Goal: Information Seeking & Learning: Learn about a topic

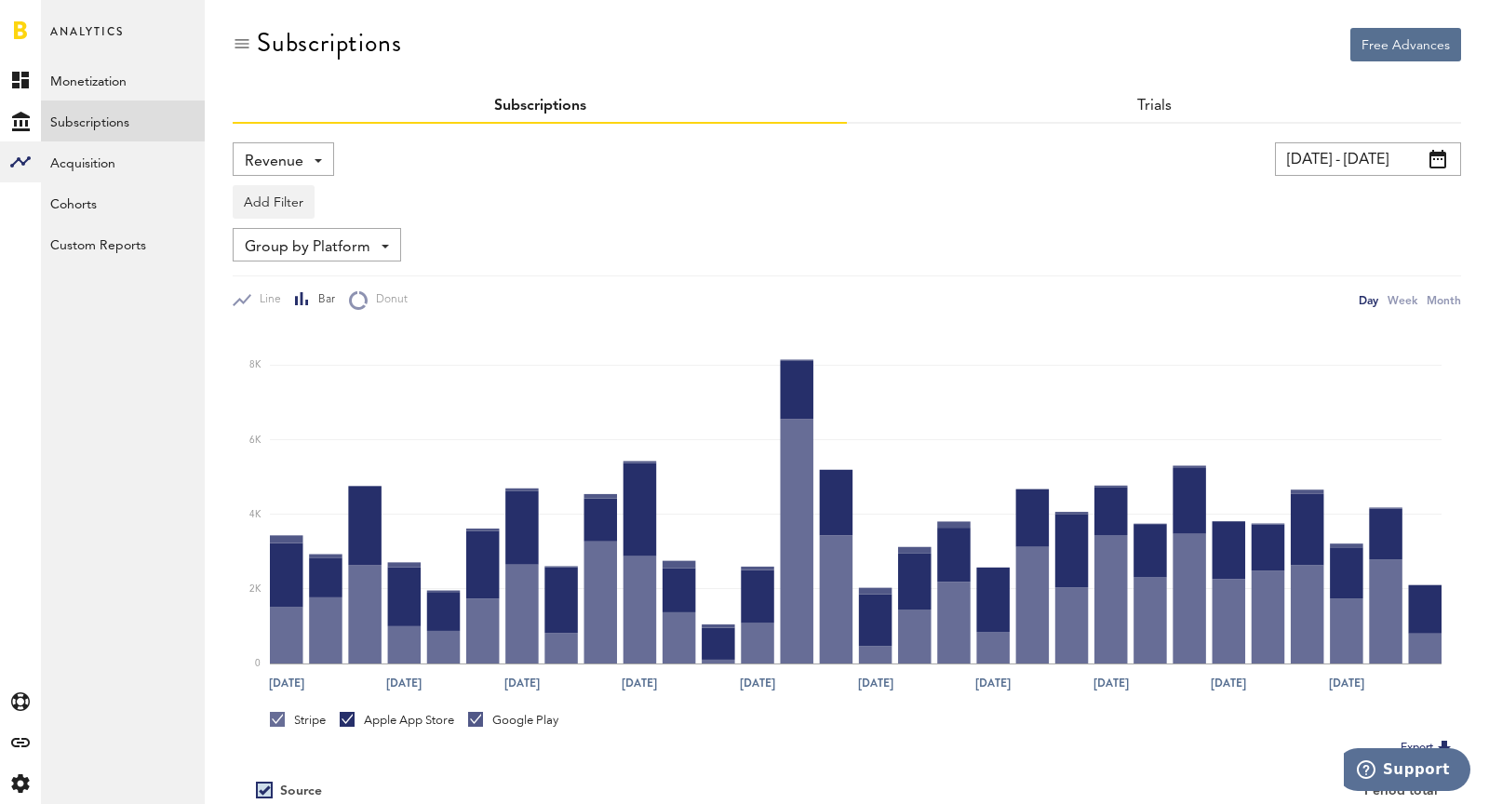
click at [259, 164] on span "Revenue" at bounding box center [274, 162] width 59 height 32
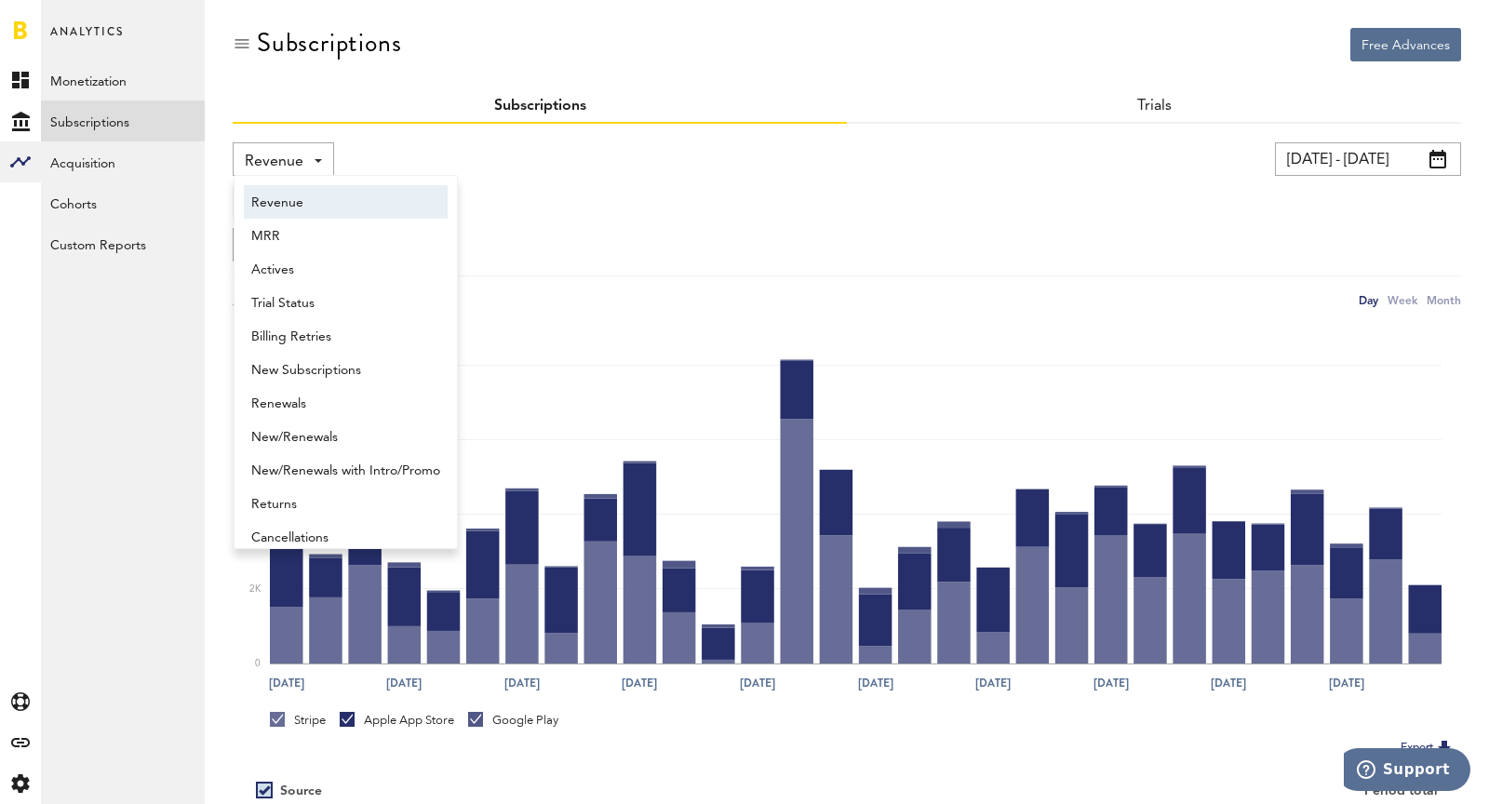
scroll to position [9, 0]
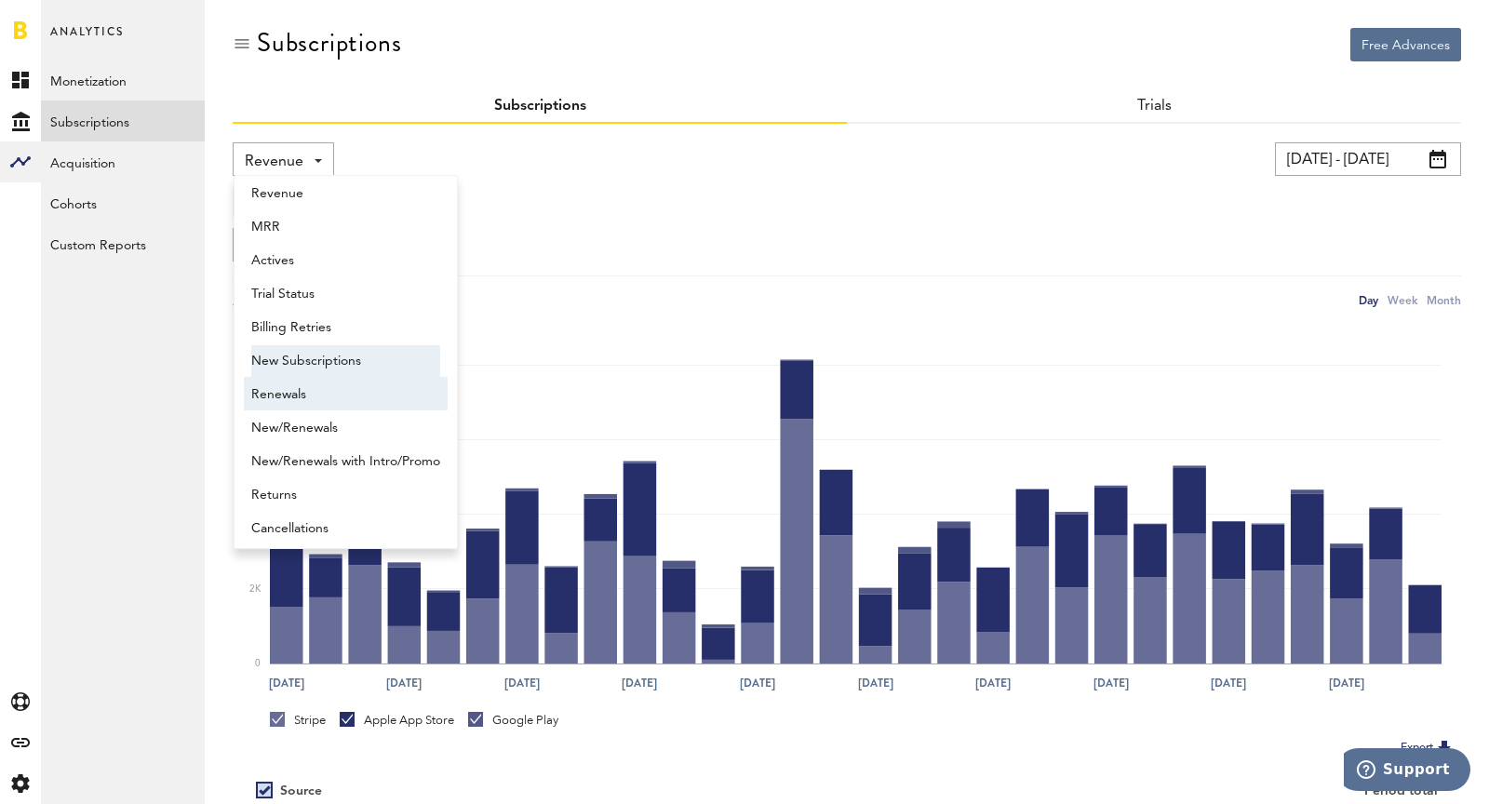
click at [315, 359] on span "New Subscriptions" at bounding box center [345, 361] width 189 height 32
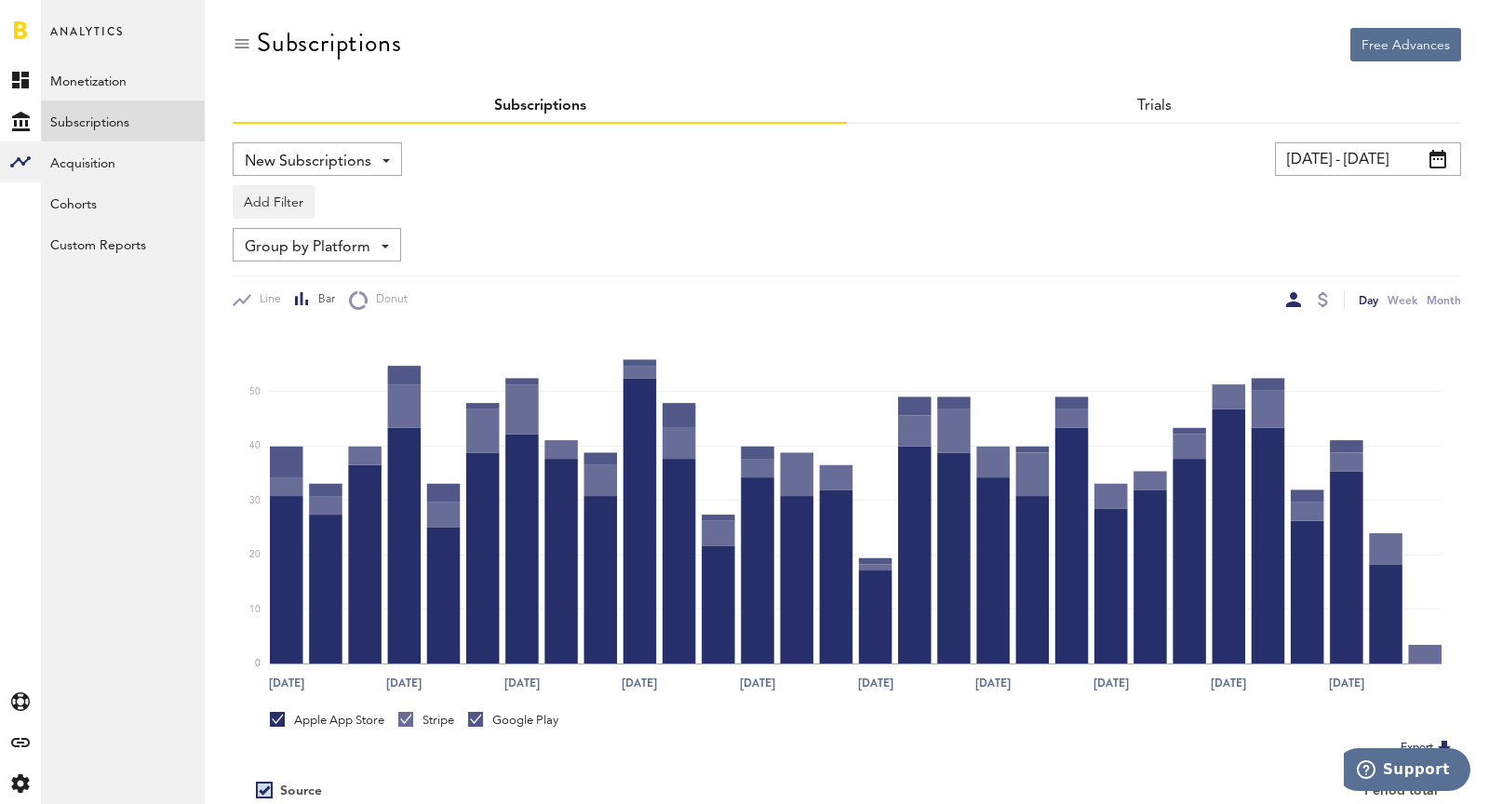
click at [1339, 156] on input "[DATE] - [DATE]" at bounding box center [1368, 159] width 186 height 34
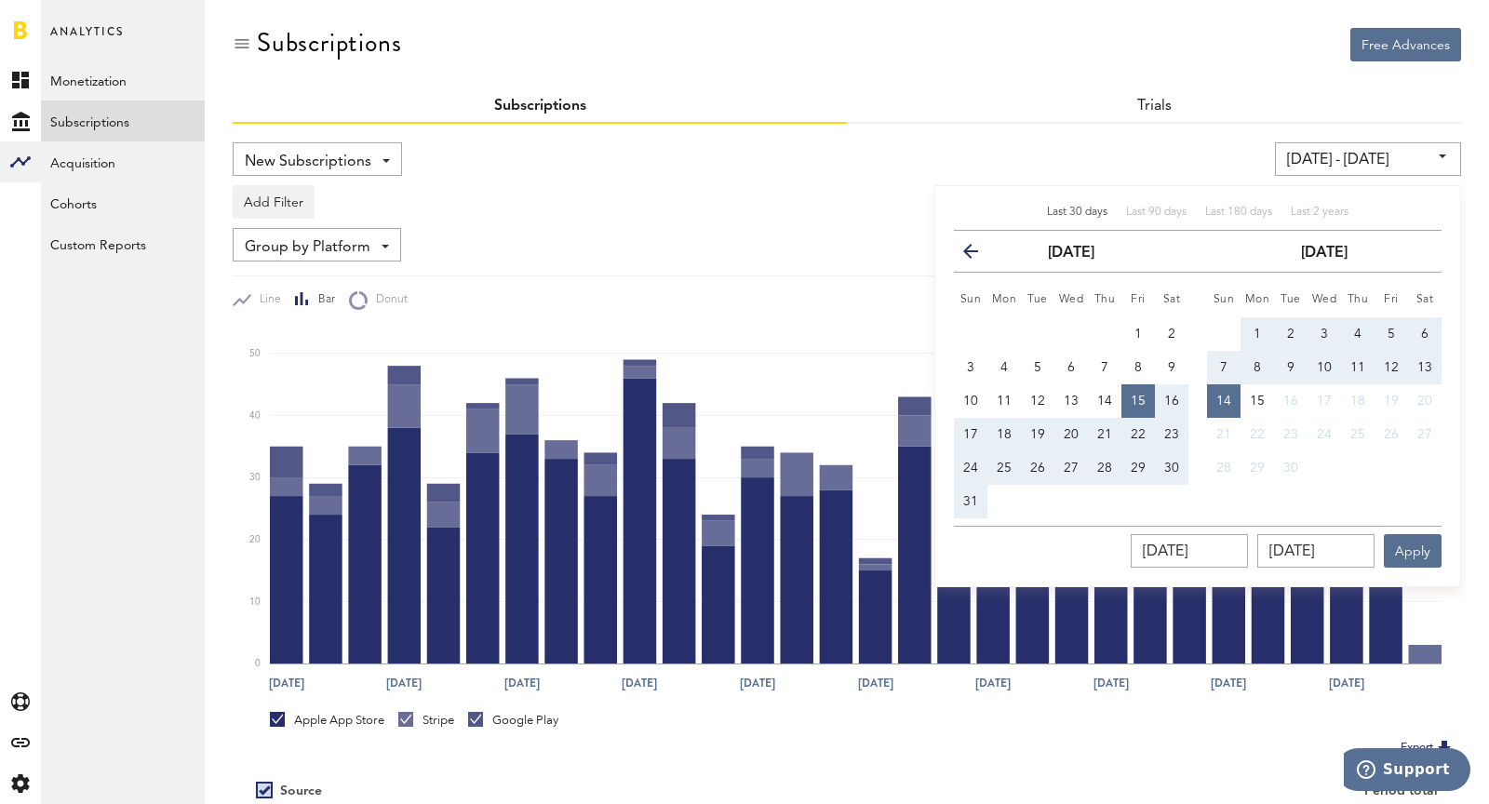
click at [1228, 373] on button "7" at bounding box center [1224, 368] width 34 height 34
type input "[DATE] - [DATE]"
type input "[DATE]"
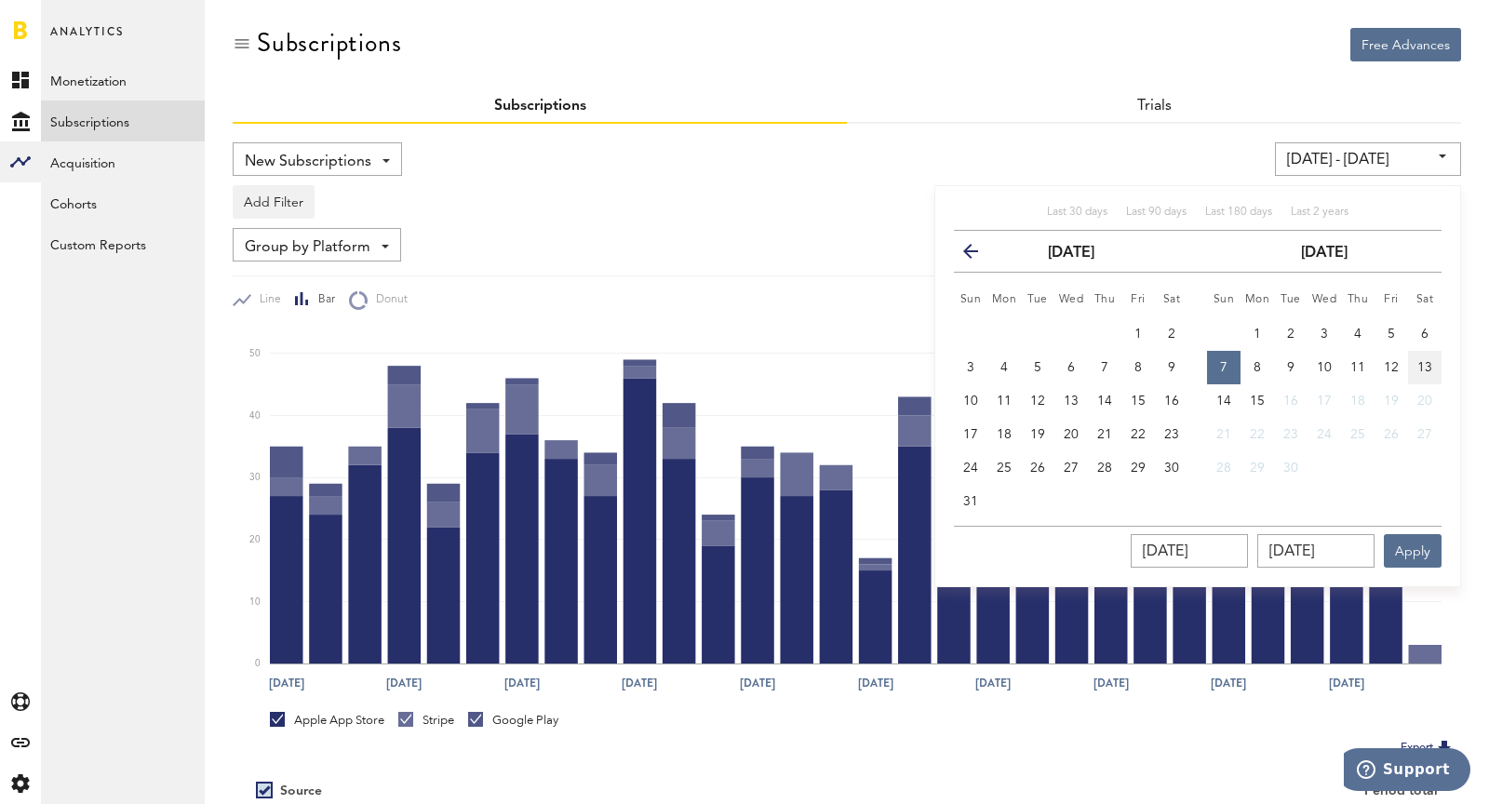
click at [1339, 363] on button "13" at bounding box center [1425, 368] width 34 height 34
type input "[DATE] - [DATE]"
type input "[DATE]"
click at [1339, 558] on button "Apply" at bounding box center [1413, 551] width 58 height 34
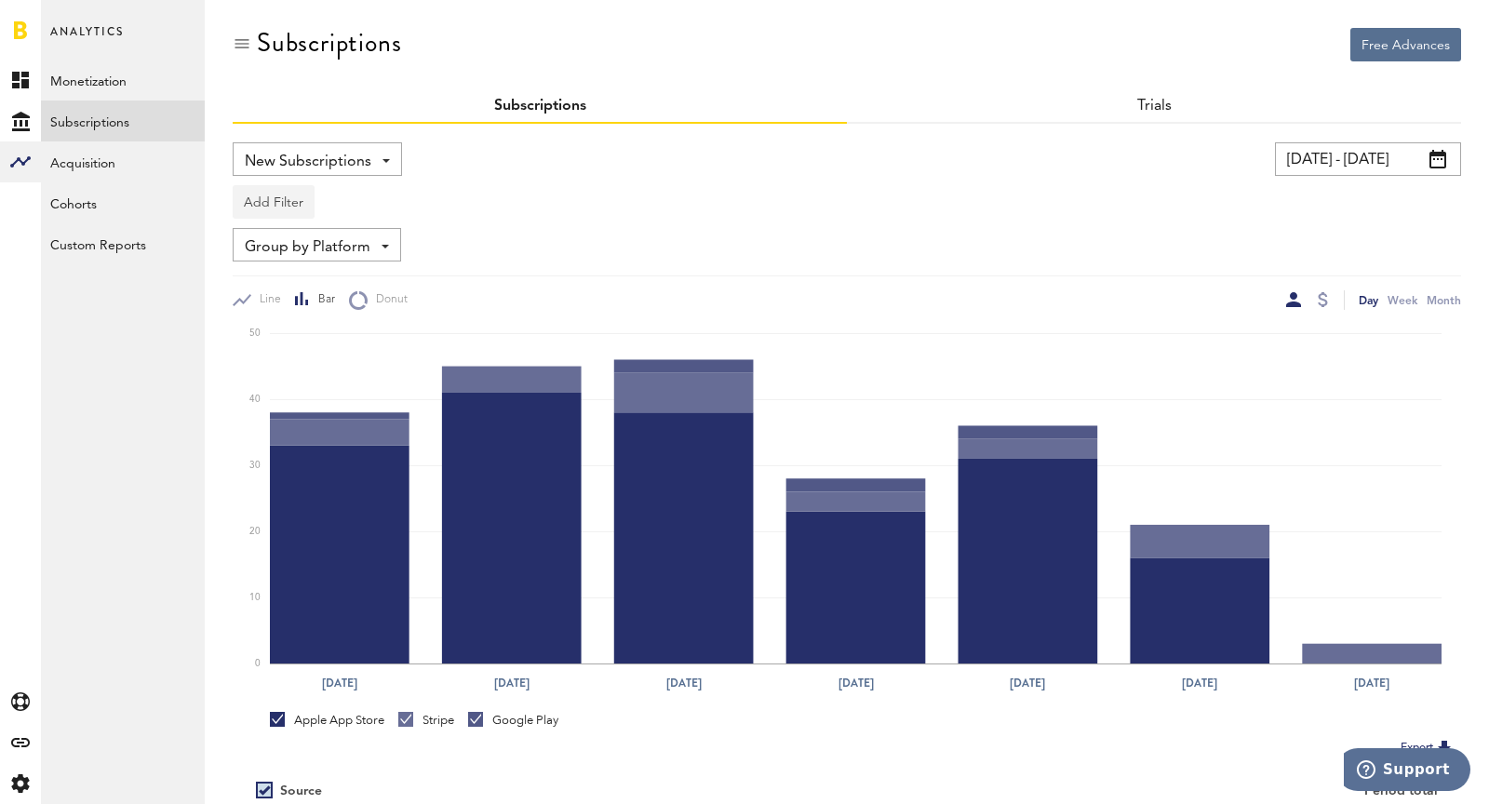
click at [255, 211] on button "Add Filter" at bounding box center [274, 202] width 82 height 34
click at [279, 251] on li "Platforms" at bounding box center [318, 251] width 151 height 34
click at [275, 218] on div "Platforms" at bounding box center [301, 205] width 81 height 32
click at [328, 308] on span "Stripe" at bounding box center [322, 315] width 142 height 32
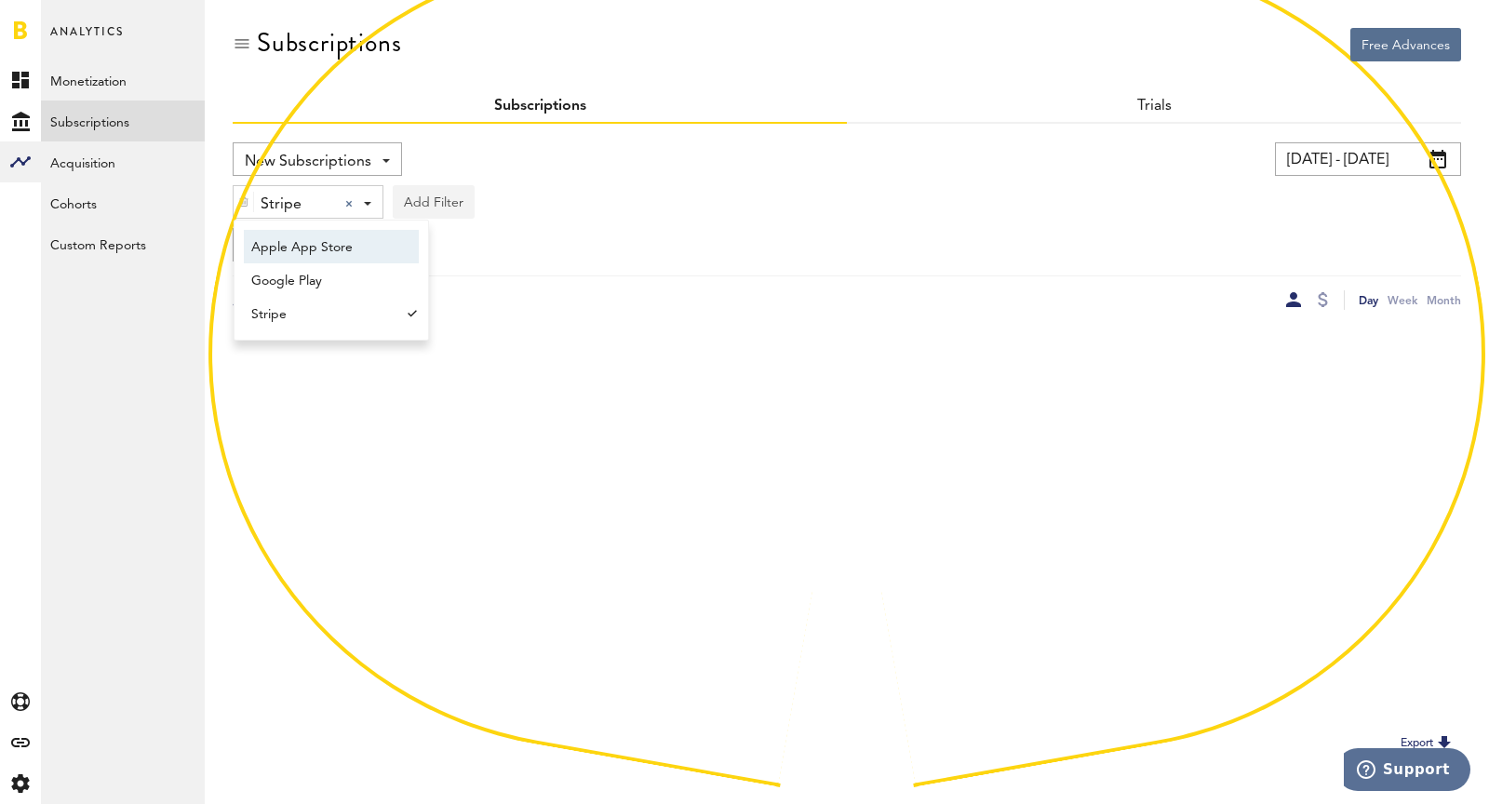
click at [431, 204] on button "Add Filter" at bounding box center [434, 202] width 82 height 34
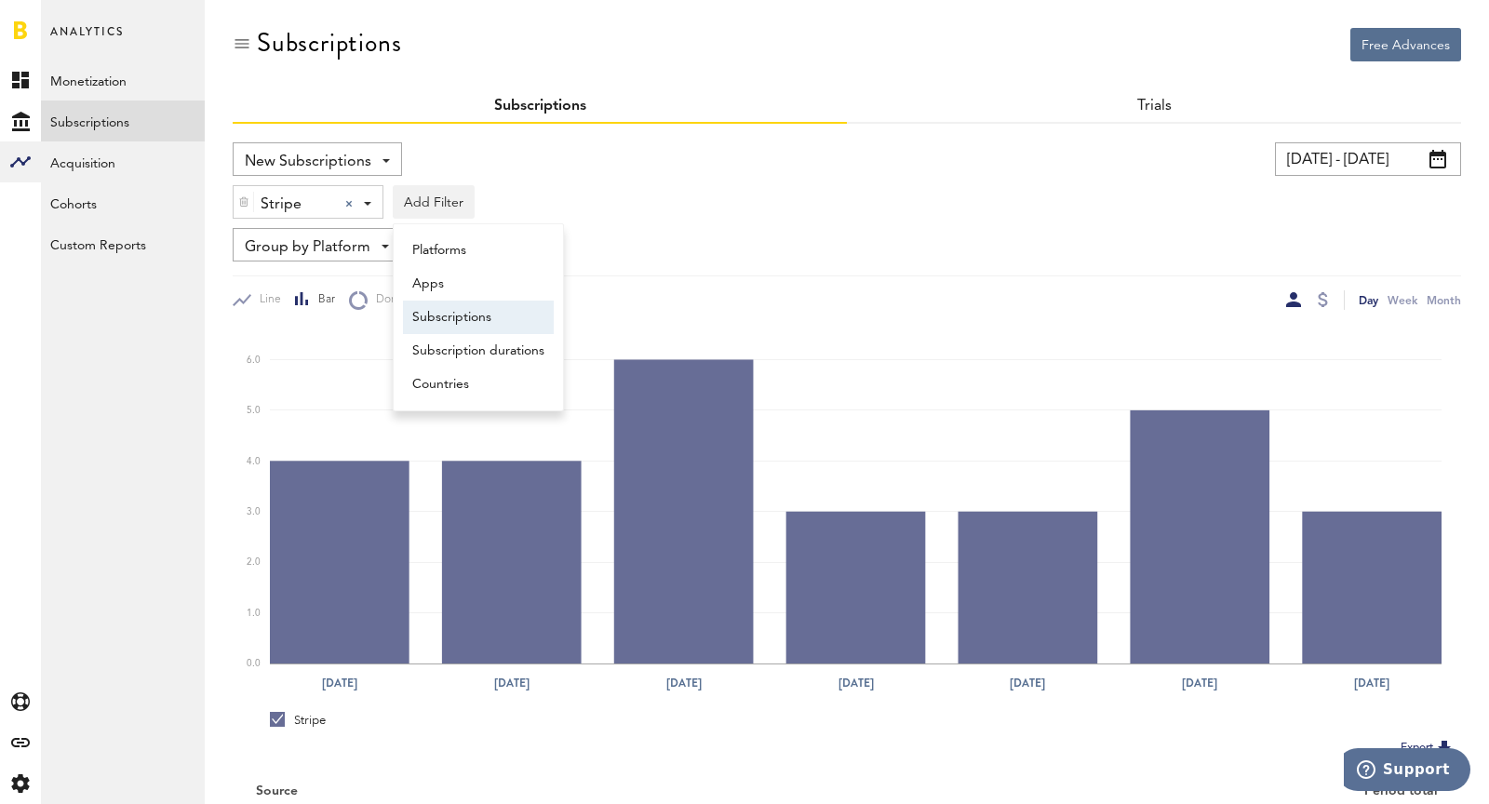
click at [488, 317] on li "Subscriptions" at bounding box center [478, 318] width 151 height 34
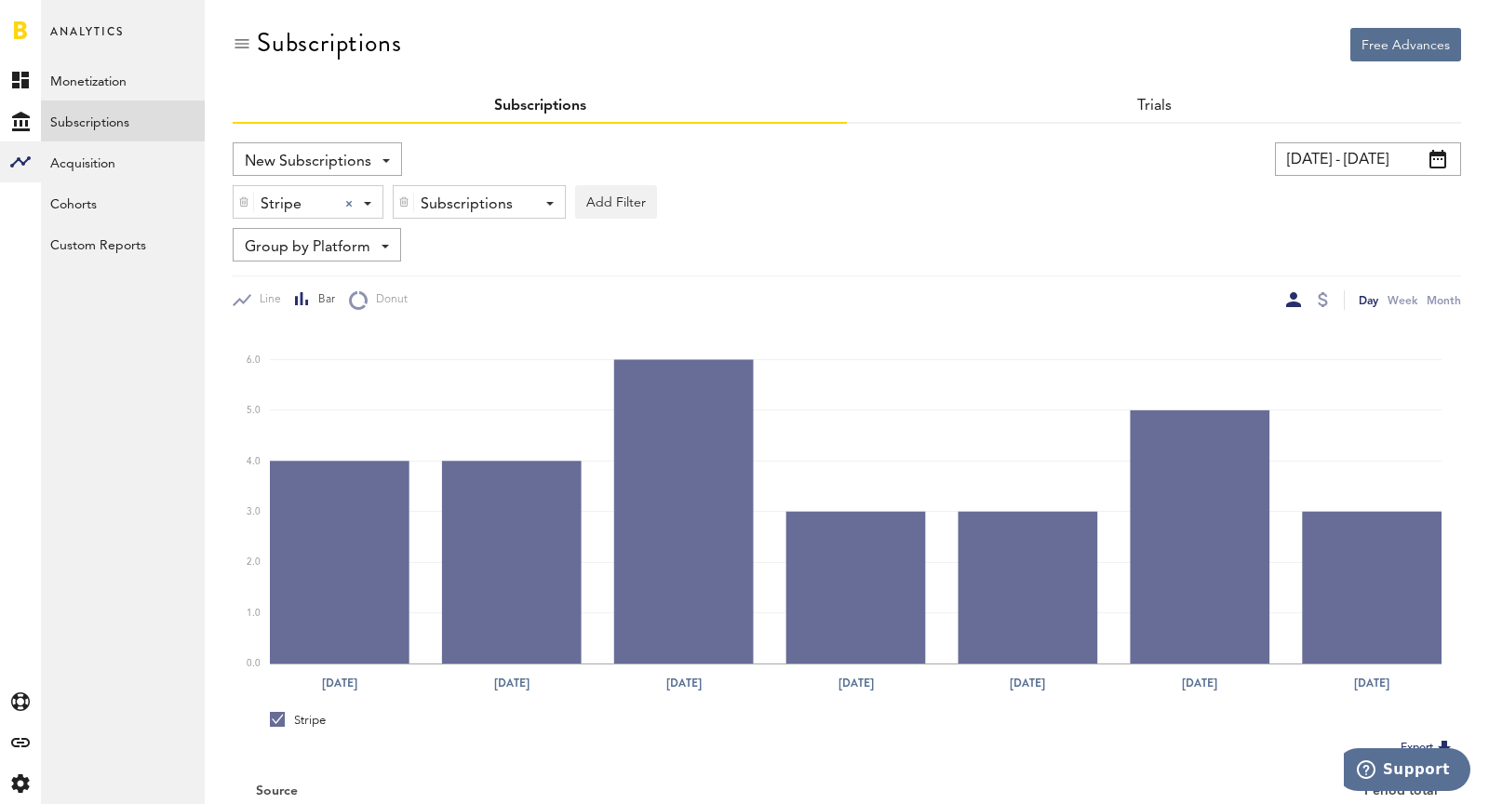
click at [471, 214] on div "Subscriptions" at bounding box center [472, 205] width 103 height 32
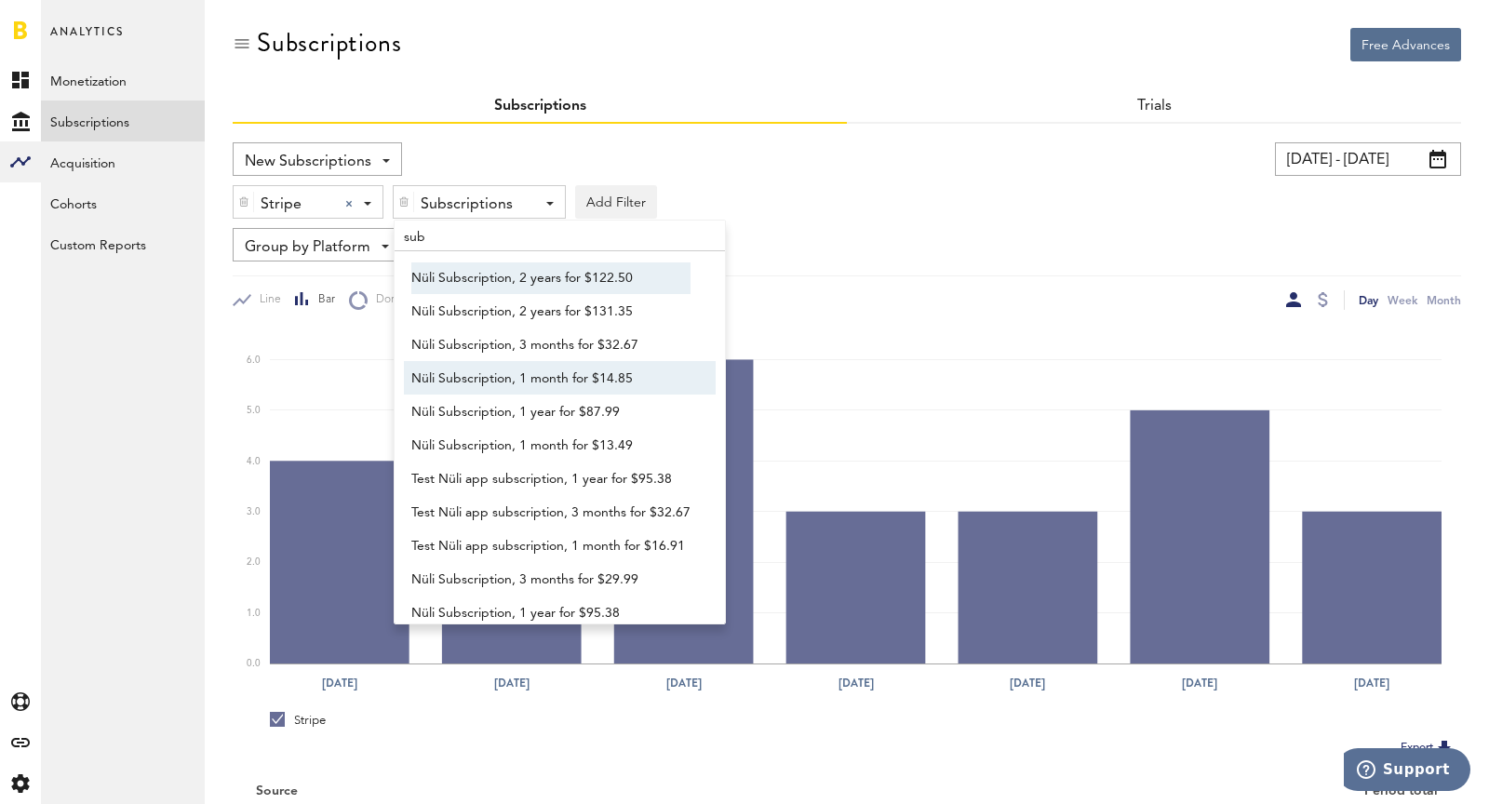
type input "sub"
click at [421, 278] on span "Nüli Subscription, 2 years for $122.50" at bounding box center [550, 278] width 279 height 32
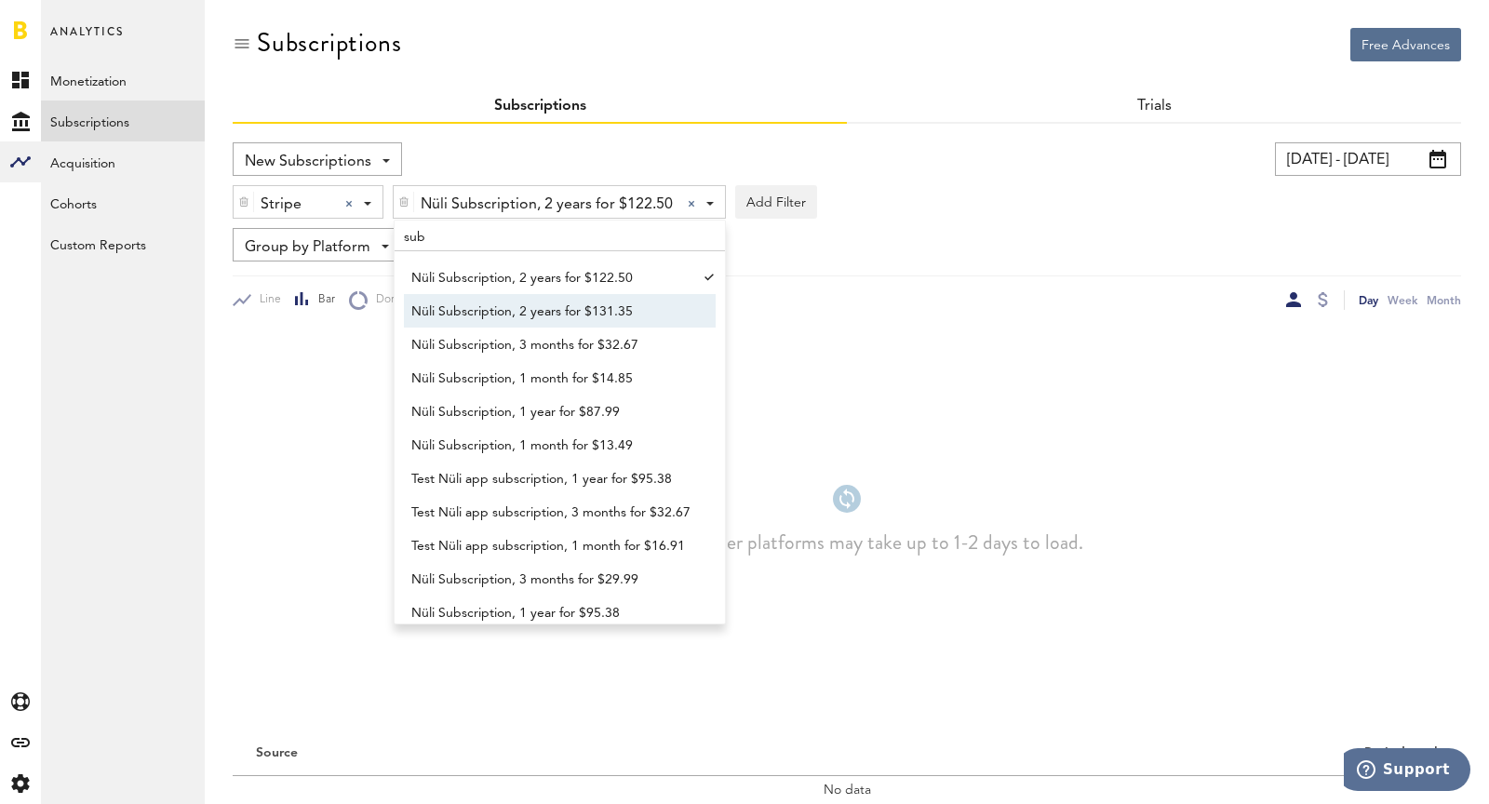
click at [466, 298] on span "Nüli Subscription, 2 years for $131.35" at bounding box center [550, 312] width 279 height 32
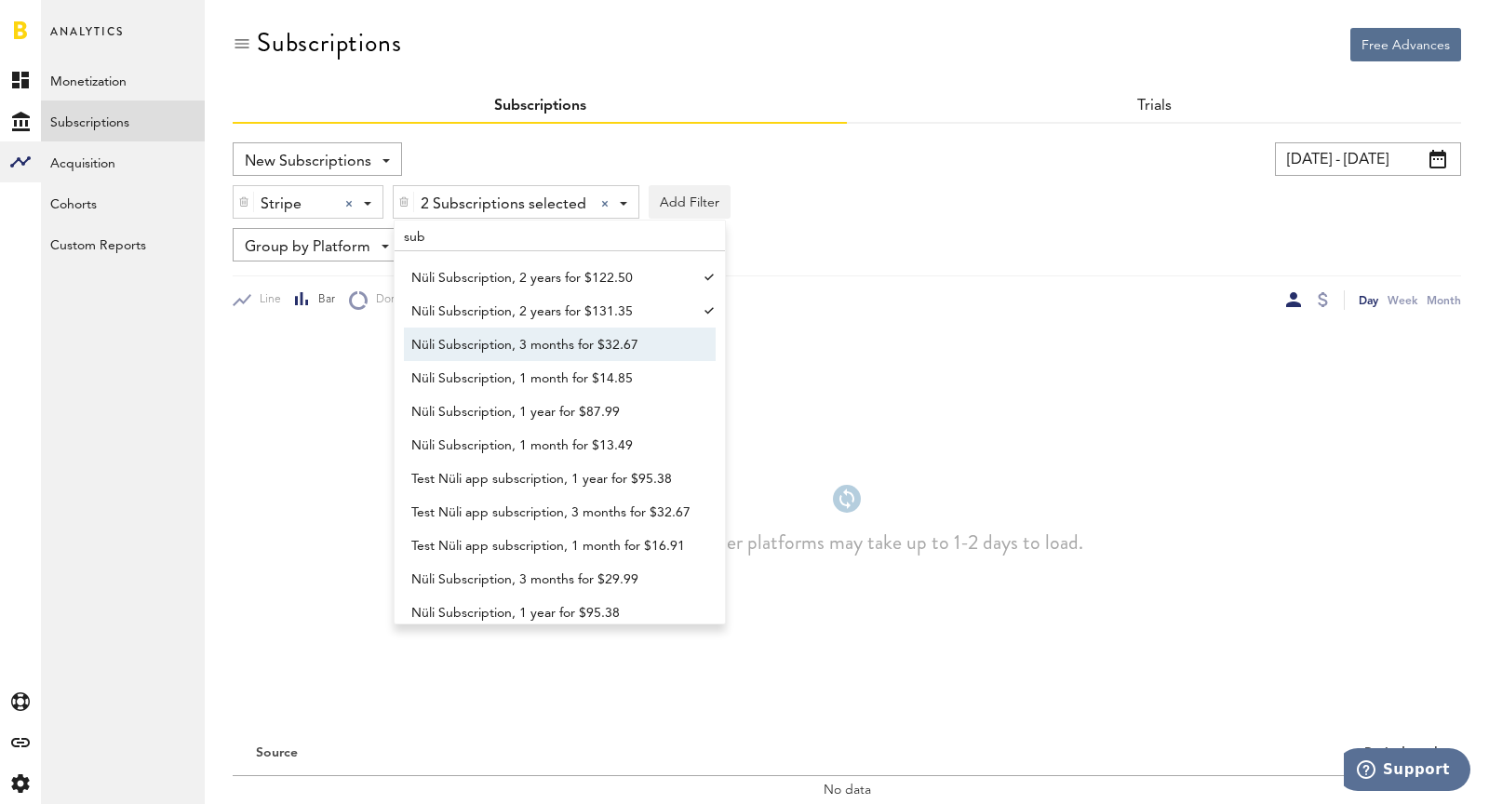
click at [517, 353] on span "Nüli Subscription, 3 months for $32.67" at bounding box center [550, 346] width 279 height 32
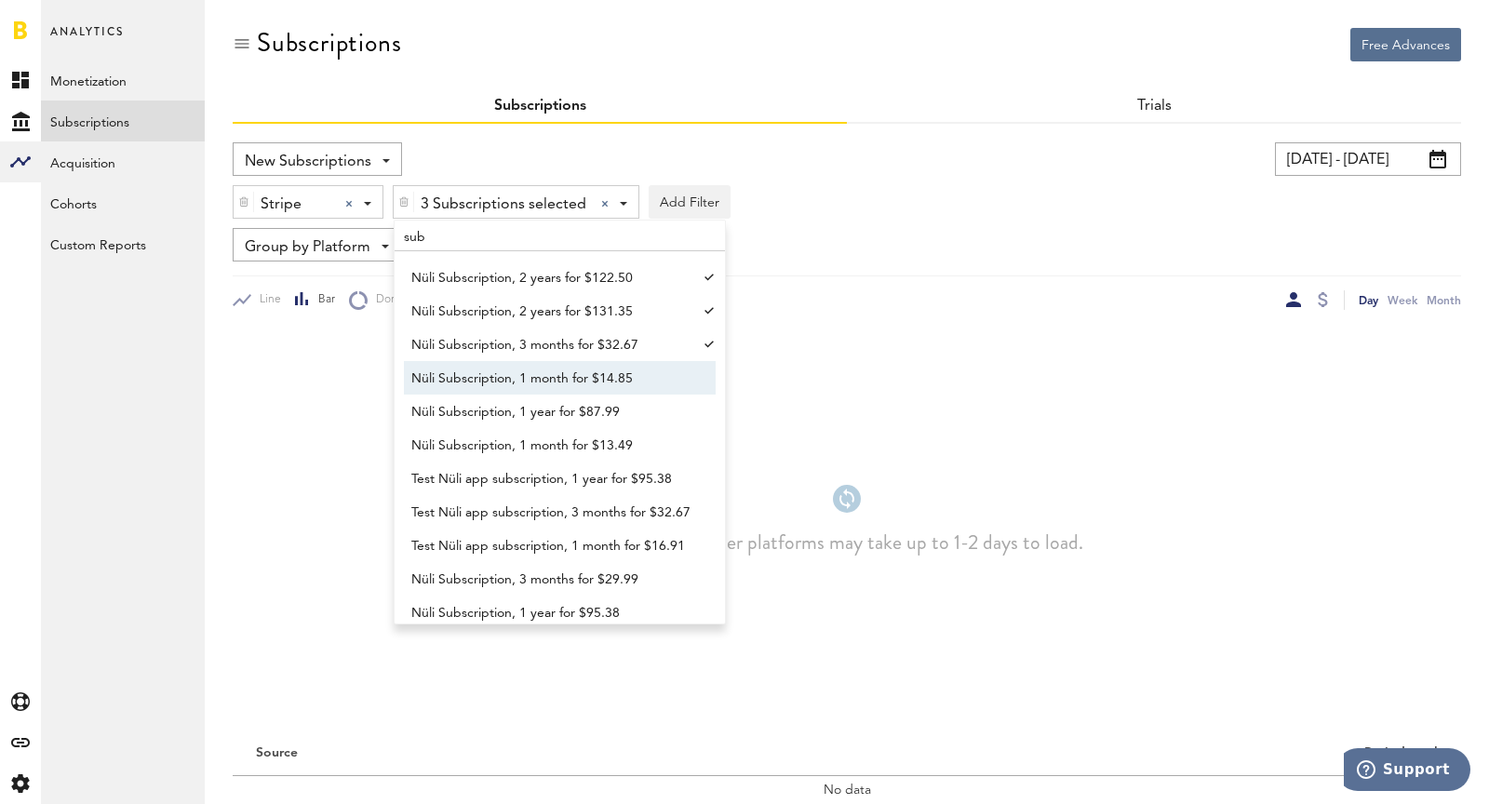
click at [538, 391] on span "Nüli Subscription, 1 month for $14.85" at bounding box center [550, 379] width 279 height 32
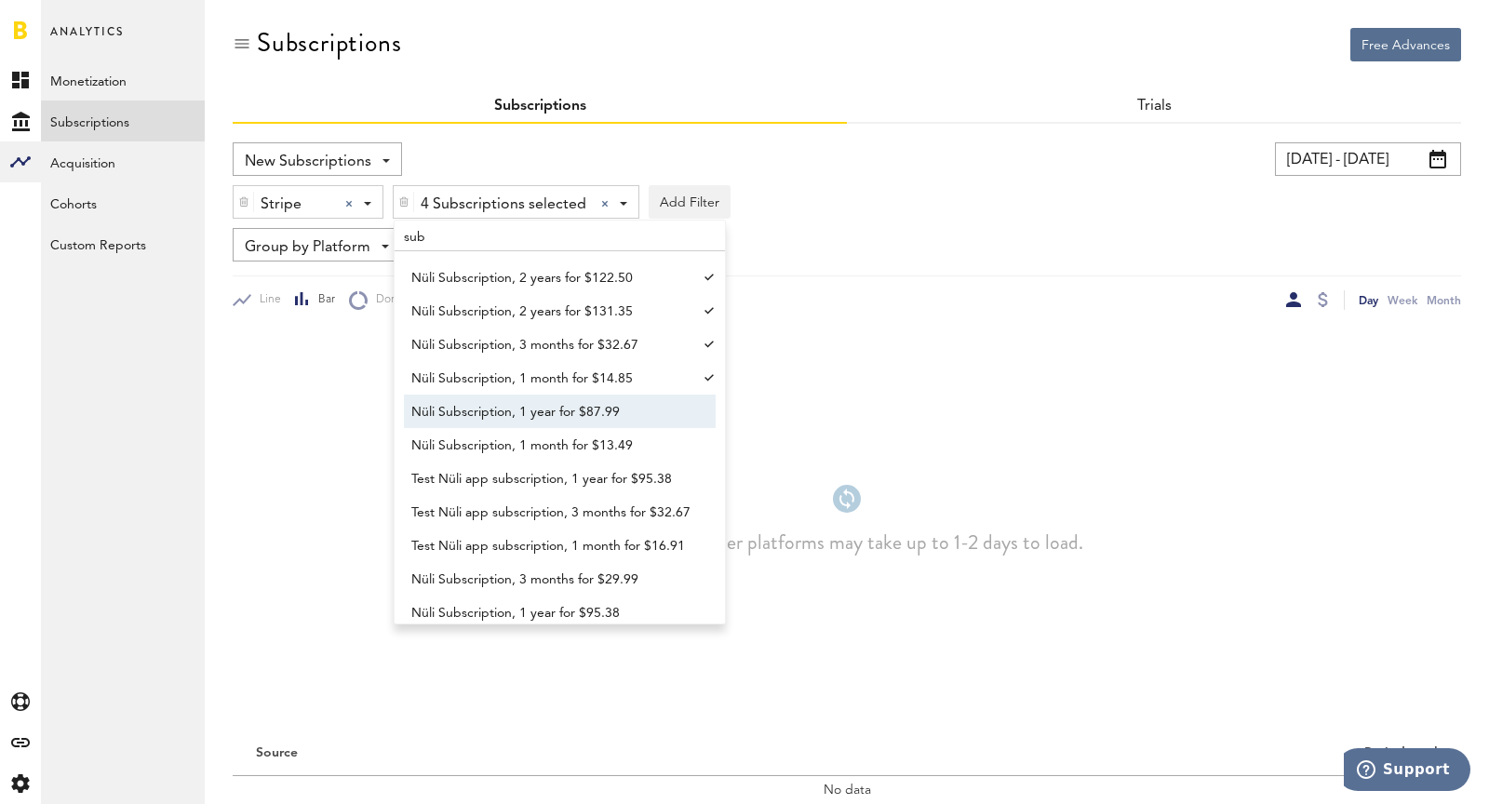
click at [560, 424] on span "Nüli Subscription, 1 year for $87.99" at bounding box center [550, 413] width 279 height 32
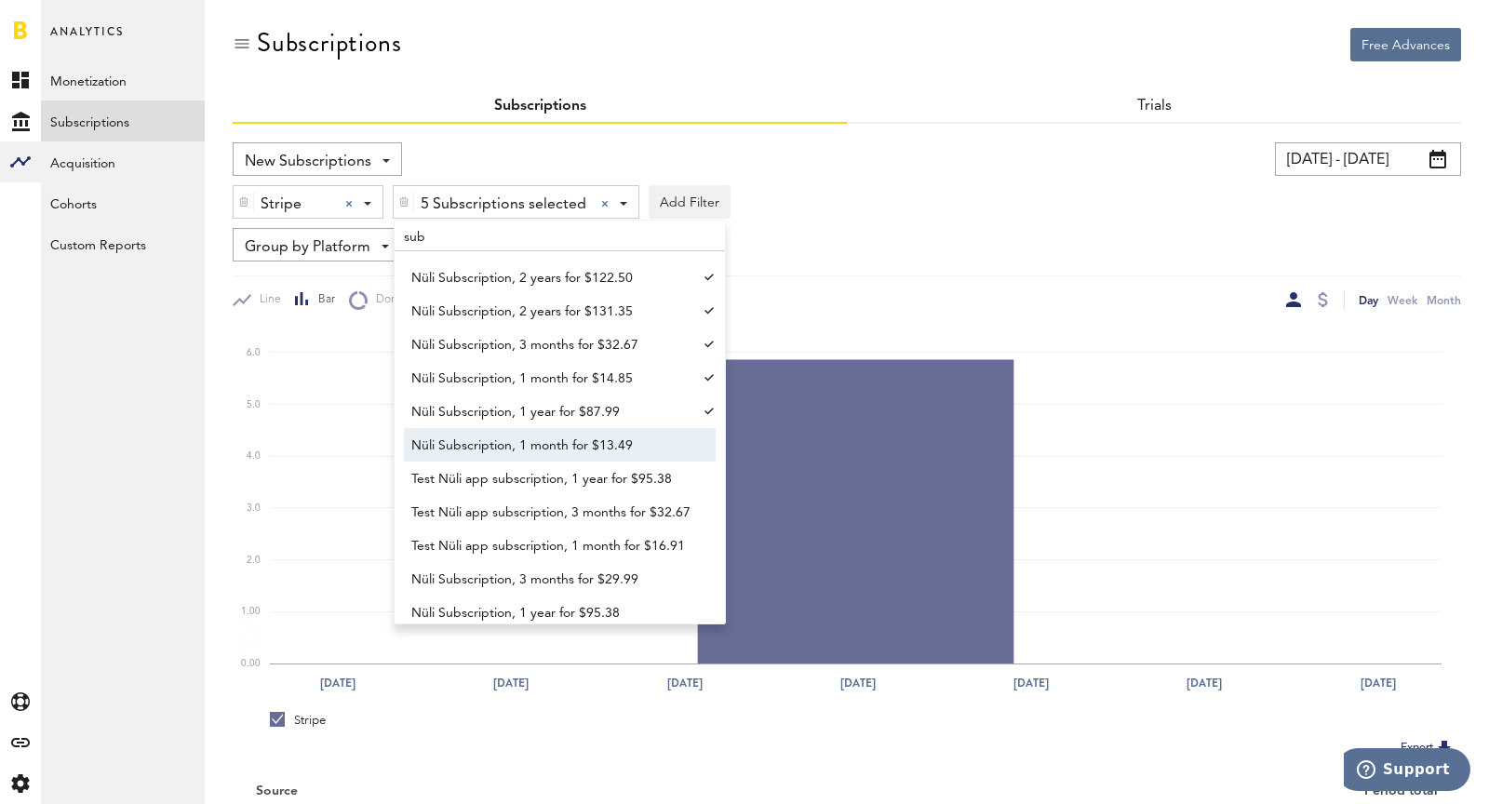
click at [580, 451] on span "Nüli Subscription, 1 month for $13.49" at bounding box center [550, 446] width 279 height 32
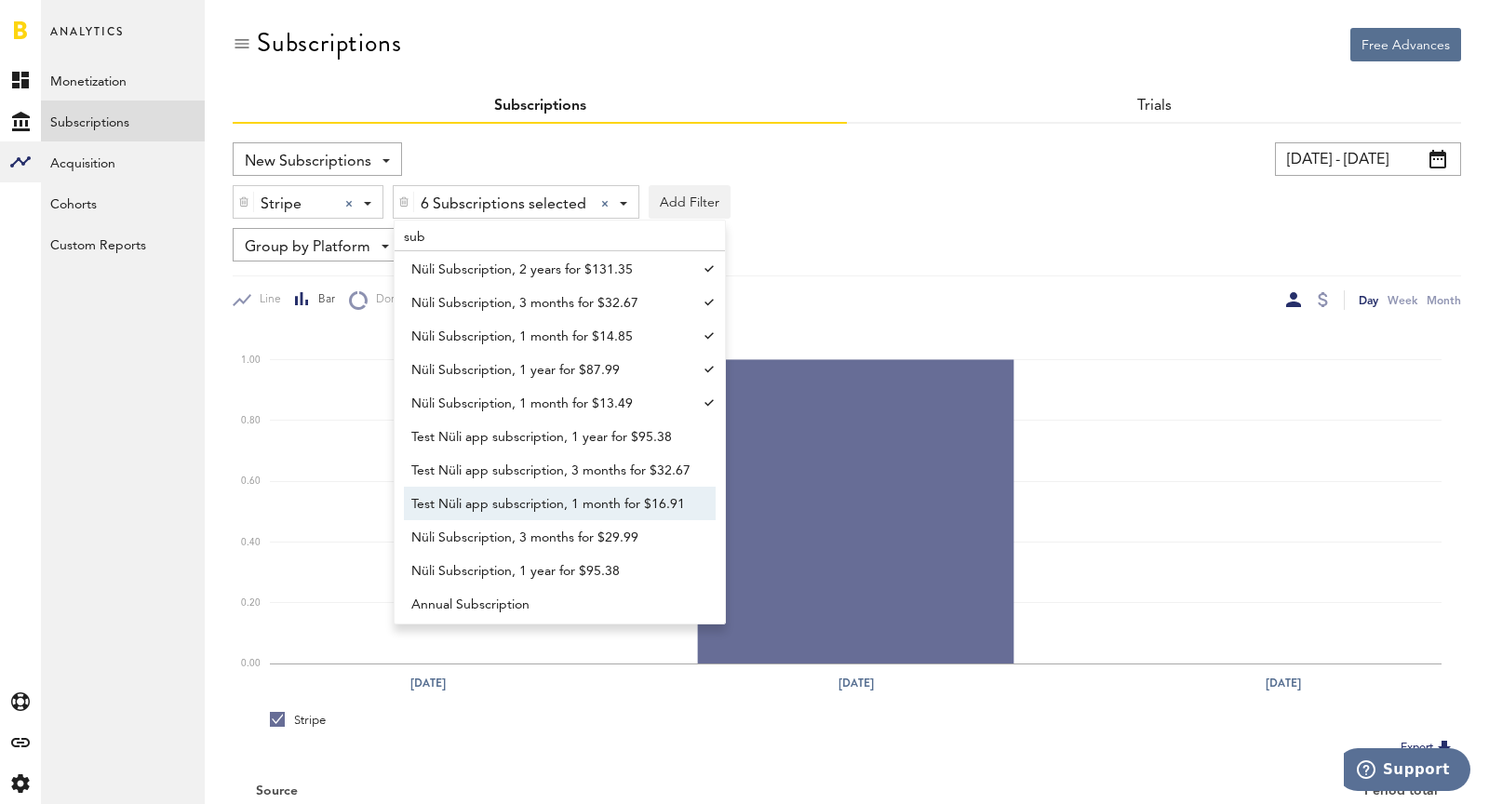
scroll to position [60, 0]
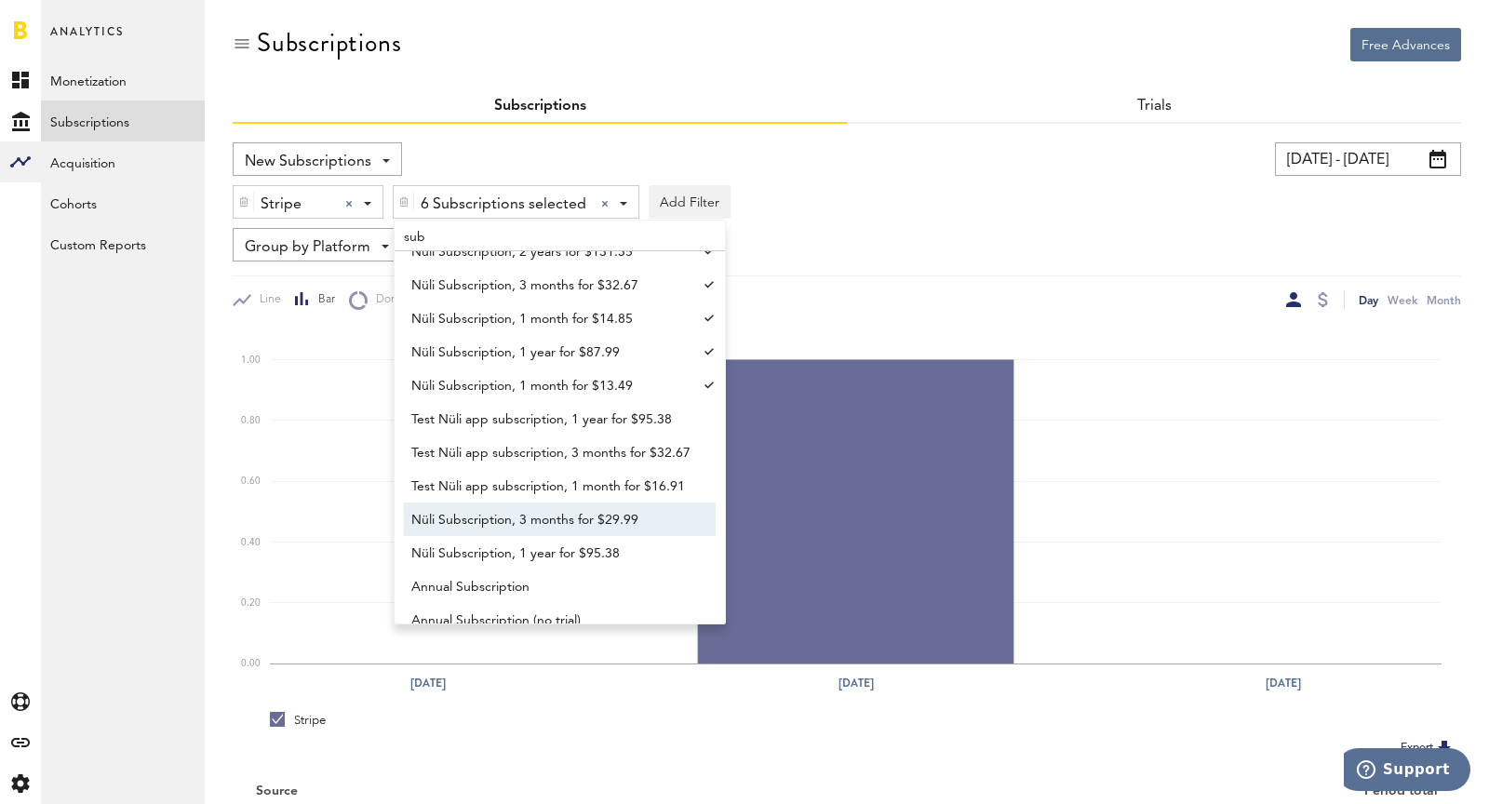
click at [576, 519] on span "Nüli Subscription, 3 months for $29.99" at bounding box center [550, 521] width 279 height 32
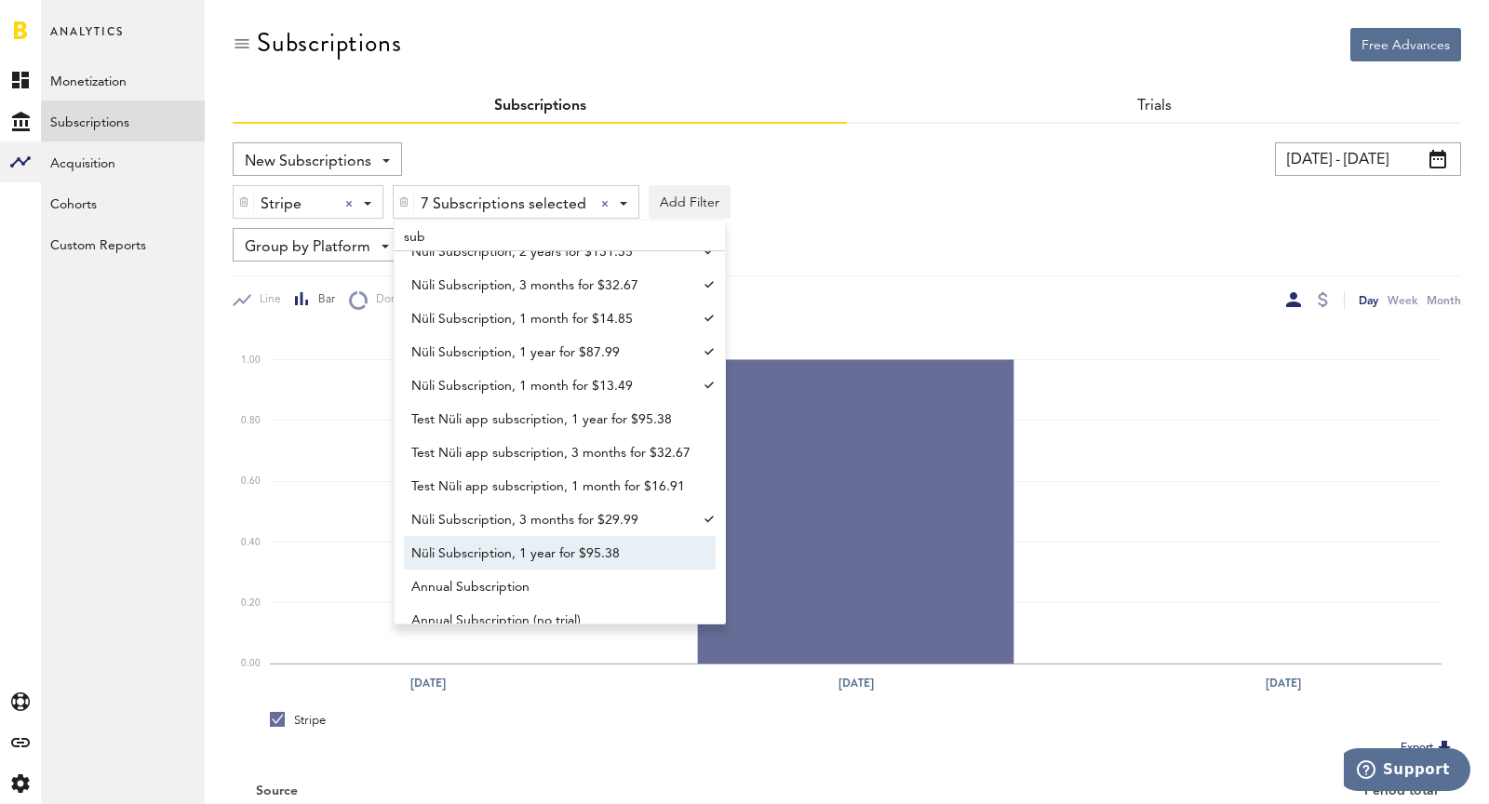
click at [594, 548] on span "Nüli Subscription, 1 year for $95.38" at bounding box center [550, 554] width 279 height 32
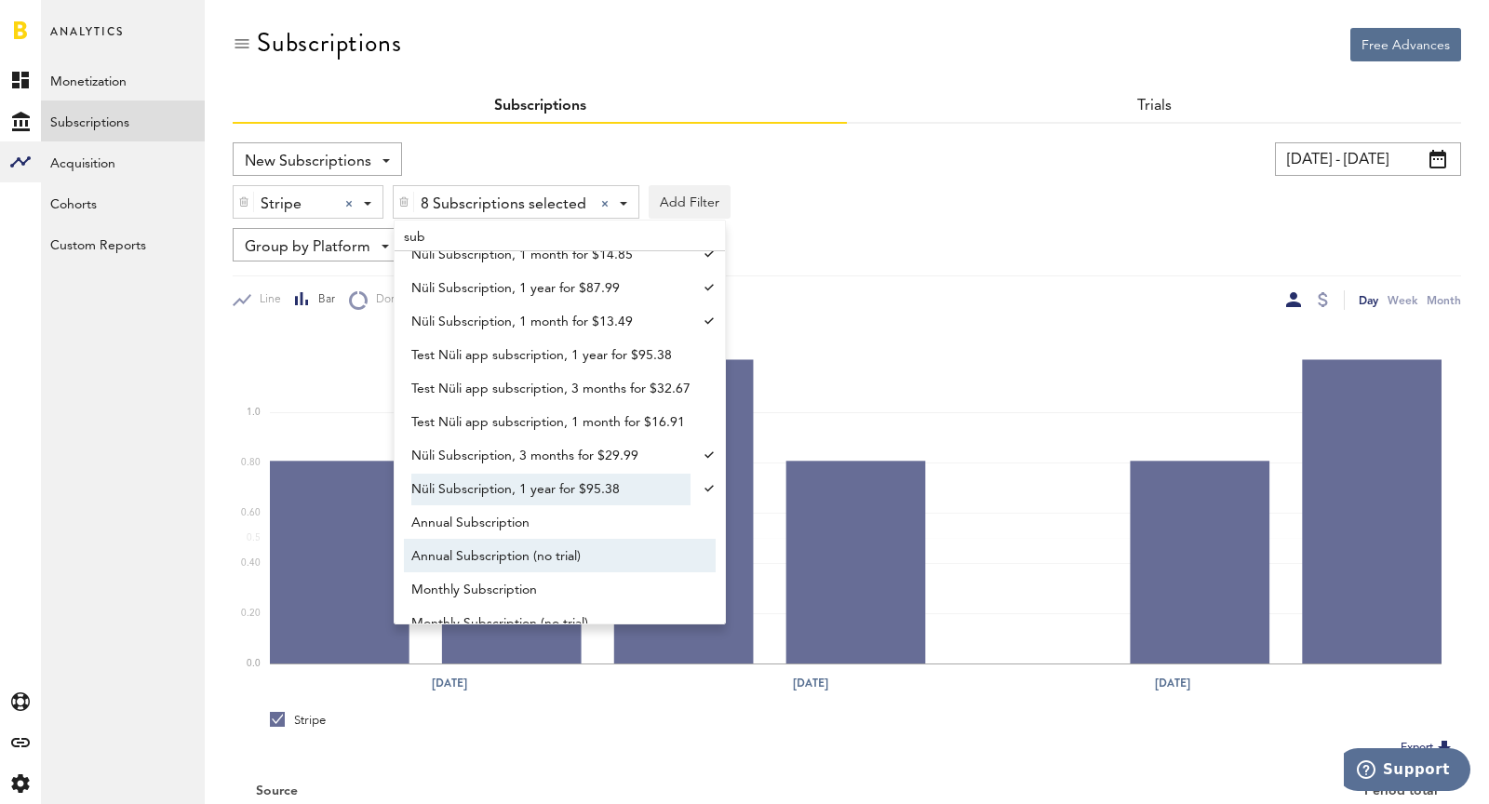
scroll to position [128, 0]
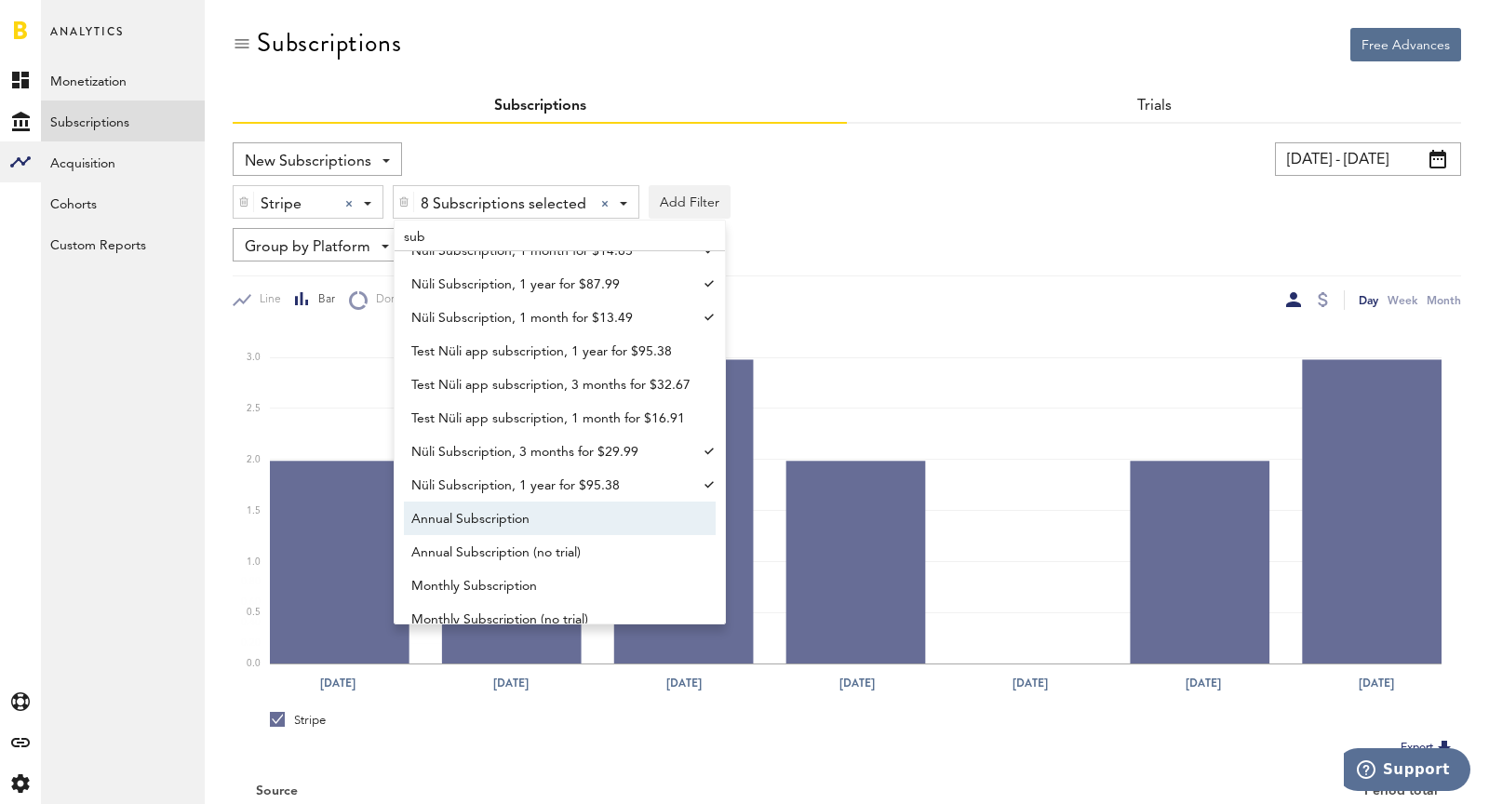
click at [563, 509] on span "Annual Subscription" at bounding box center [550, 520] width 279 height 32
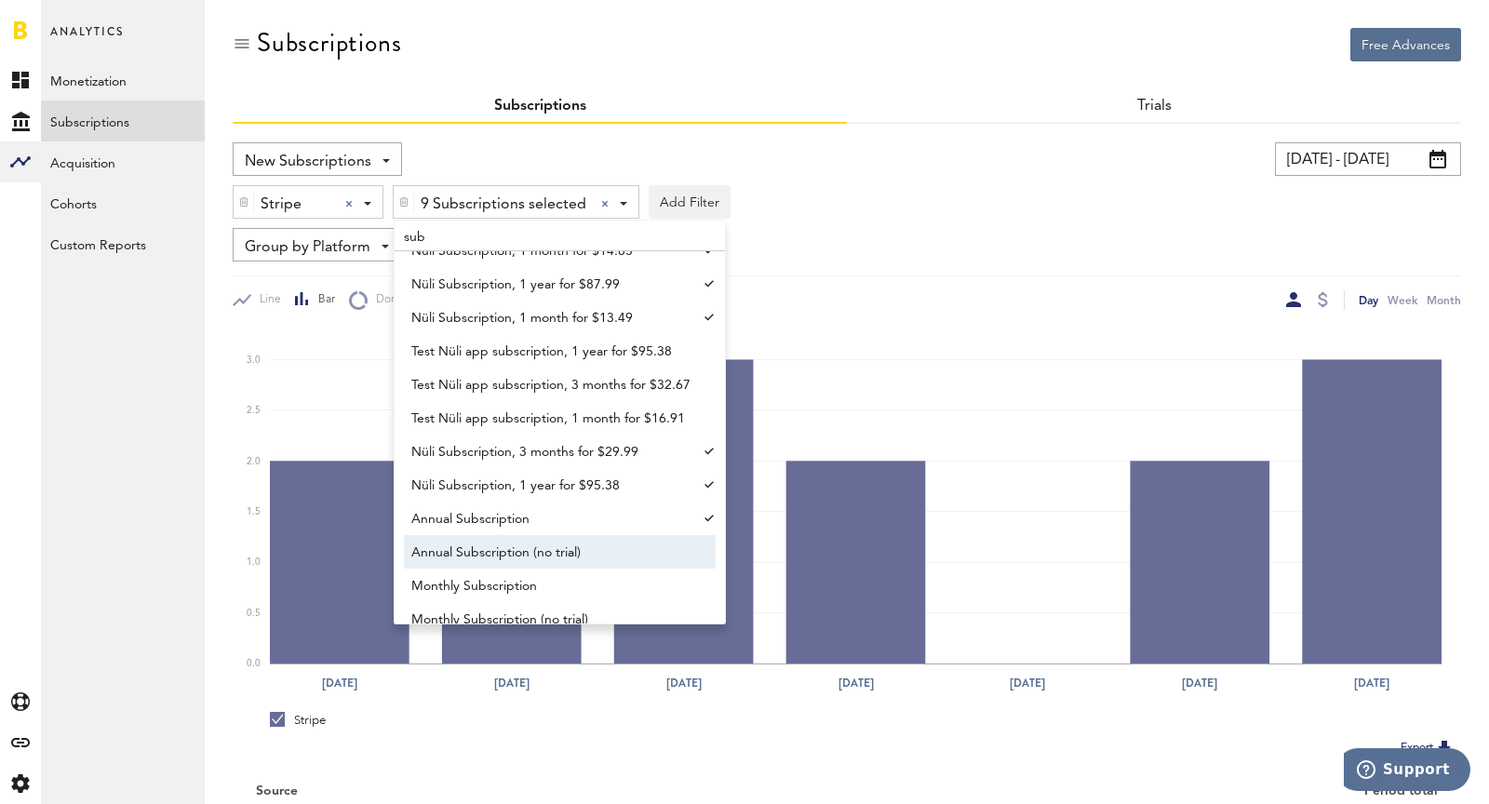
click at [578, 539] on span "Annual Subscription (no trial)" at bounding box center [550, 553] width 279 height 32
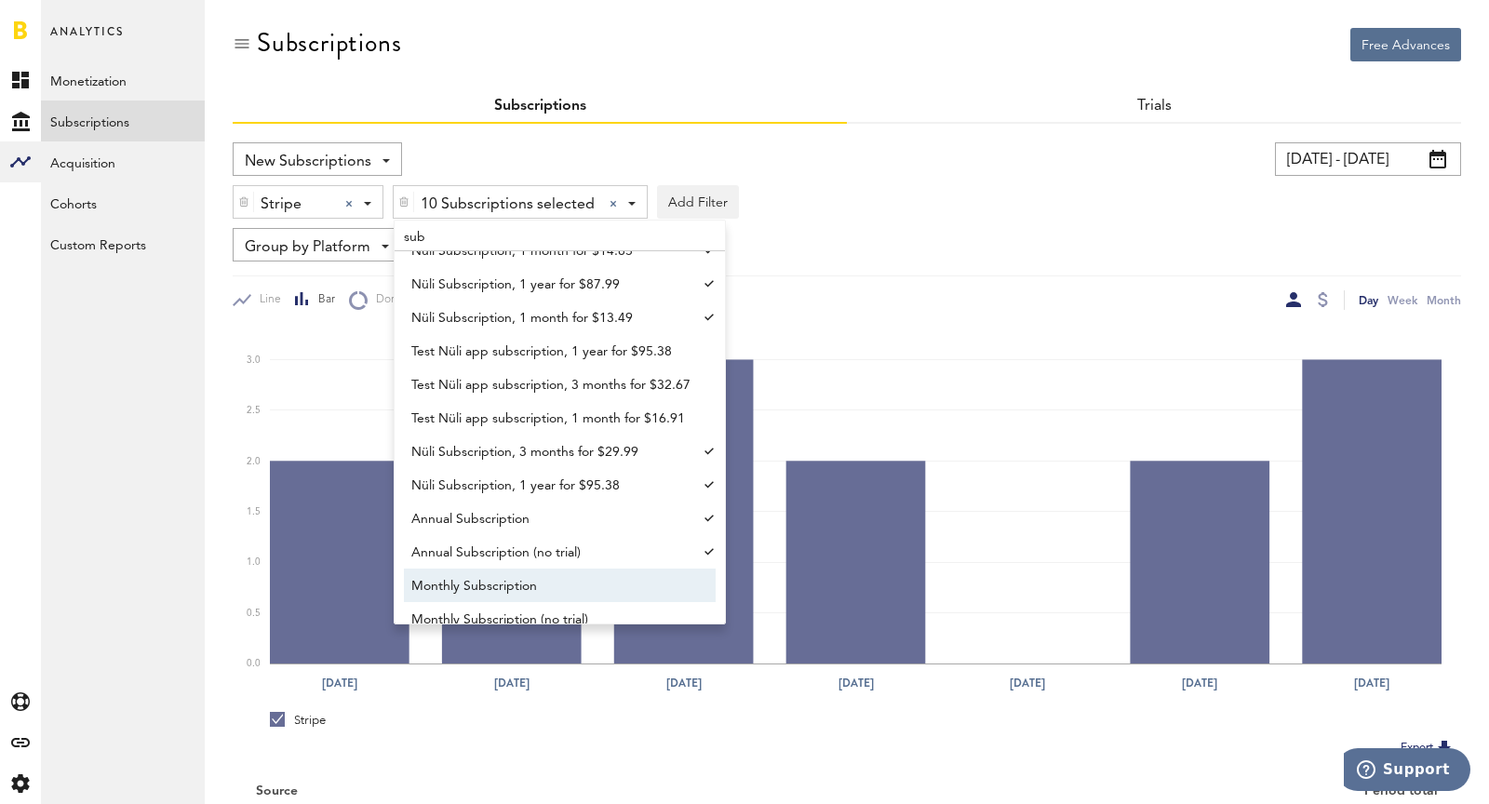
click at [613, 595] on span "Monthly Subscription" at bounding box center [550, 587] width 279 height 32
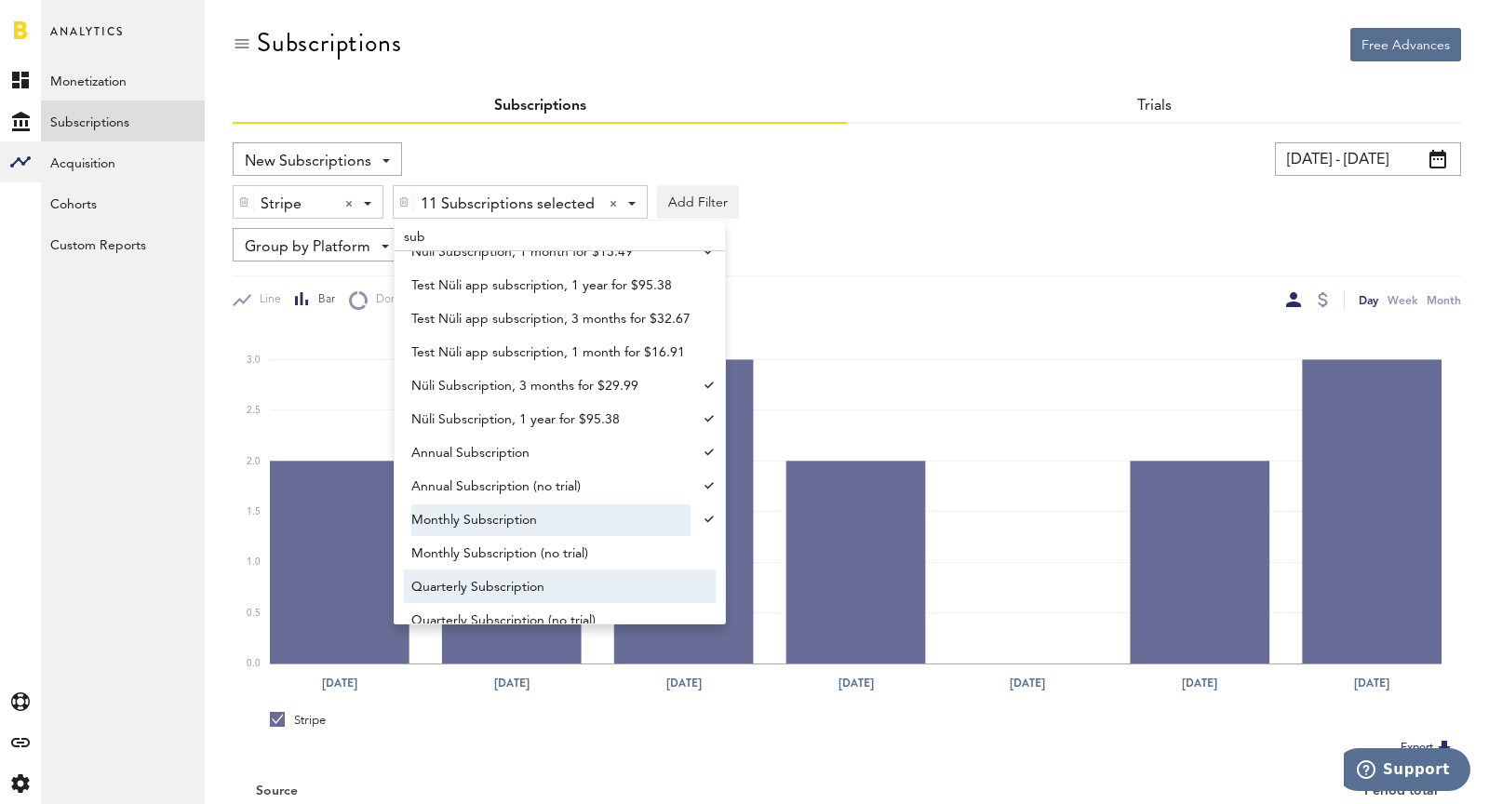
scroll to position [215, 0]
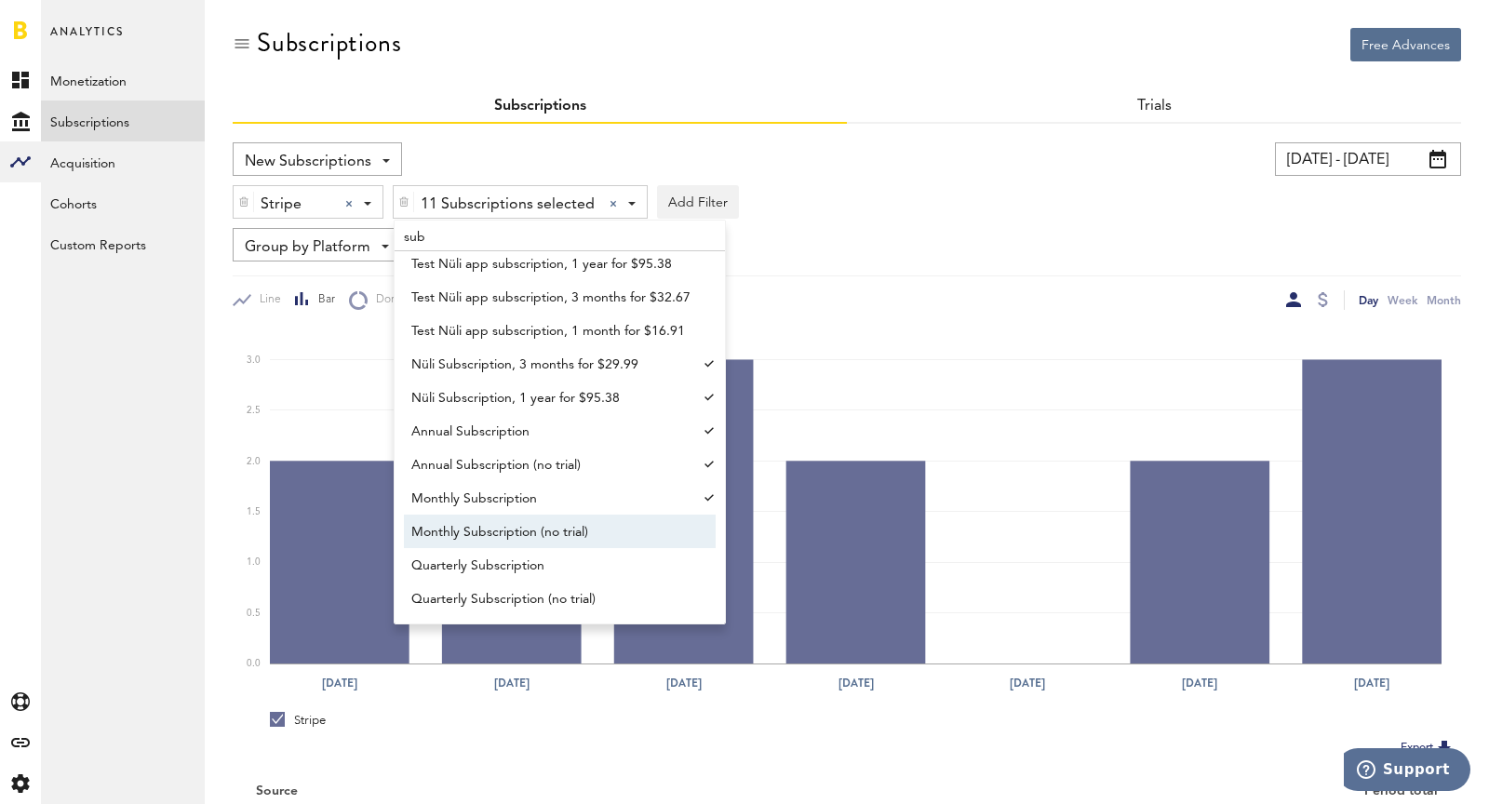
click at [580, 542] on span "Monthly Subscription (no trial)" at bounding box center [550, 533] width 279 height 32
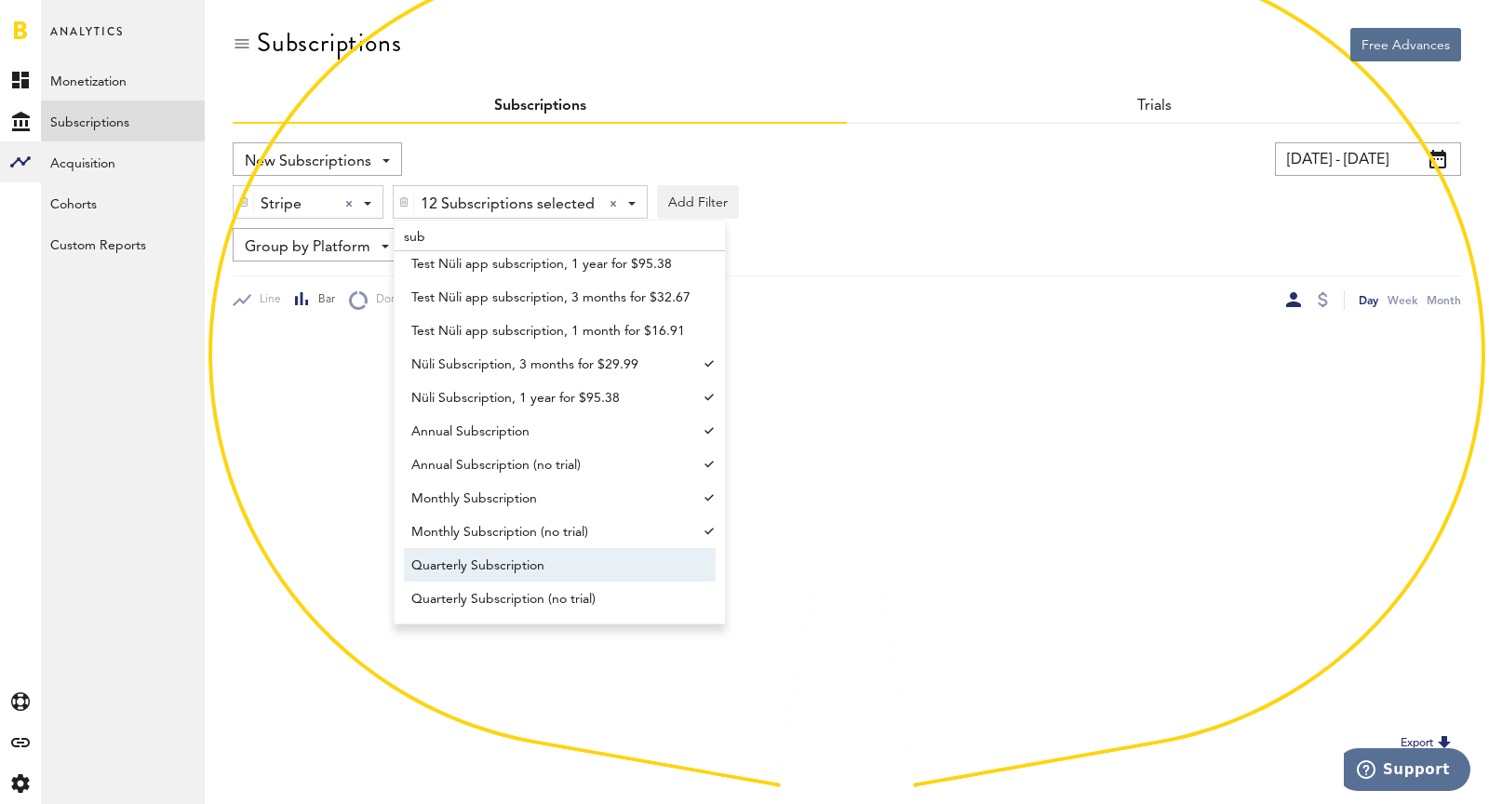
click at [586, 566] on span "Quarterly Subscription" at bounding box center [550, 566] width 279 height 32
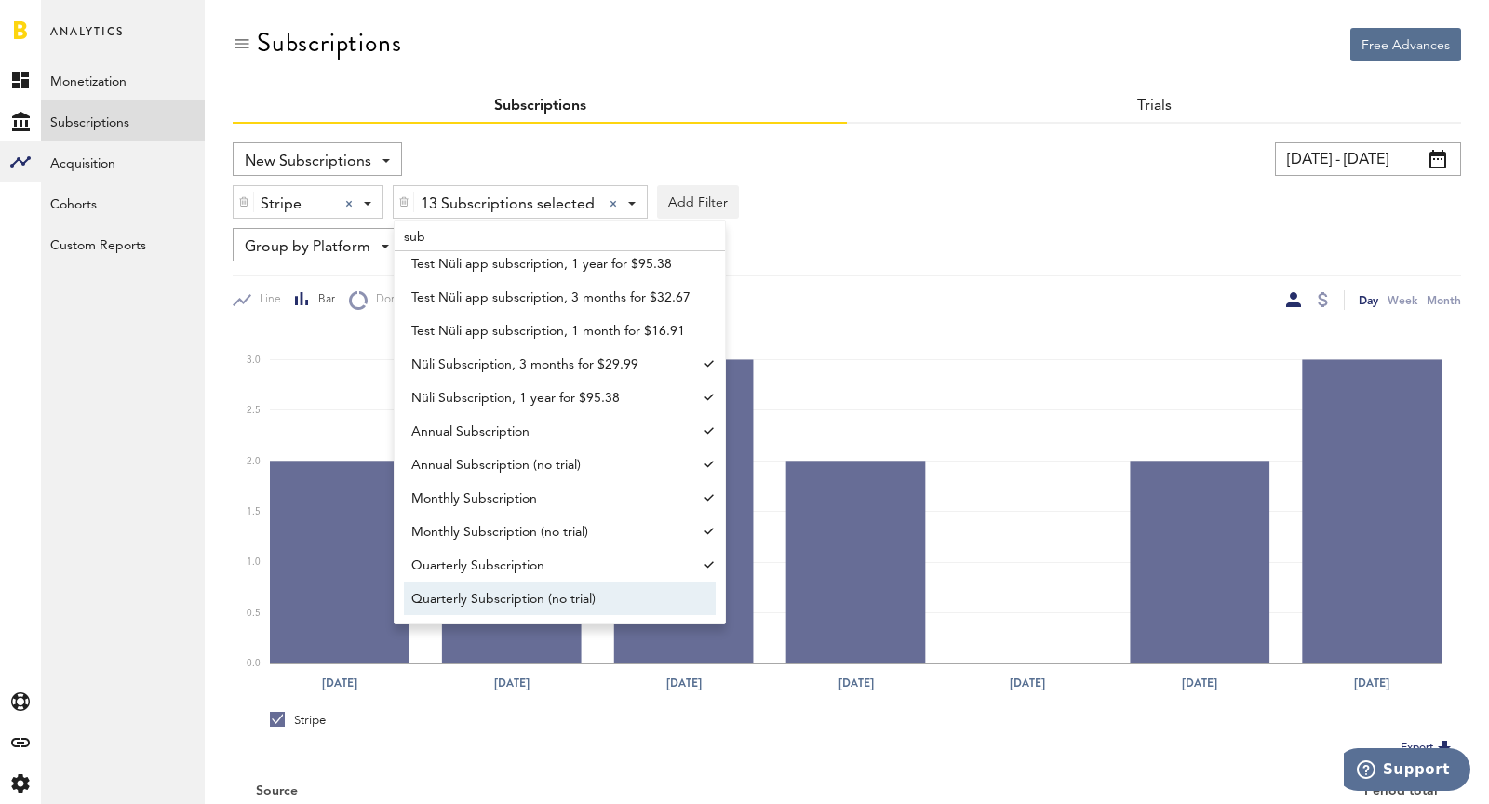
click at [605, 598] on span "Quarterly Subscription (no trial)" at bounding box center [550, 600] width 279 height 32
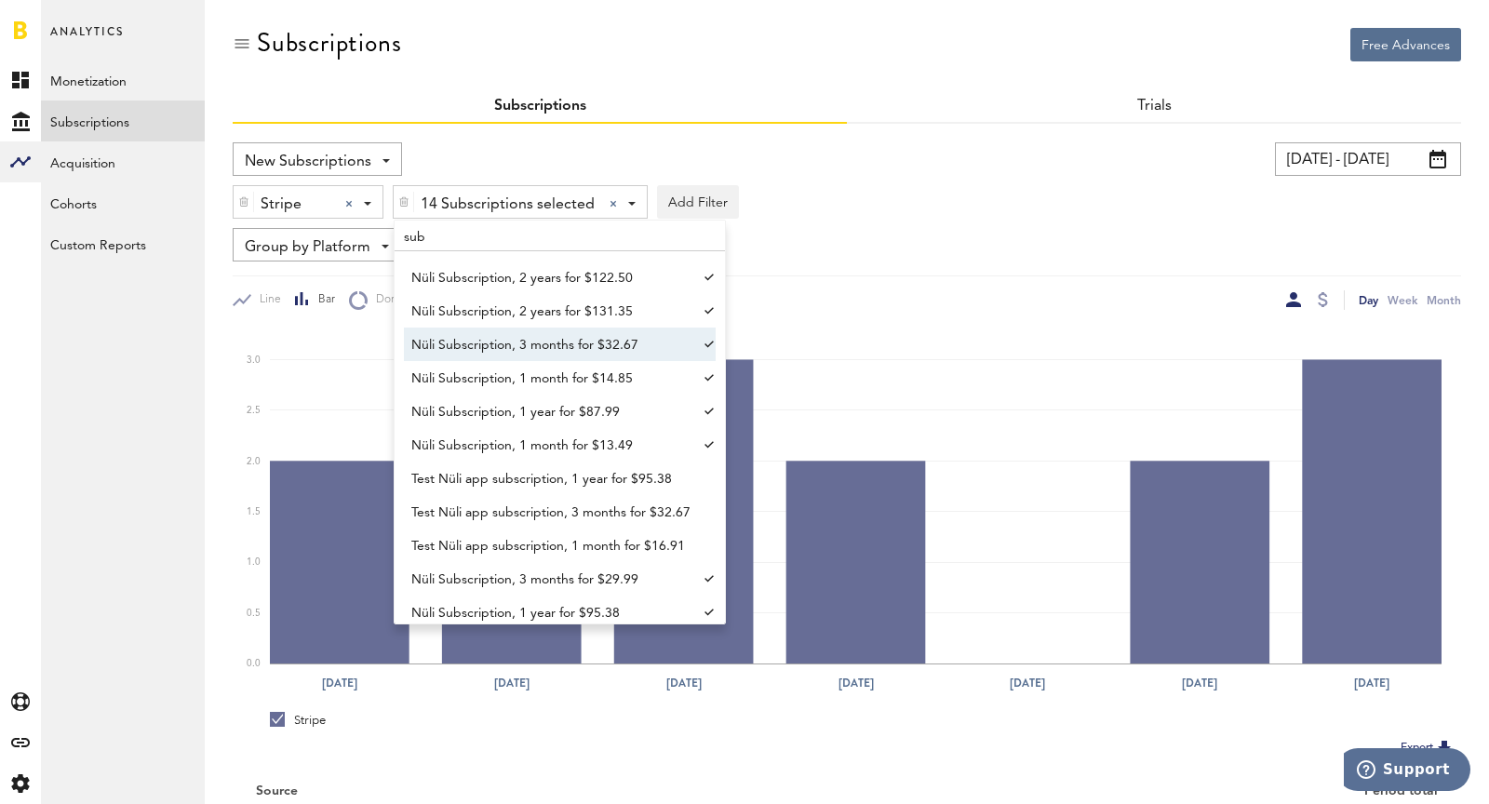
click at [1210, 201] on div "Stripe Stripe Apple App Store Google Play Stripe 14 Subscriptions selected 14 S…" at bounding box center [847, 197] width 1229 height 43
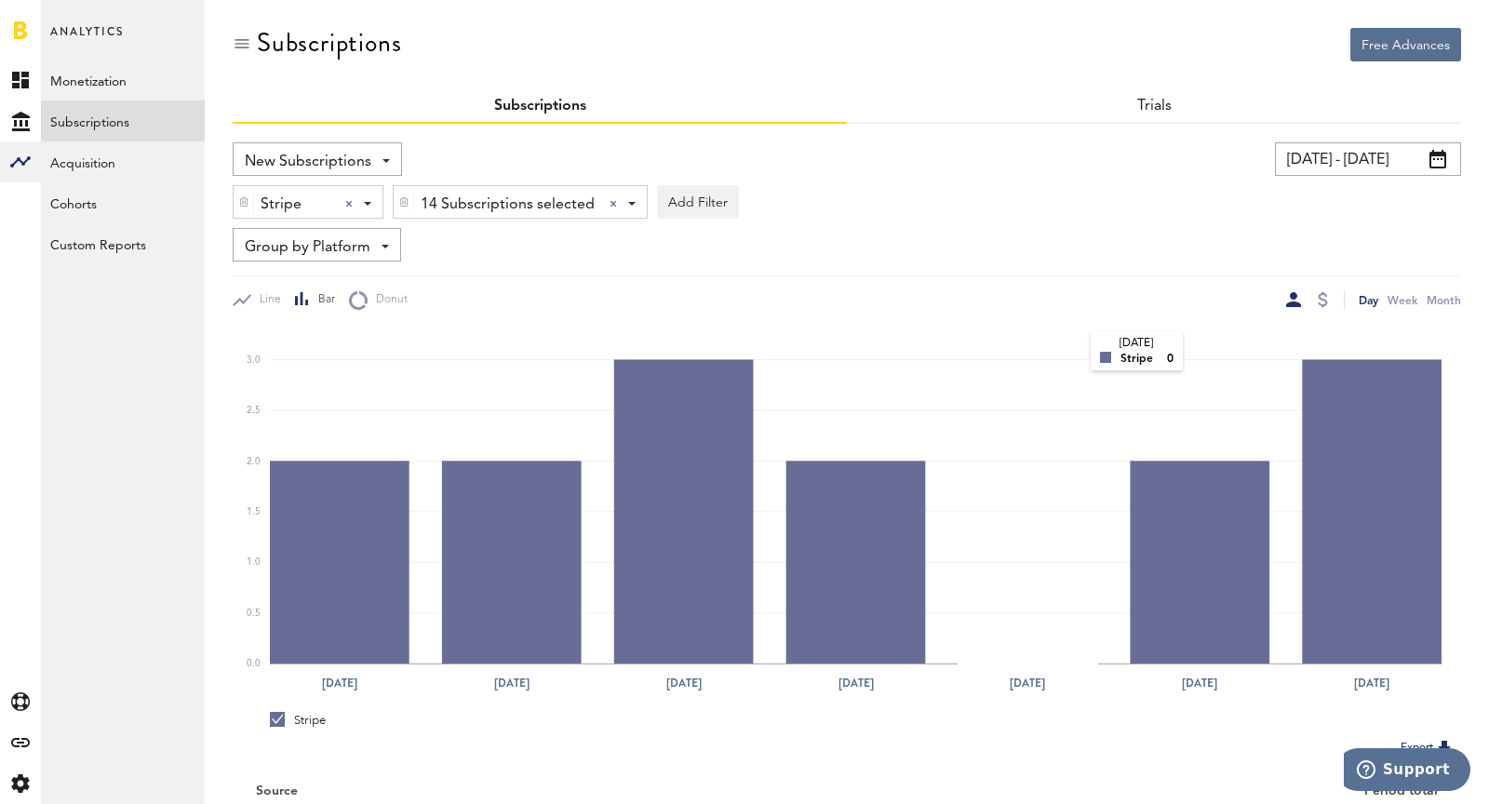
scroll to position [143, 0]
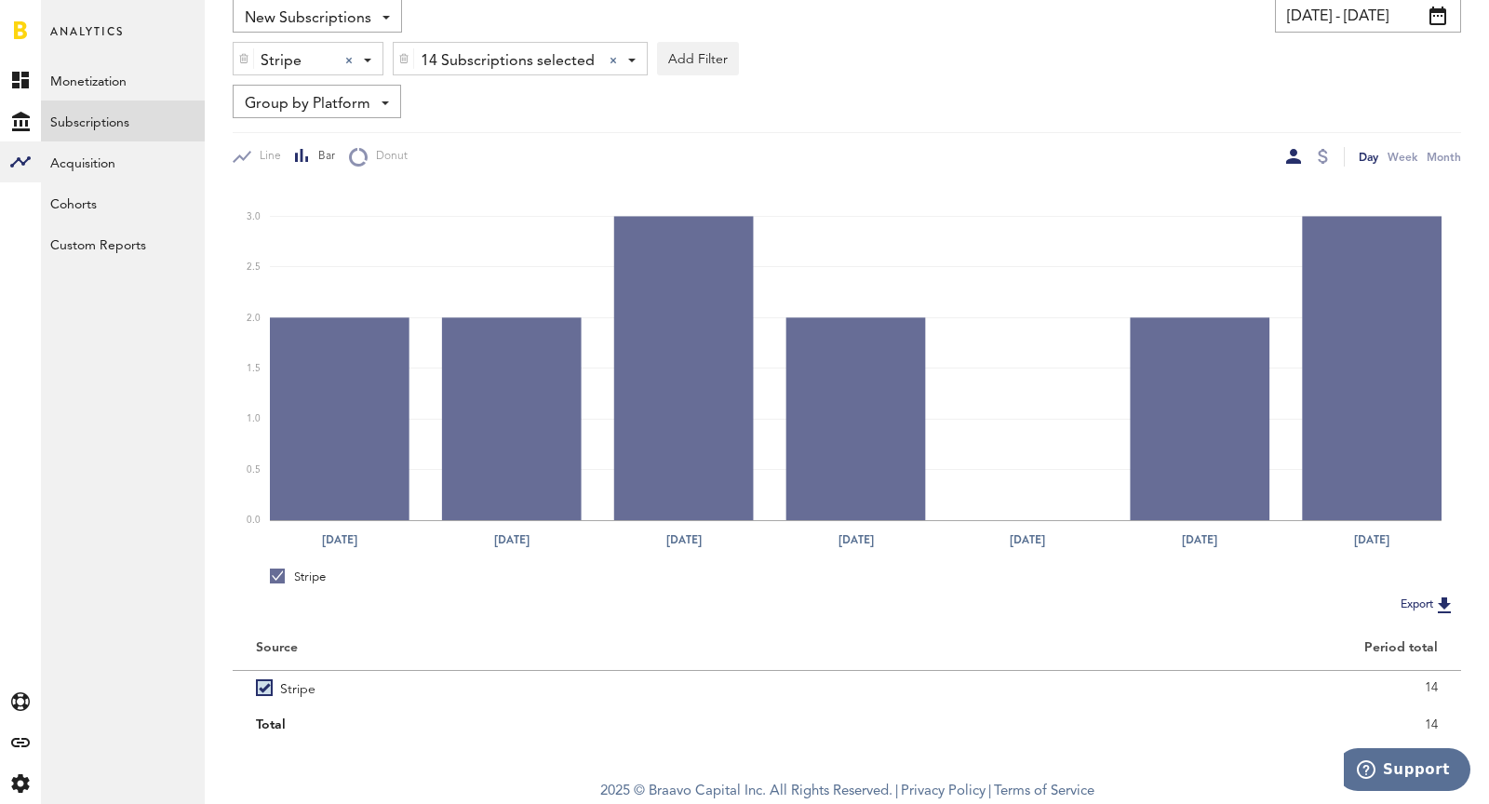
click at [493, 58] on span "14 Subscriptions selected" at bounding box center [508, 62] width 174 height 32
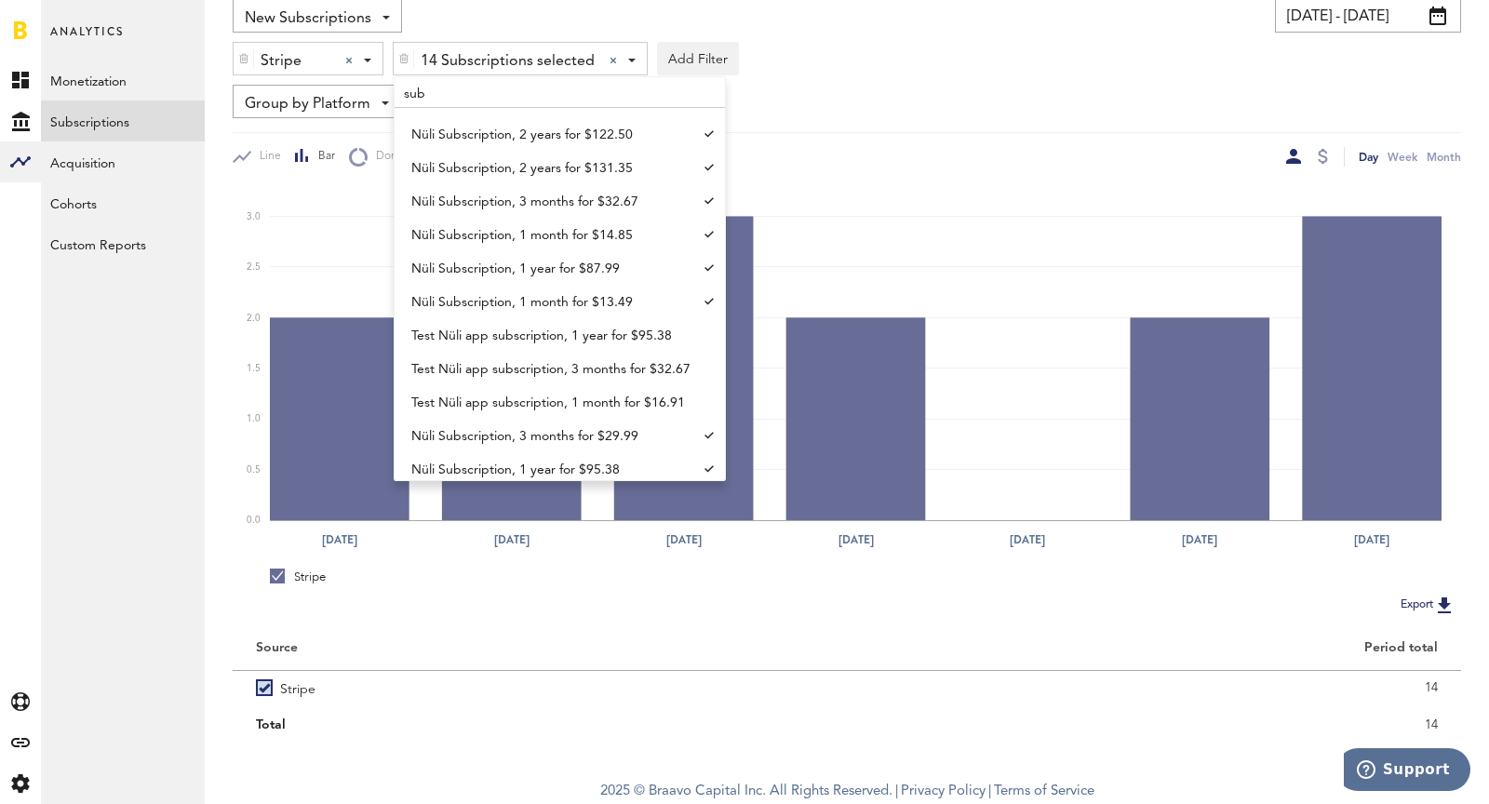
click at [641, 87] on input "sub" at bounding box center [560, 92] width 330 height 31
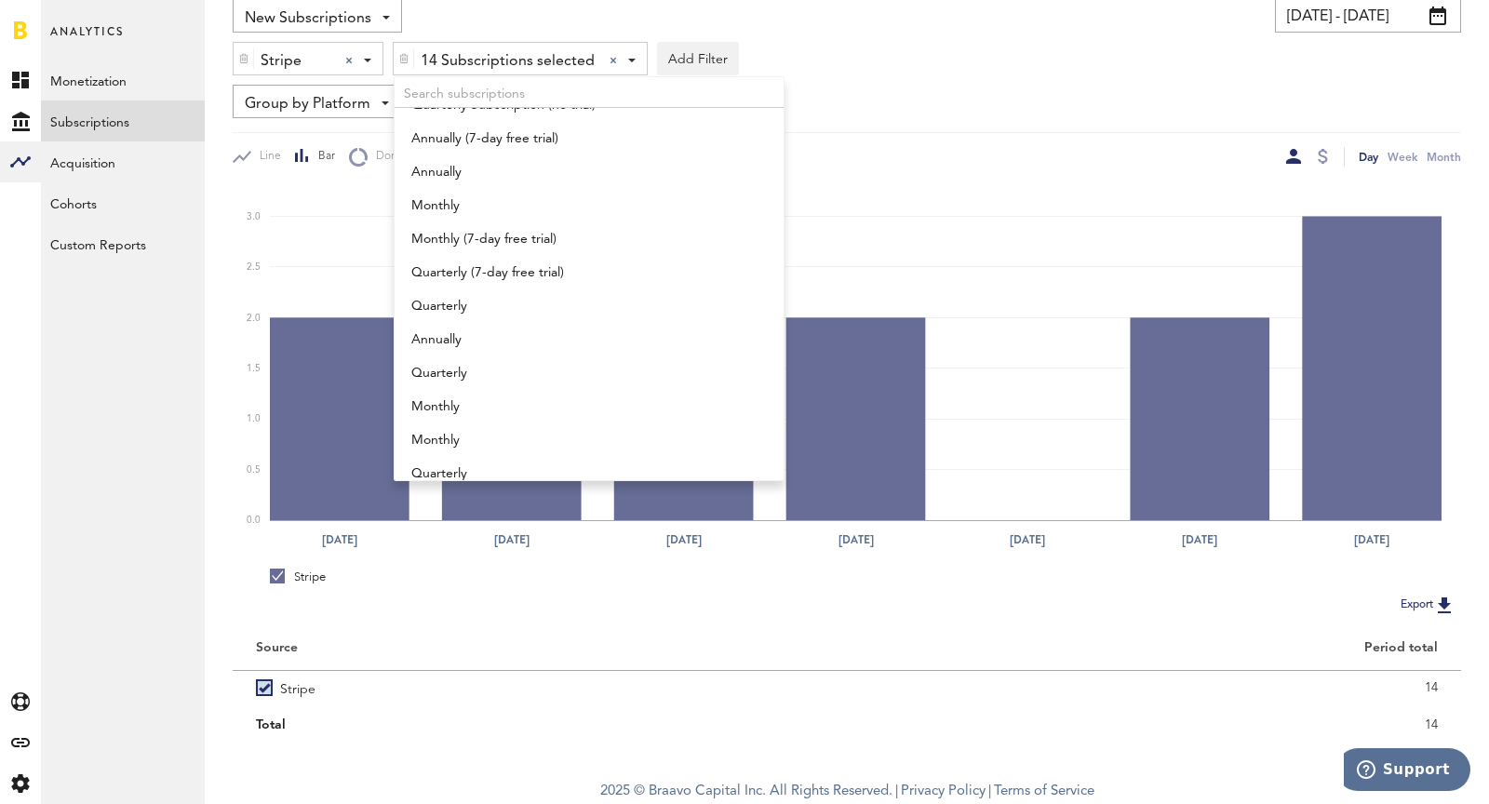
scroll to position [1857, 0]
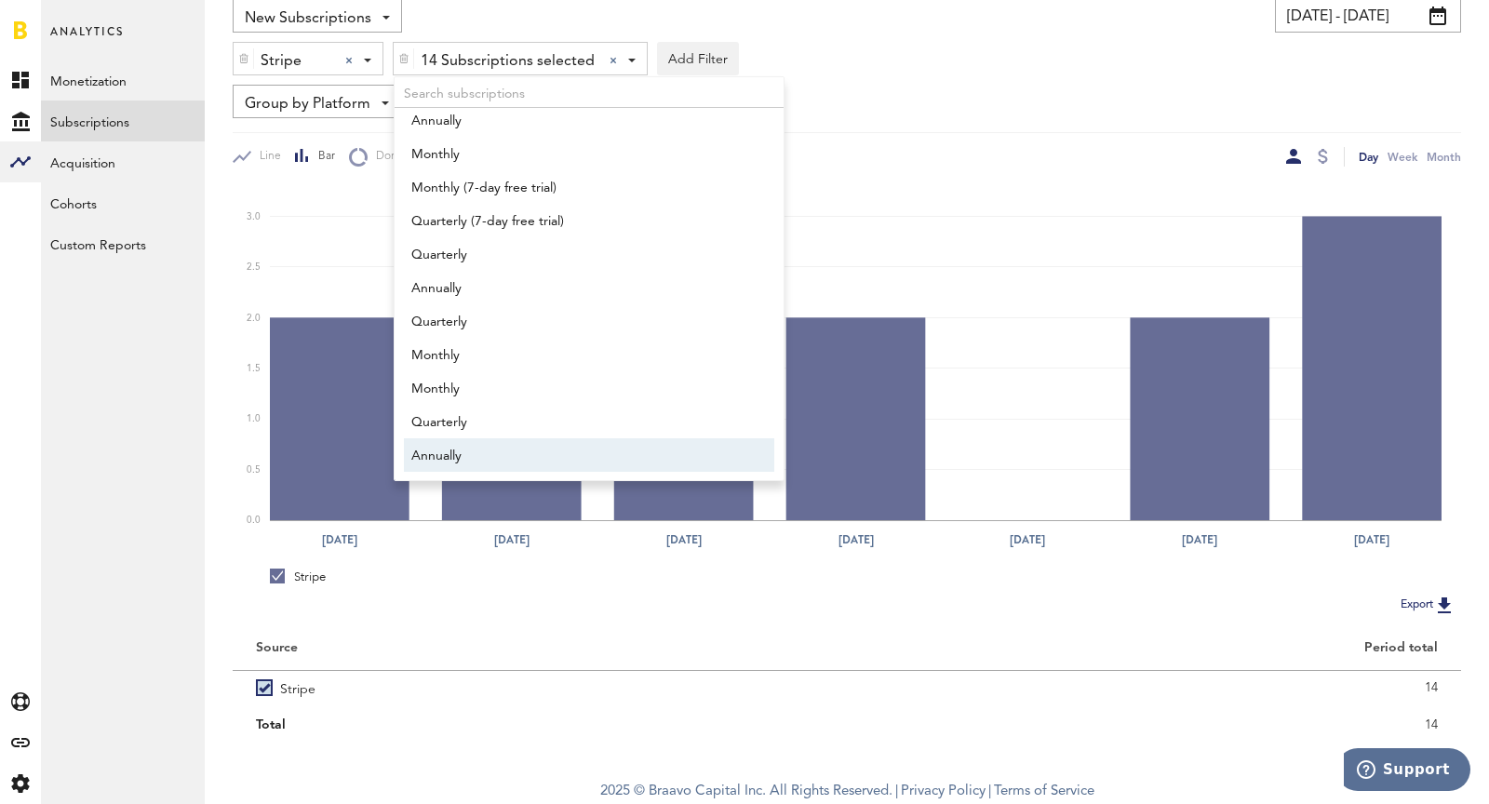
click at [686, 460] on span "Annually" at bounding box center [580, 456] width 338 height 32
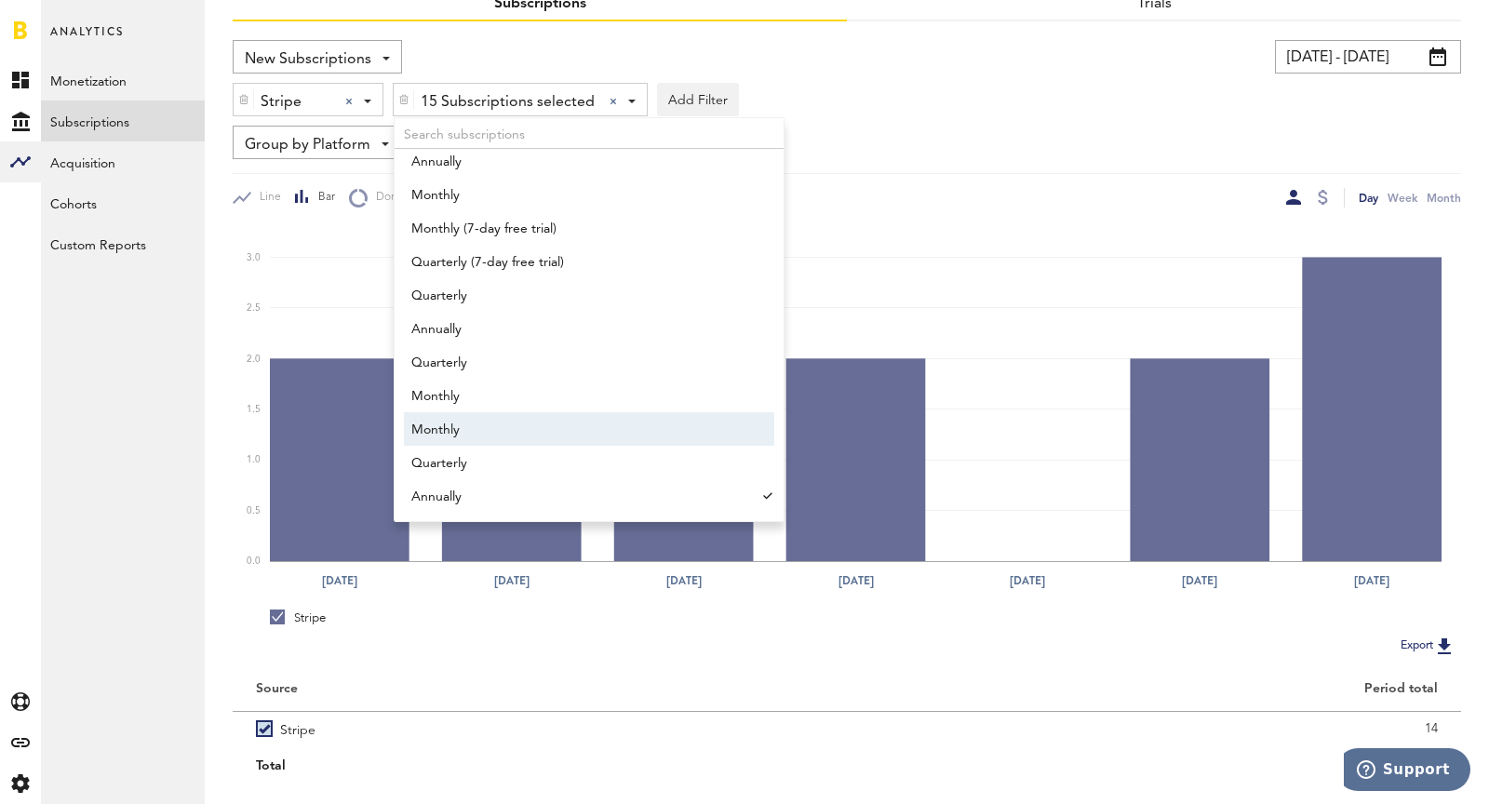
scroll to position [143, 0]
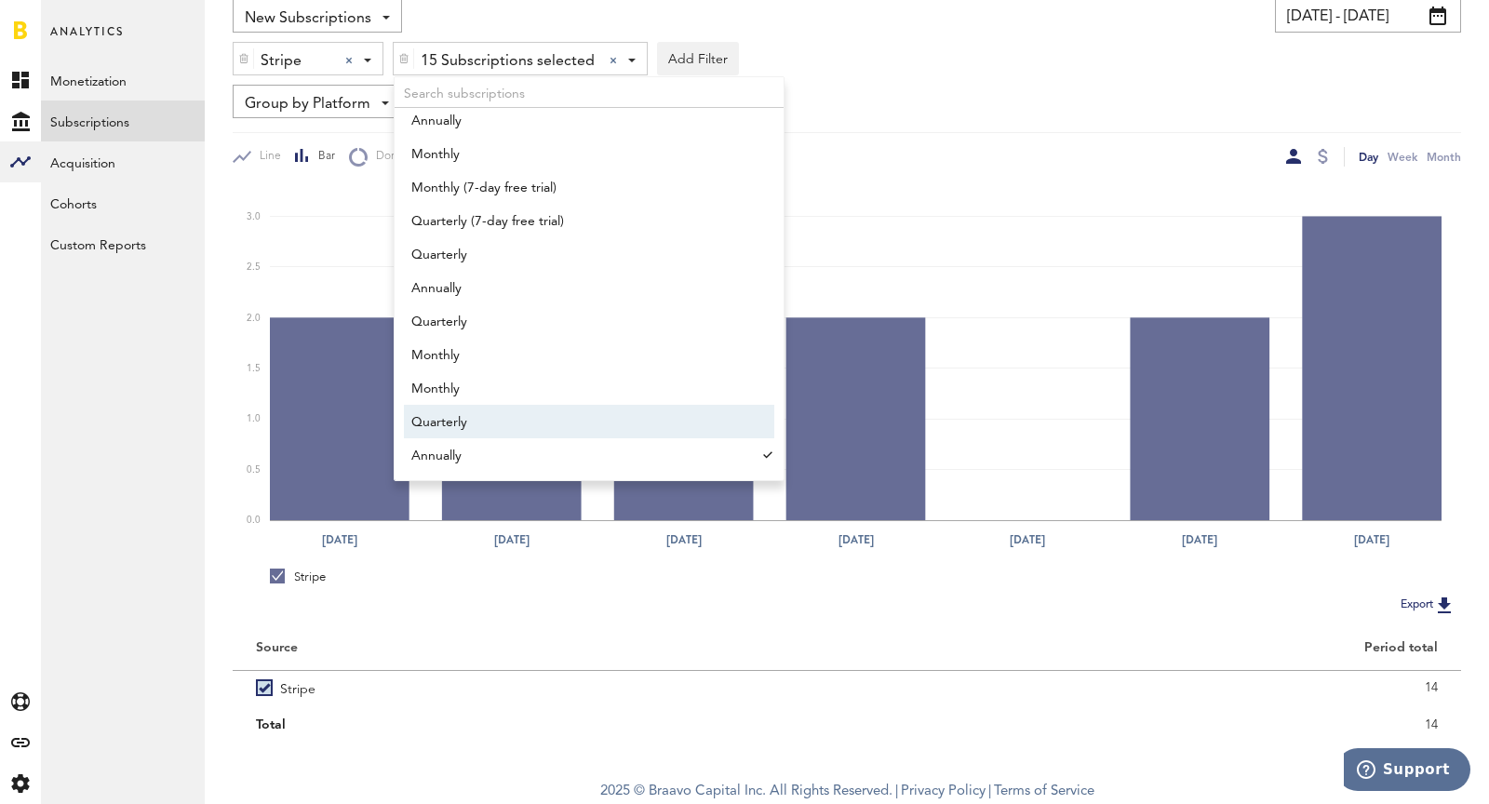
click at [598, 408] on span "Quarterly" at bounding box center [580, 423] width 338 height 32
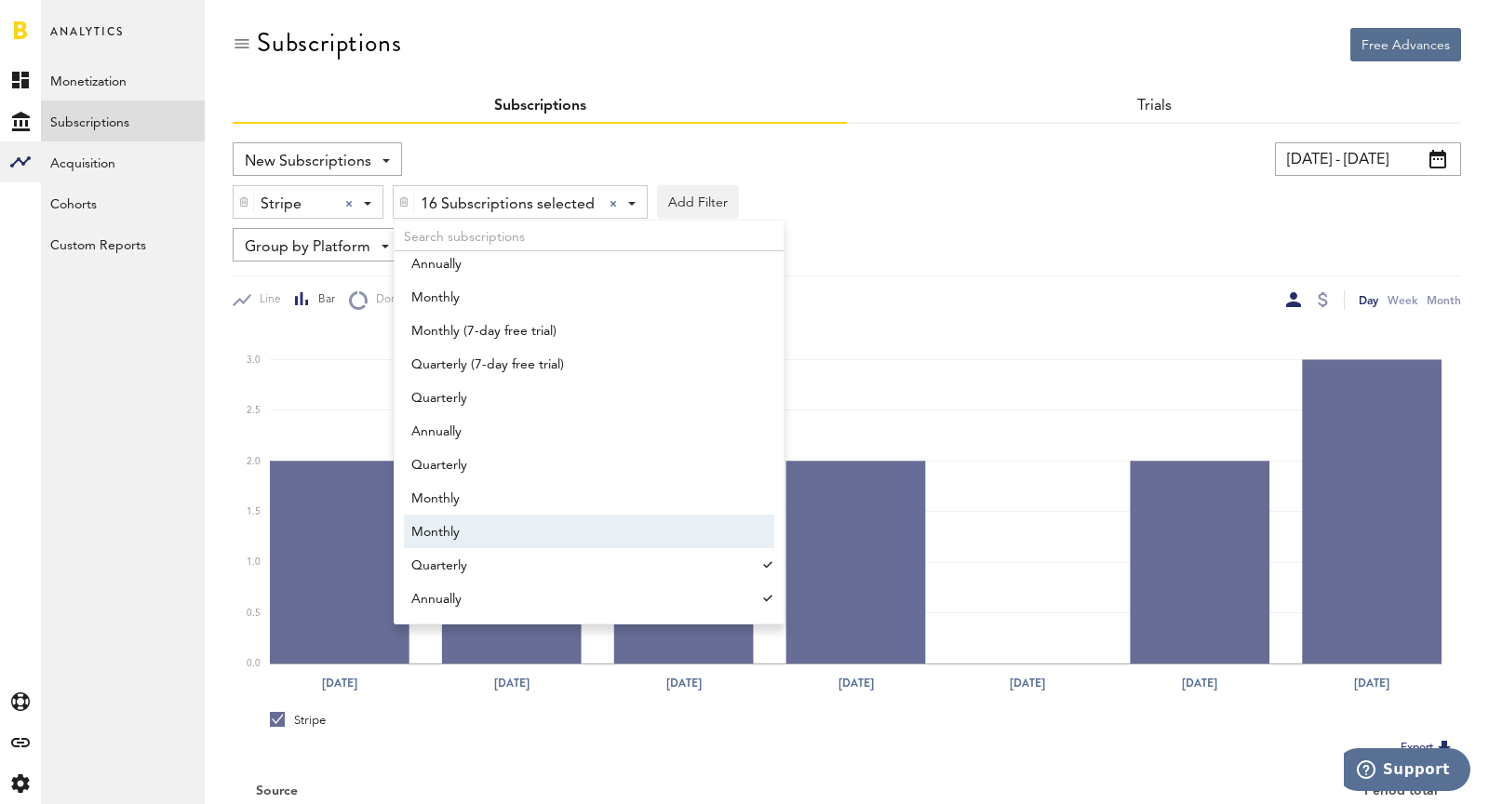
click at [581, 532] on span "Monthly" at bounding box center [580, 533] width 338 height 32
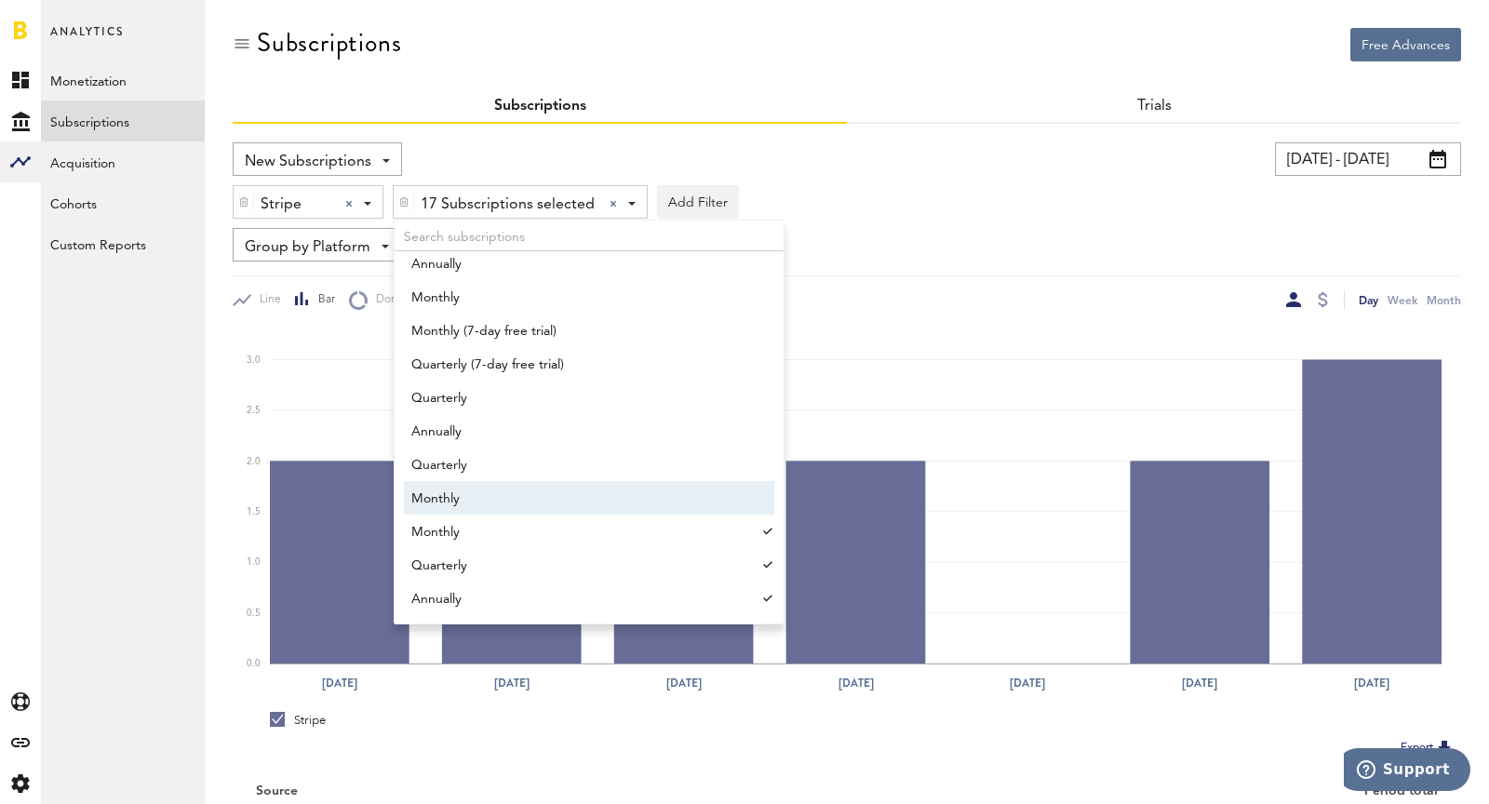
click at [553, 497] on span "Monthly" at bounding box center [580, 499] width 338 height 32
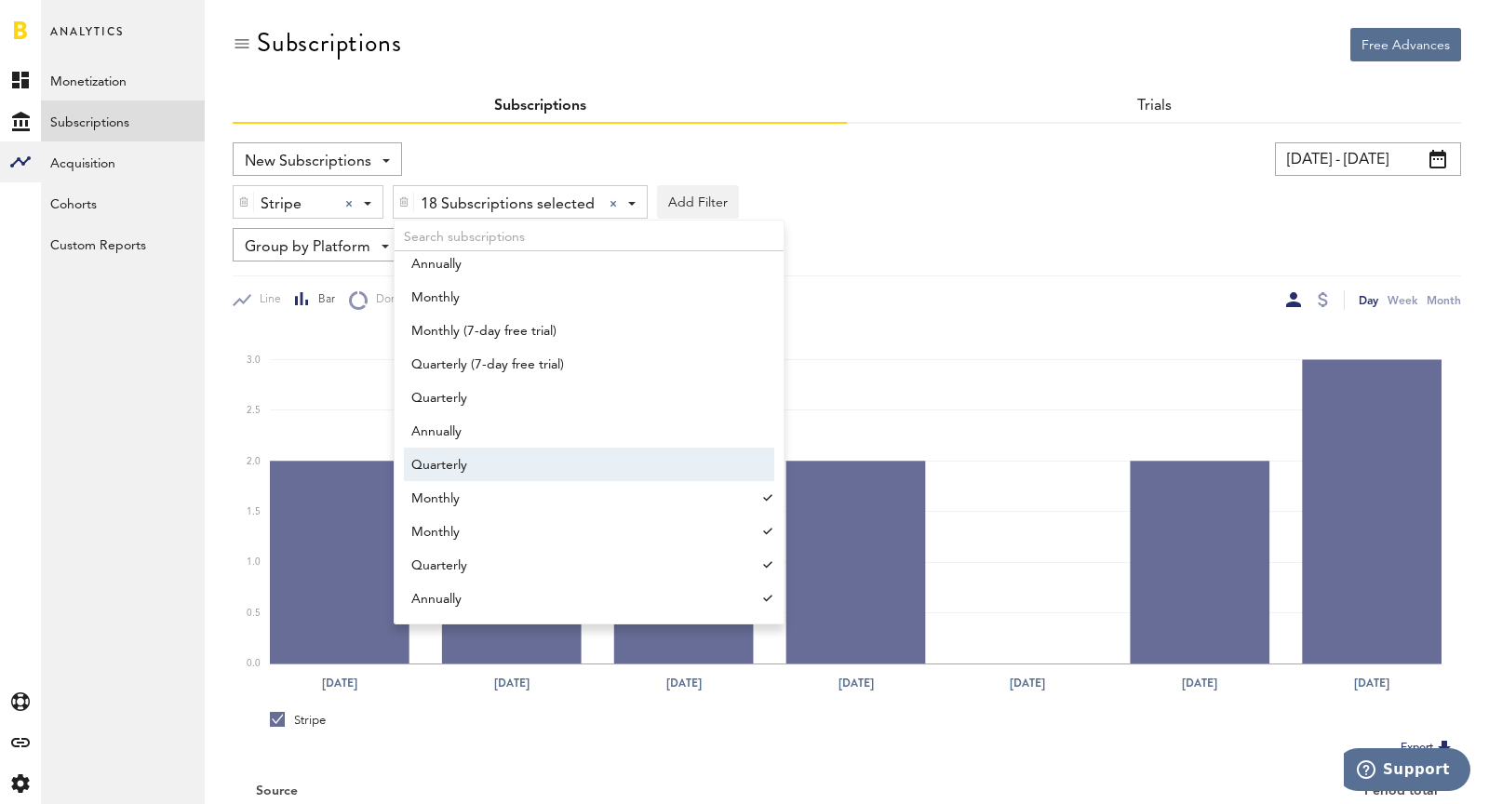
click at [531, 471] on span "Quarterly" at bounding box center [580, 466] width 338 height 32
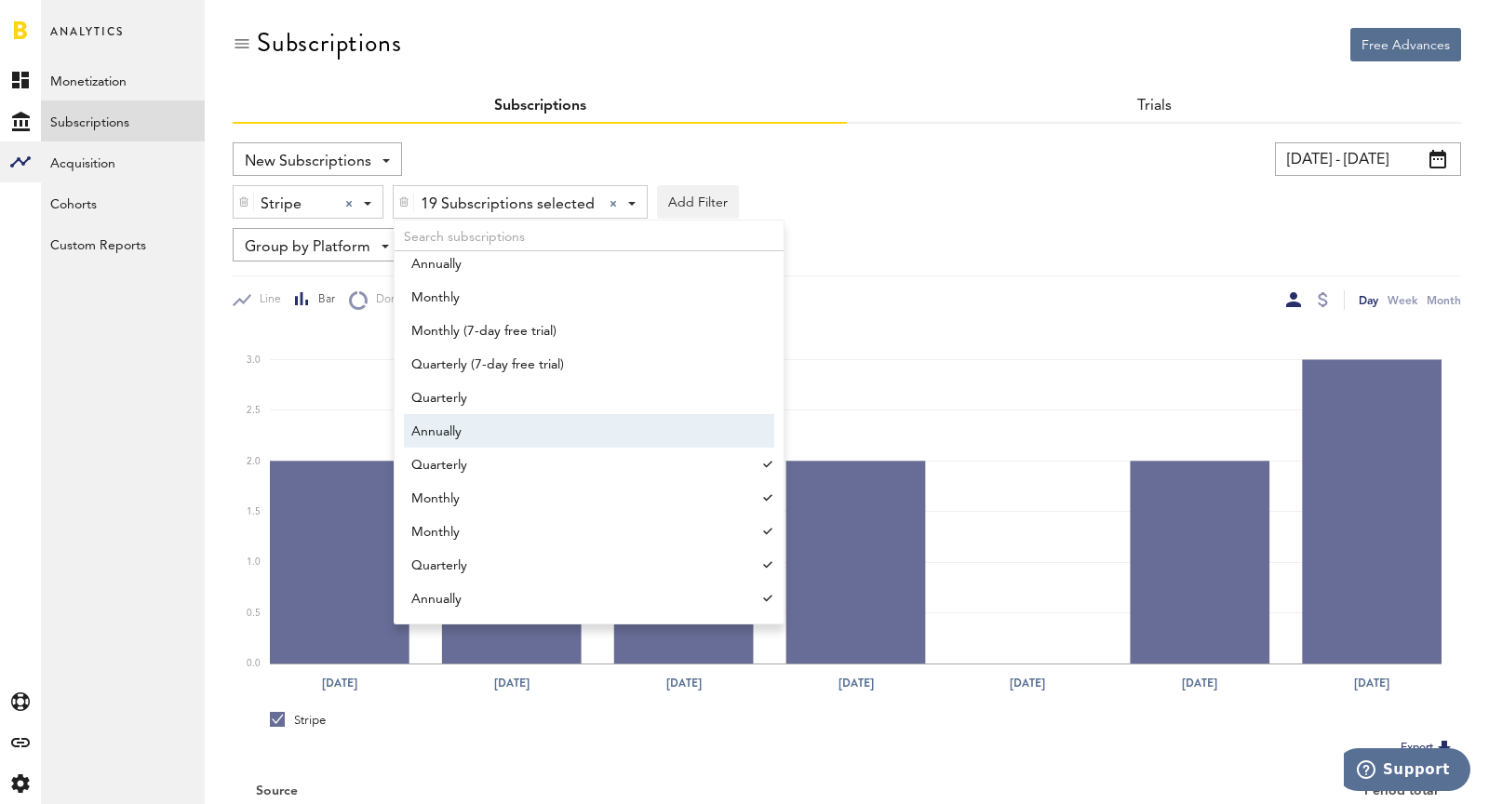
click at [504, 440] on span "Annually" at bounding box center [580, 432] width 338 height 32
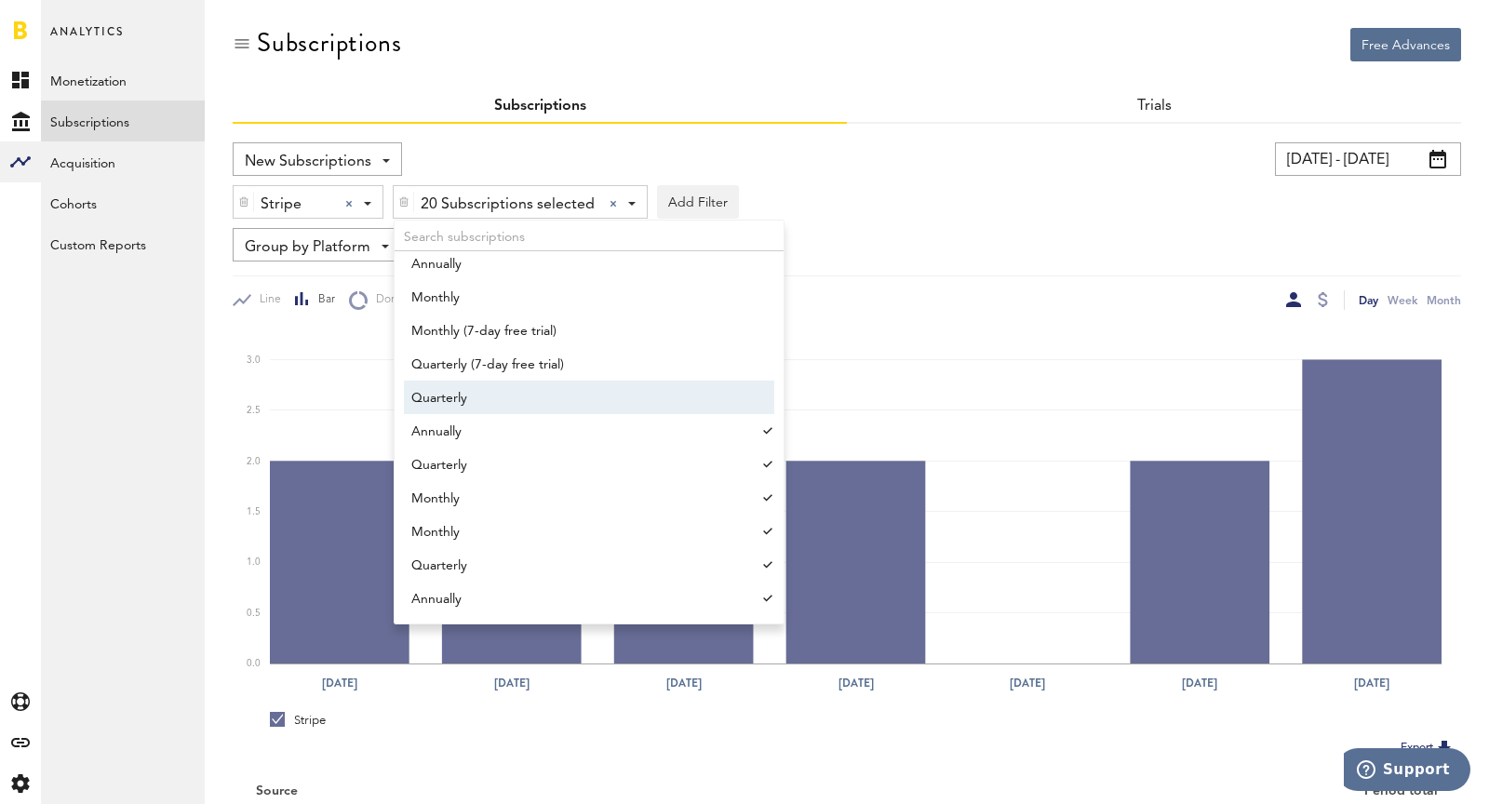
click at [494, 404] on span "Quarterly" at bounding box center [580, 399] width 338 height 32
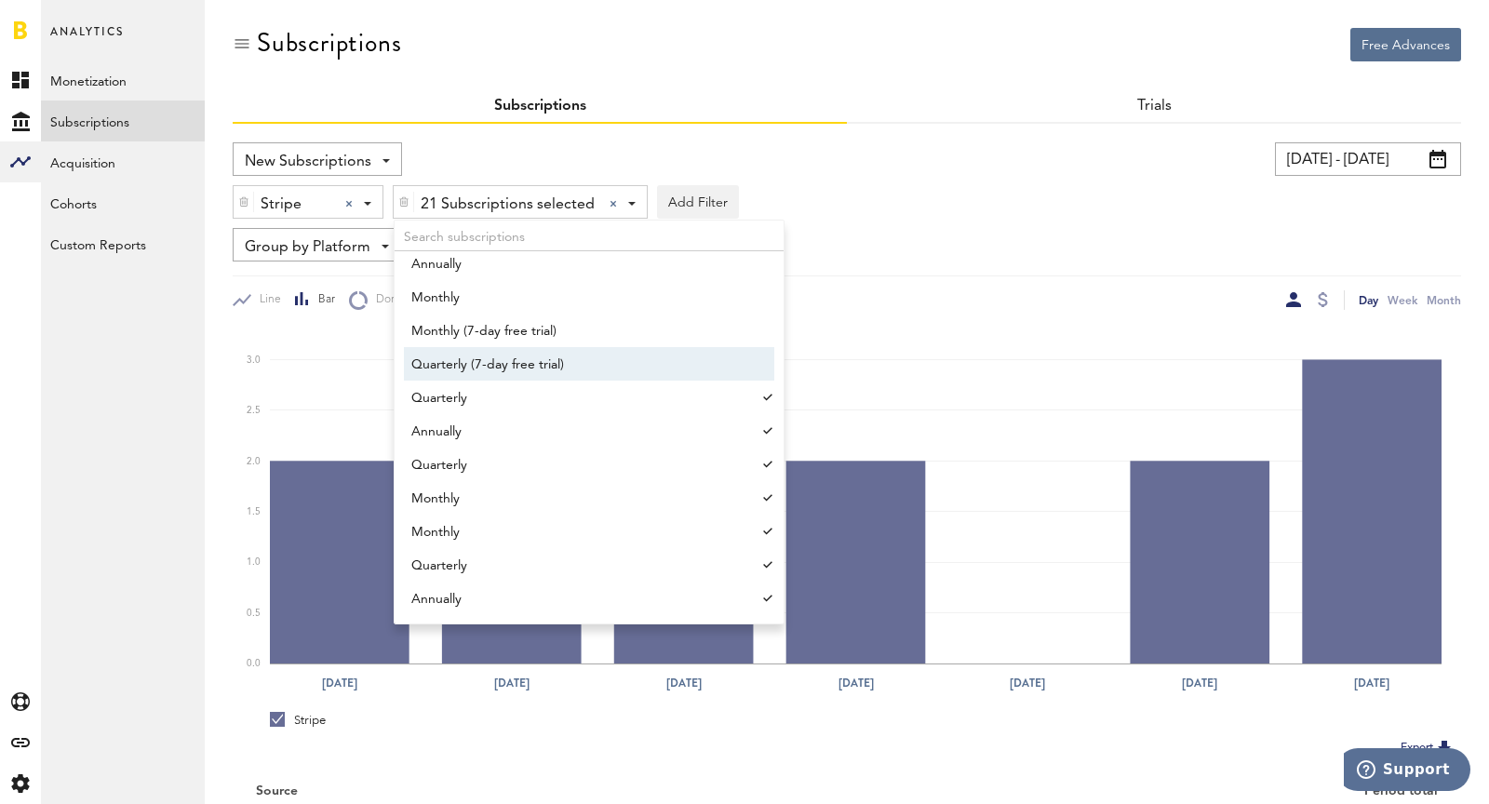
click at [460, 362] on span "Quarterly (7-day free trial)" at bounding box center [580, 365] width 338 height 32
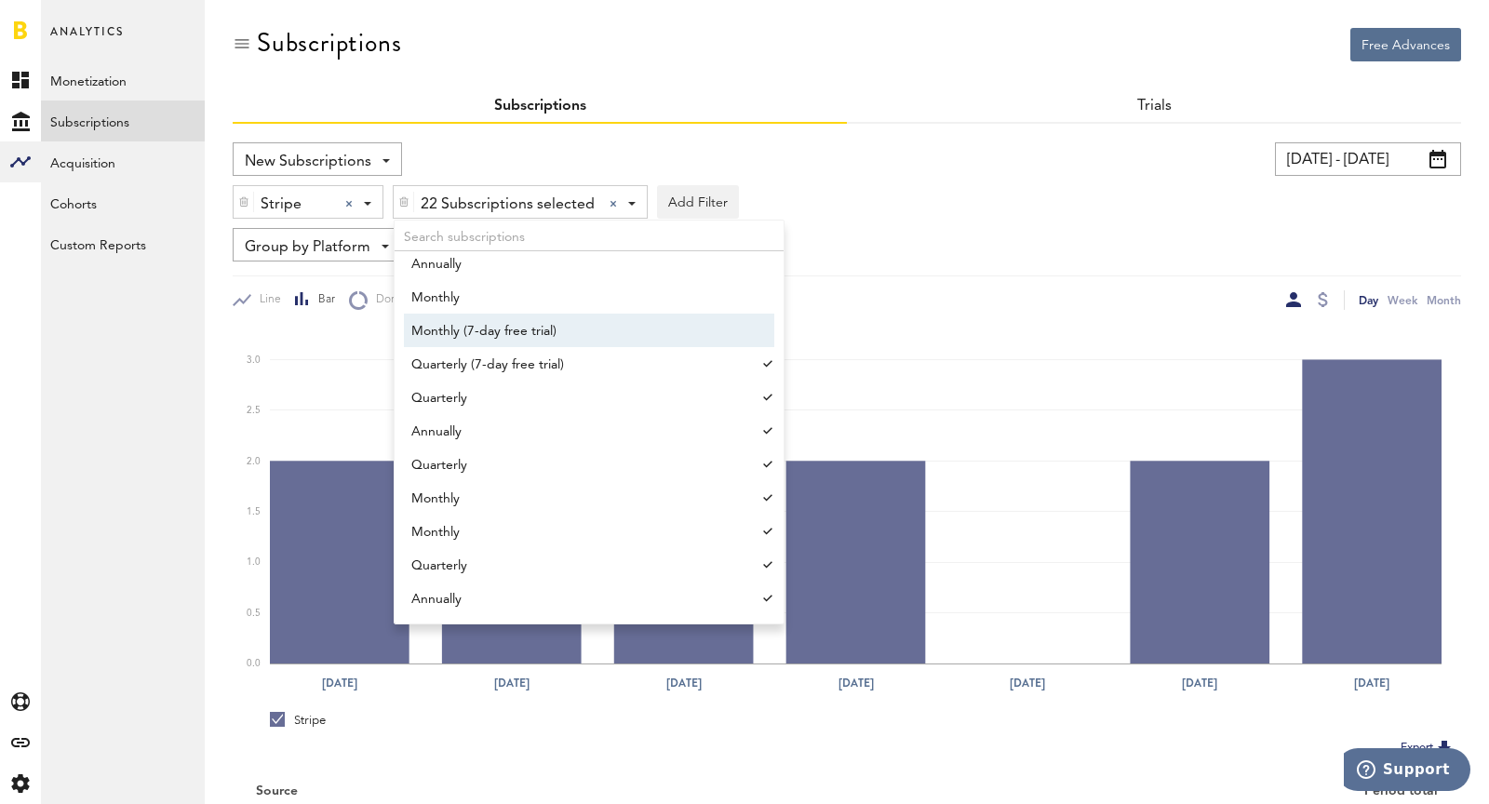
click at [440, 336] on span "Monthly (7-day free trial)" at bounding box center [580, 332] width 338 height 32
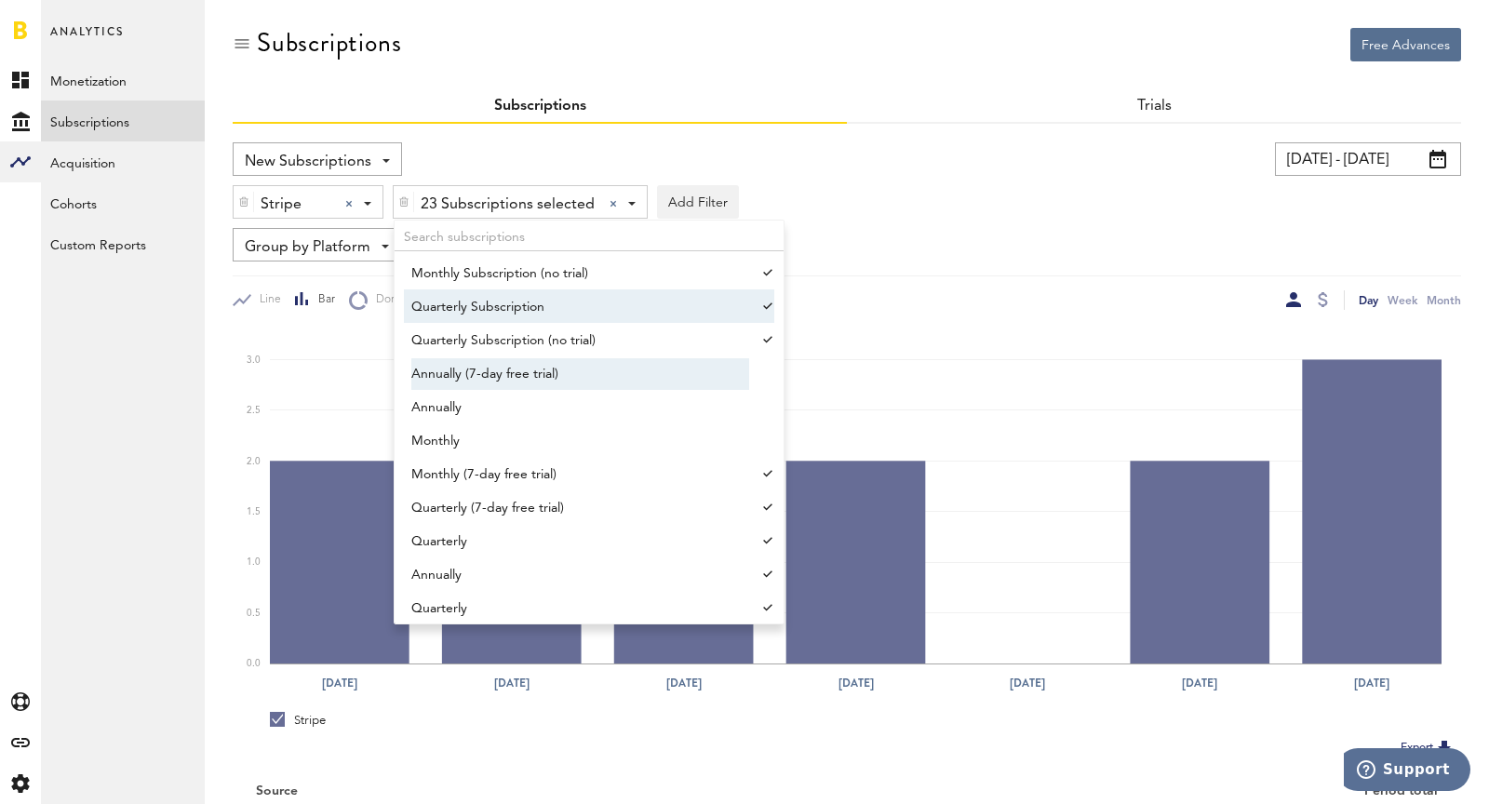
scroll to position [1686, 0]
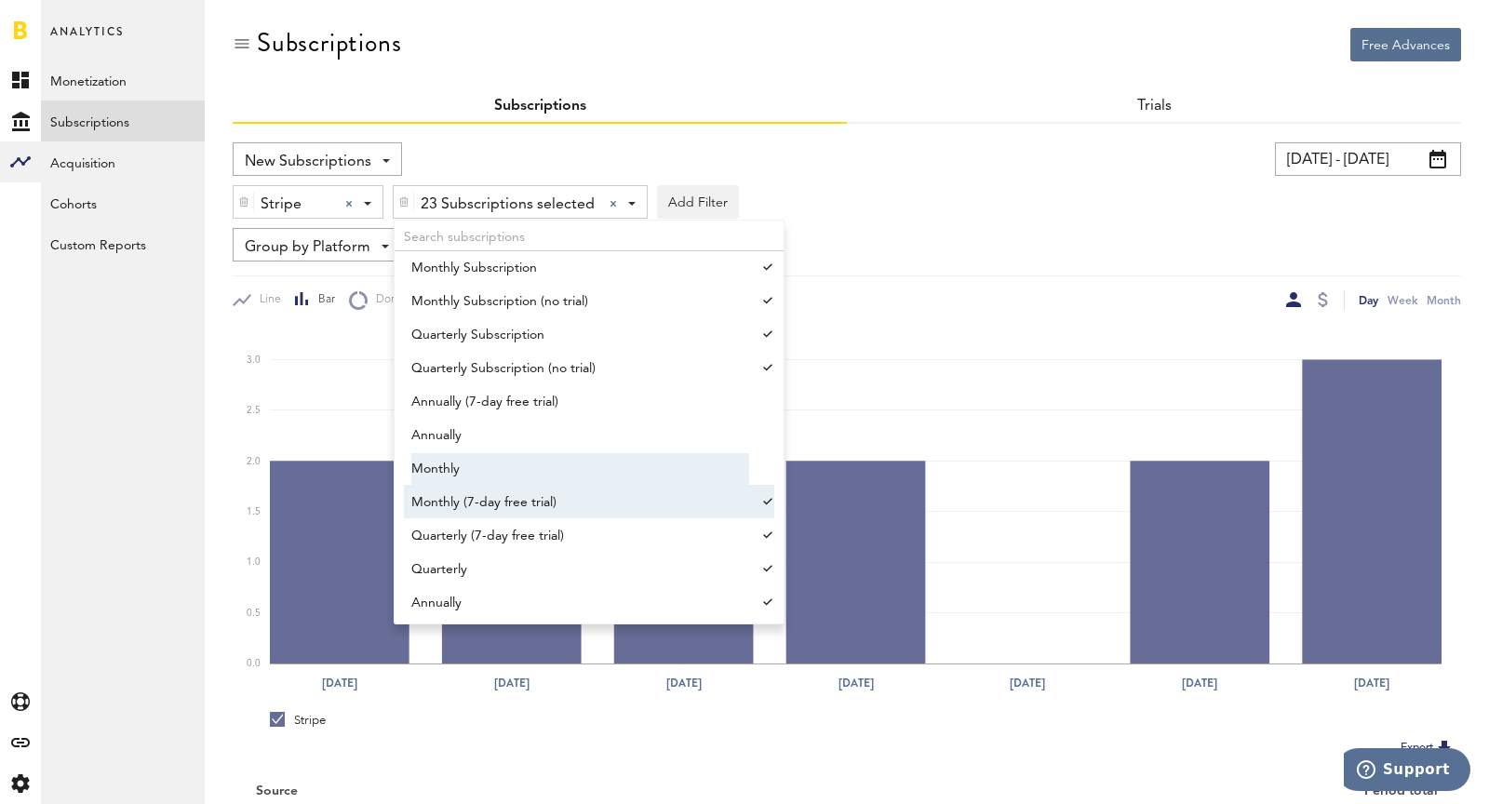
click at [460, 480] on span "Monthly" at bounding box center [580, 469] width 338 height 32
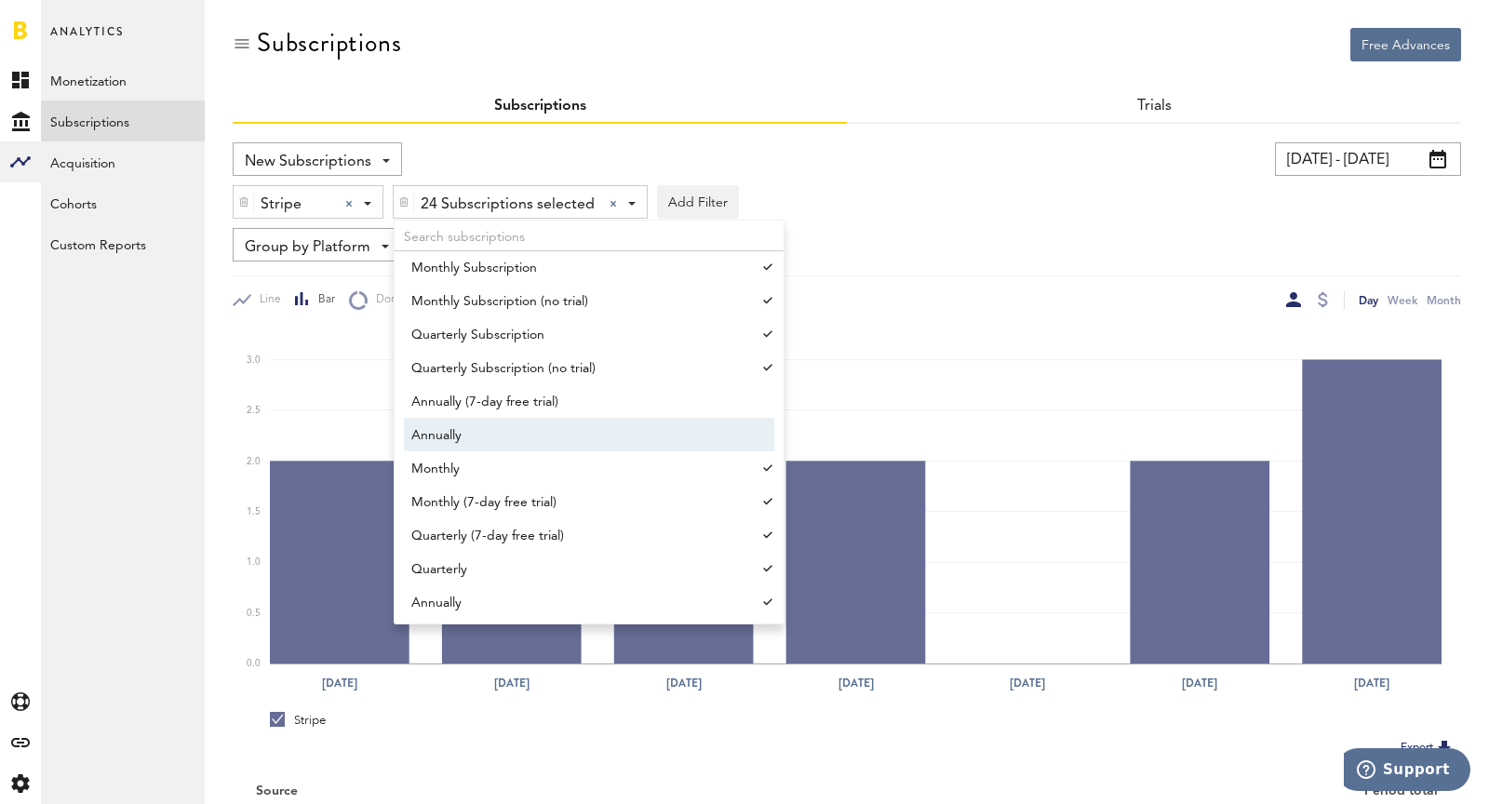
click at [455, 443] on span "Annually" at bounding box center [580, 436] width 338 height 32
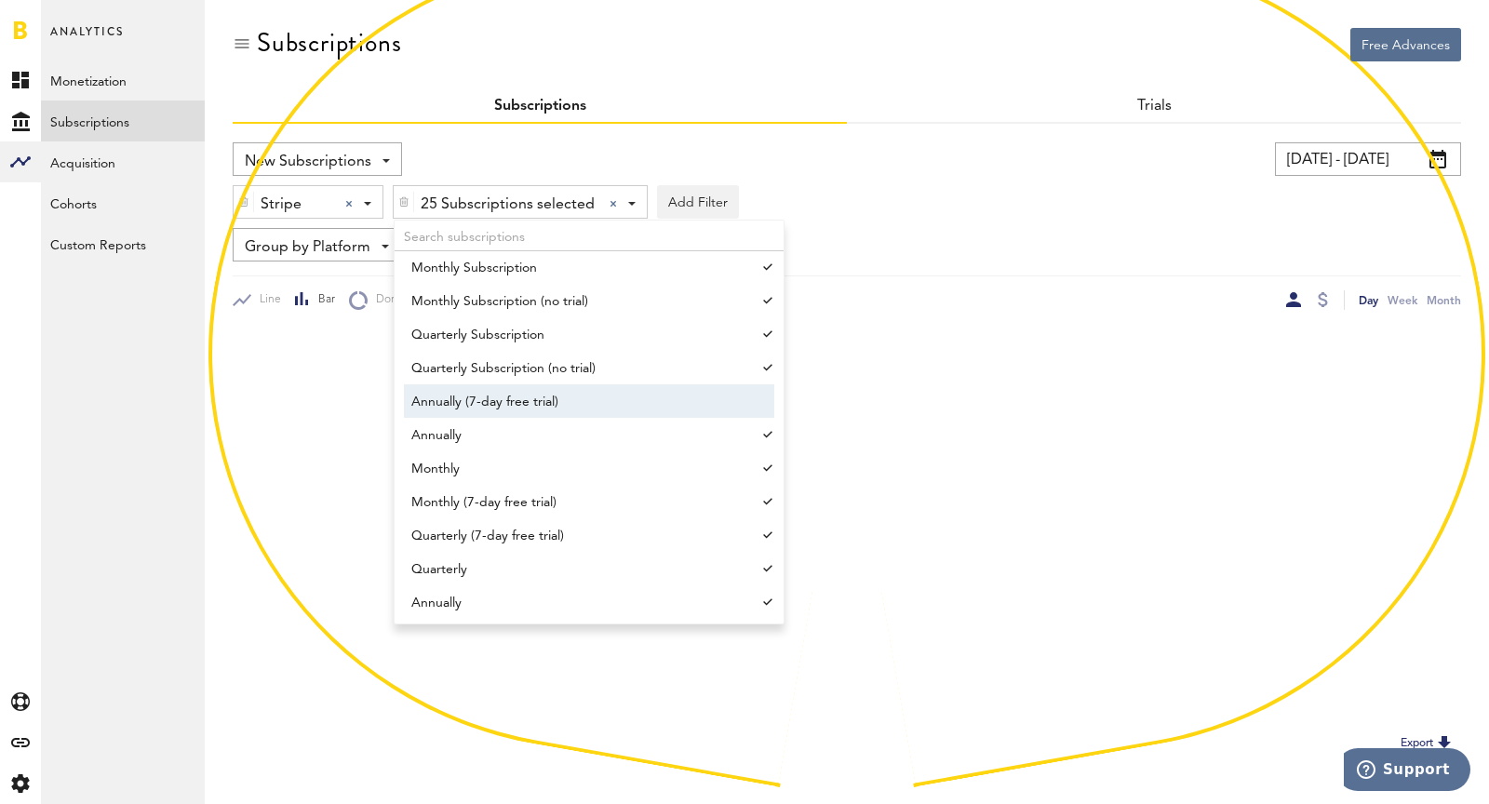
click at [505, 409] on span "Annually (7-day free trial)" at bounding box center [580, 402] width 338 height 32
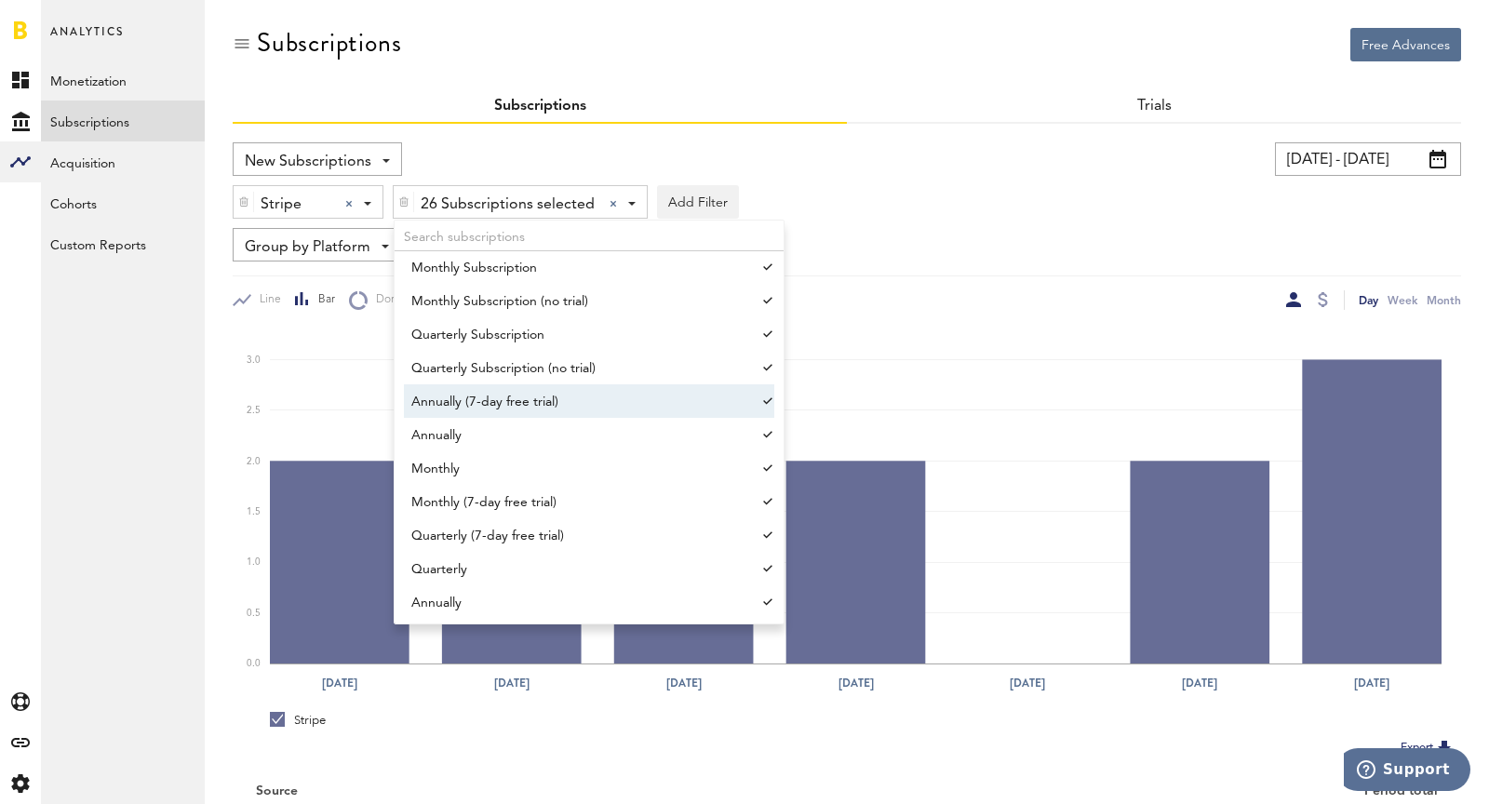
scroll to position [143, 0]
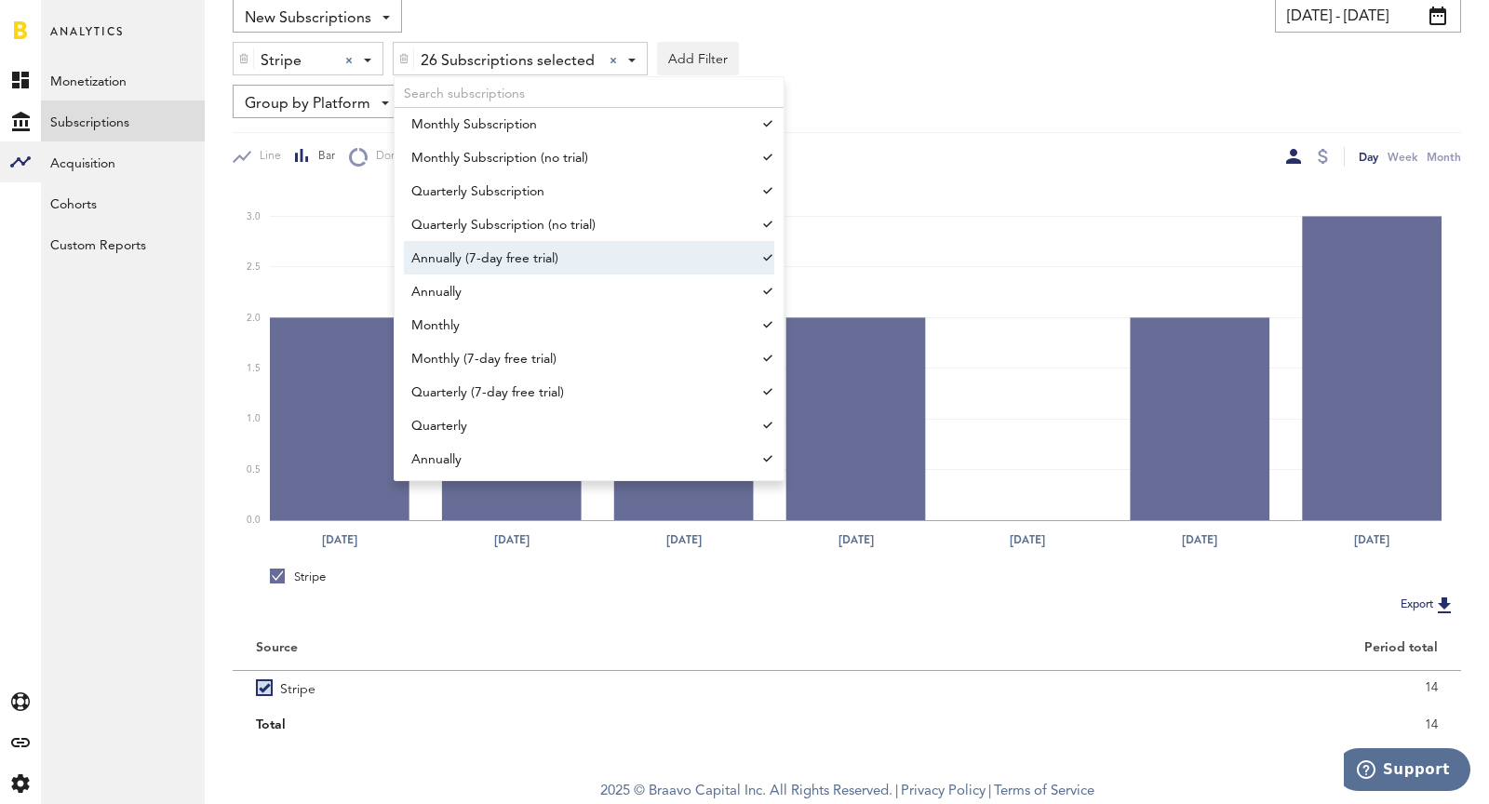
click at [1319, 162] on div at bounding box center [1322, 157] width 15 height 20
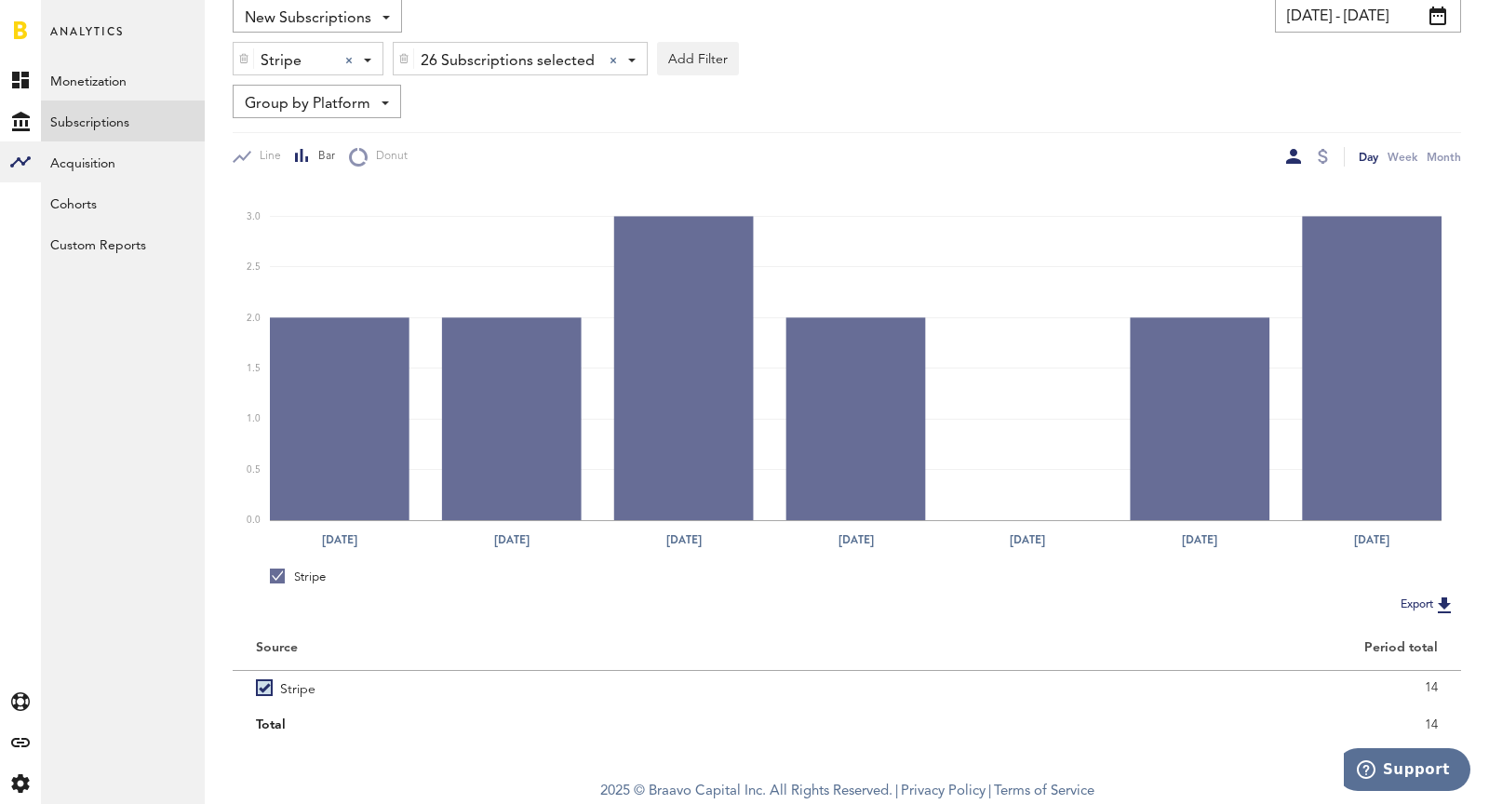
click at [1329, 155] on div at bounding box center [1322, 157] width 15 height 20
click at [1318, 160] on div at bounding box center [1323, 156] width 10 height 15
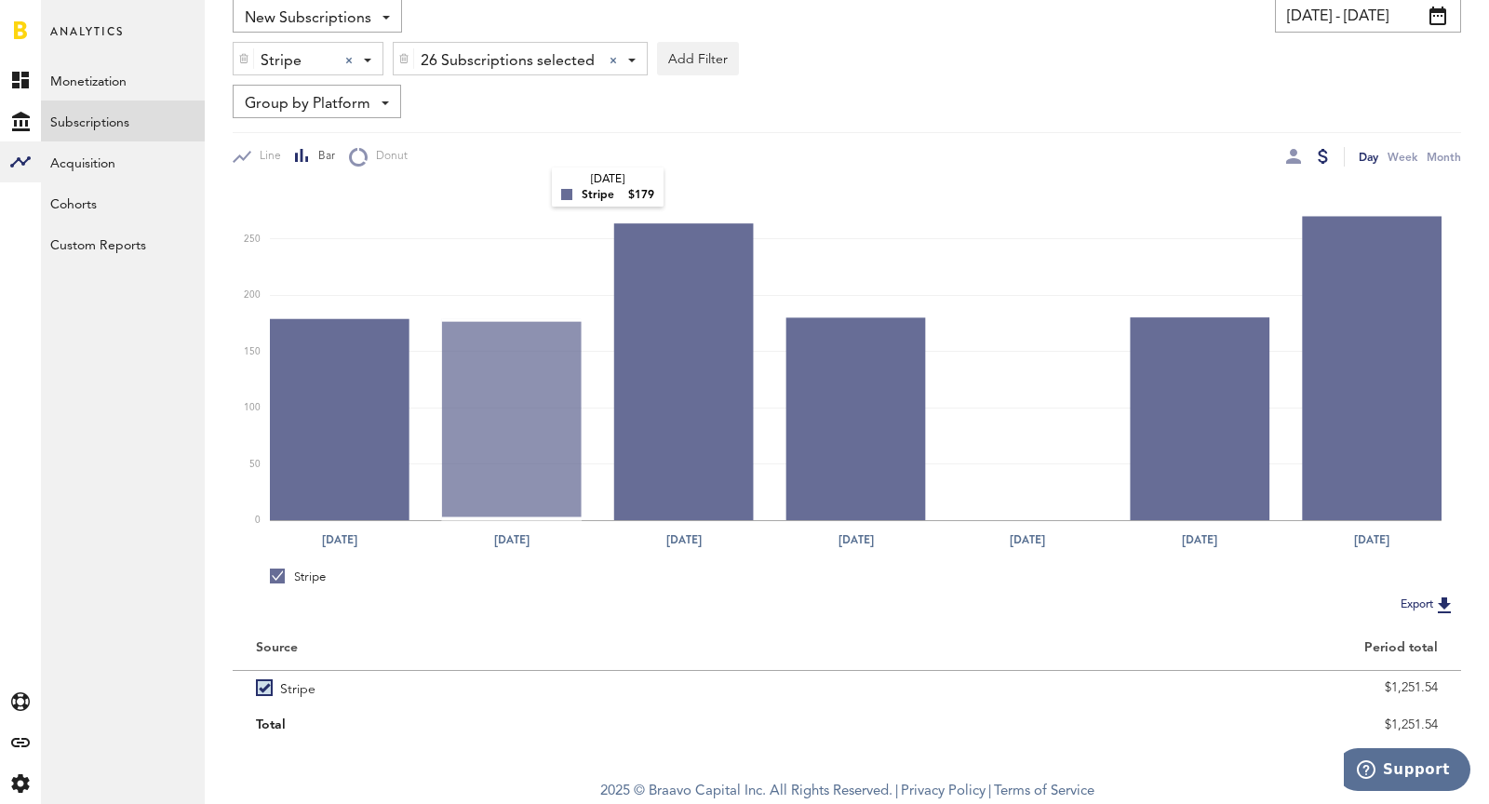
scroll to position [119, 0]
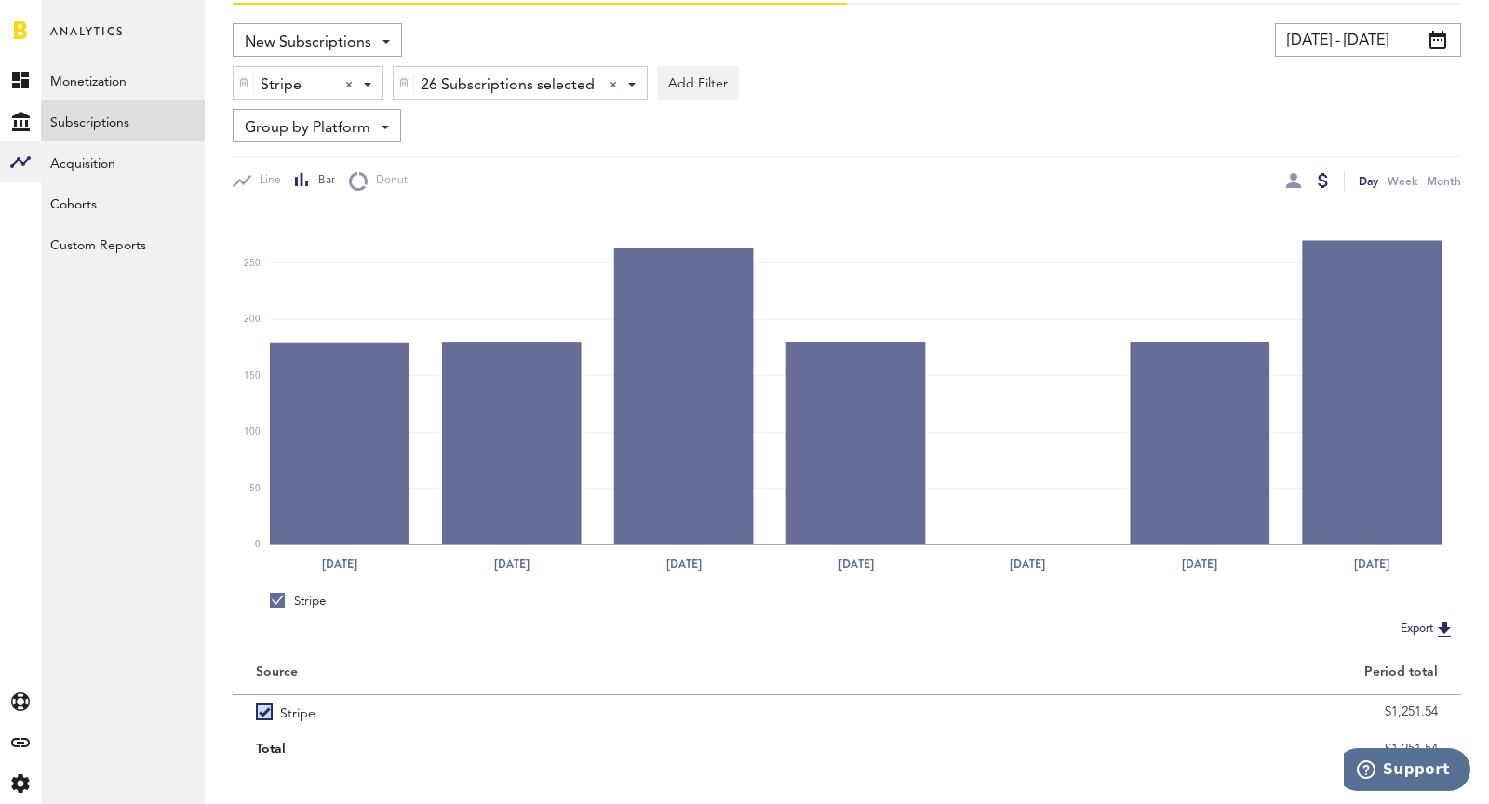
click at [287, 140] on span "Group by Platform" at bounding box center [308, 129] width 126 height 32
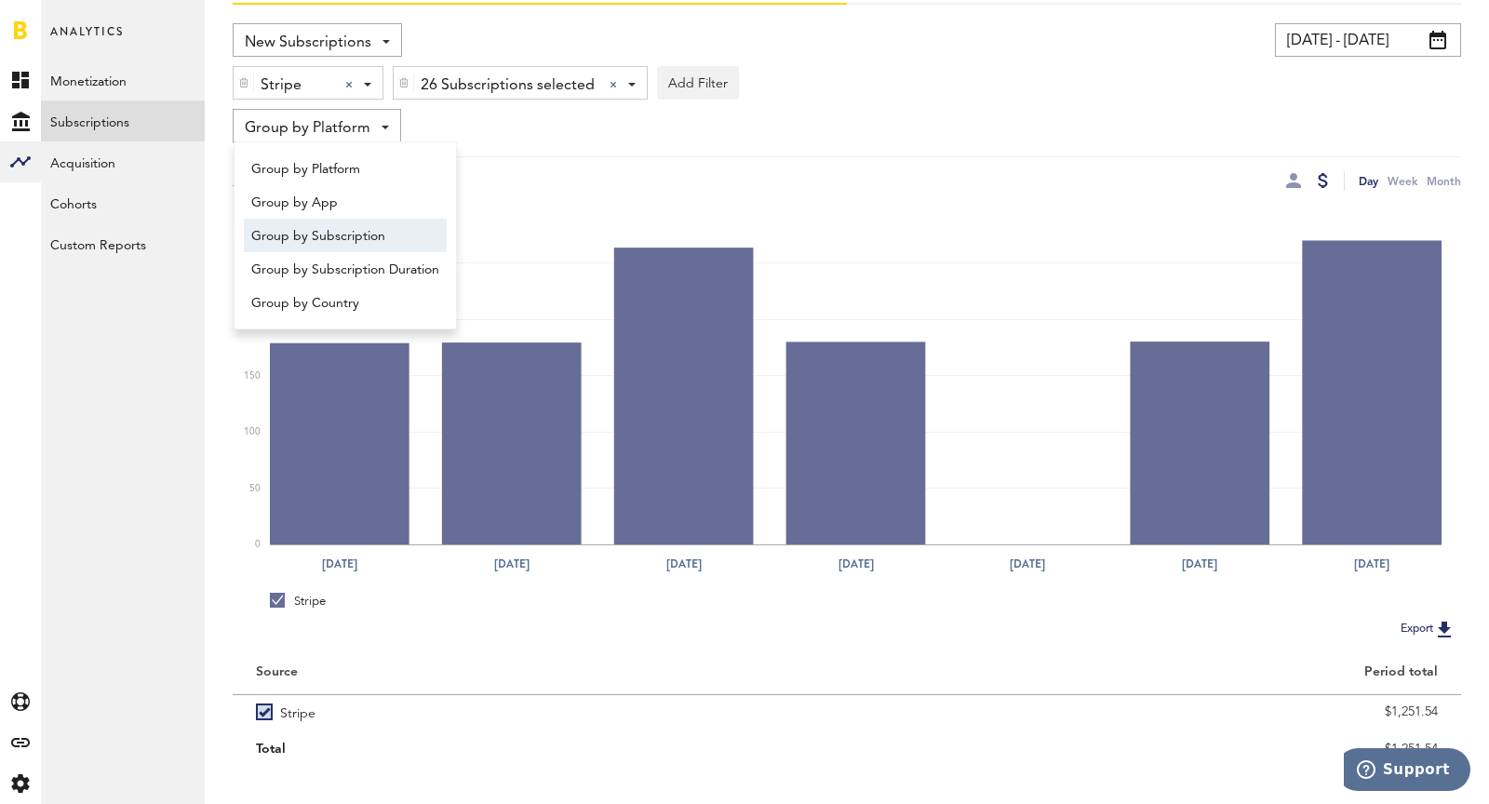
click at [343, 238] on span "Group by Subscription" at bounding box center [345, 237] width 188 height 32
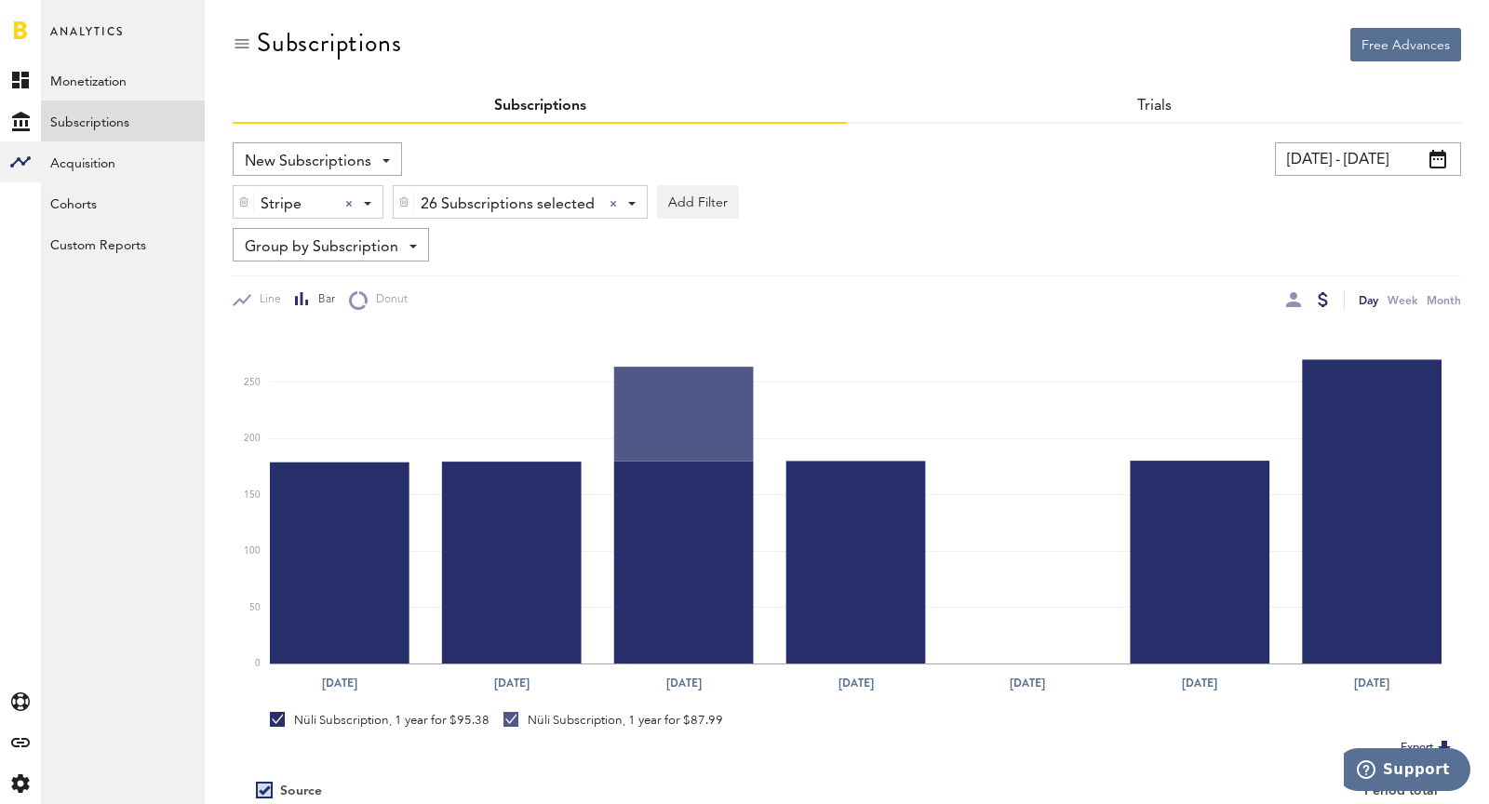
click at [306, 204] on span "Stripe" at bounding box center [296, 205] width 70 height 32
click at [330, 285] on span "Google Play" at bounding box center [322, 281] width 142 height 32
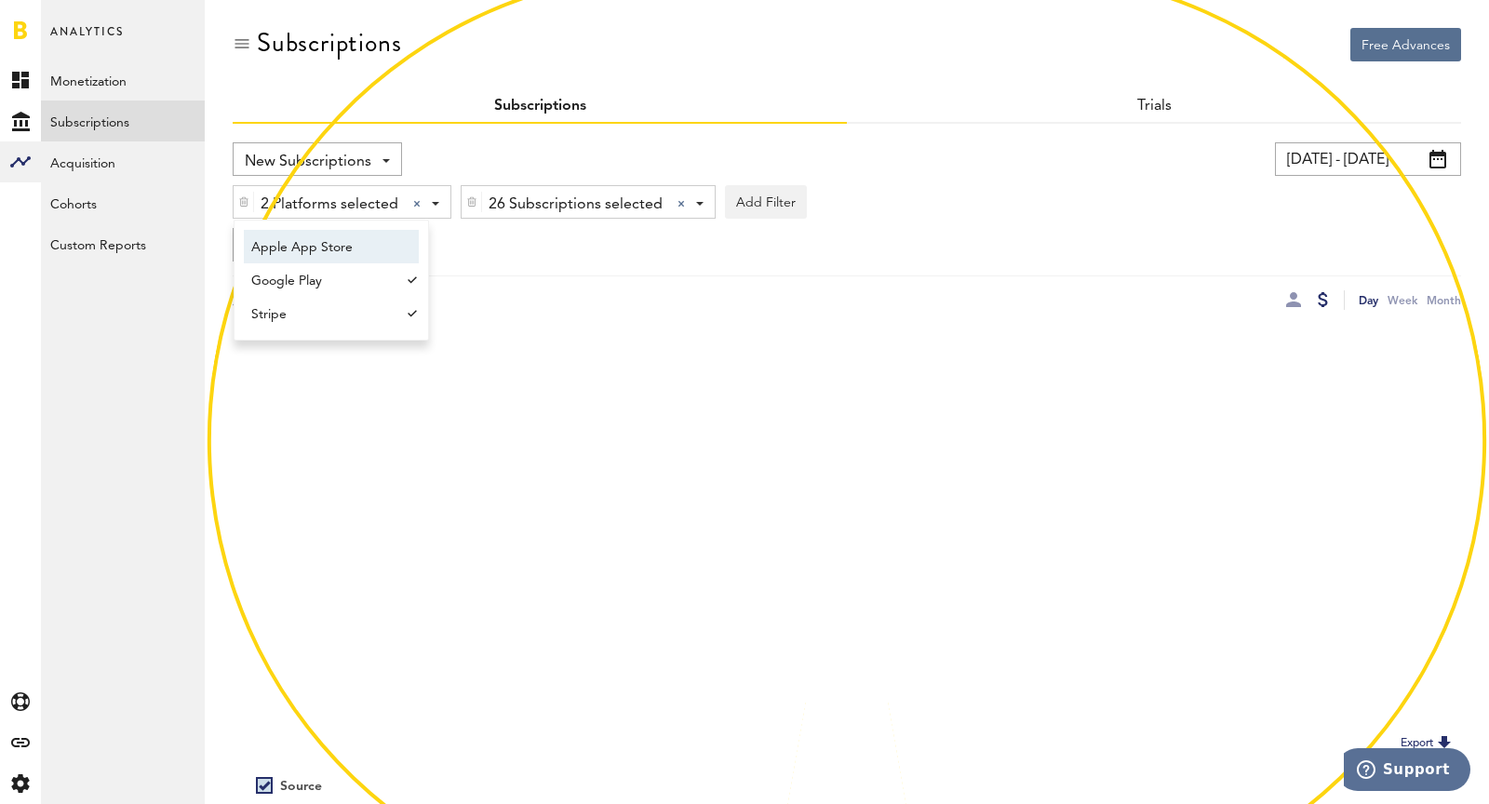
click at [311, 247] on span "Apple App Store" at bounding box center [322, 248] width 142 height 32
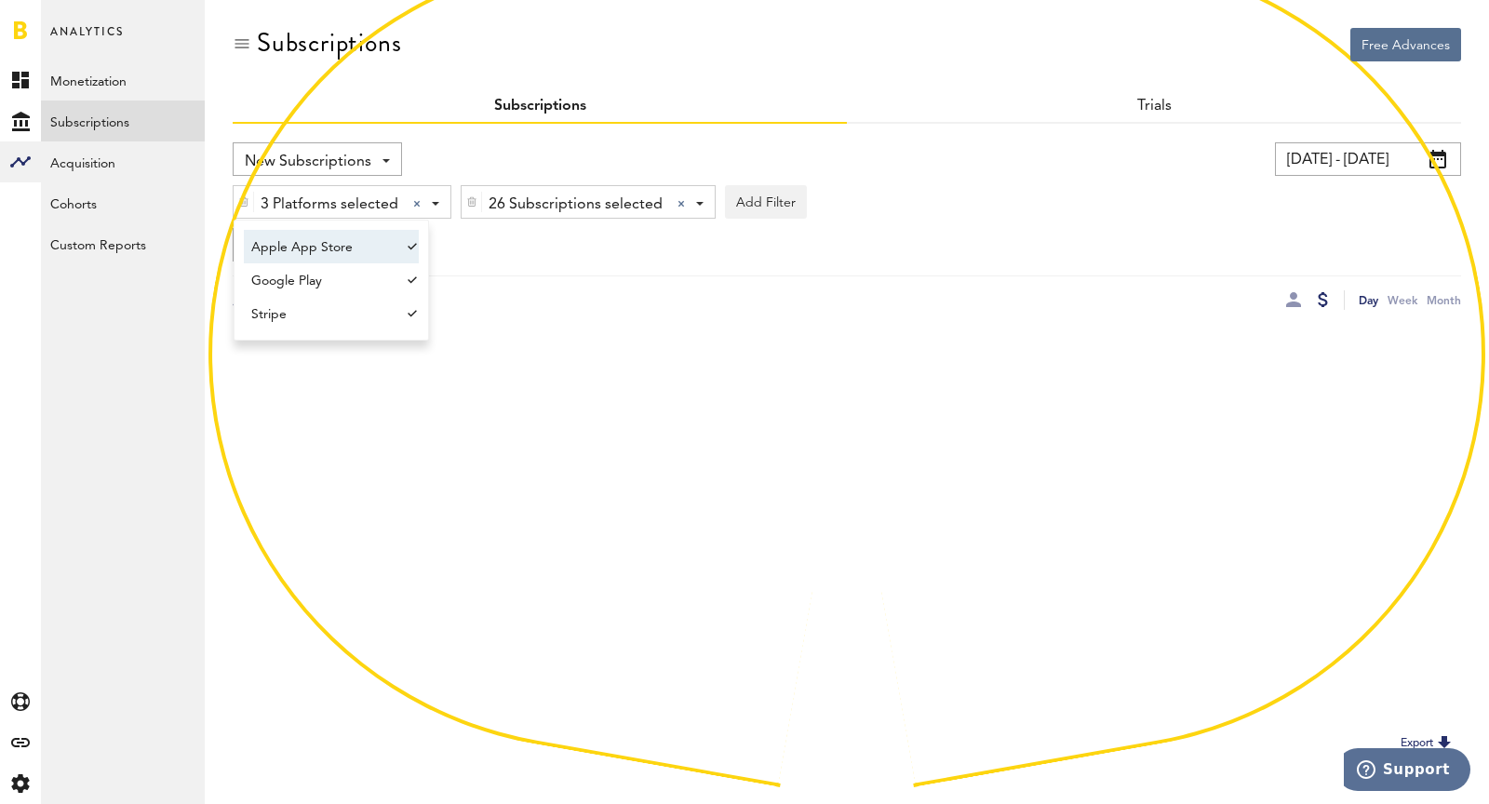
click at [466, 225] on div "New Subscriptions Revenue MRR Actives Trial Status Billing Retries New Subscrip…" at bounding box center [847, 226] width 1229 height 168
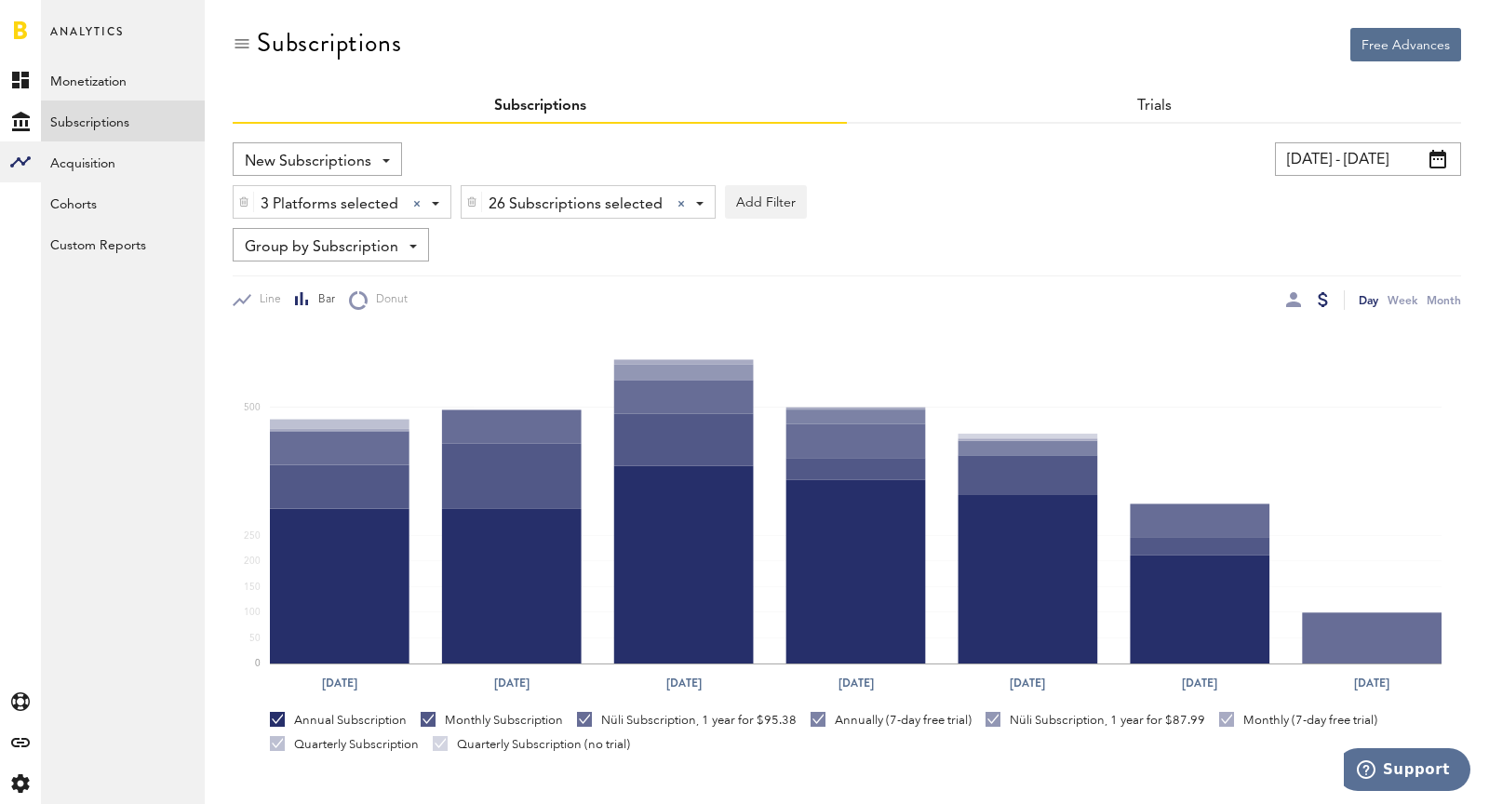
click at [523, 209] on span "26 Subscriptions selected" at bounding box center [576, 205] width 174 height 32
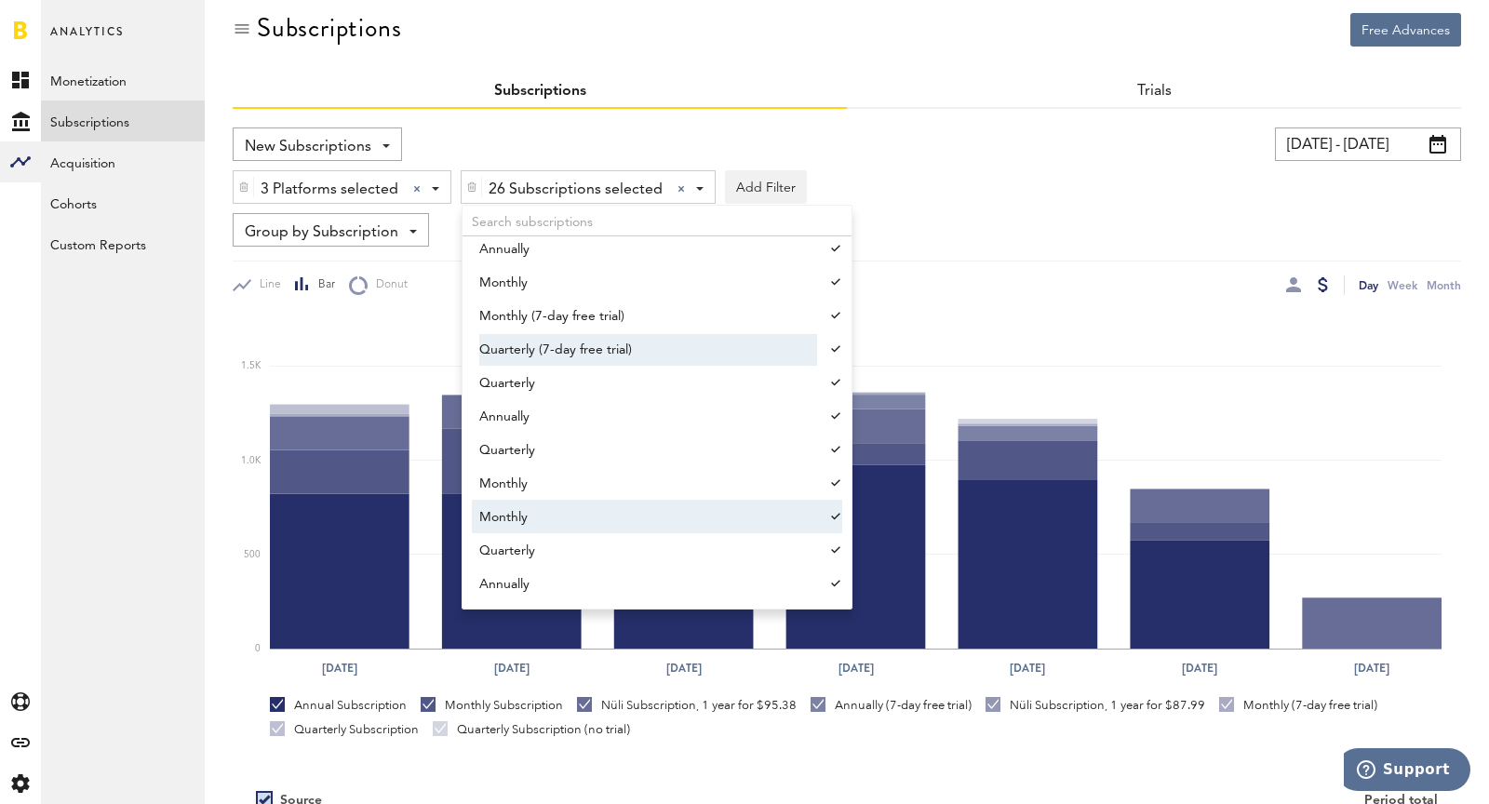
scroll to position [17, 0]
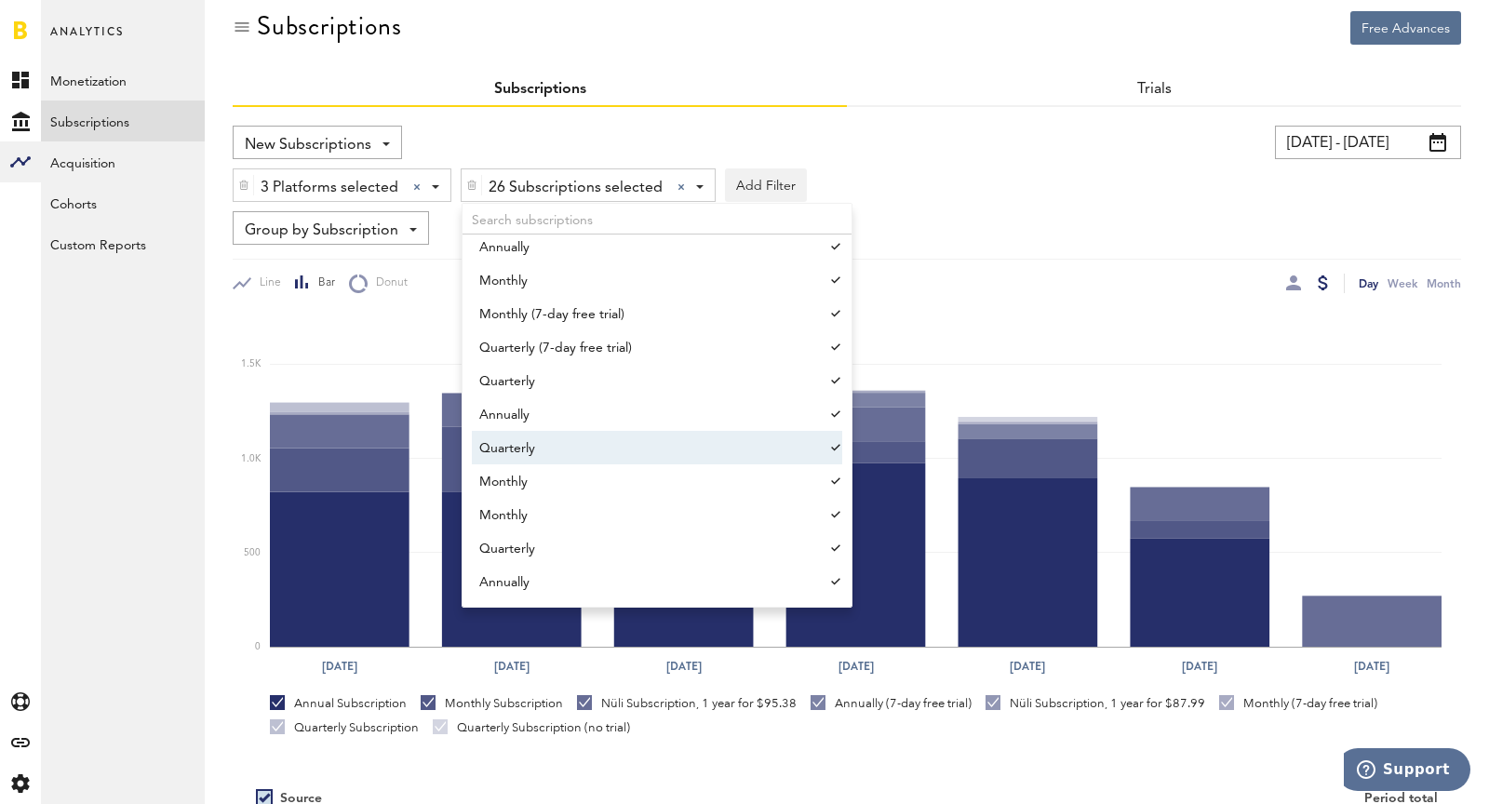
click at [1339, 151] on input "[DATE] - [DATE]" at bounding box center [1368, 143] width 186 height 34
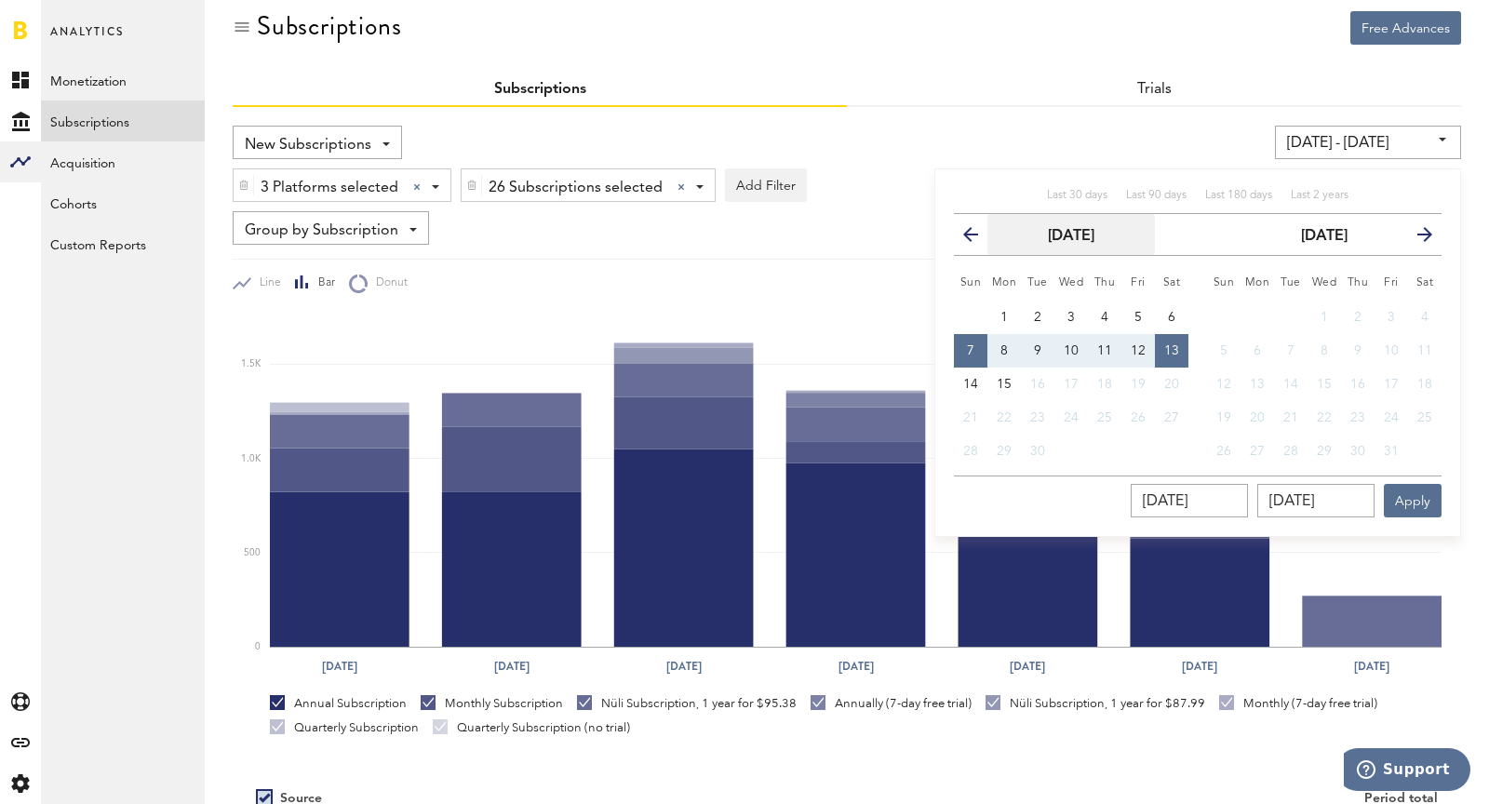
click at [989, 226] on button "[DATE]" at bounding box center [1072, 234] width 168 height 41
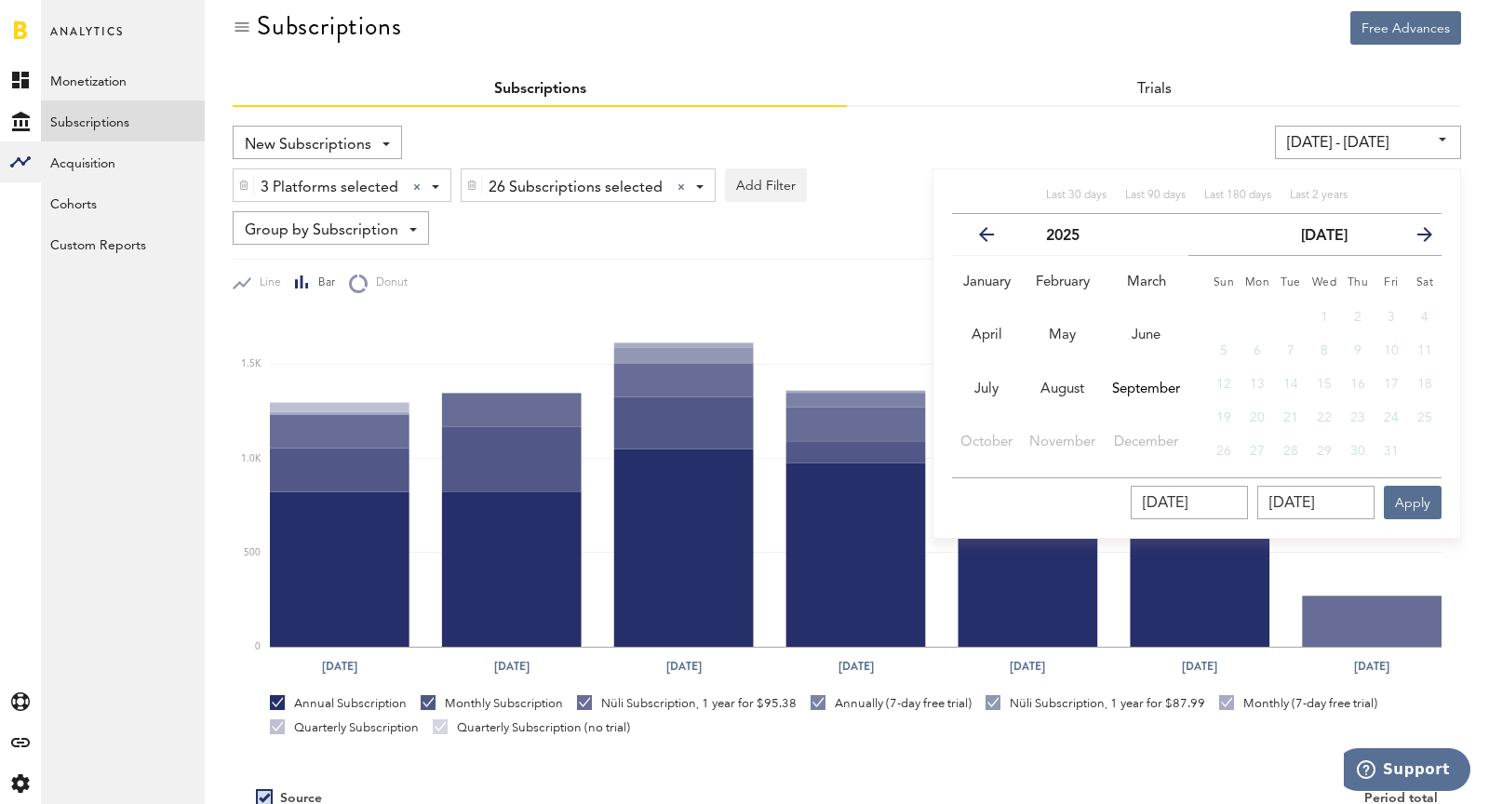
click at [994, 238] on icon "button" at bounding box center [994, 238] width 0 height 0
click at [1003, 391] on button "July" at bounding box center [986, 389] width 69 height 53
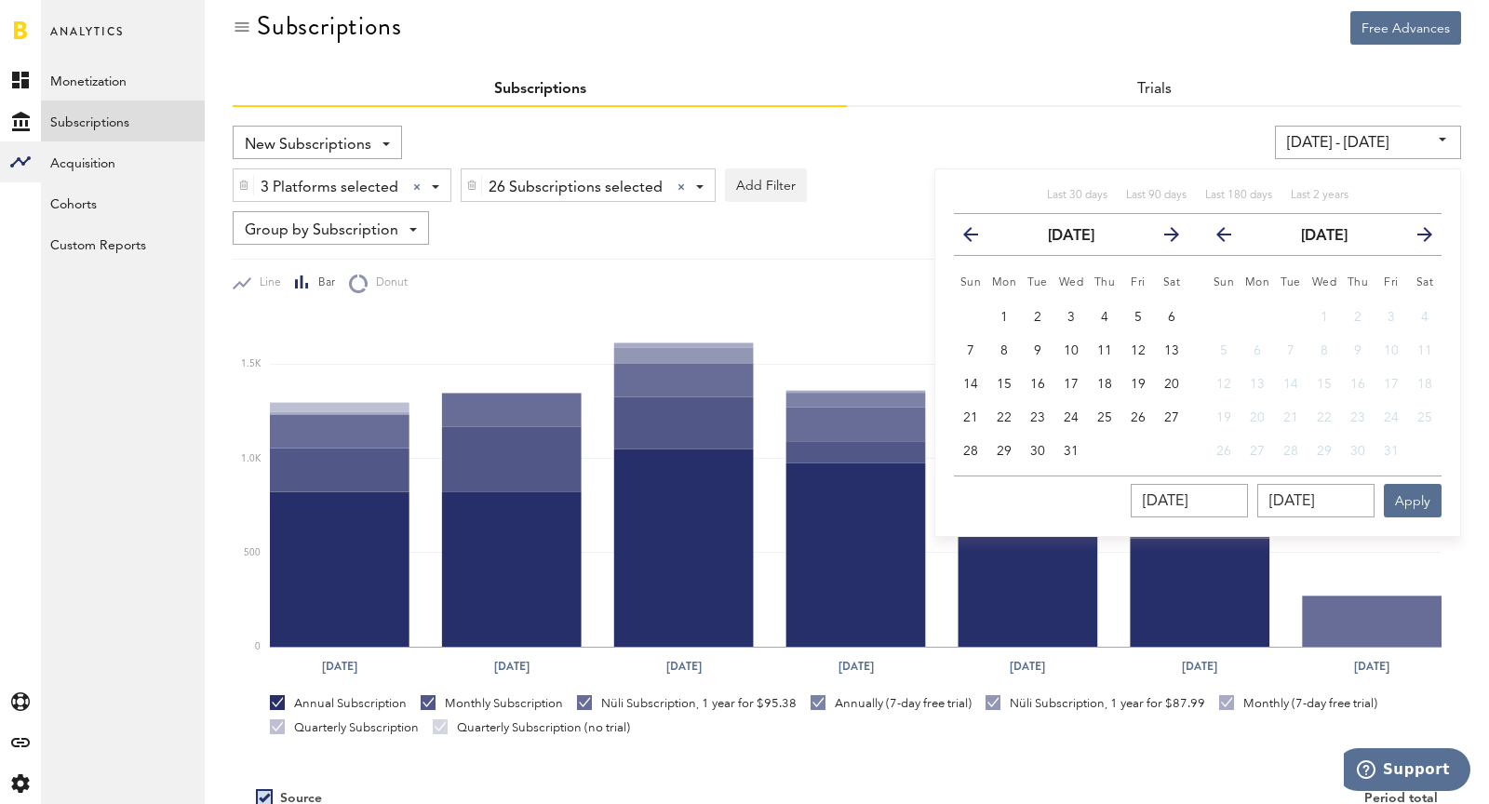
click at [1011, 302] on button "1" at bounding box center [1005, 318] width 34 height 34
type input "[DATE] - [DATE]"
type input "[DATE]"
click at [1238, 230] on button "previous" at bounding box center [1222, 235] width 52 height 26
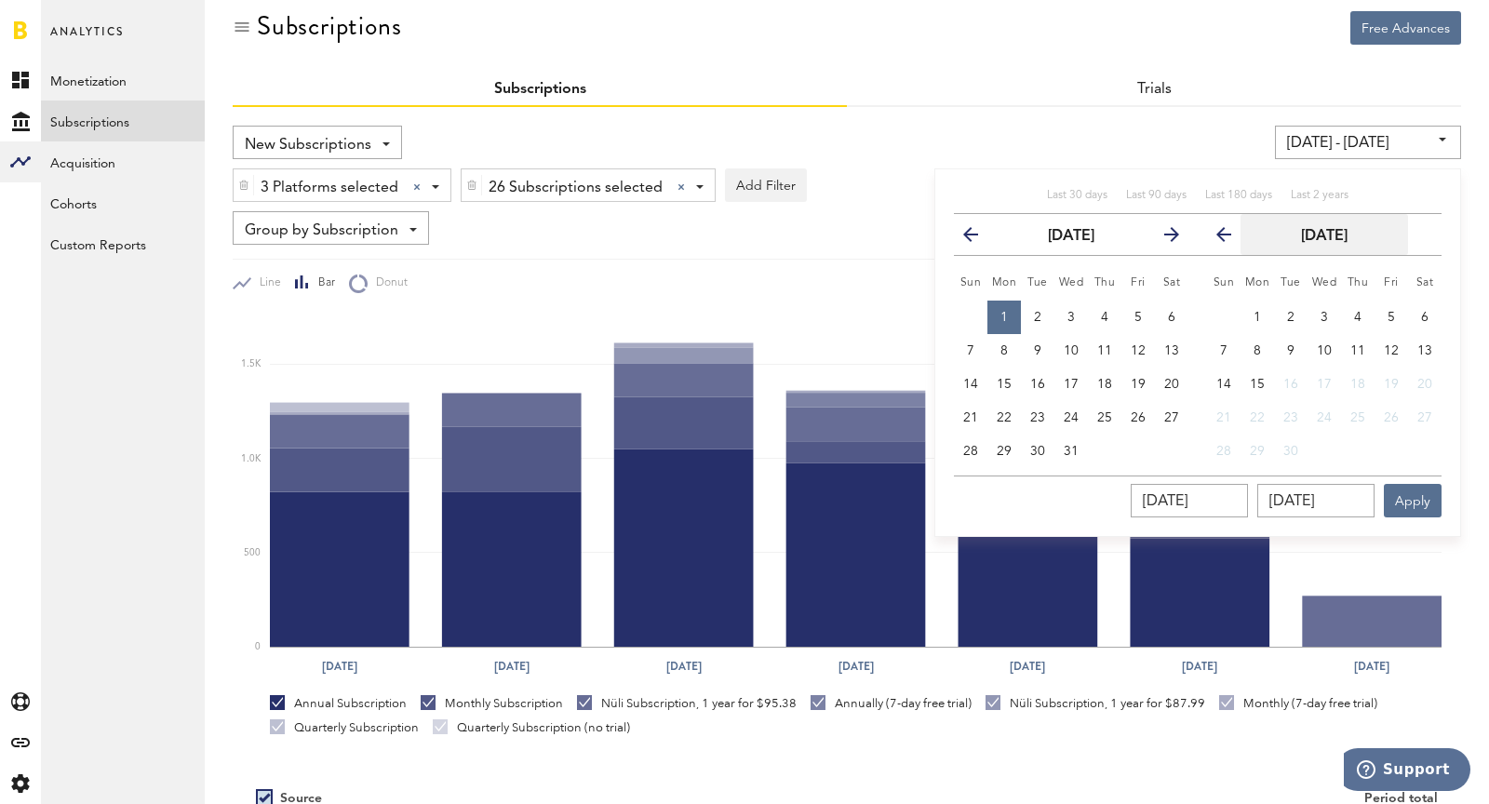
click at [1339, 229] on strong "[DATE]" at bounding box center [1324, 236] width 47 height 15
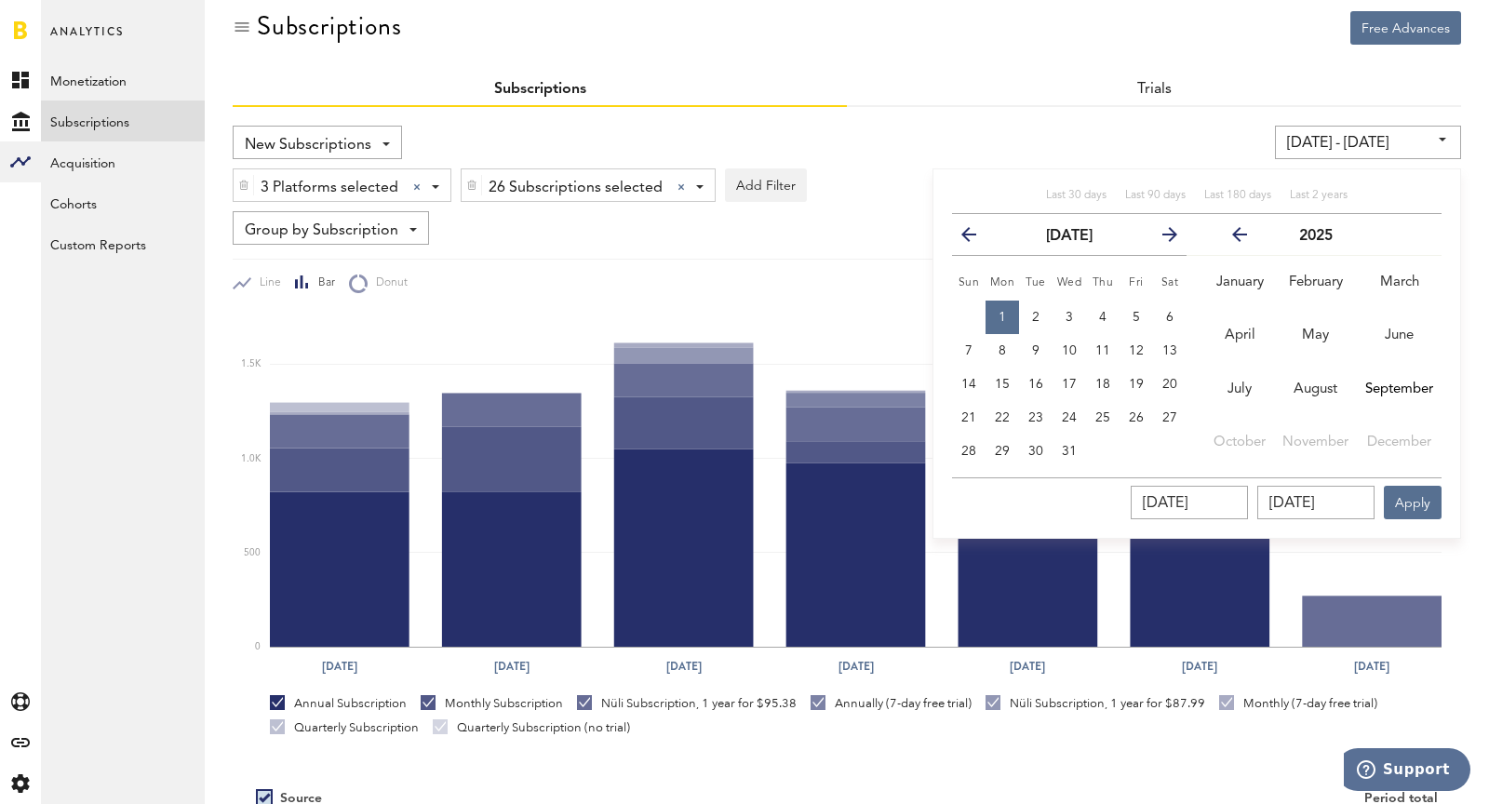
click at [1229, 236] on button "previous" at bounding box center [1237, 235] width 87 height 26
click at [1339, 396] on button "September" at bounding box center [1399, 389] width 85 height 53
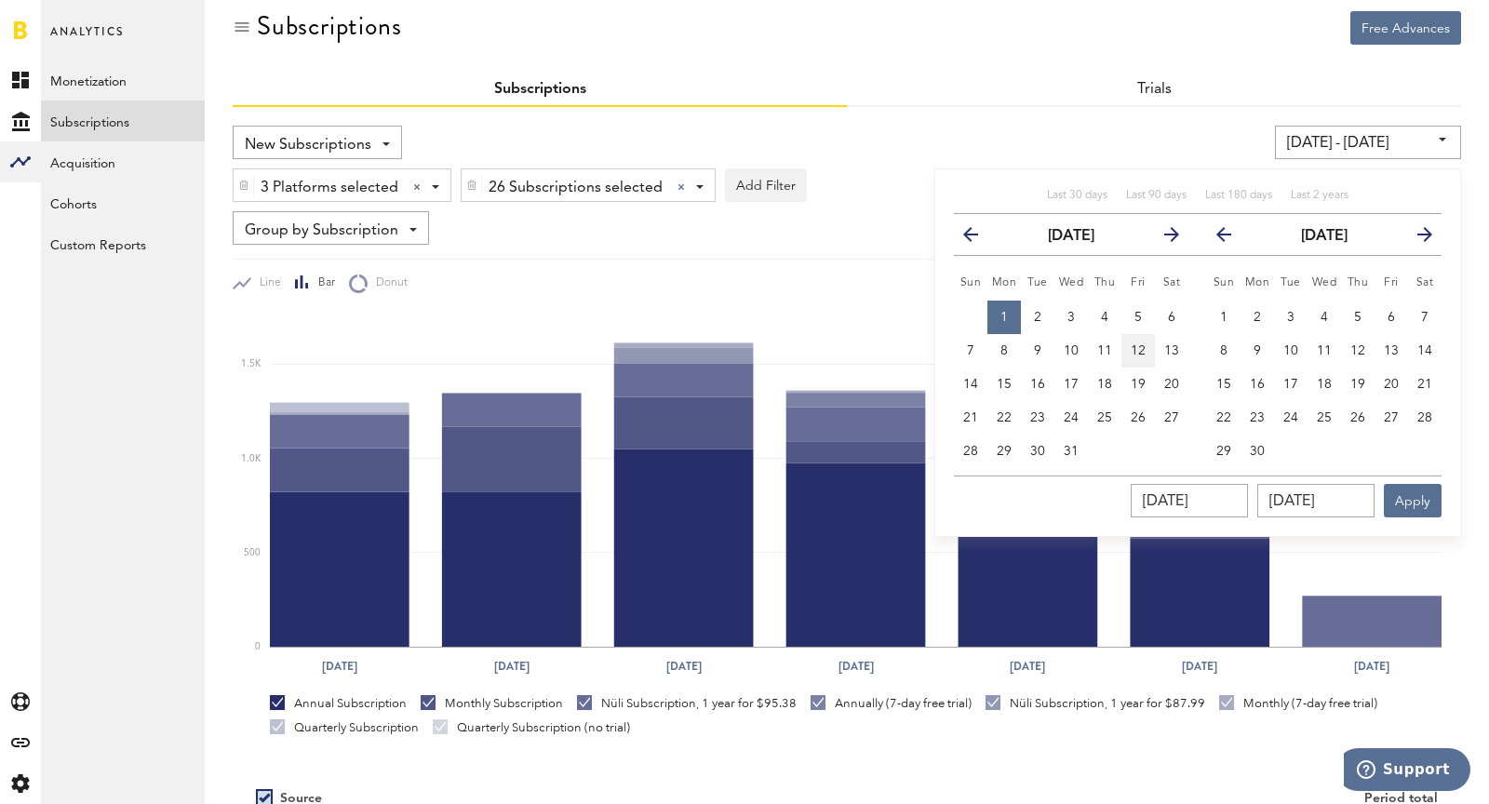
click at [1141, 355] on button "12" at bounding box center [1139, 351] width 34 height 34
type input "[DATE] - [DATE]"
type input "[DATE]"
click at [1339, 354] on span "12" at bounding box center [1358, 350] width 15 height 13
type input "[DATE] - [DATE]"
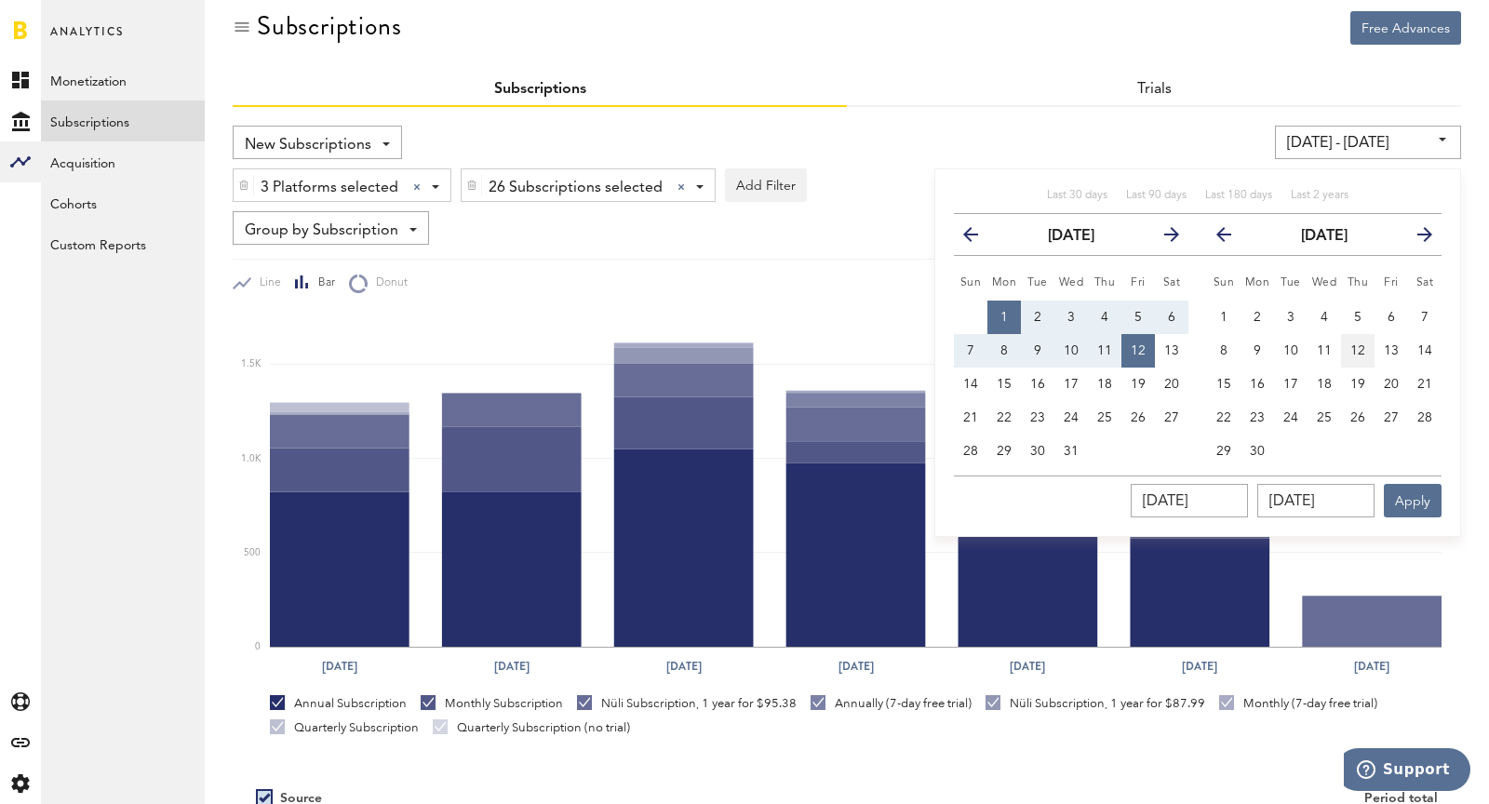
type input "[DATE]"
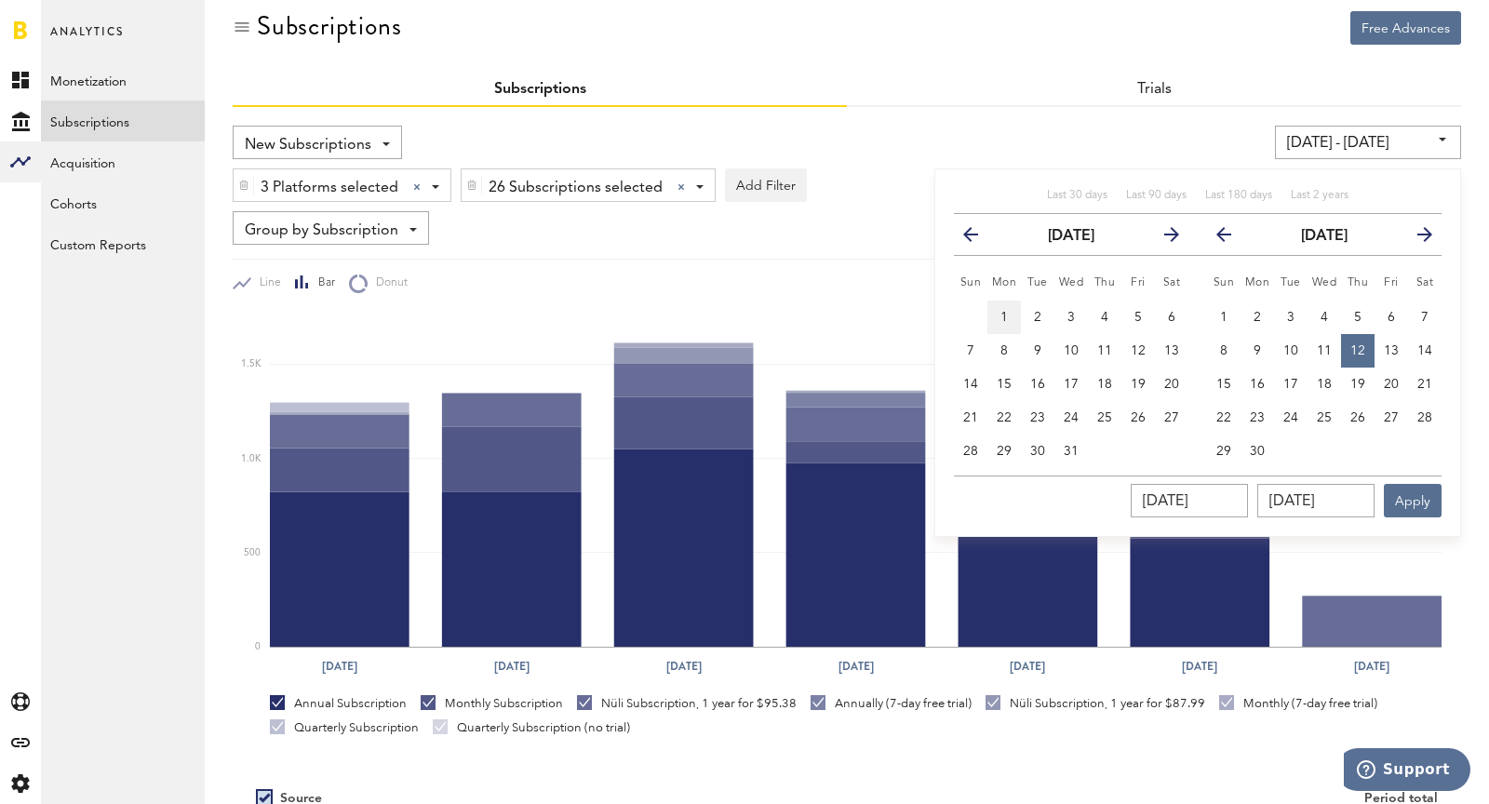
click at [1011, 310] on button "1" at bounding box center [1005, 318] width 34 height 34
type input "[DATE] - [DATE]"
type input "[DATE]"
click at [1339, 345] on span "12" at bounding box center [1358, 350] width 15 height 13
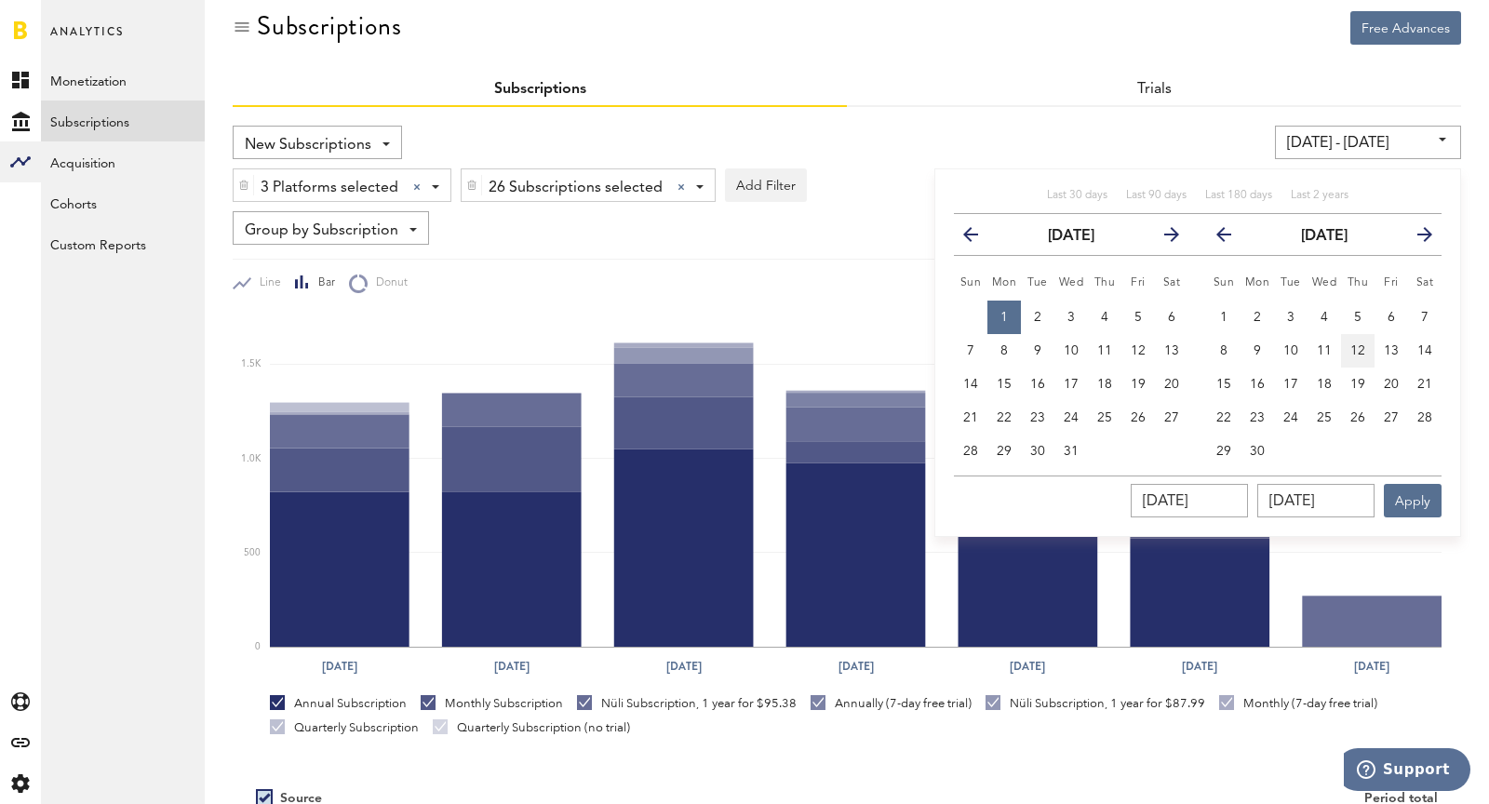
type input "[DATE] - [DATE]"
type input "[DATE]"
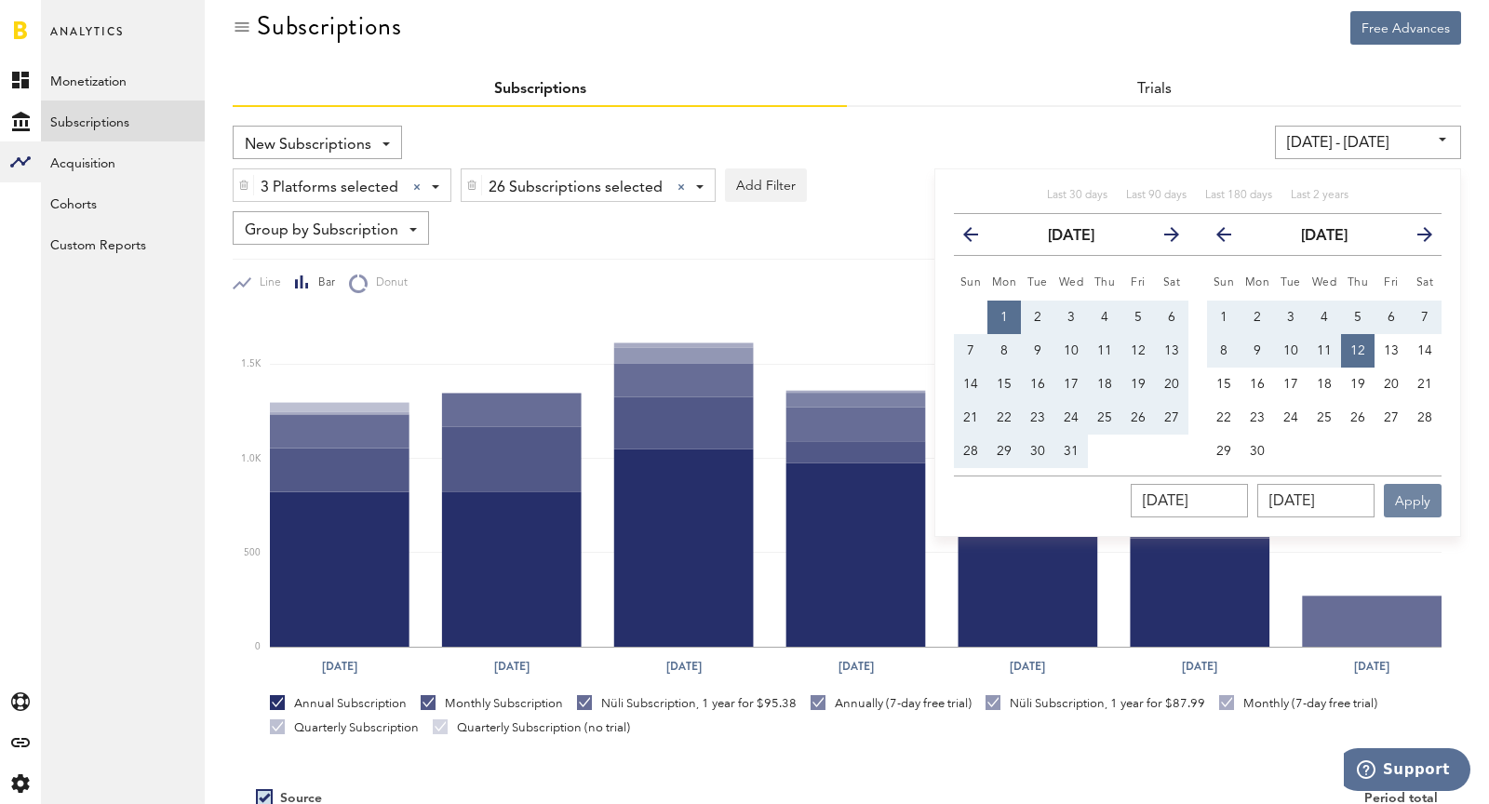
click at [1339, 494] on button "Apply" at bounding box center [1413, 501] width 58 height 34
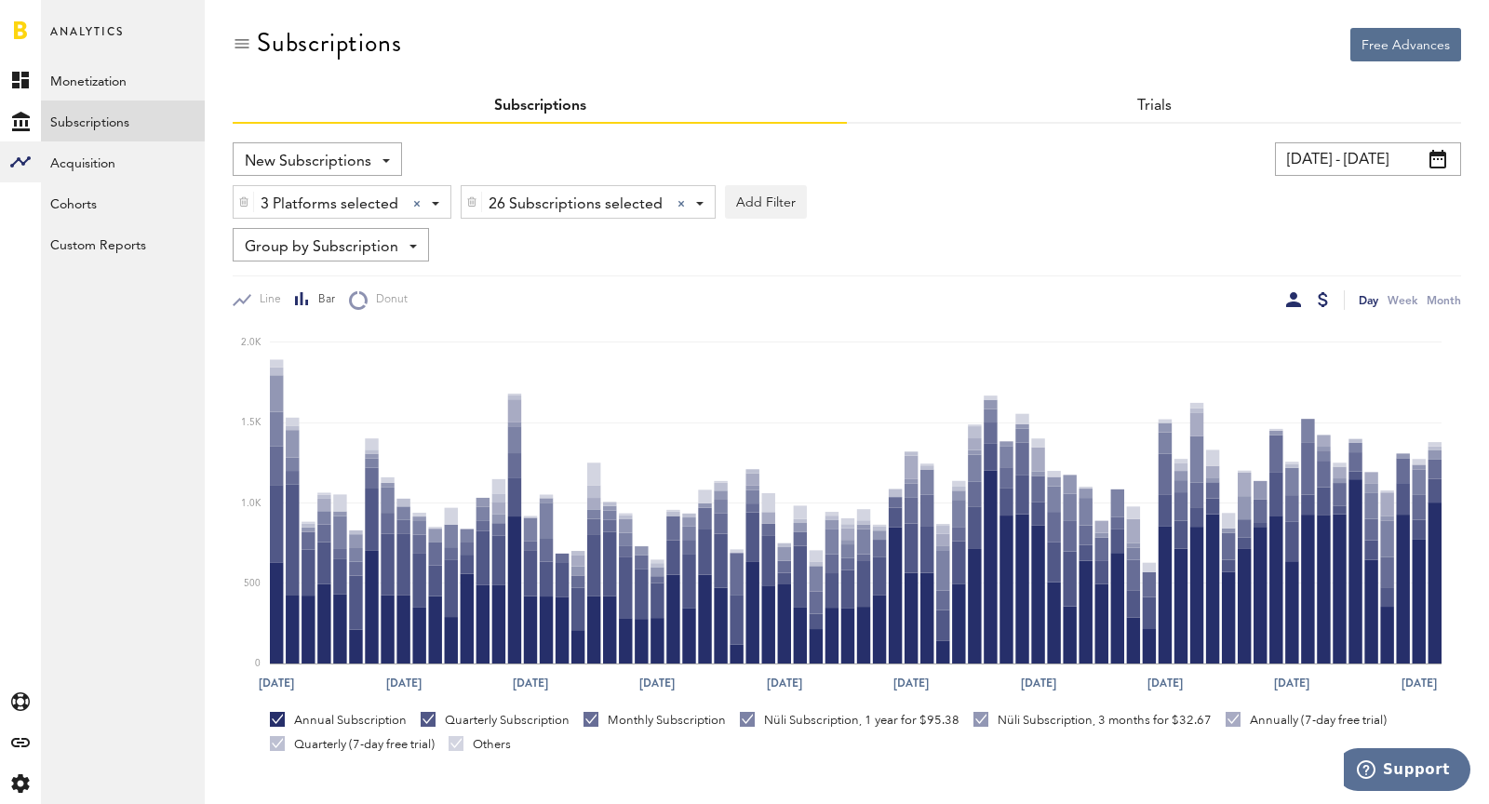
click at [1290, 301] on div at bounding box center [1293, 299] width 15 height 15
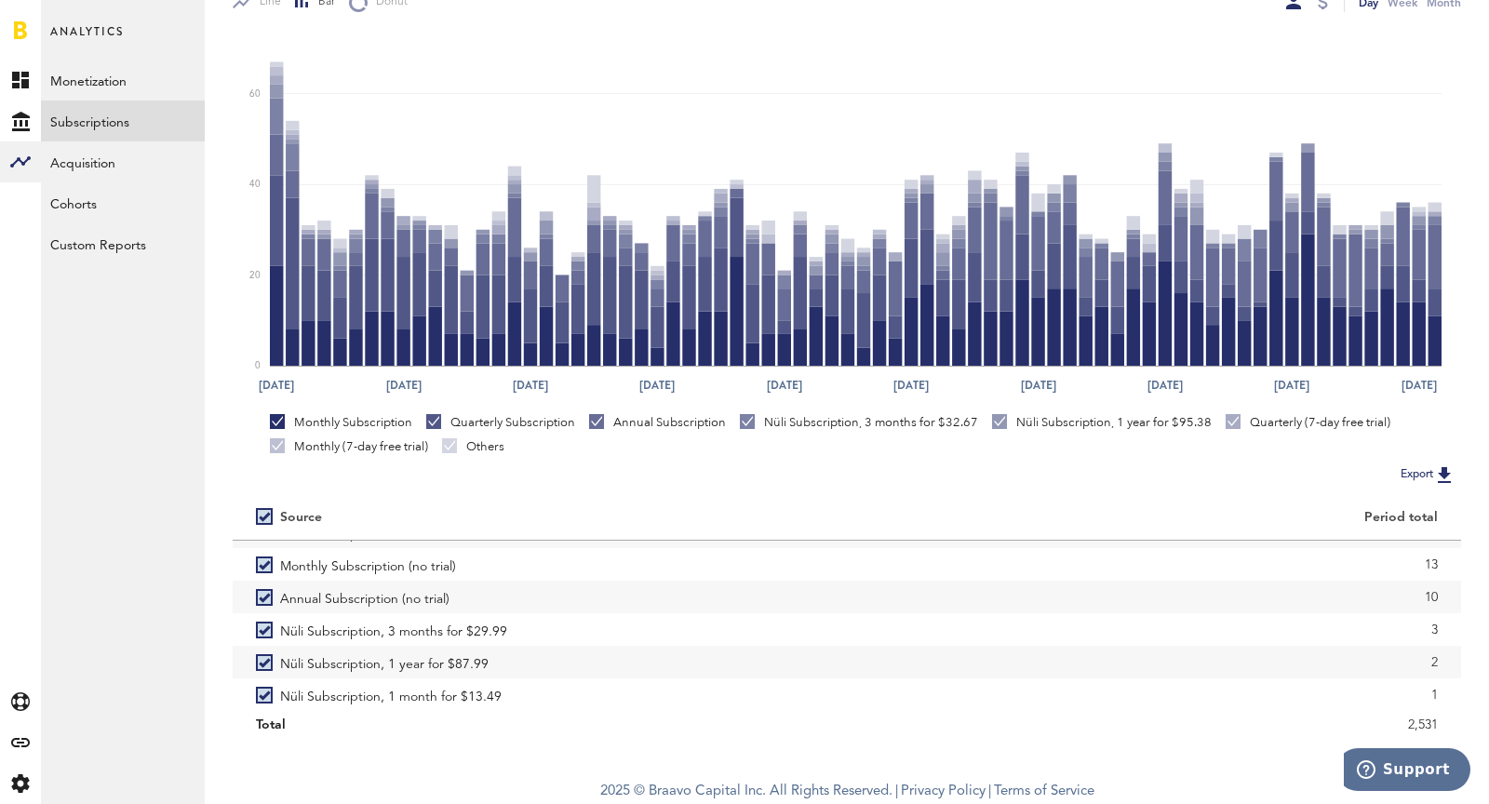
scroll to position [388, 0]
click at [1339, 469] on img at bounding box center [1445, 475] width 22 height 22
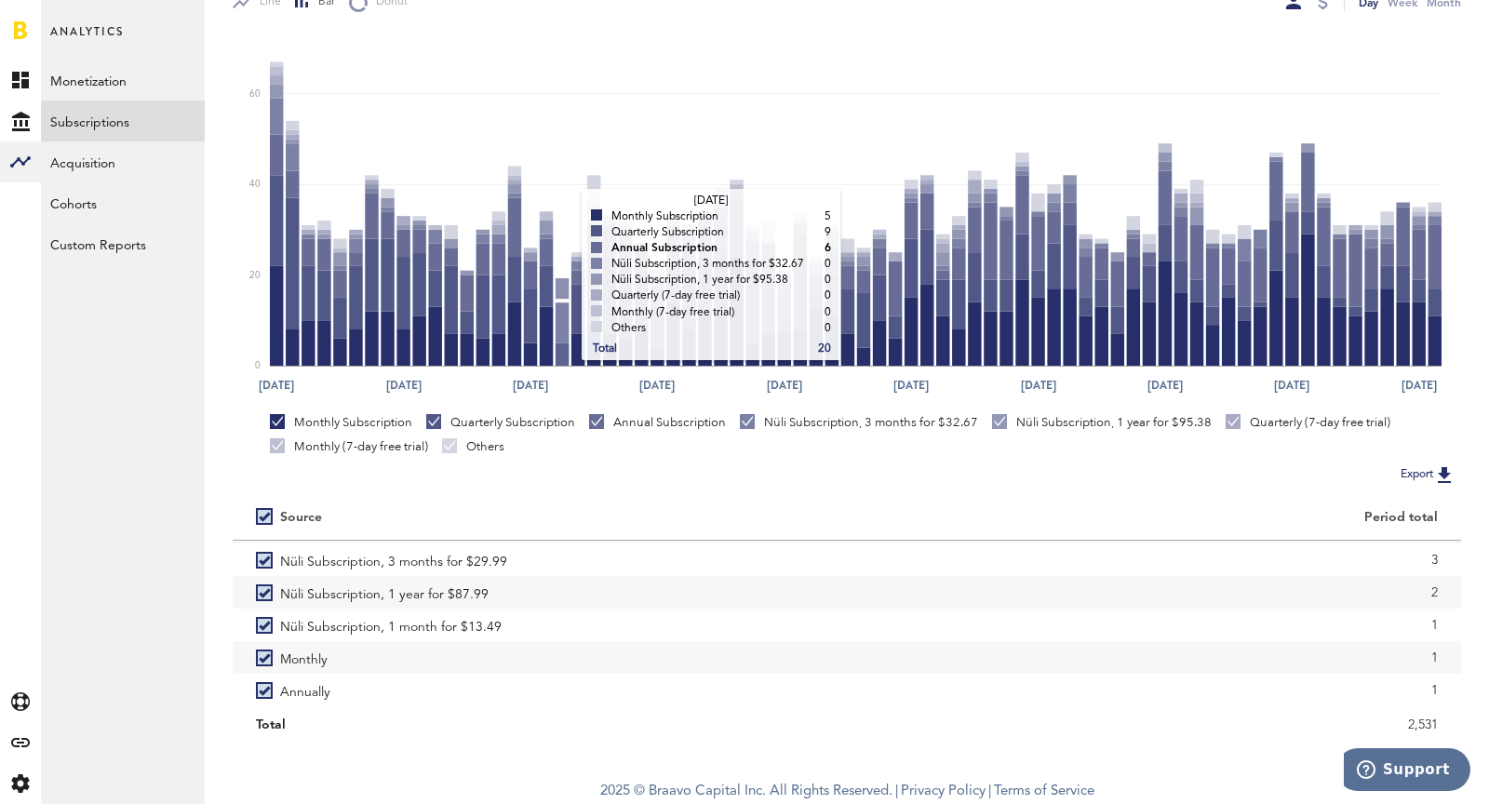
scroll to position [0, 0]
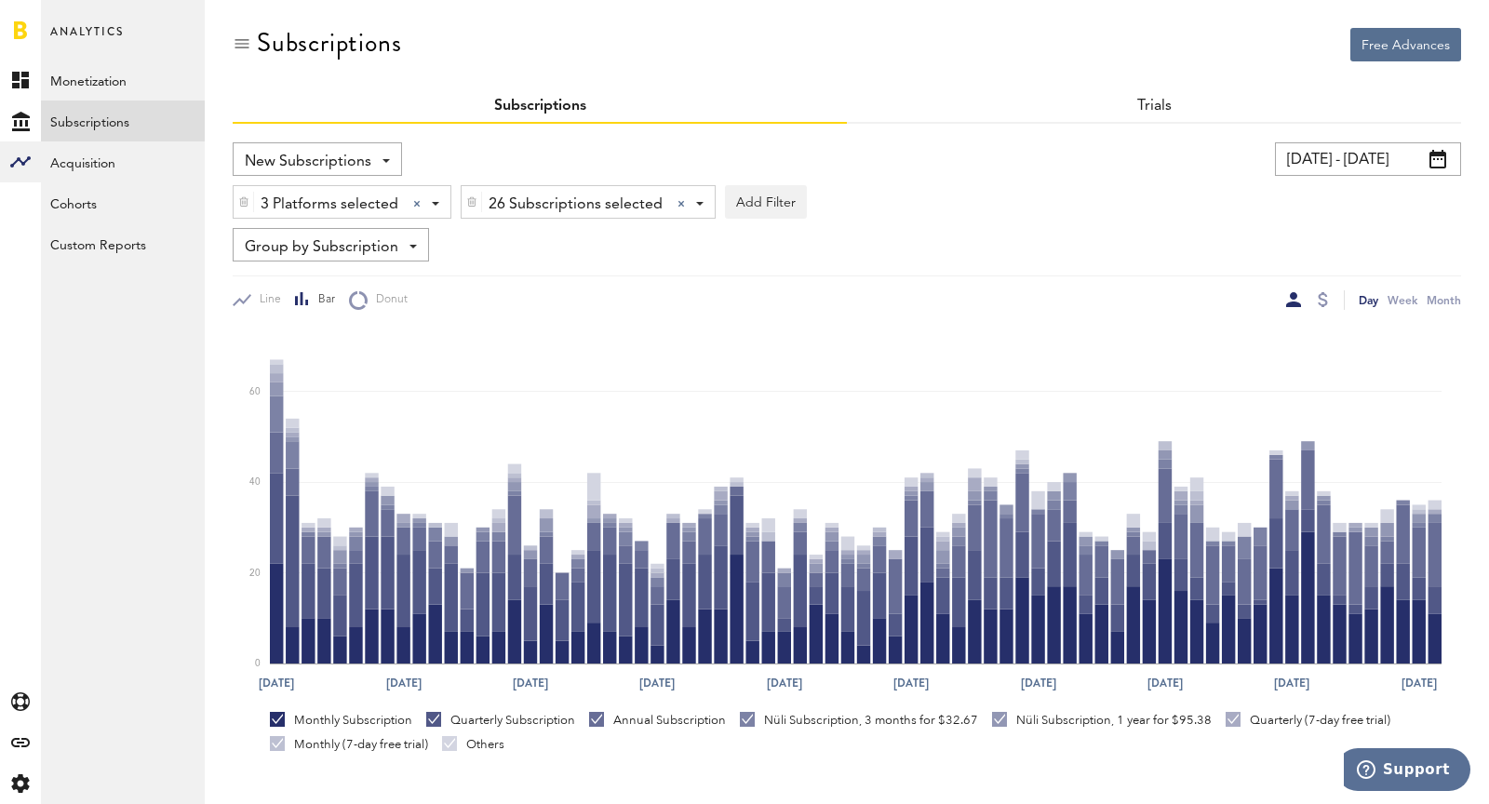
click at [505, 203] on span "26 Subscriptions selected" at bounding box center [576, 205] width 174 height 32
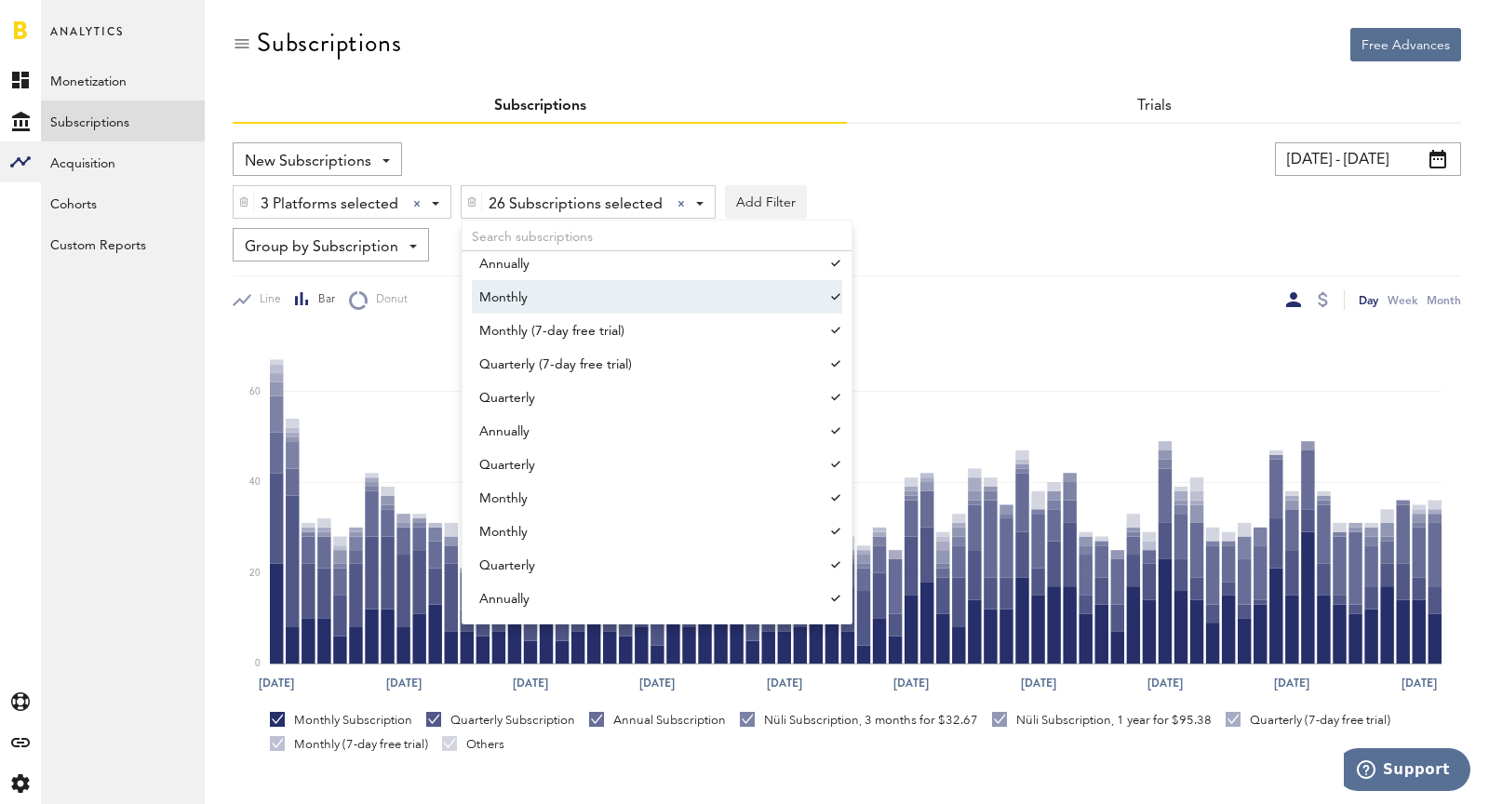
click at [1126, 276] on div "Line Bar Donut Day Week Month" at bounding box center [847, 293] width 1229 height 34
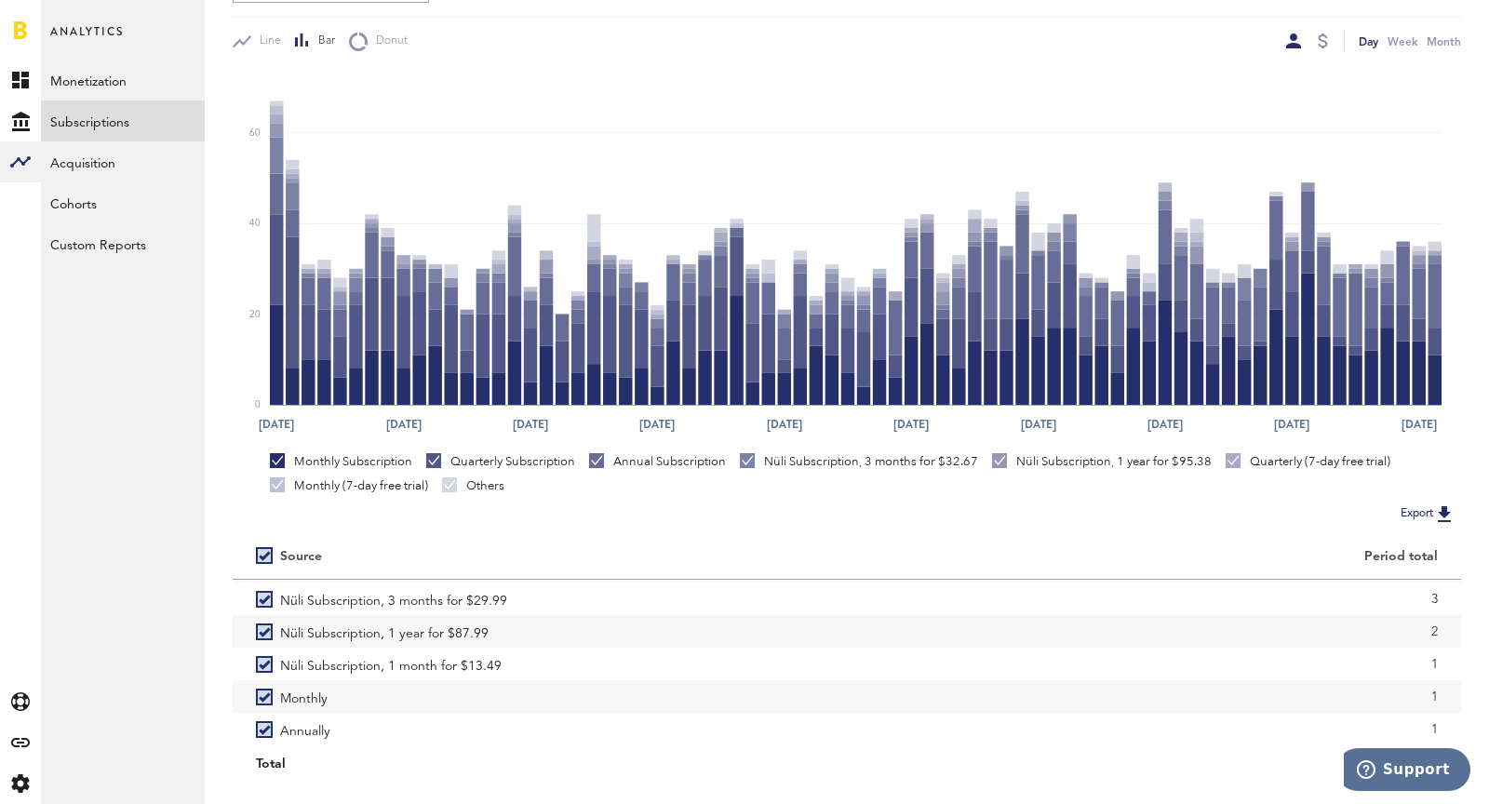
scroll to position [298, 0]
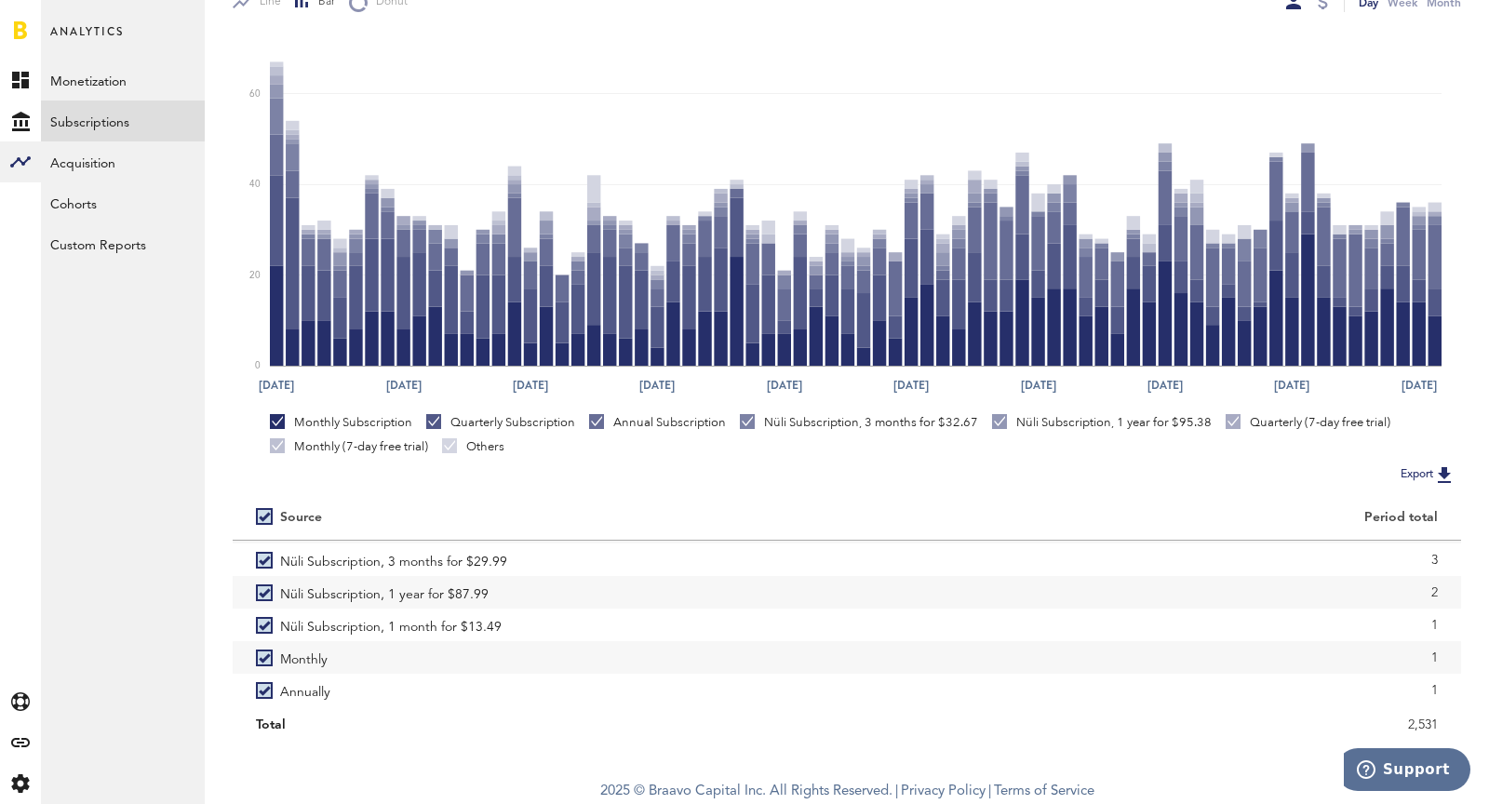
click at [447, 448] on link "Others" at bounding box center [473, 446] width 62 height 17
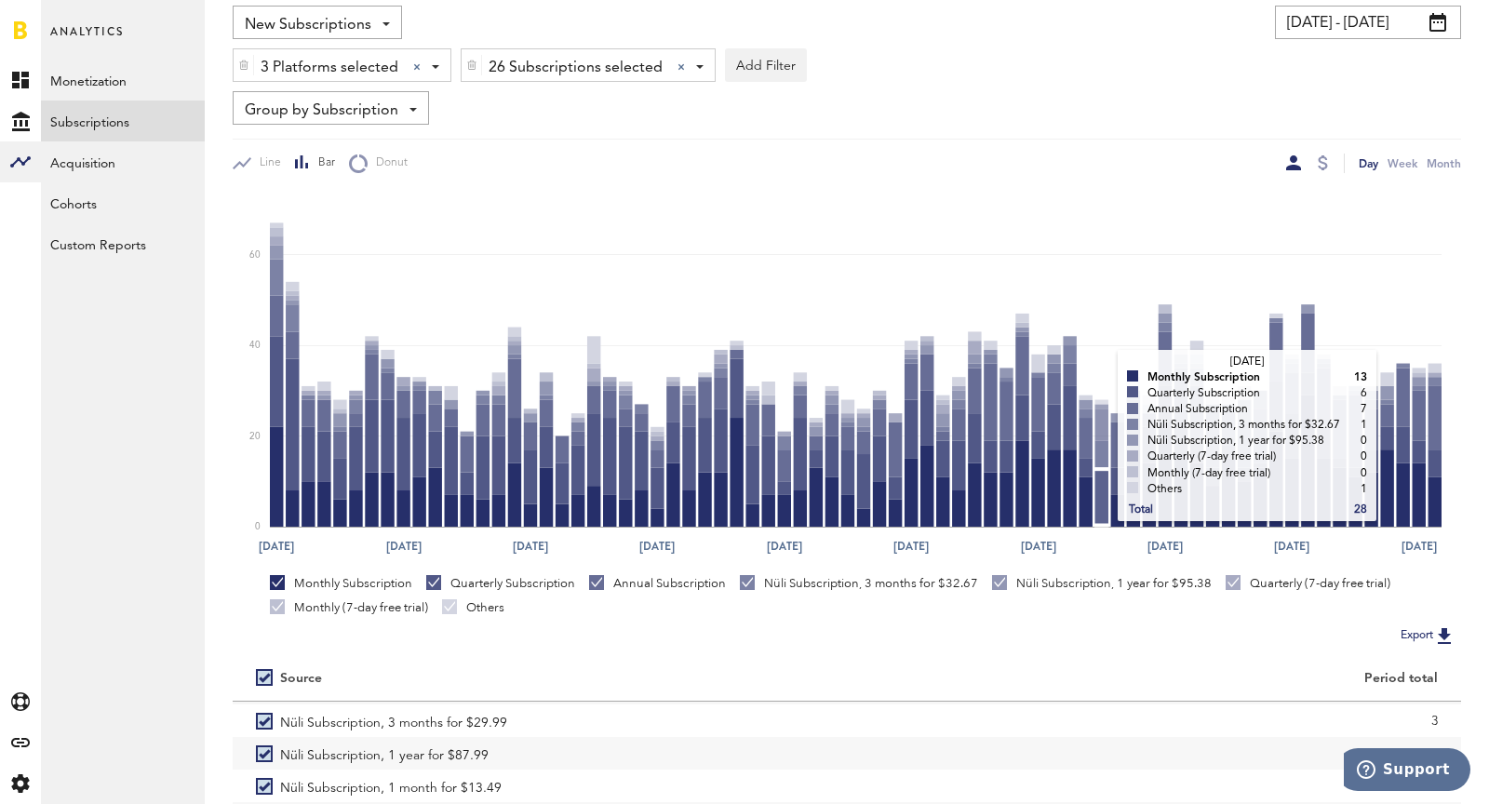
scroll to position [132, 0]
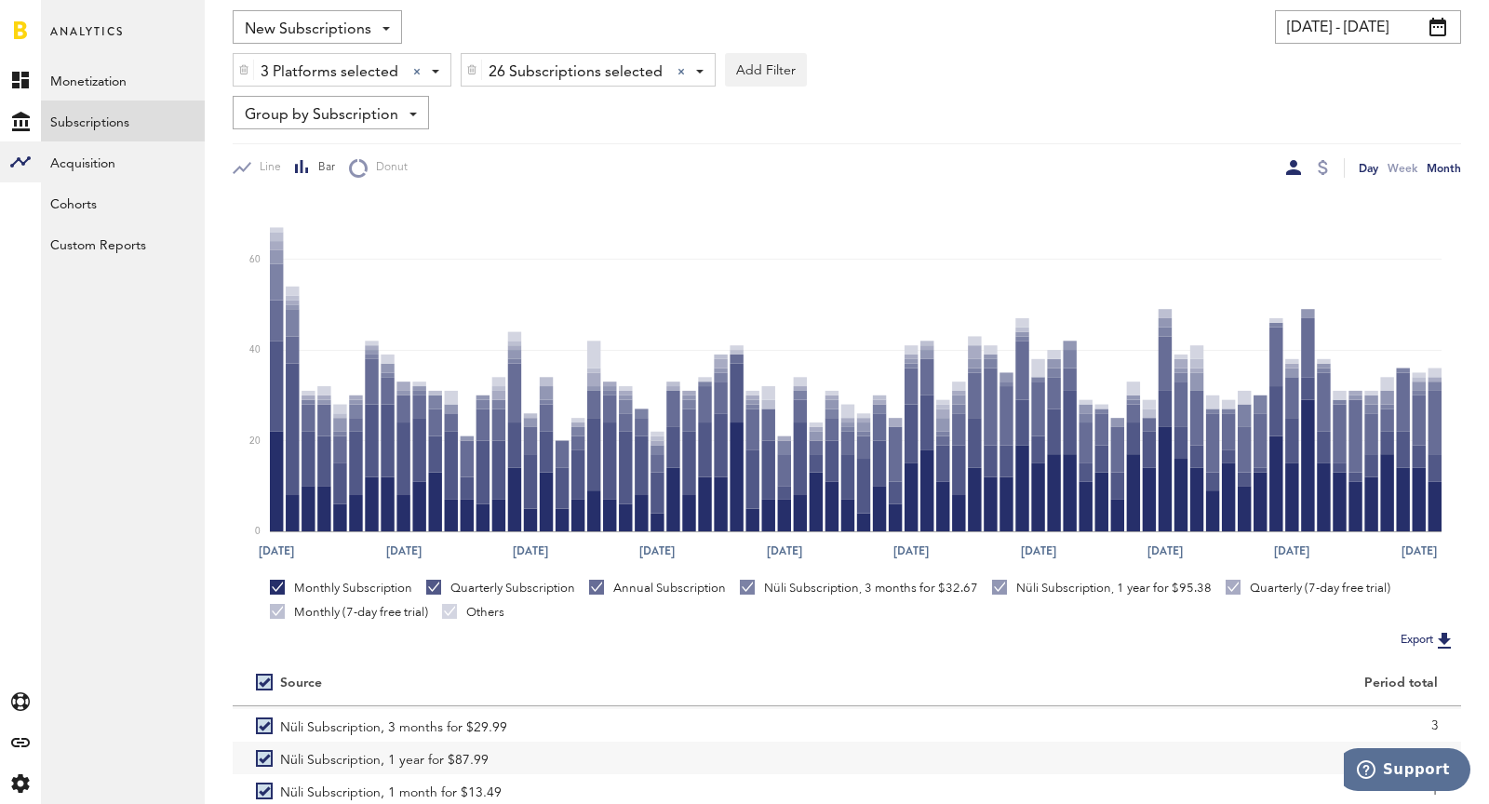
click at [1339, 169] on div "Month" at bounding box center [1444, 168] width 34 height 20
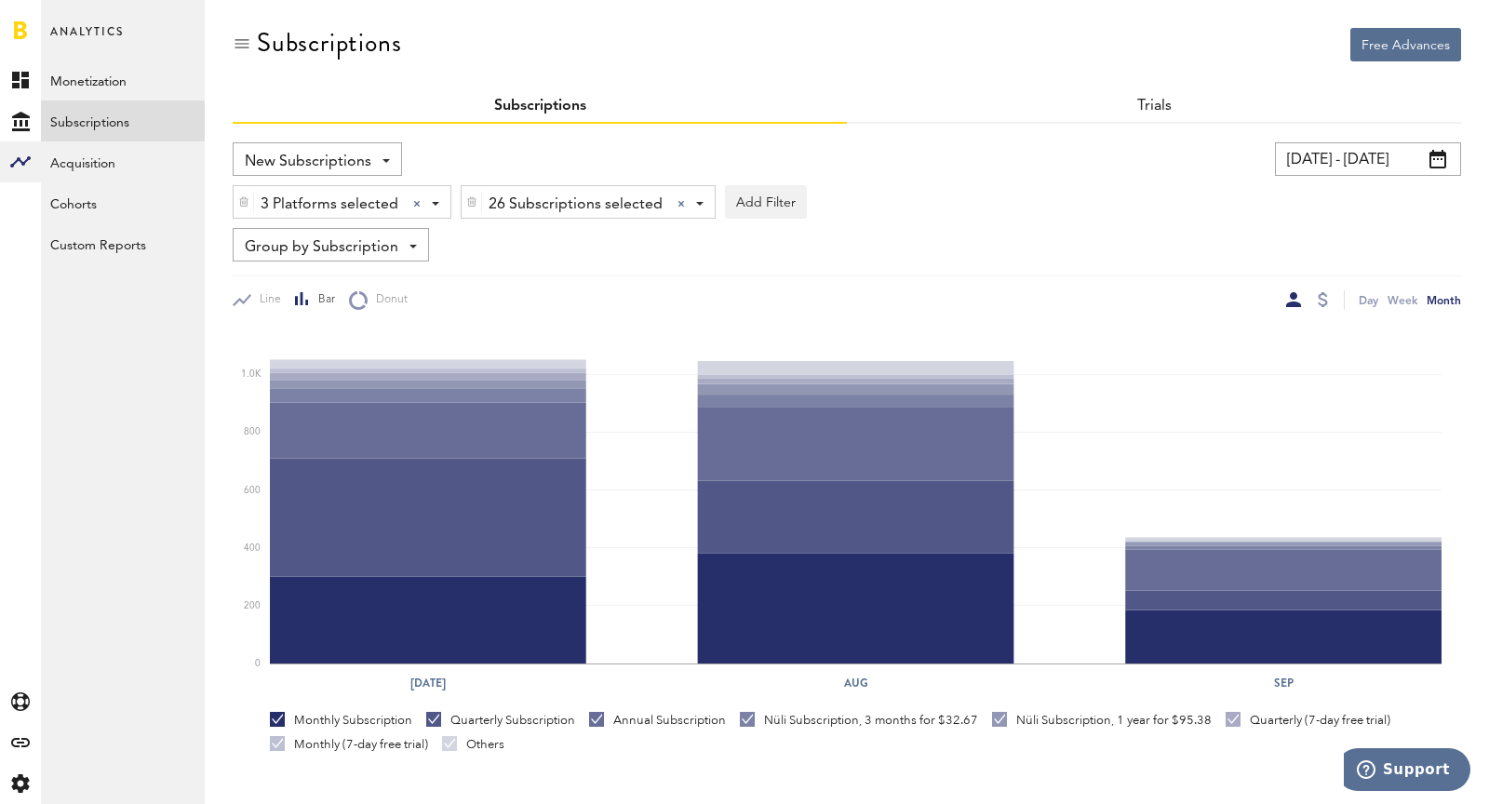
click at [1321, 158] on input "[DATE] - [DATE]" at bounding box center [1368, 159] width 186 height 34
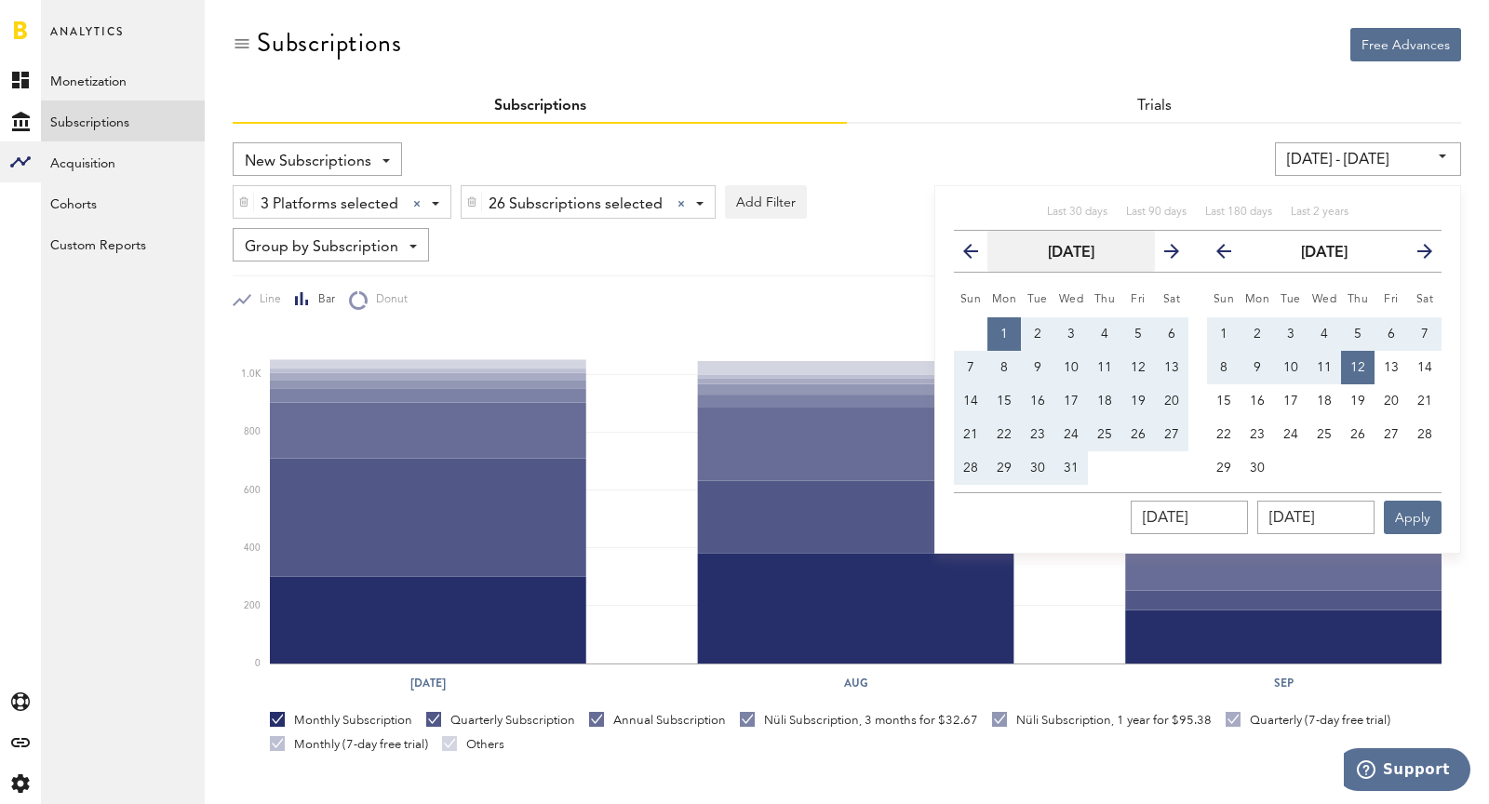
click at [1092, 242] on button "[DATE]" at bounding box center [1072, 251] width 168 height 41
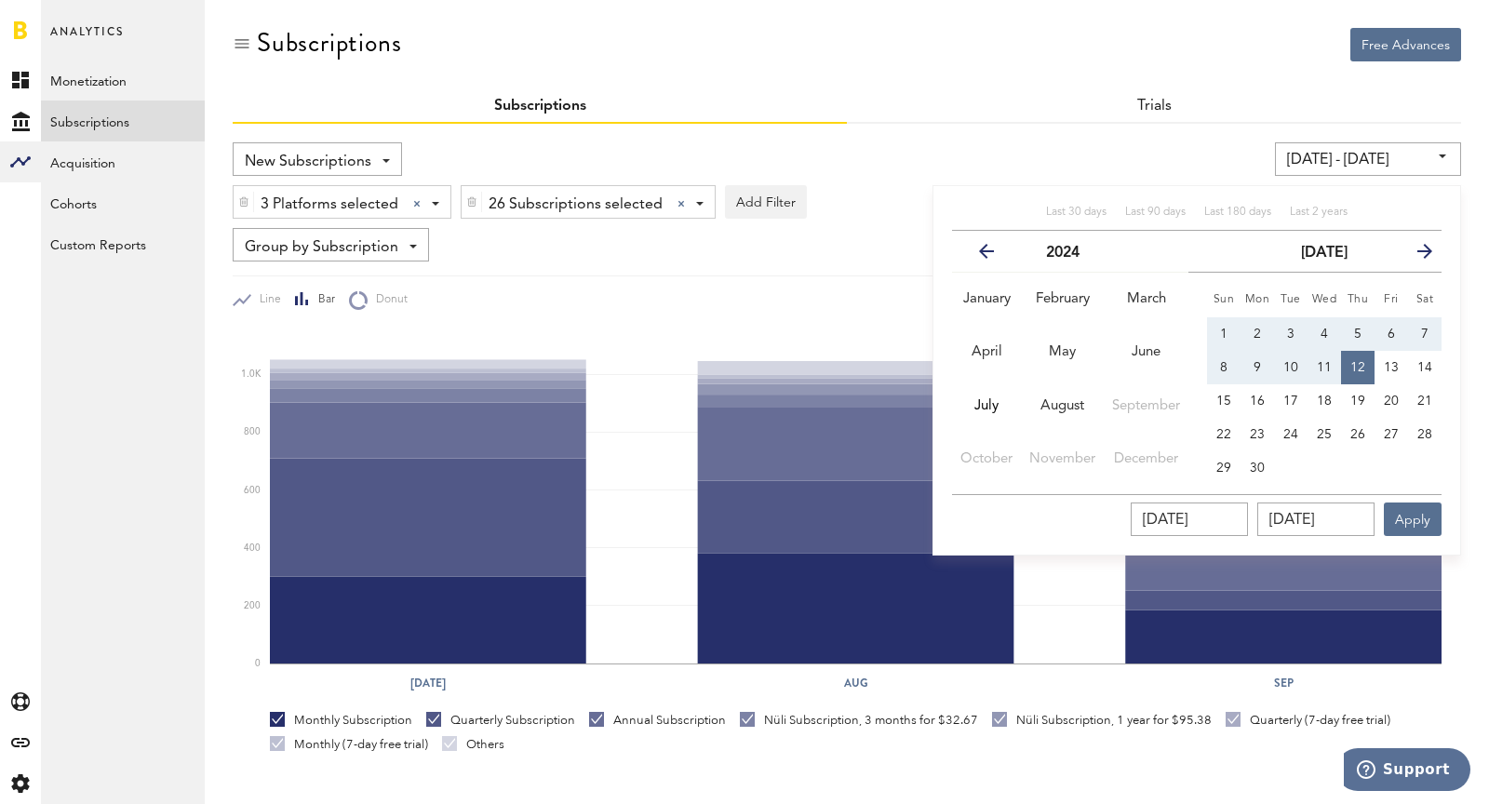
click at [1139, 234] on th "next" at bounding box center [1146, 252] width 85 height 42
click at [1227, 155] on div "[DATE] - [DATE] Last 30 days Last 90 days Last 180 days Last 2 years previous 2…" at bounding box center [1150, 159] width 623 height 34
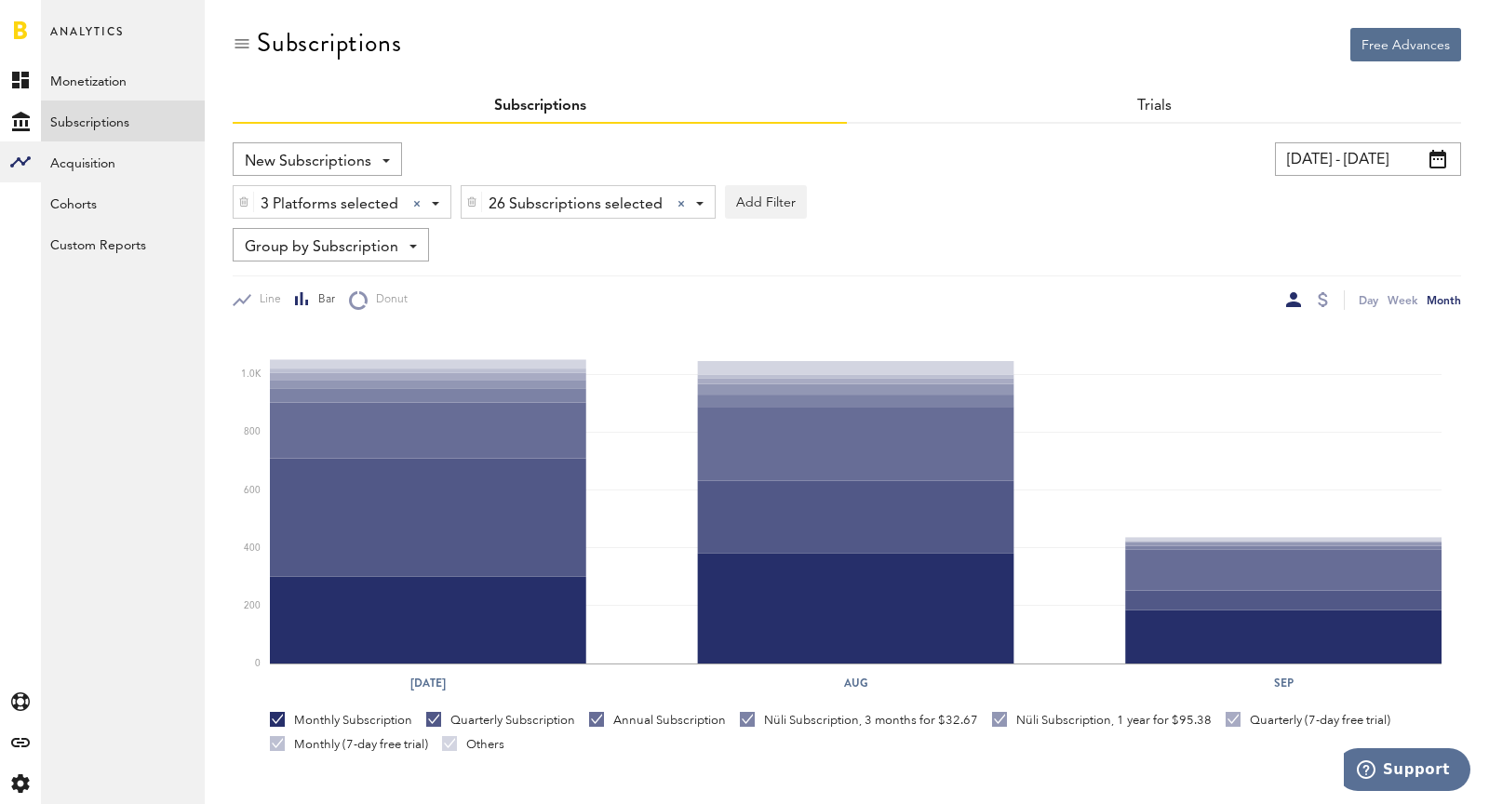
click at [1339, 164] on input "[DATE] - [DATE]" at bounding box center [1368, 159] width 186 height 34
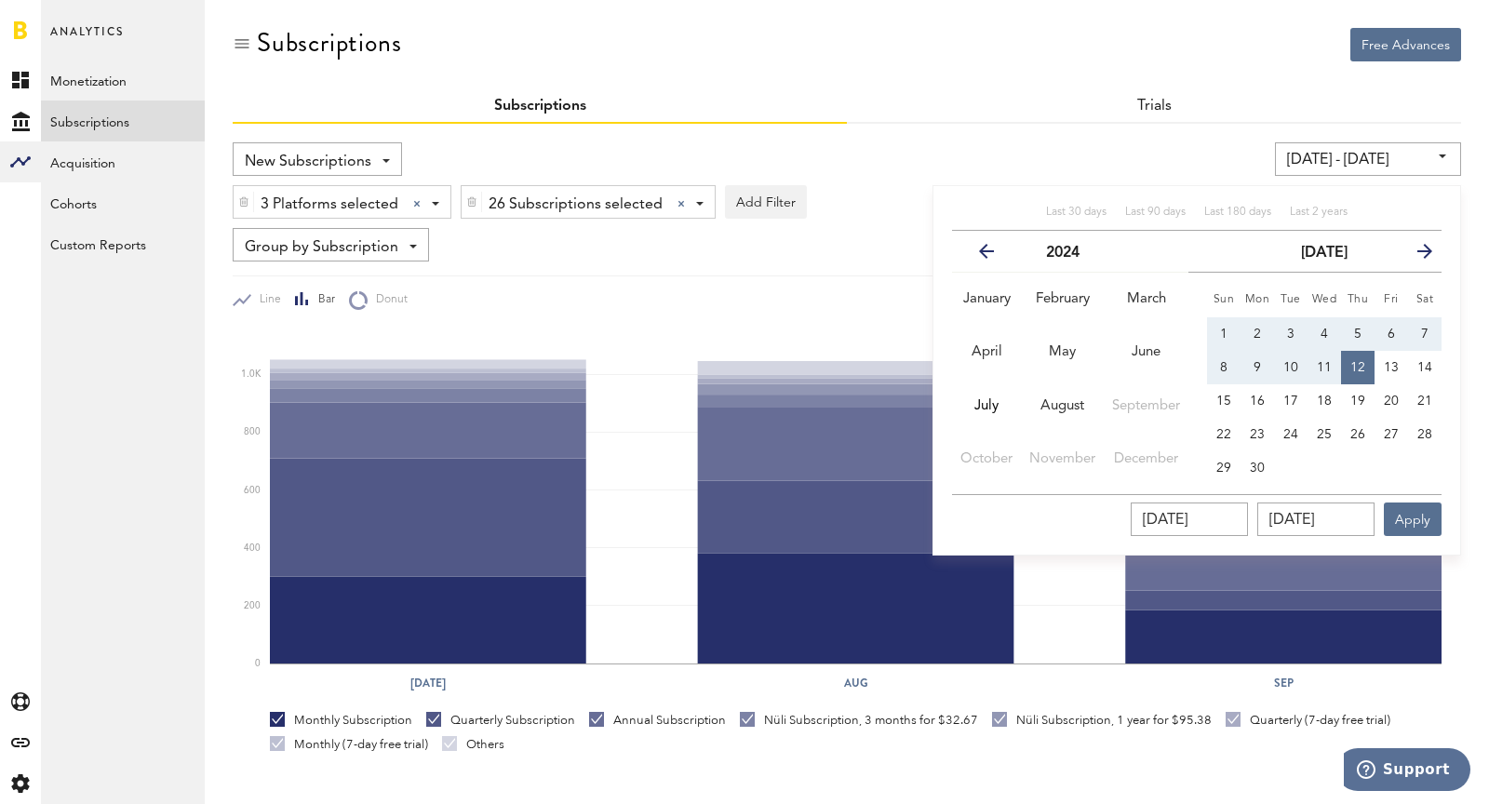
click at [1320, 170] on input "[DATE] - [DATE]" at bounding box center [1368, 159] width 186 height 34
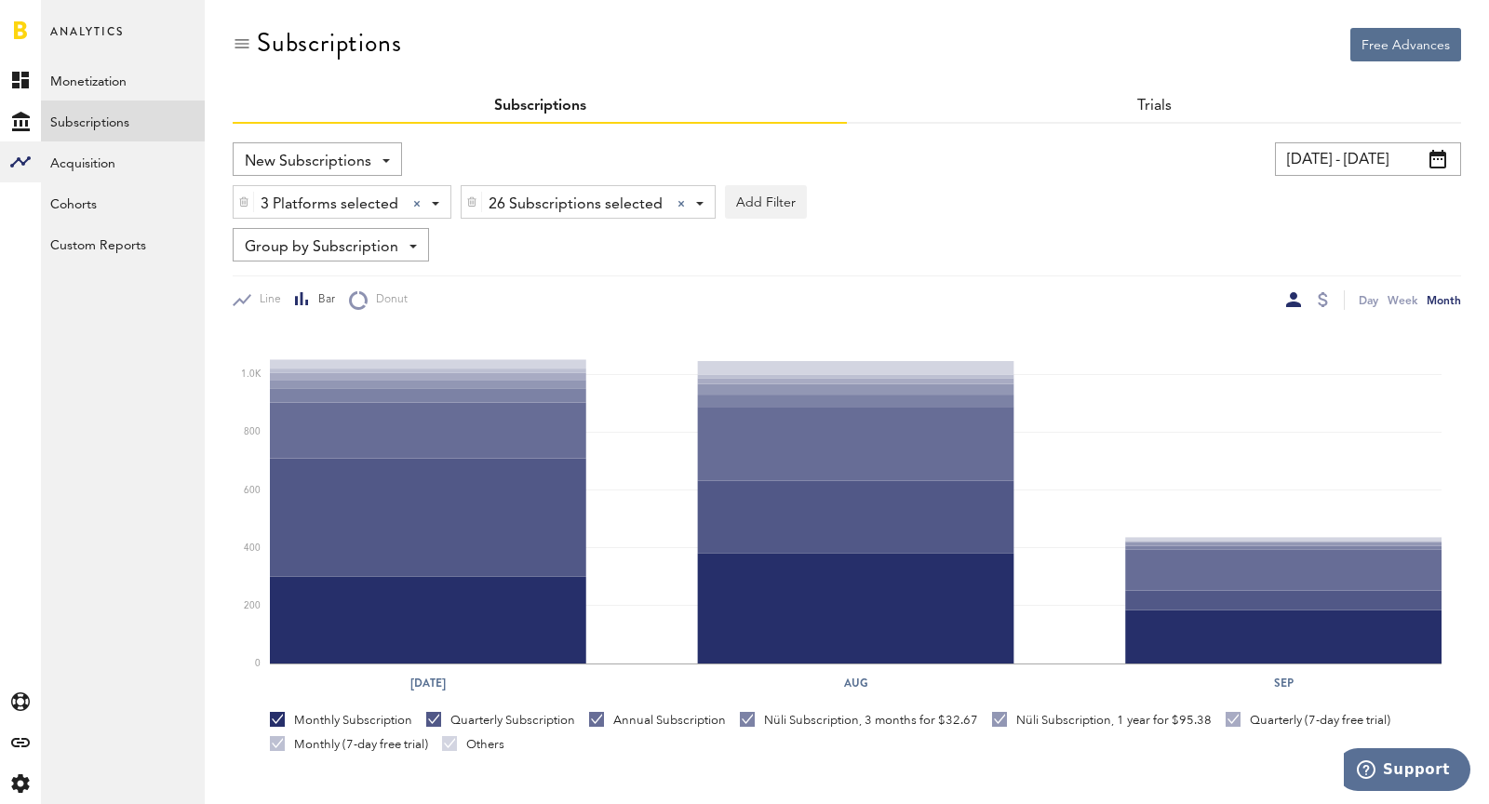
click at [1320, 171] on input "[DATE] - [DATE]" at bounding box center [1368, 159] width 186 height 34
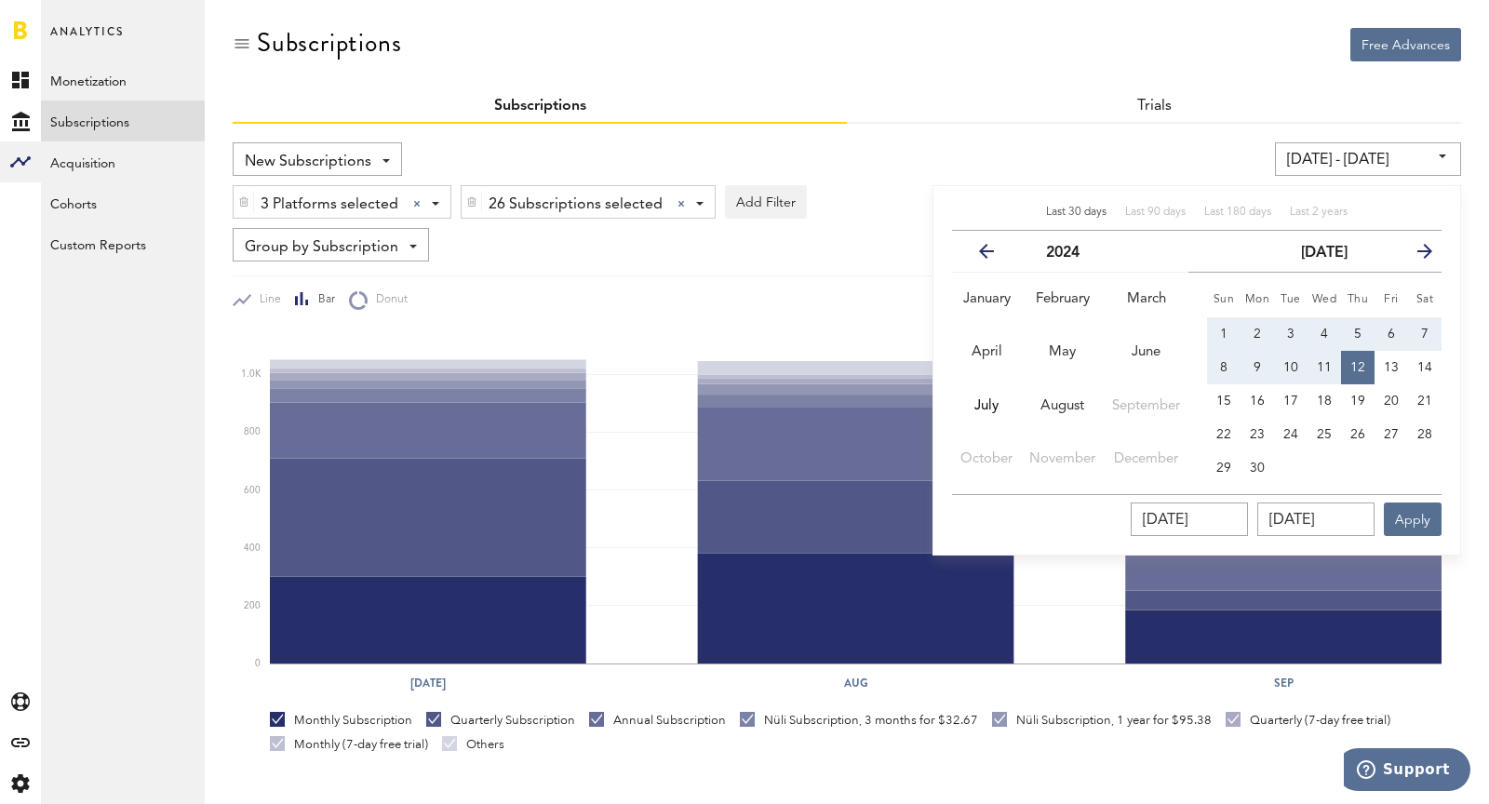
click at [1084, 215] on span "Last 30 days" at bounding box center [1076, 212] width 61 height 11
type input "[DATE] - [DATE]"
type input "[DATE]"
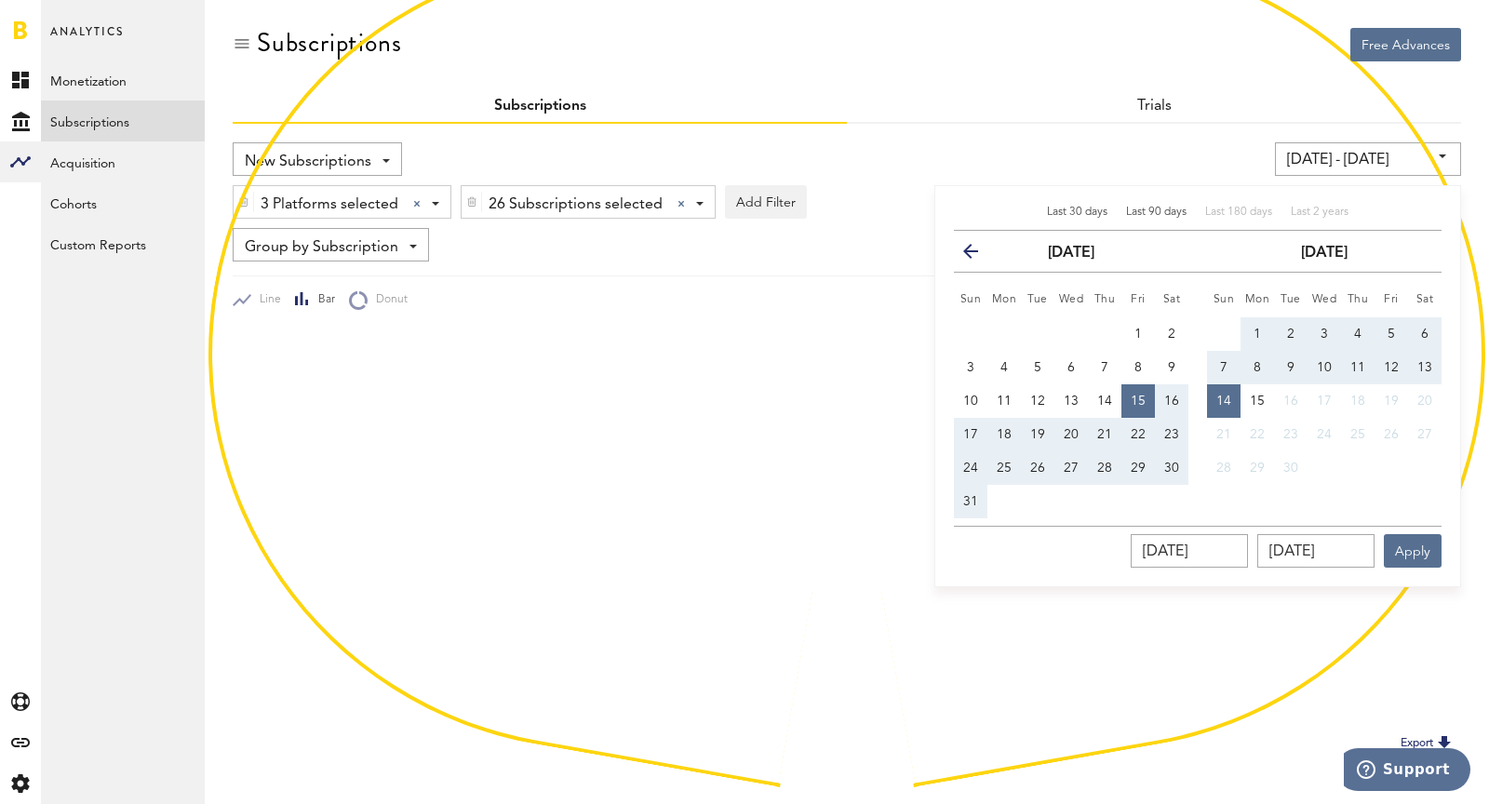
click at [1129, 213] on span "Last 90 days" at bounding box center [1156, 212] width 61 height 11
type input "[DATE] - [DATE]"
type input "[DATE]"
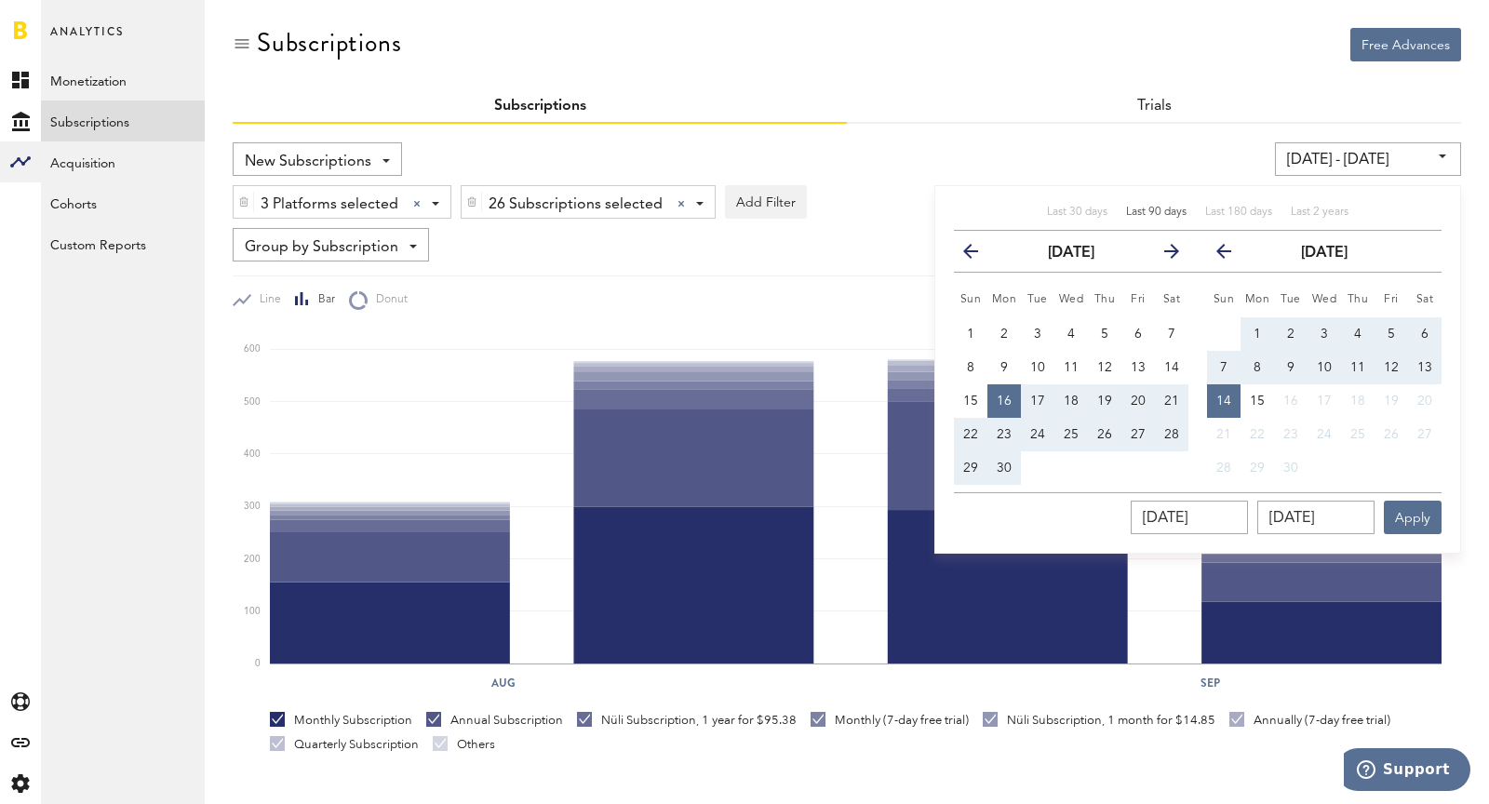
click at [1337, 185] on div "Last 30 days Last 90 days Last 180 days Last 2 years previous [DATE] next Sun M…" at bounding box center [1198, 369] width 527 height 369
click at [1313, 161] on input "[DATE] - [DATE]" at bounding box center [1368, 159] width 186 height 34
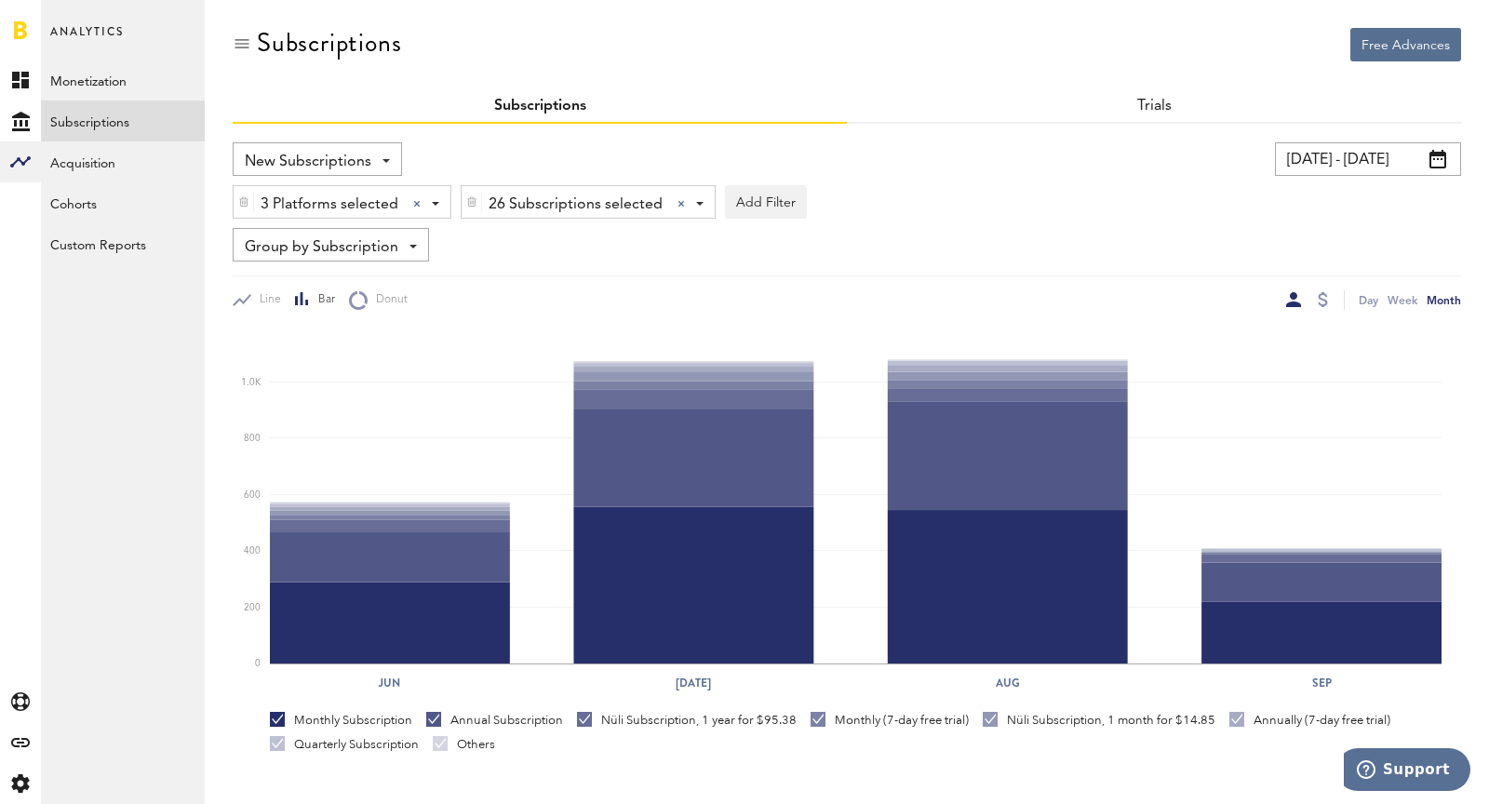
click at [1313, 161] on input "[DATE] - [DATE]" at bounding box center [1368, 159] width 186 height 34
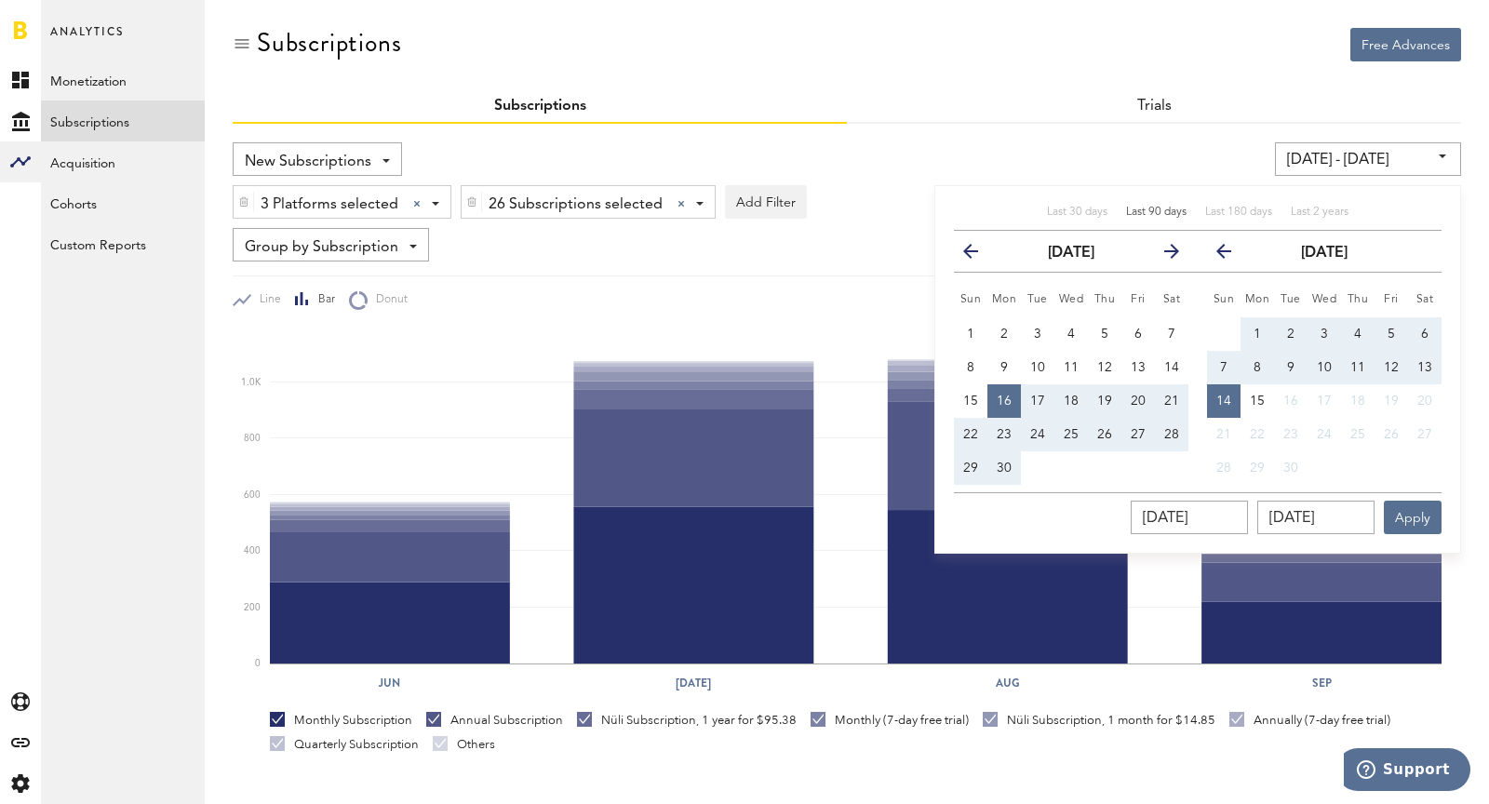
click at [1164, 255] on icon "button" at bounding box center [1164, 255] width 0 height 0
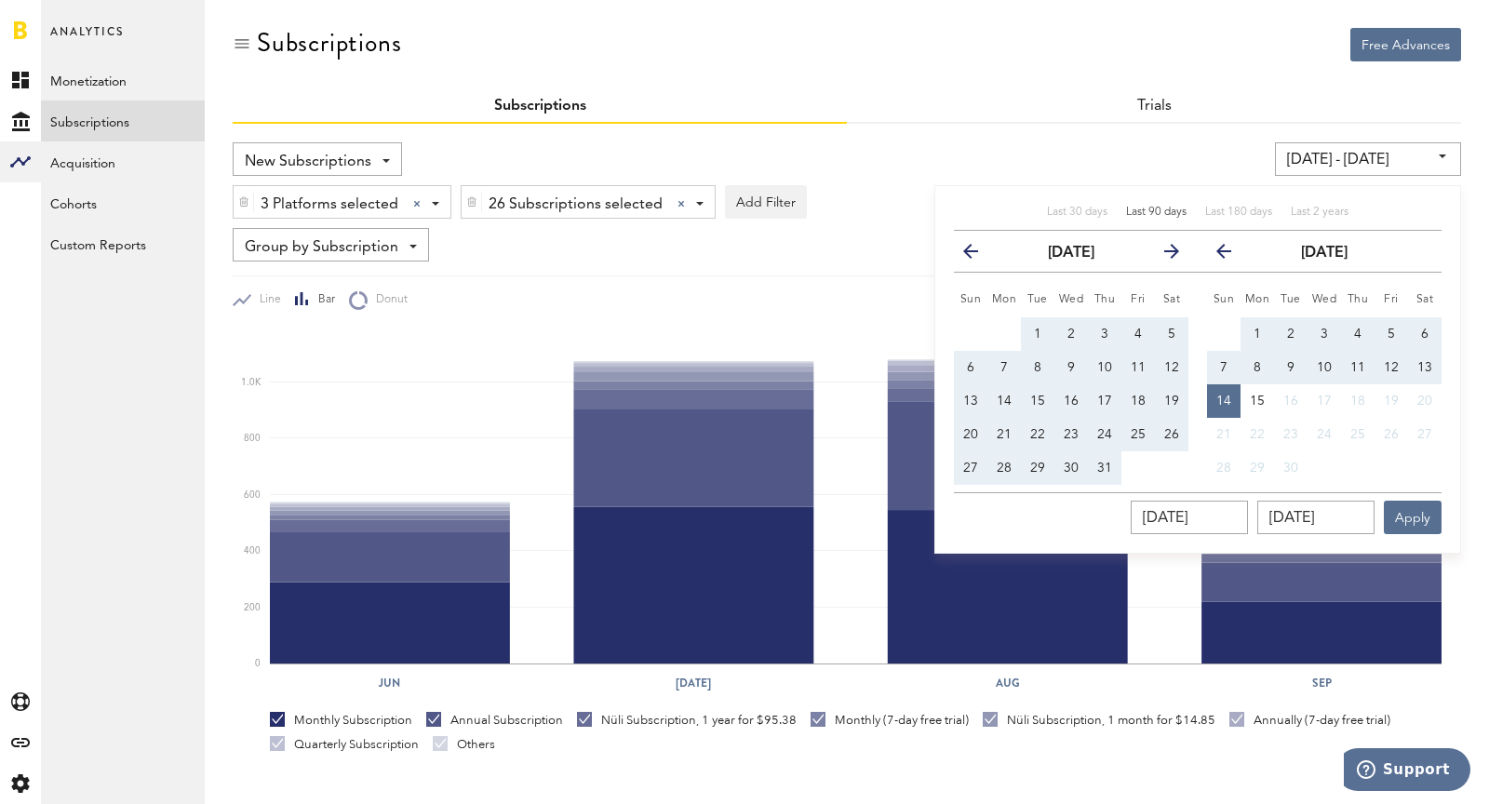
click at [1031, 330] on button "1" at bounding box center [1038, 334] width 34 height 34
type input "[DATE] - [DATE]"
type input "[DATE]"
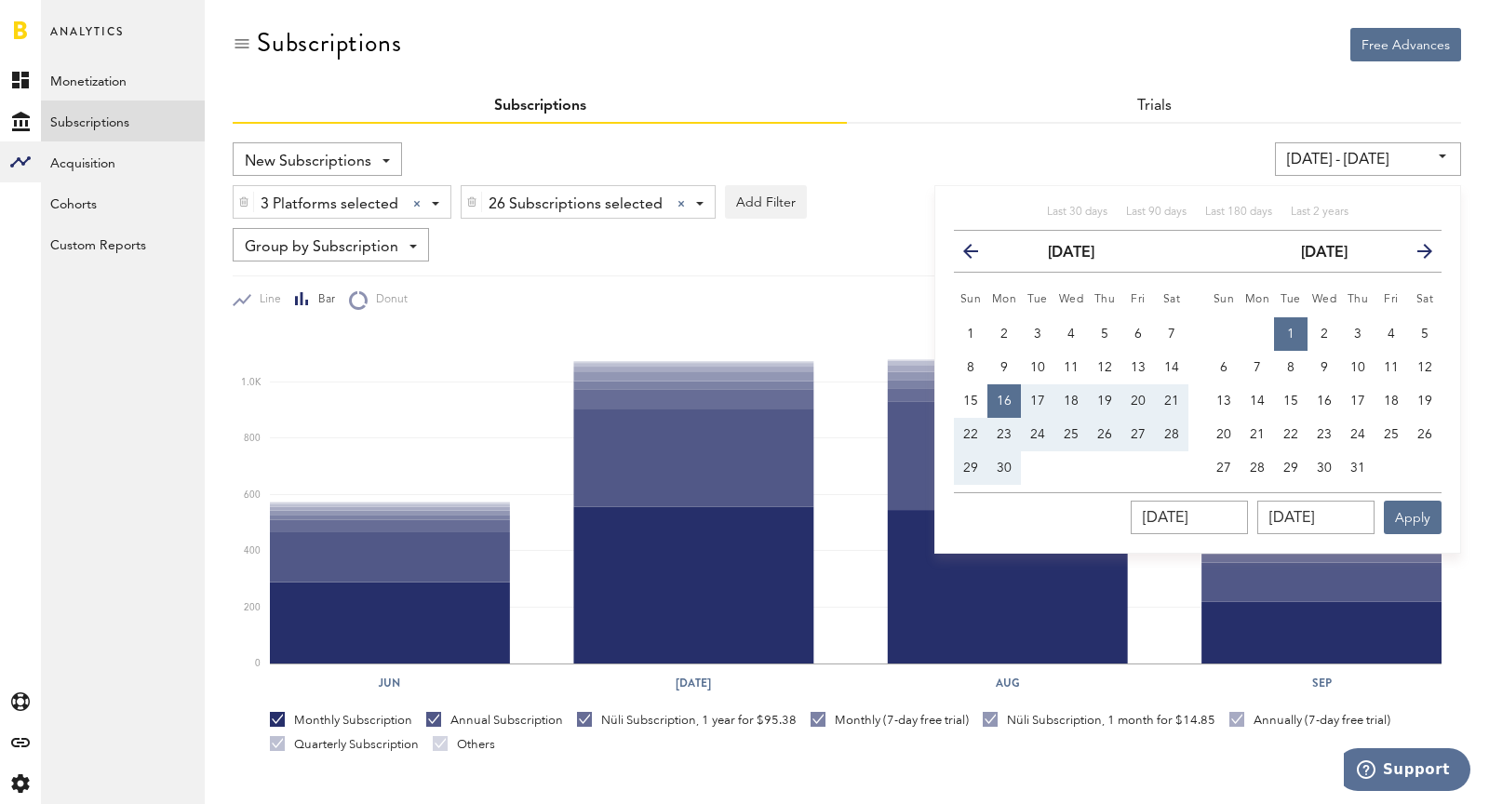
click at [1339, 264] on th "next" at bounding box center [1425, 252] width 34 height 42
click at [1339, 255] on icon "button" at bounding box center [1418, 255] width 0 height 0
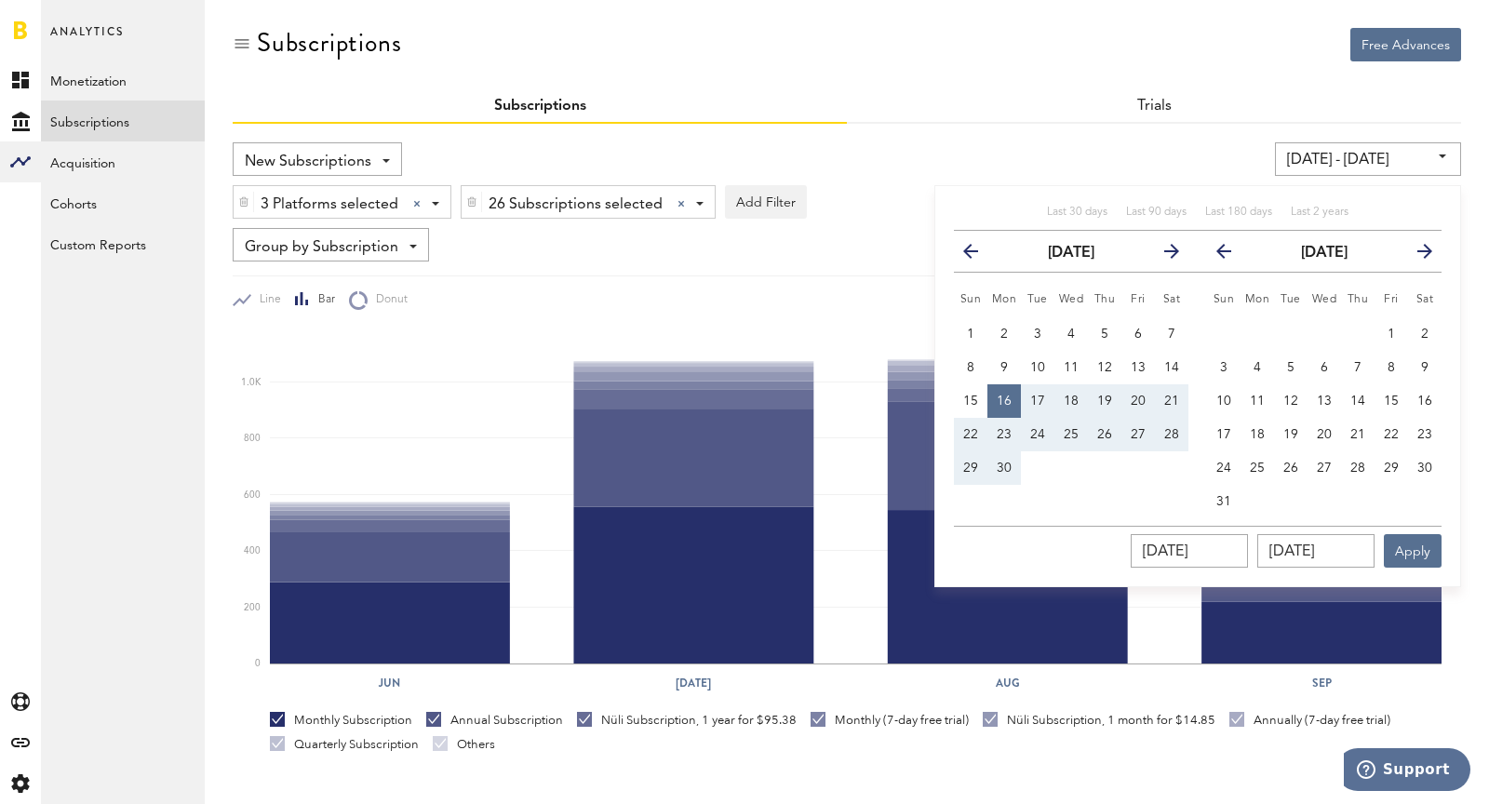
click at [1339, 255] on icon "button" at bounding box center [1418, 255] width 0 height 0
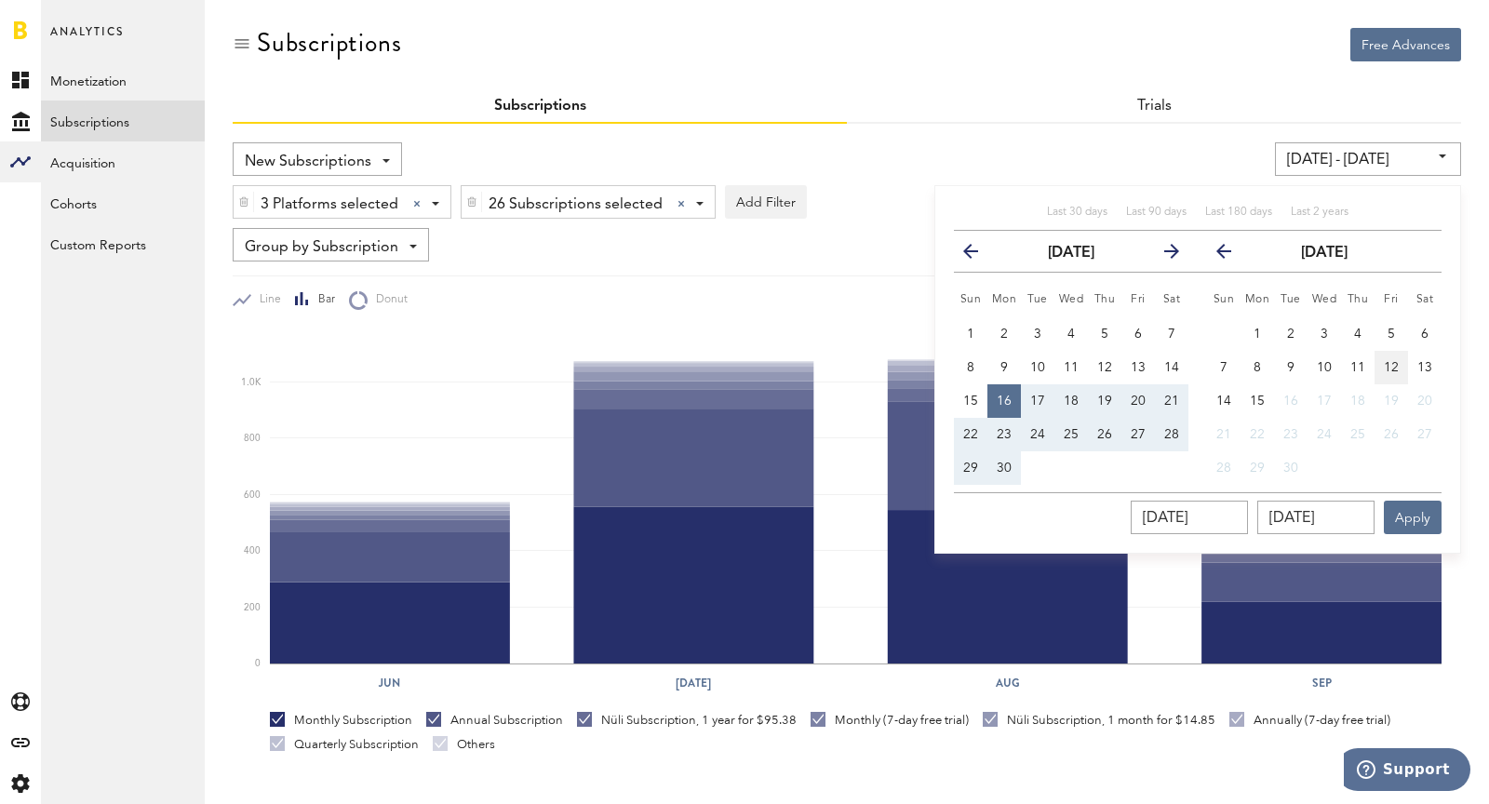
click at [1339, 371] on span "12" at bounding box center [1391, 367] width 15 height 13
type input "[DATE] - [DATE]"
type input "[DATE]"
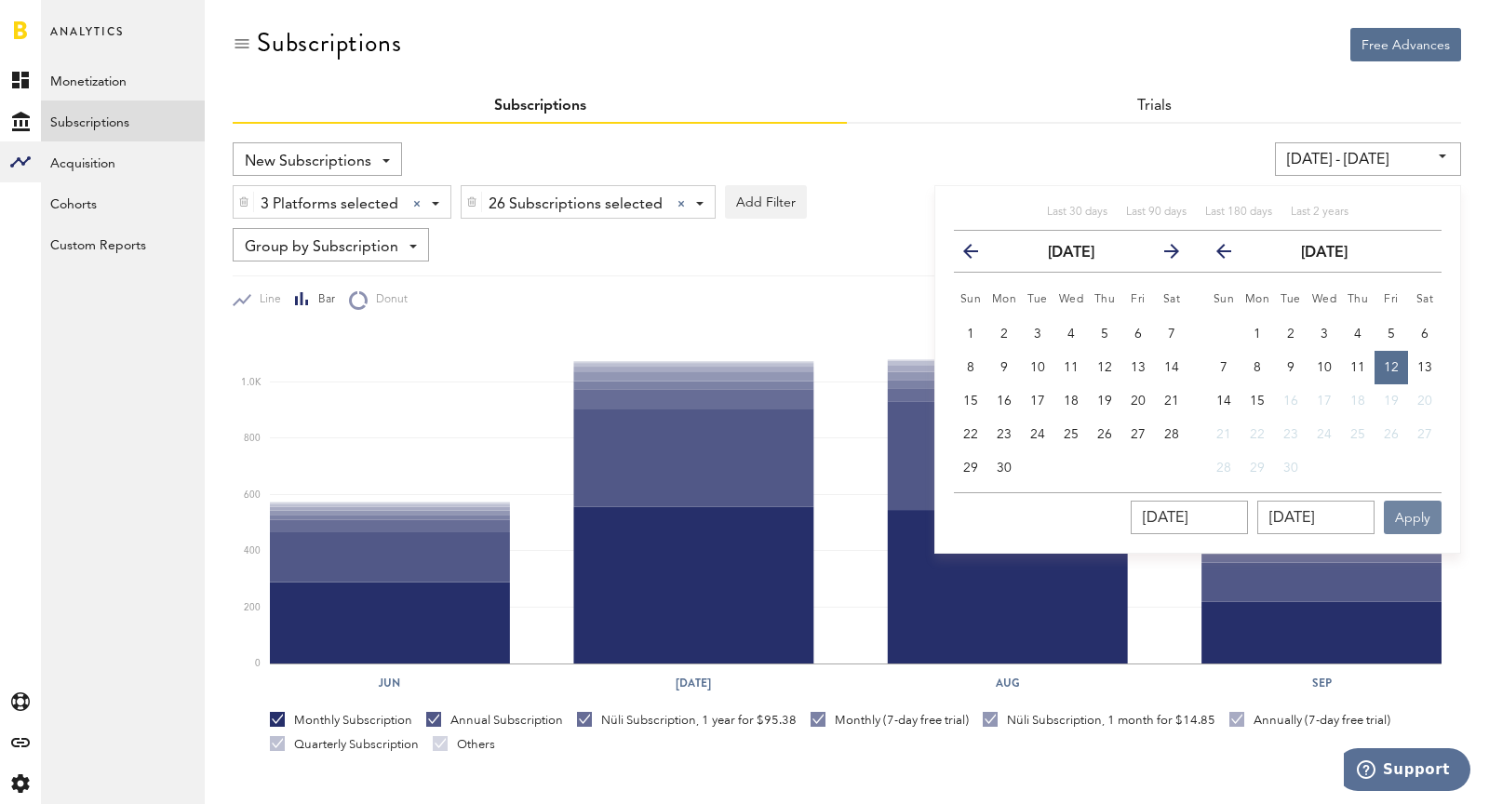
click at [1339, 517] on button "Apply" at bounding box center [1413, 518] width 58 height 34
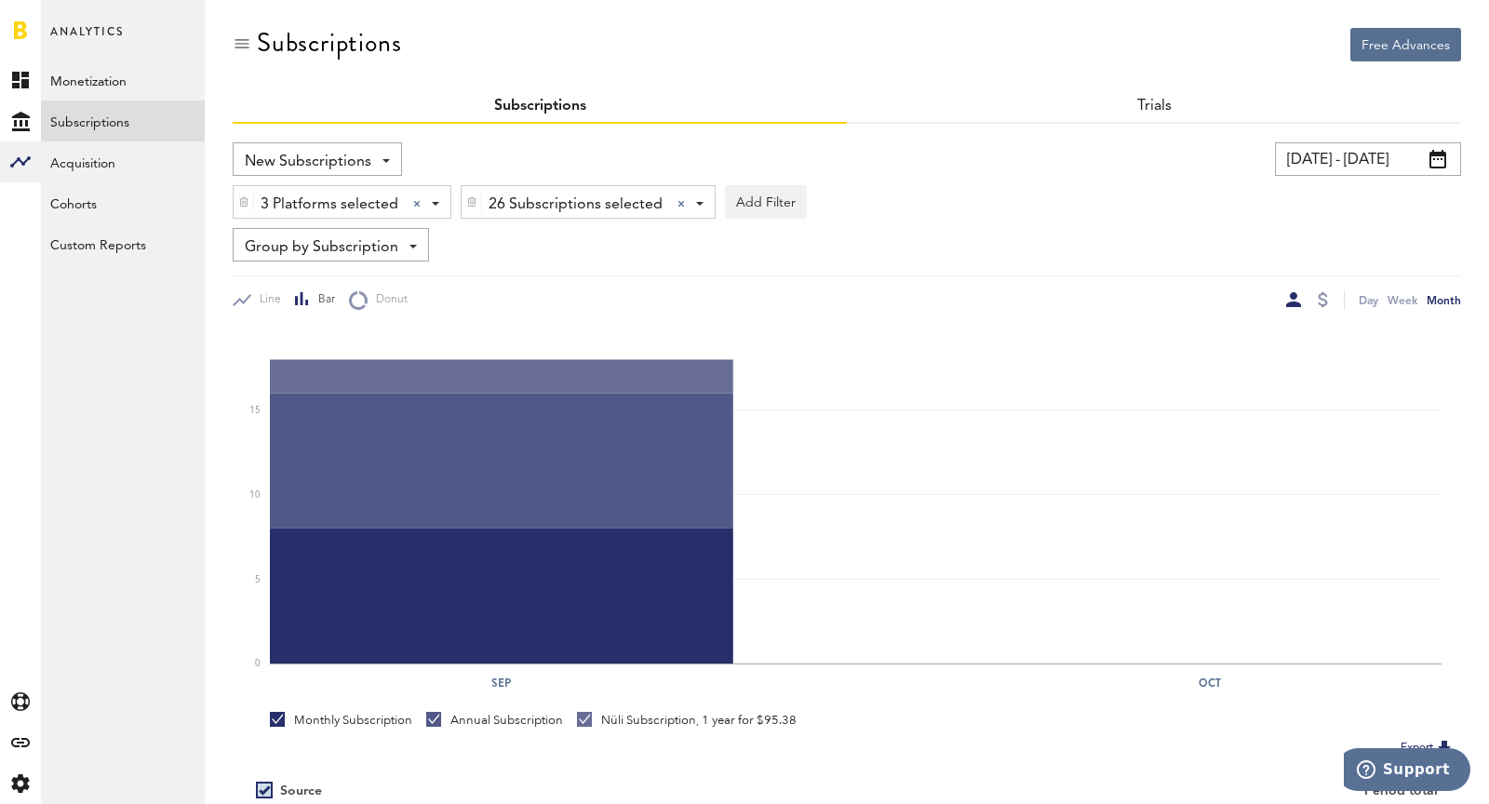
click at [1318, 142] on input "[DATE] - [DATE]" at bounding box center [1368, 159] width 186 height 34
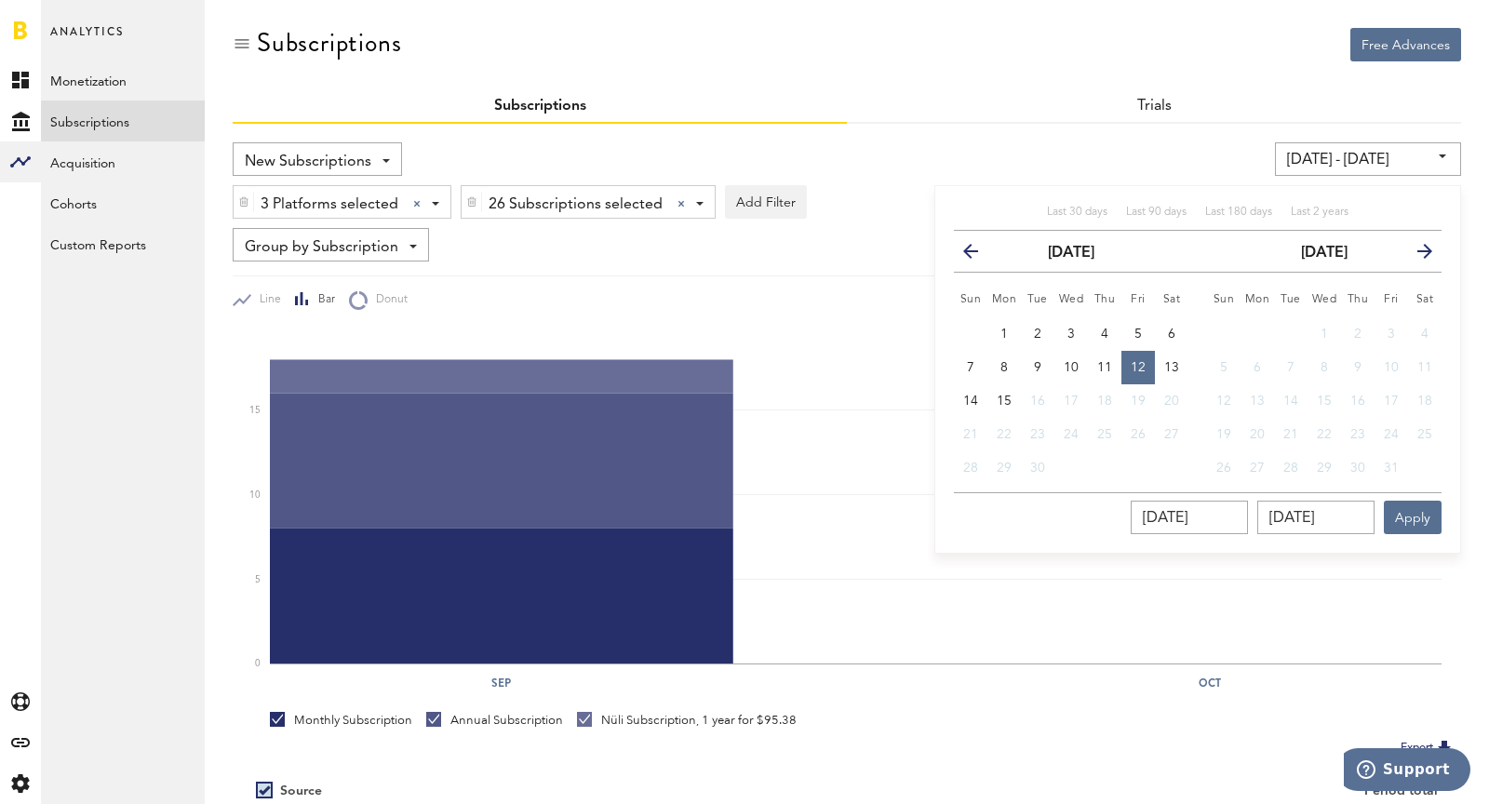
click at [970, 259] on button "previous" at bounding box center [979, 251] width 34 height 26
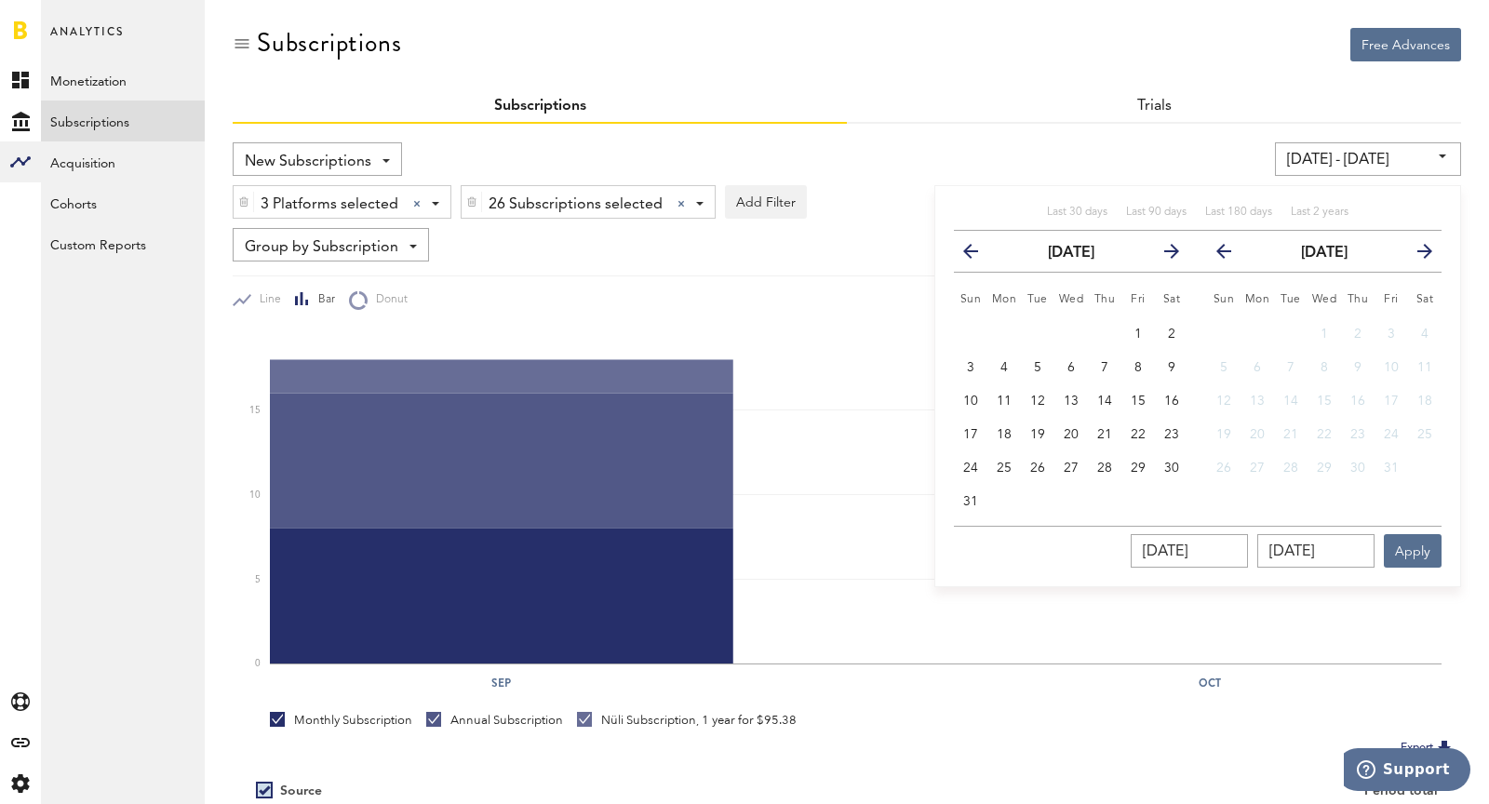
click at [970, 259] on button "previous" at bounding box center [979, 251] width 34 height 26
click at [1035, 332] on span "1" at bounding box center [1037, 334] width 7 height 13
type input "[DATE] - [DATE]"
type input "[DATE]"
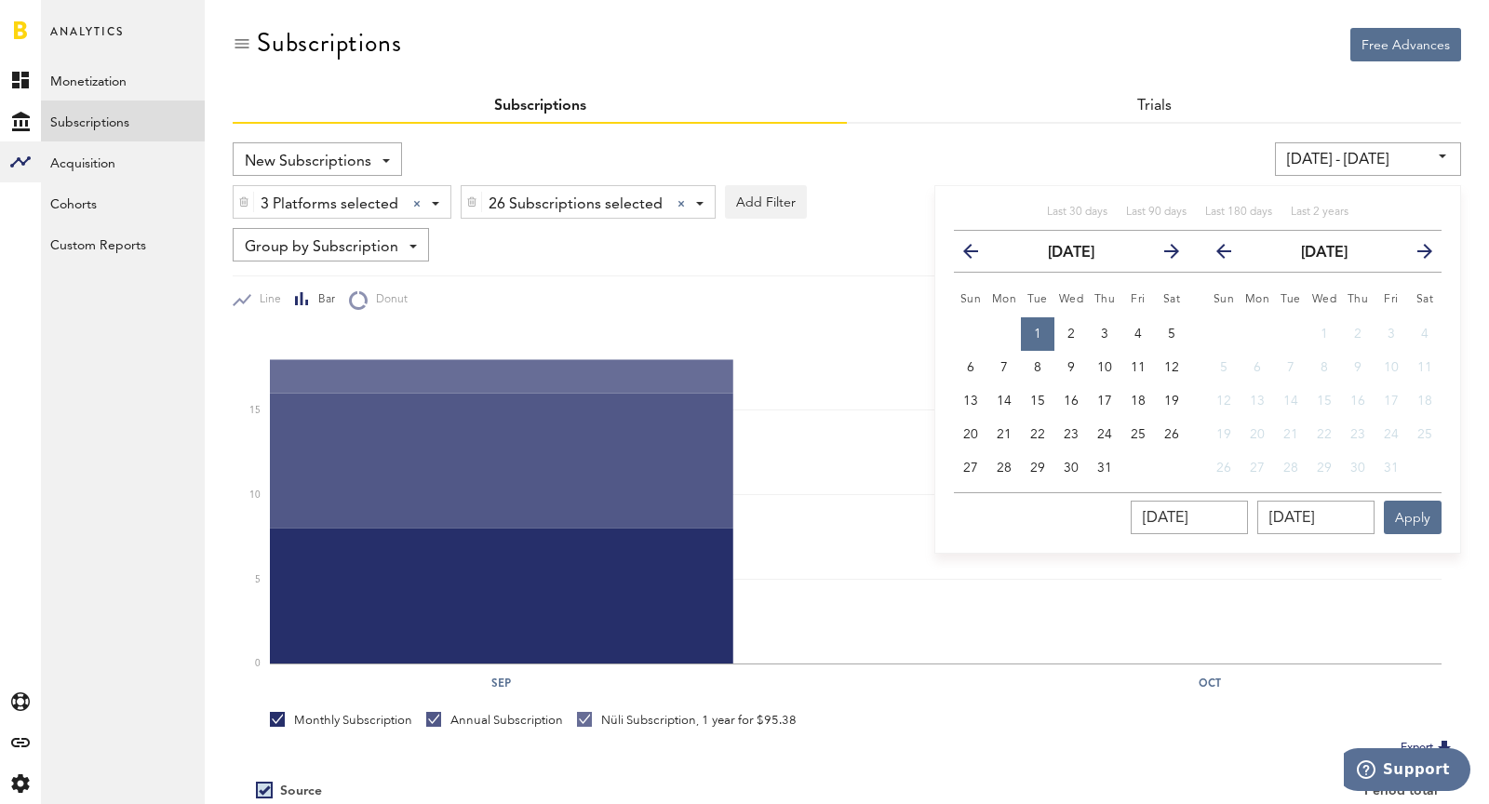
click at [1211, 242] on button "previous" at bounding box center [1222, 251] width 52 height 26
click at [1339, 361] on span "12" at bounding box center [1391, 367] width 15 height 13
type input "[DATE] - [DATE]"
type input "[DATE]"
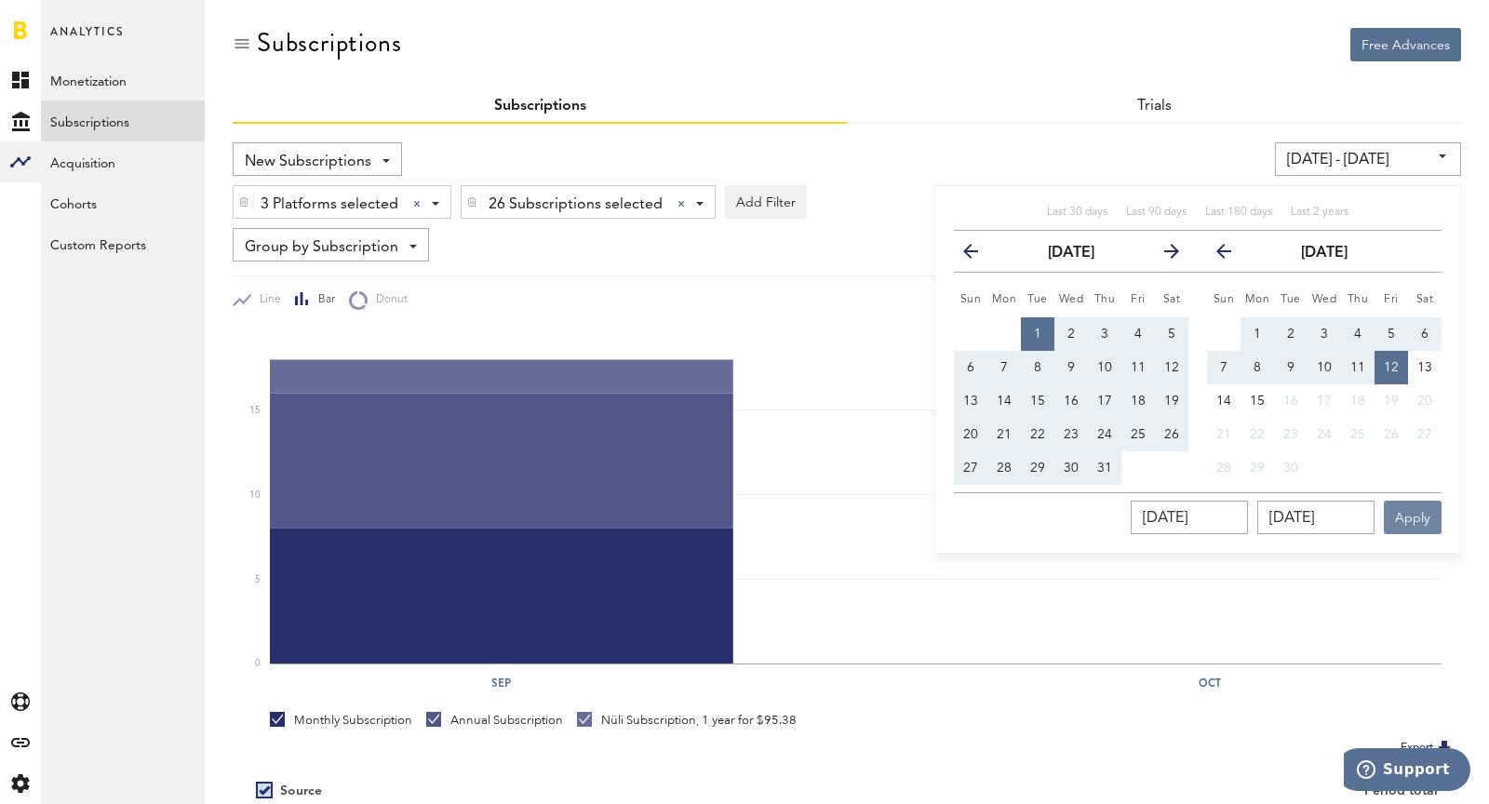
click at [1339, 531] on button "Apply" at bounding box center [1413, 518] width 58 height 34
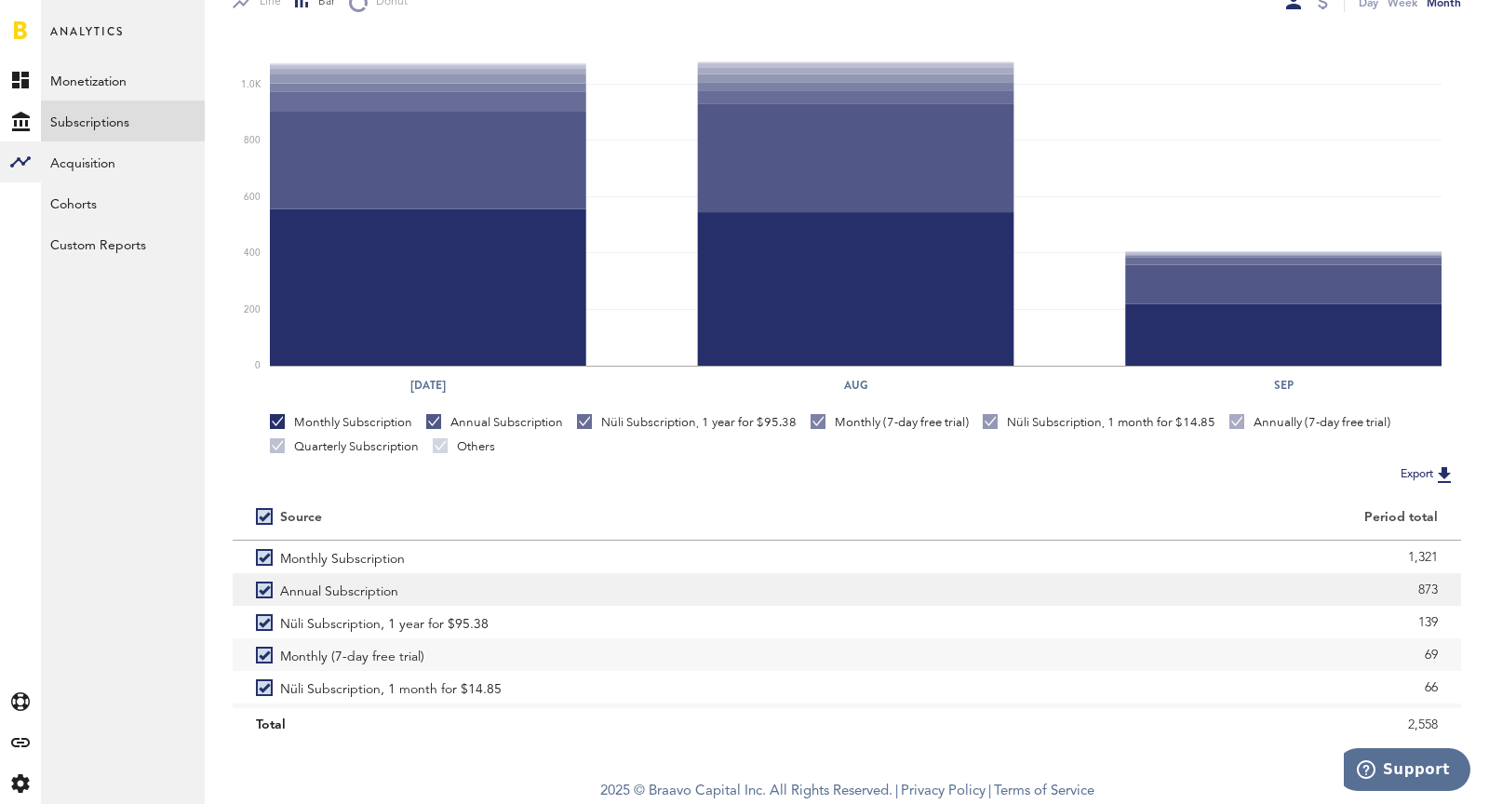
click at [679, 598] on label "Annual Subscription" at bounding box center [540, 589] width 568 height 33
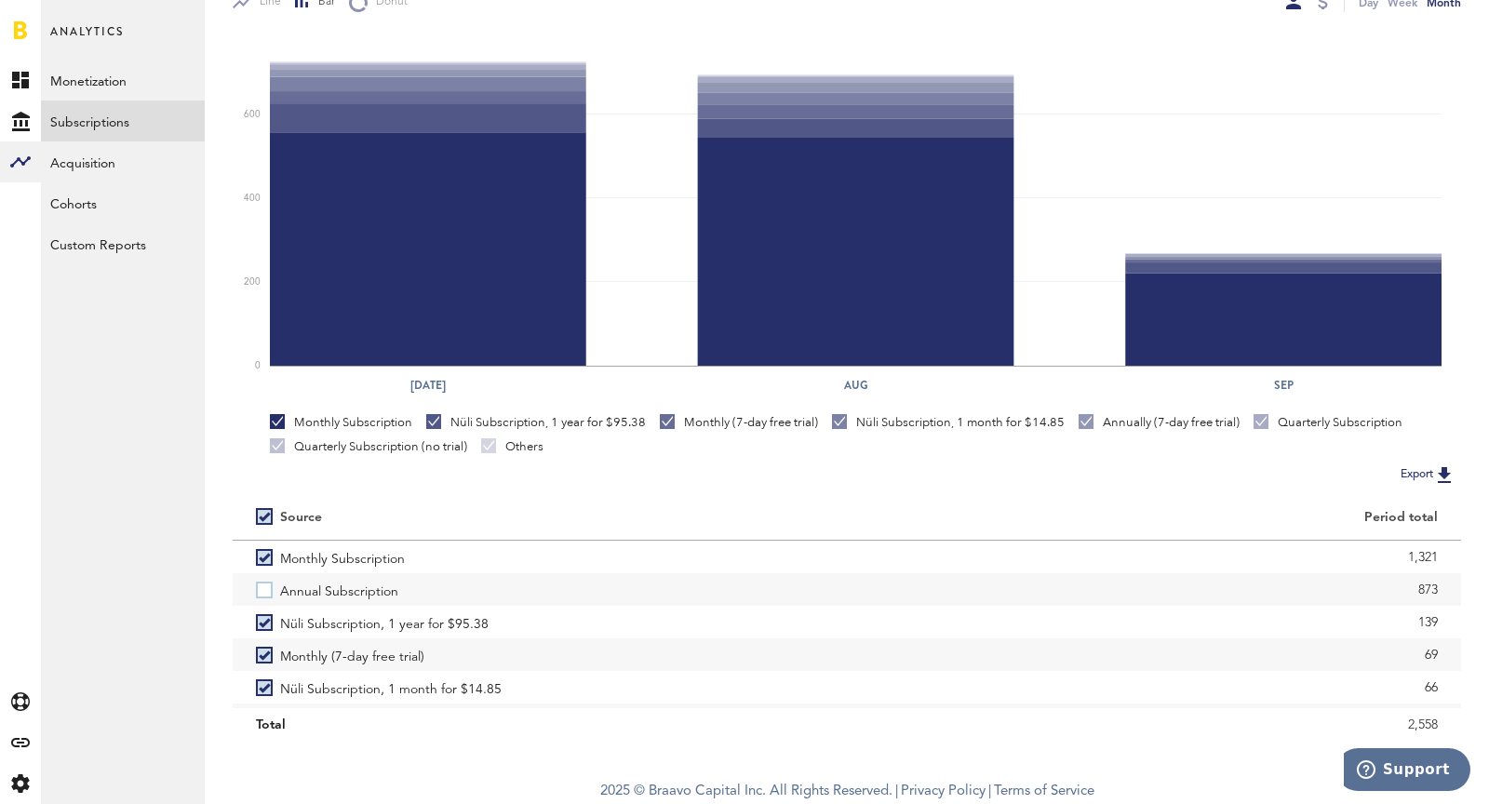
click at [679, 598] on label "Annual Subscription" at bounding box center [540, 589] width 568 height 33
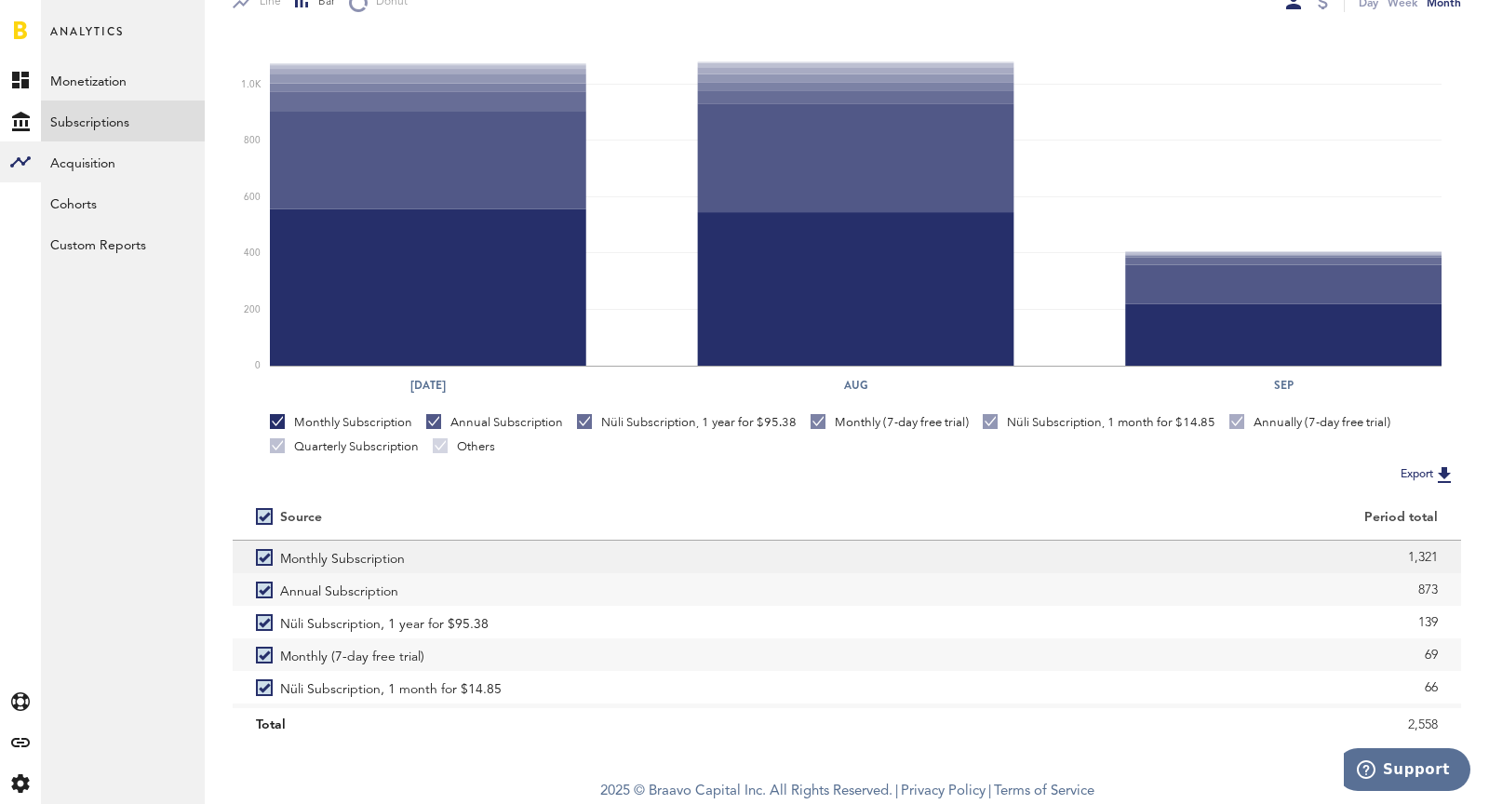
click at [337, 557] on span "Monthly Subscription" at bounding box center [342, 557] width 125 height 33
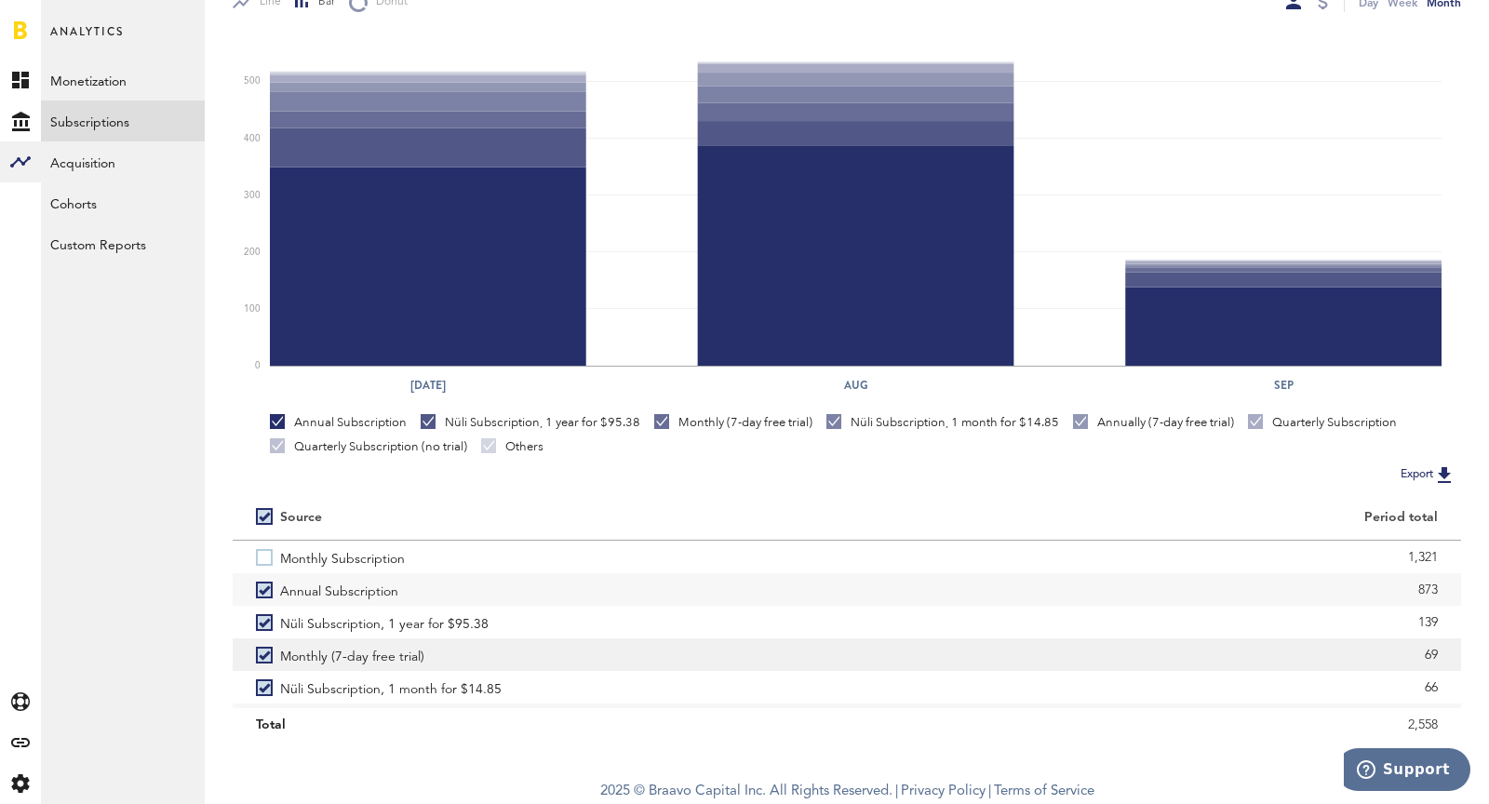
click at [391, 653] on span "Monthly (7-day free trial)" at bounding box center [352, 655] width 144 height 33
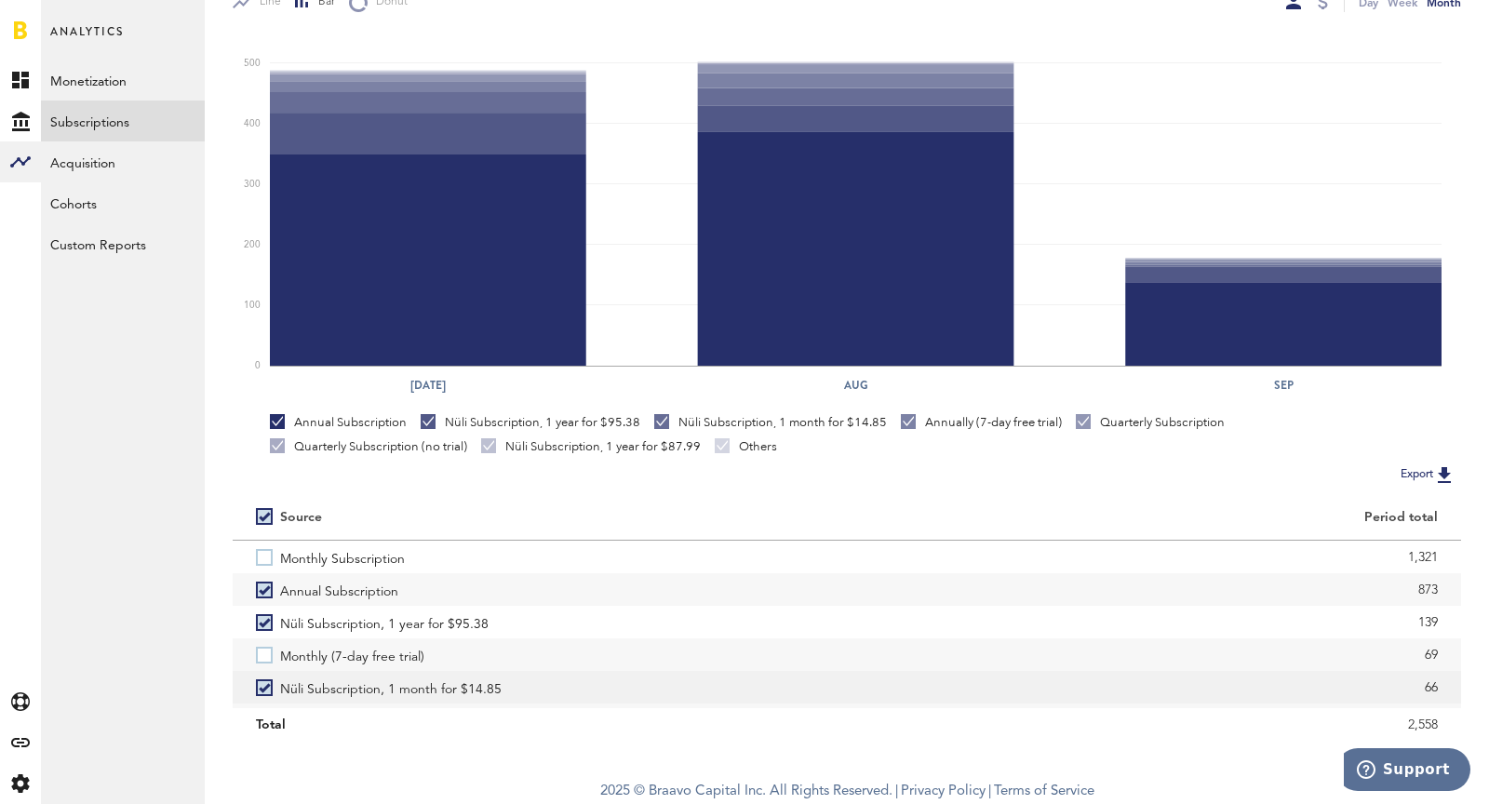
click at [403, 685] on span "Nüli Subscription, 1 month for $14.85" at bounding box center [391, 687] width 222 height 33
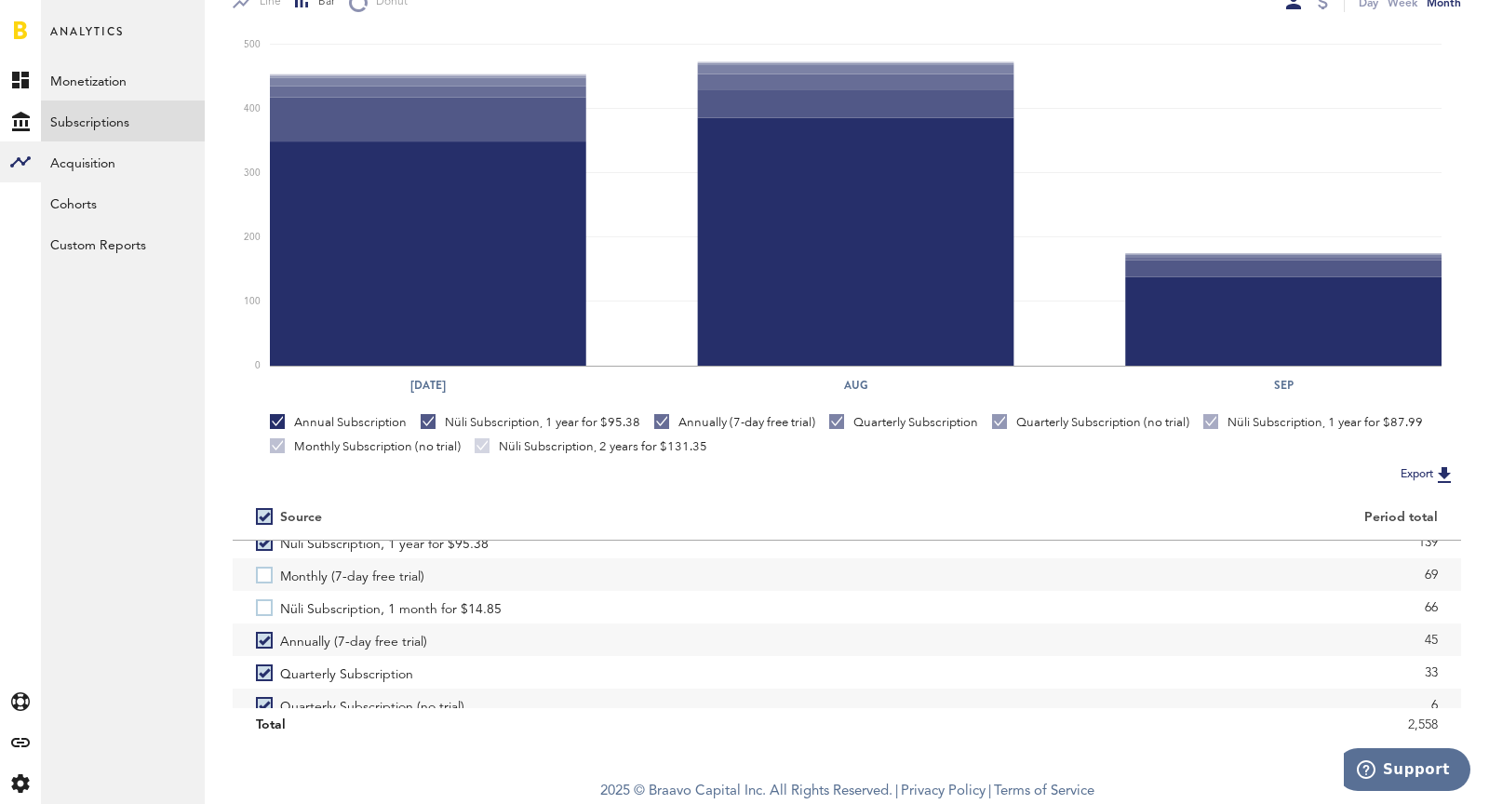
scroll to position [95, 0]
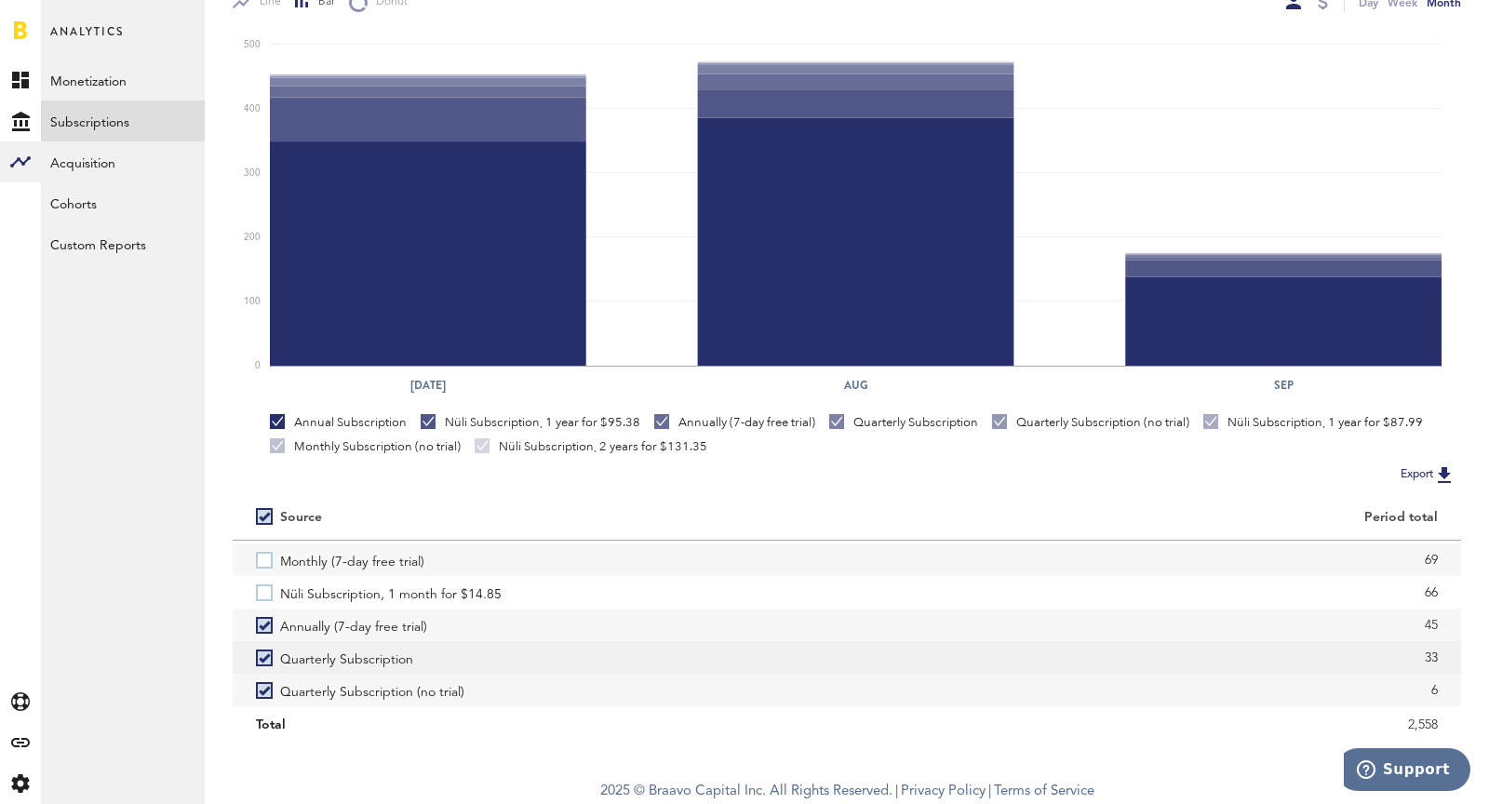
click at [357, 666] on span "Quarterly Subscription" at bounding box center [346, 657] width 133 height 33
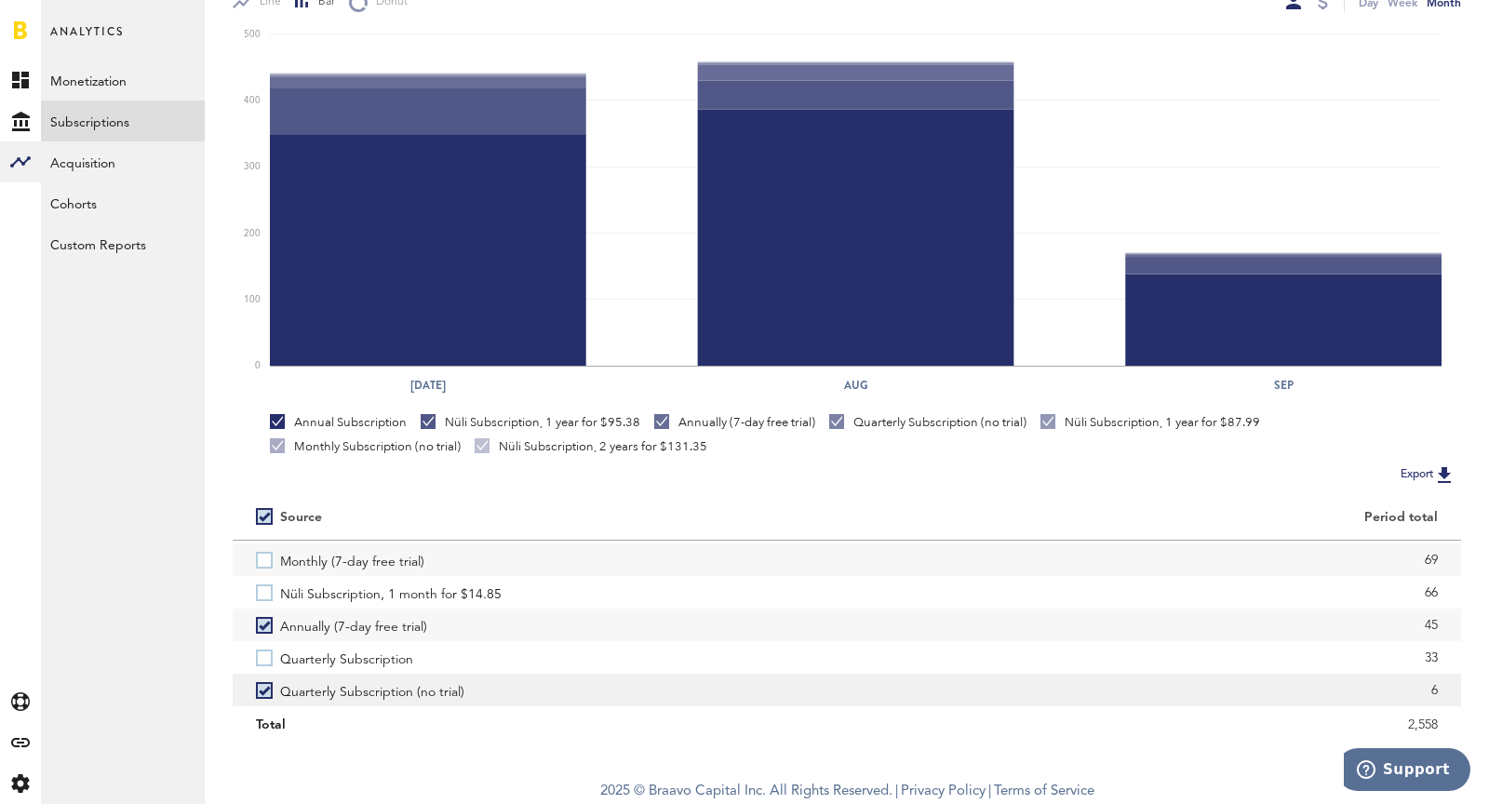
click at [365, 687] on span "Quarterly Subscription (no trial)" at bounding box center [372, 690] width 184 height 33
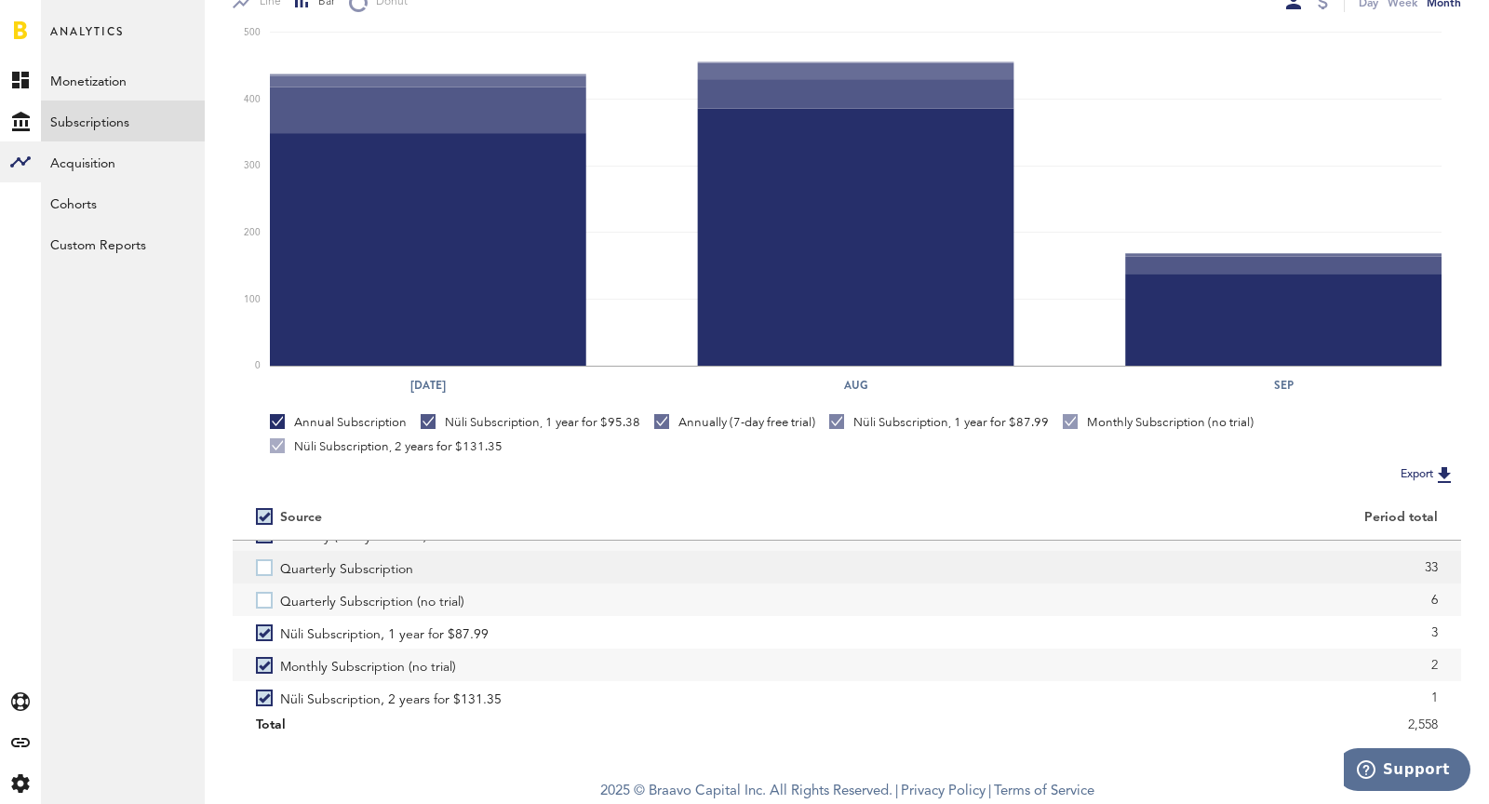
scroll to position [193, 0]
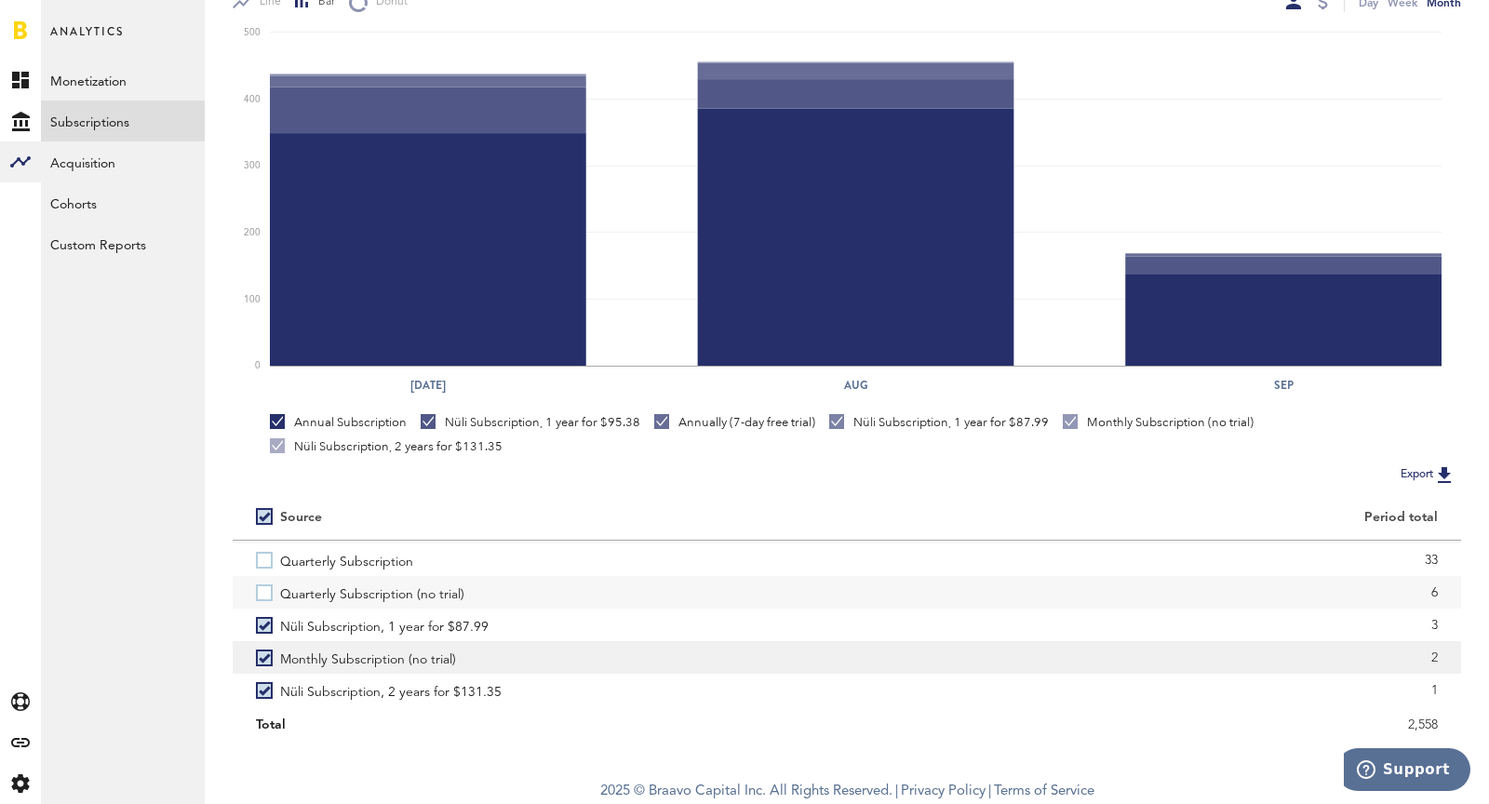
click at [415, 653] on span "Monthly Subscription (no trial)" at bounding box center [368, 657] width 176 height 33
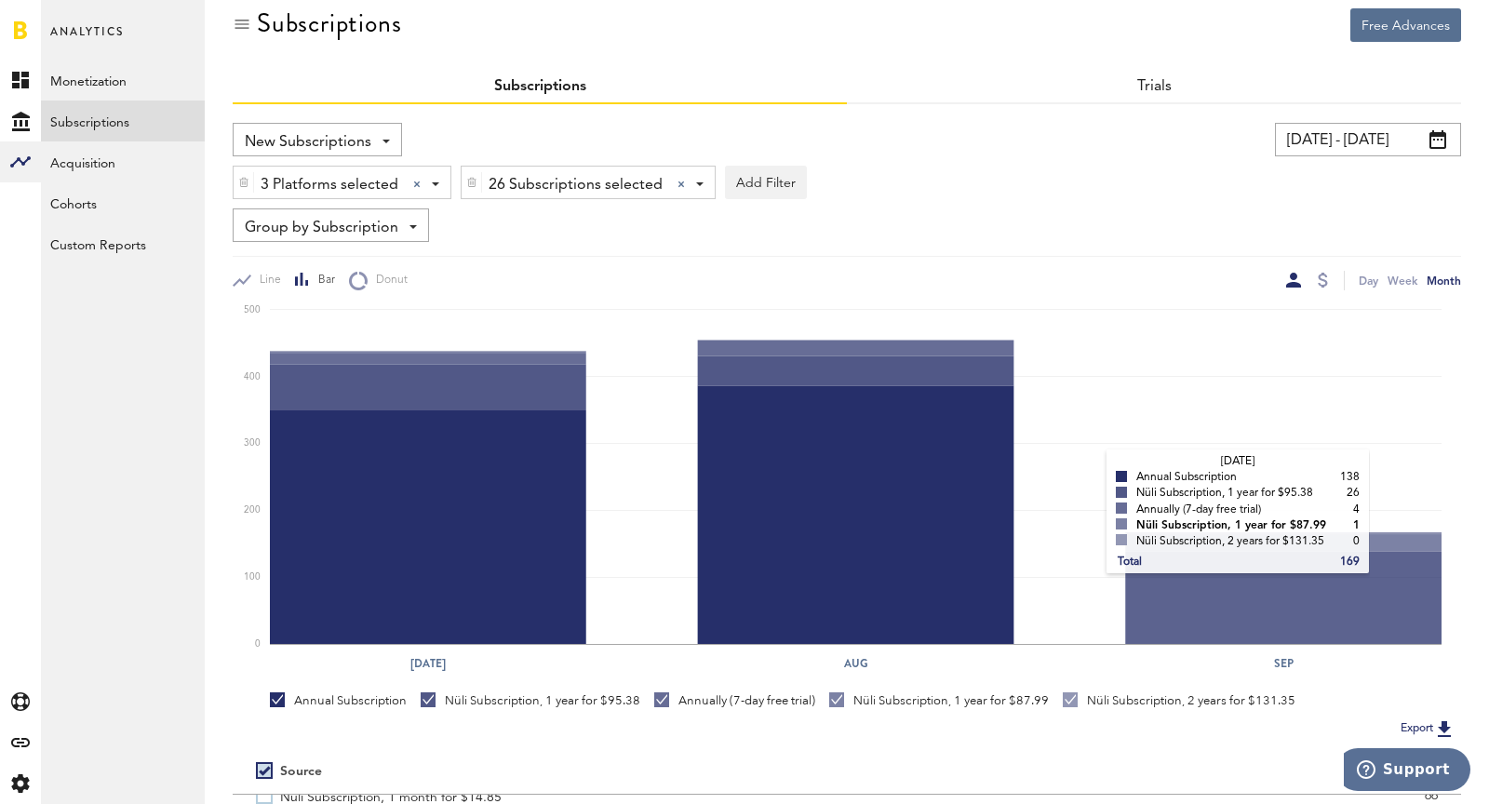
scroll to position [0, 0]
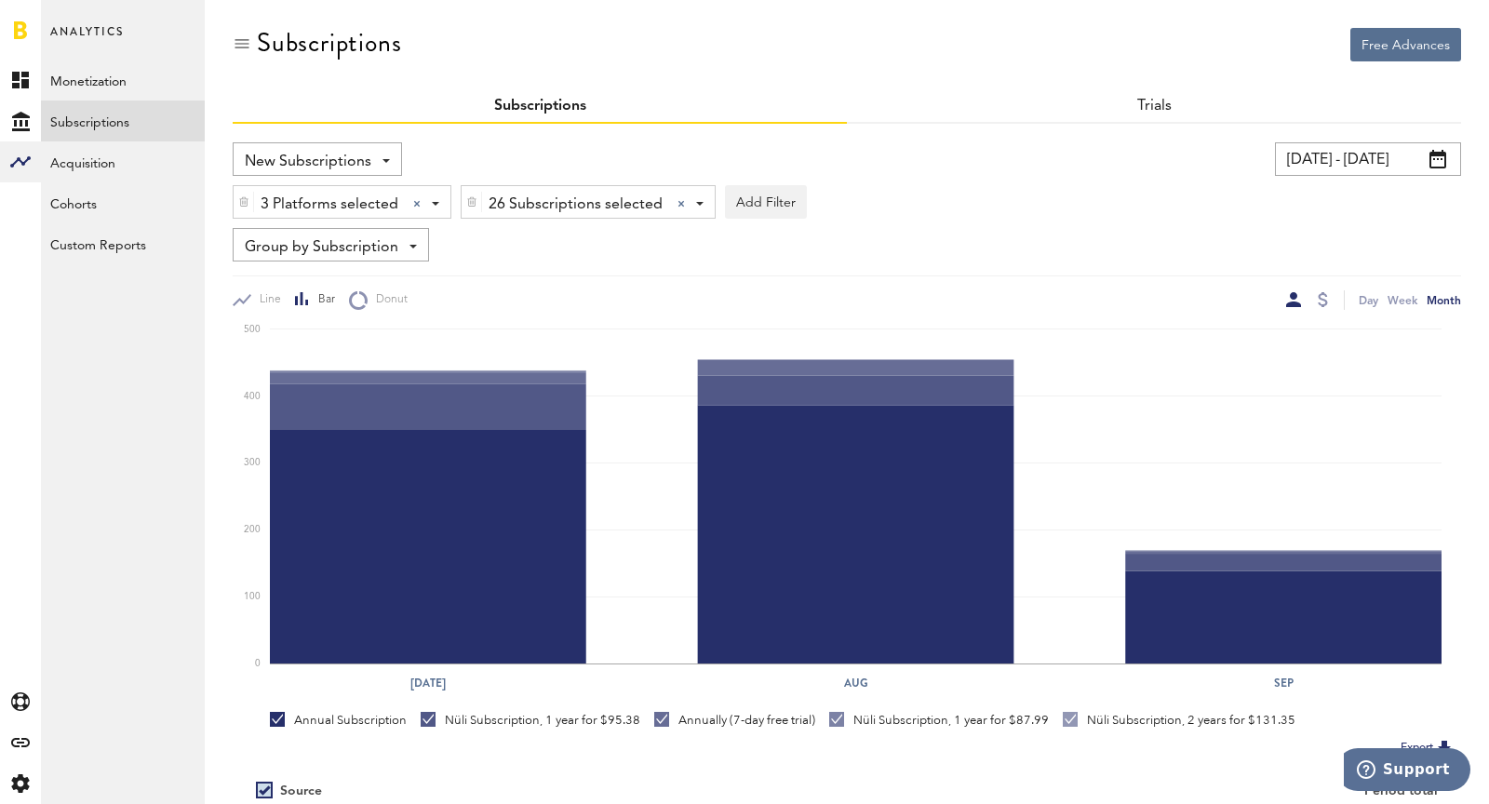
click at [1339, 159] on input "[DATE] - [DATE]" at bounding box center [1368, 159] width 186 height 34
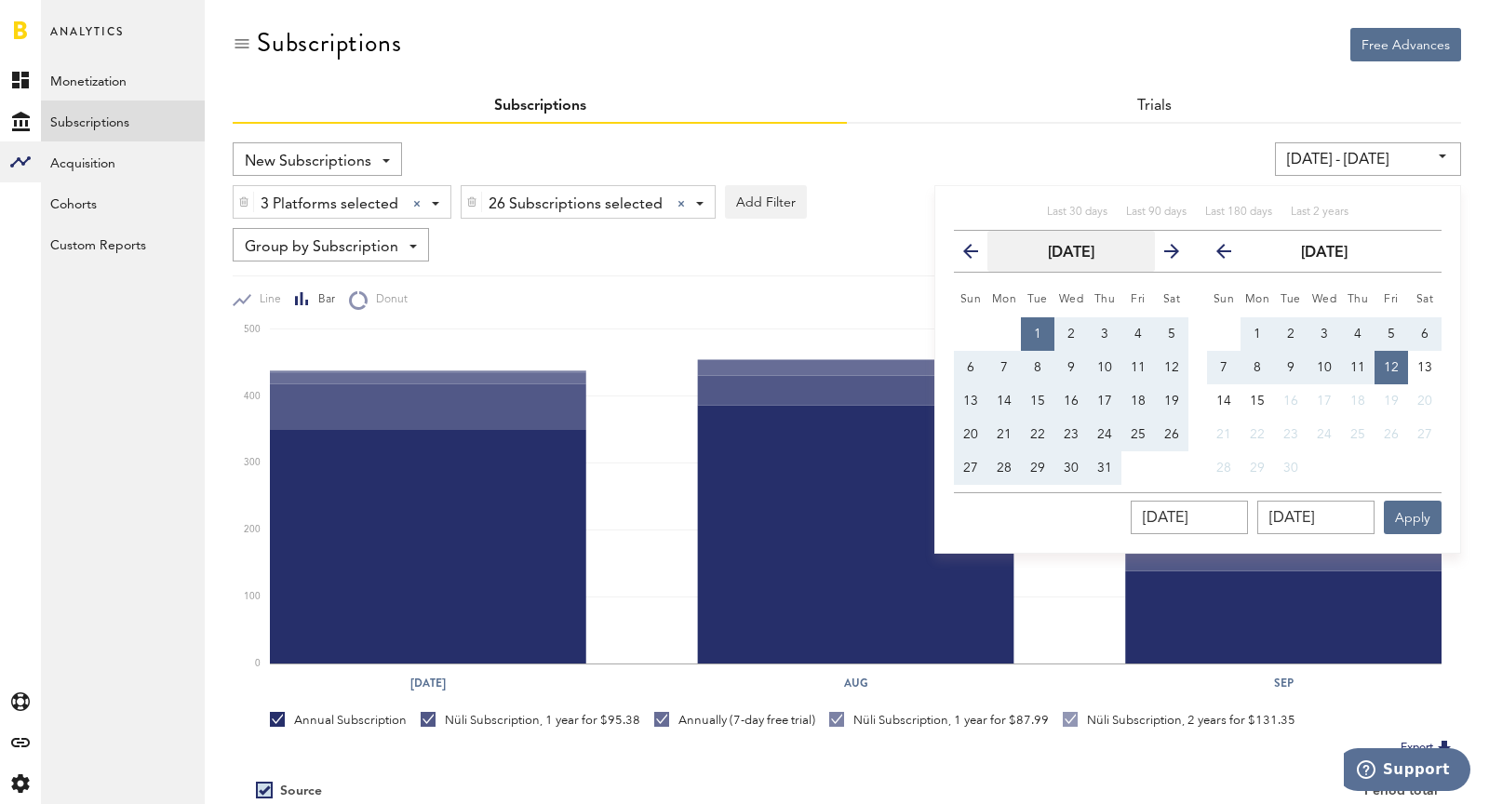
click at [1072, 263] on button "[DATE]" at bounding box center [1072, 251] width 168 height 41
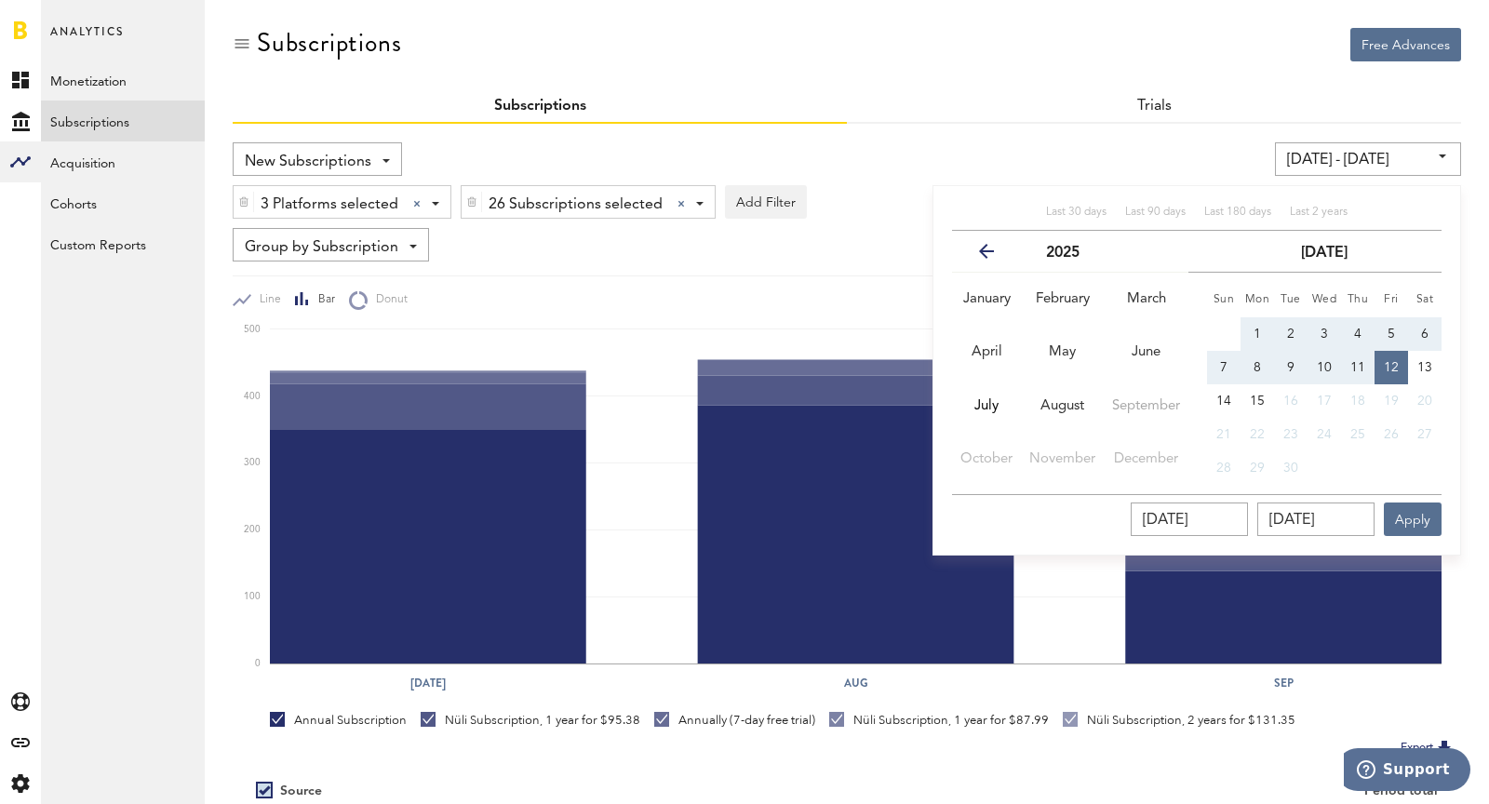
click at [994, 255] on icon "button" at bounding box center [994, 255] width 0 height 0
click at [986, 407] on span "July" at bounding box center [987, 406] width 24 height 14
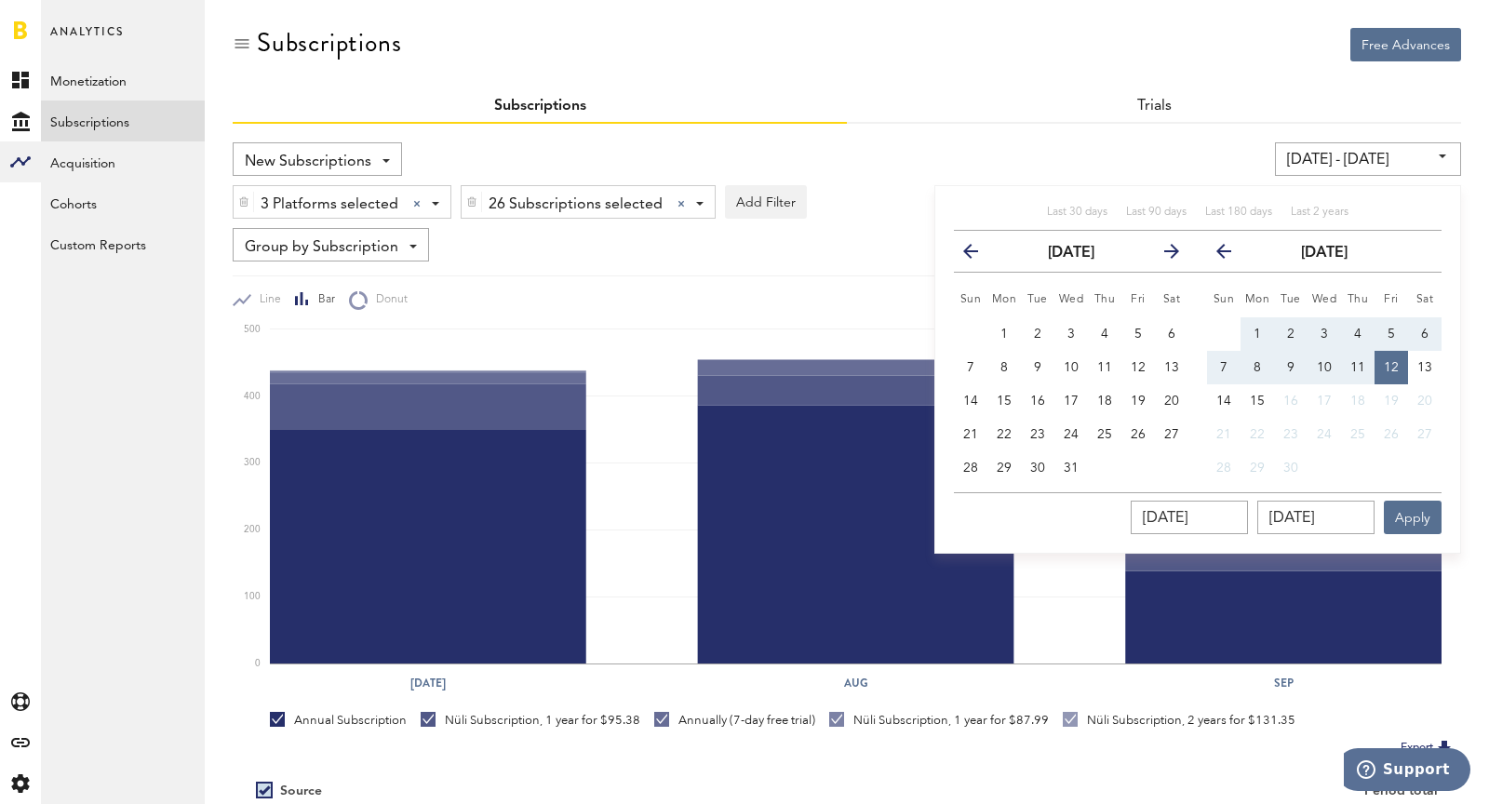
click at [1003, 334] on span "1" at bounding box center [1004, 334] width 7 height 13
type input "[DATE] - [DATE]"
type input "[DATE]"
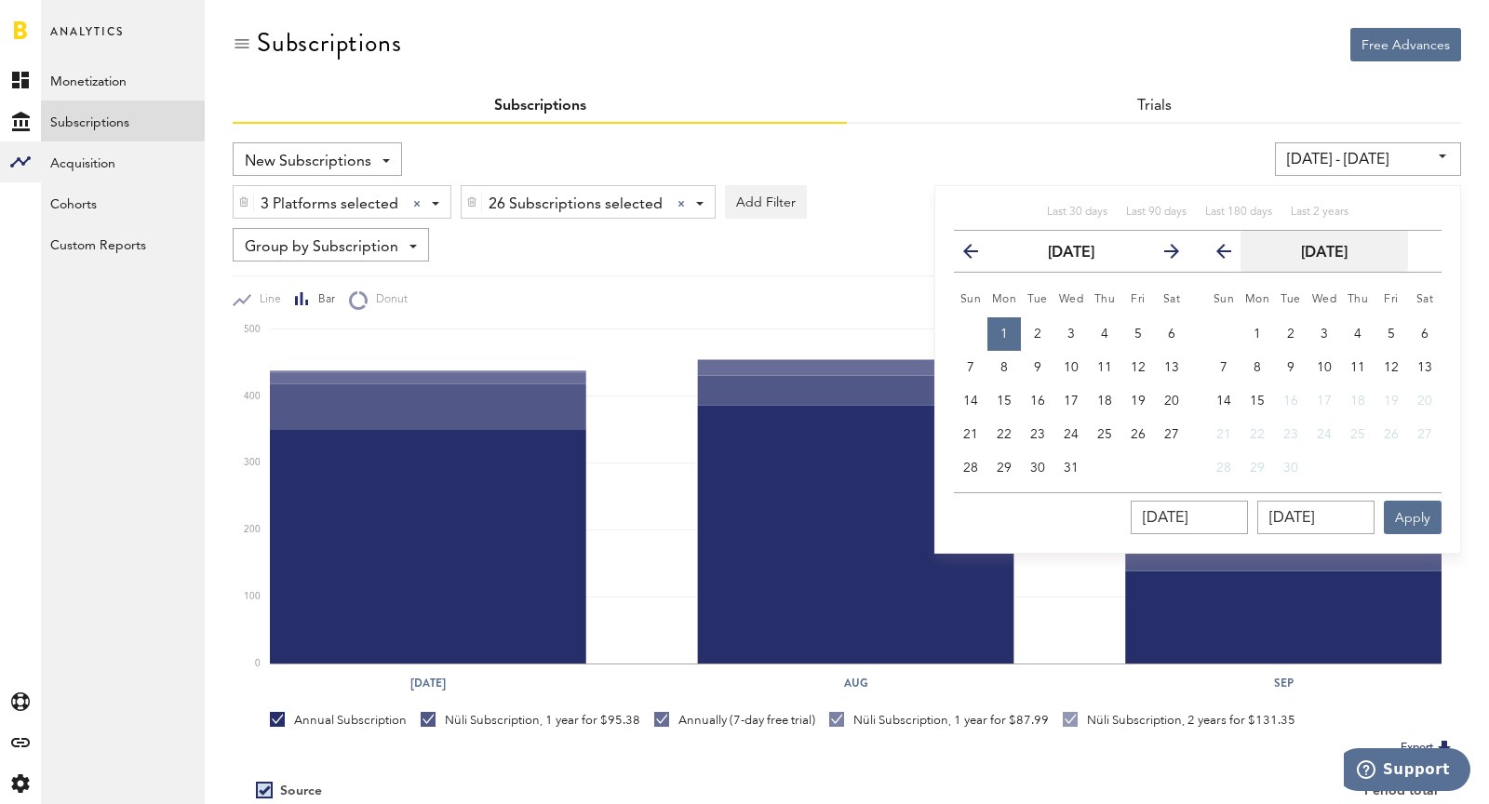
click at [1303, 250] on strong "[DATE]" at bounding box center [1324, 253] width 47 height 15
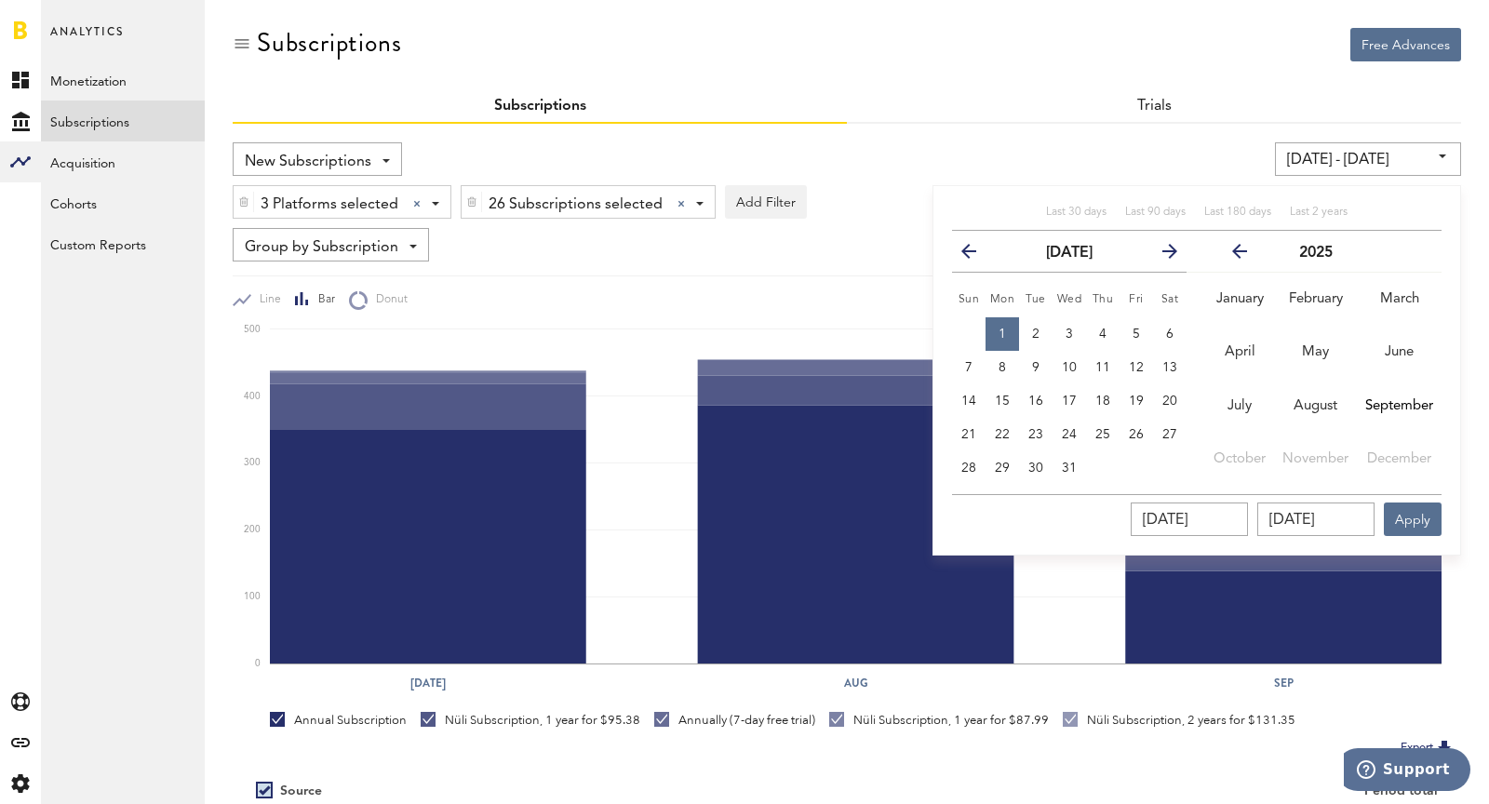
click at [1246, 243] on button "previous" at bounding box center [1237, 251] width 87 height 26
click at [1339, 421] on button "September" at bounding box center [1399, 406] width 85 height 53
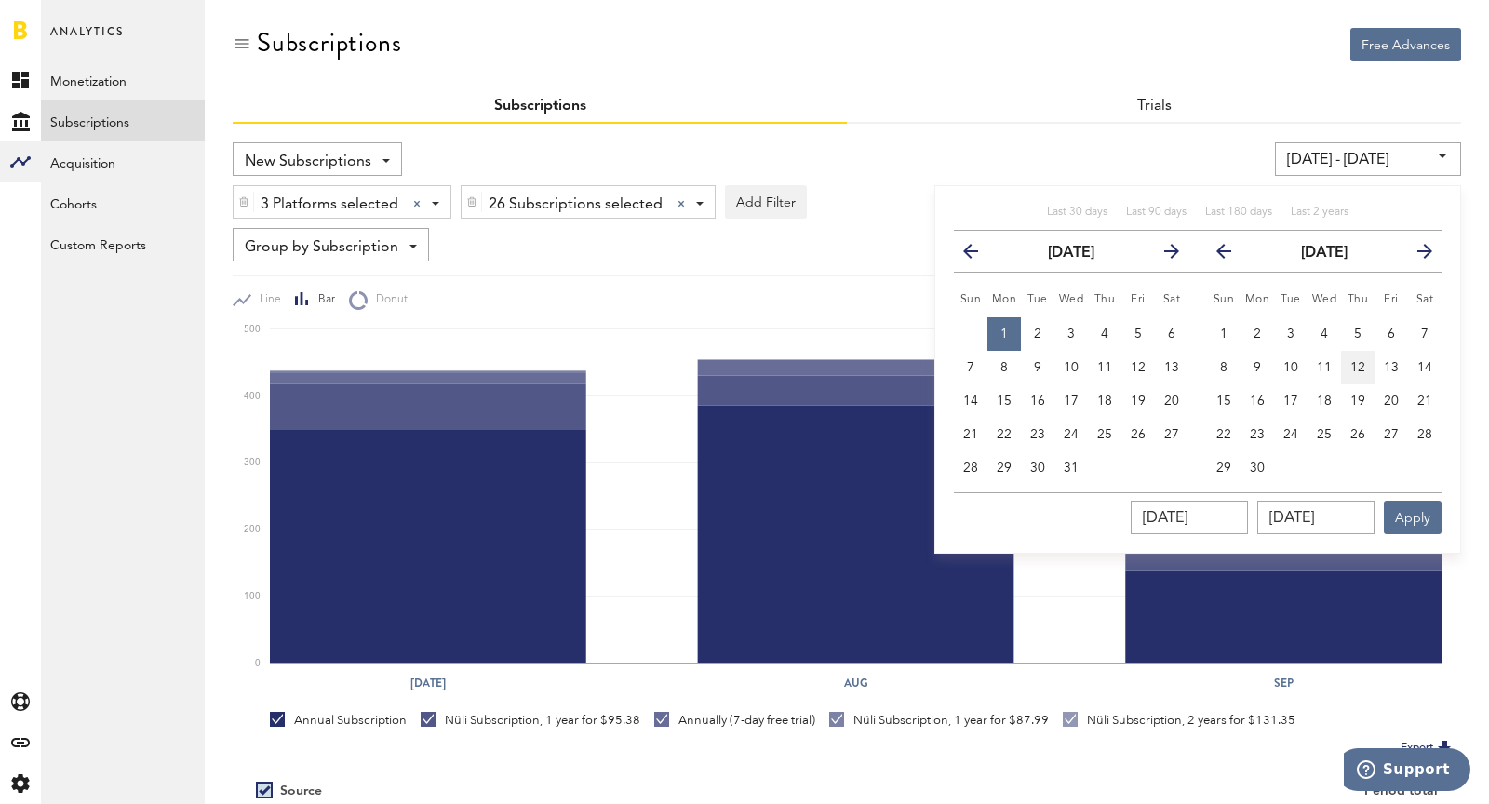
click at [1339, 369] on span "12" at bounding box center [1358, 367] width 15 height 13
type input "[DATE] - [DATE]"
type input "[DATE]"
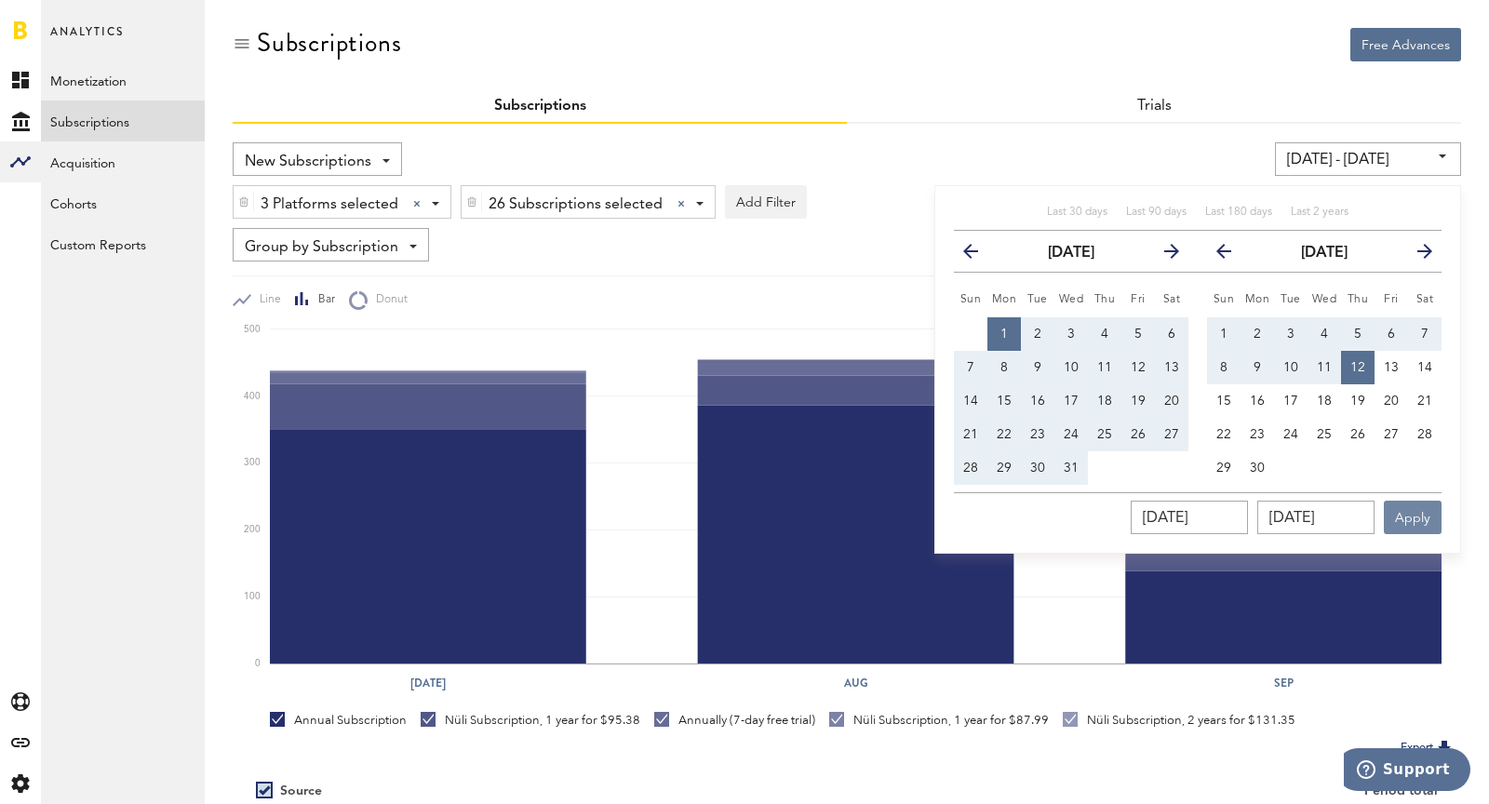
click at [1339, 508] on button "Apply" at bounding box center [1413, 518] width 58 height 34
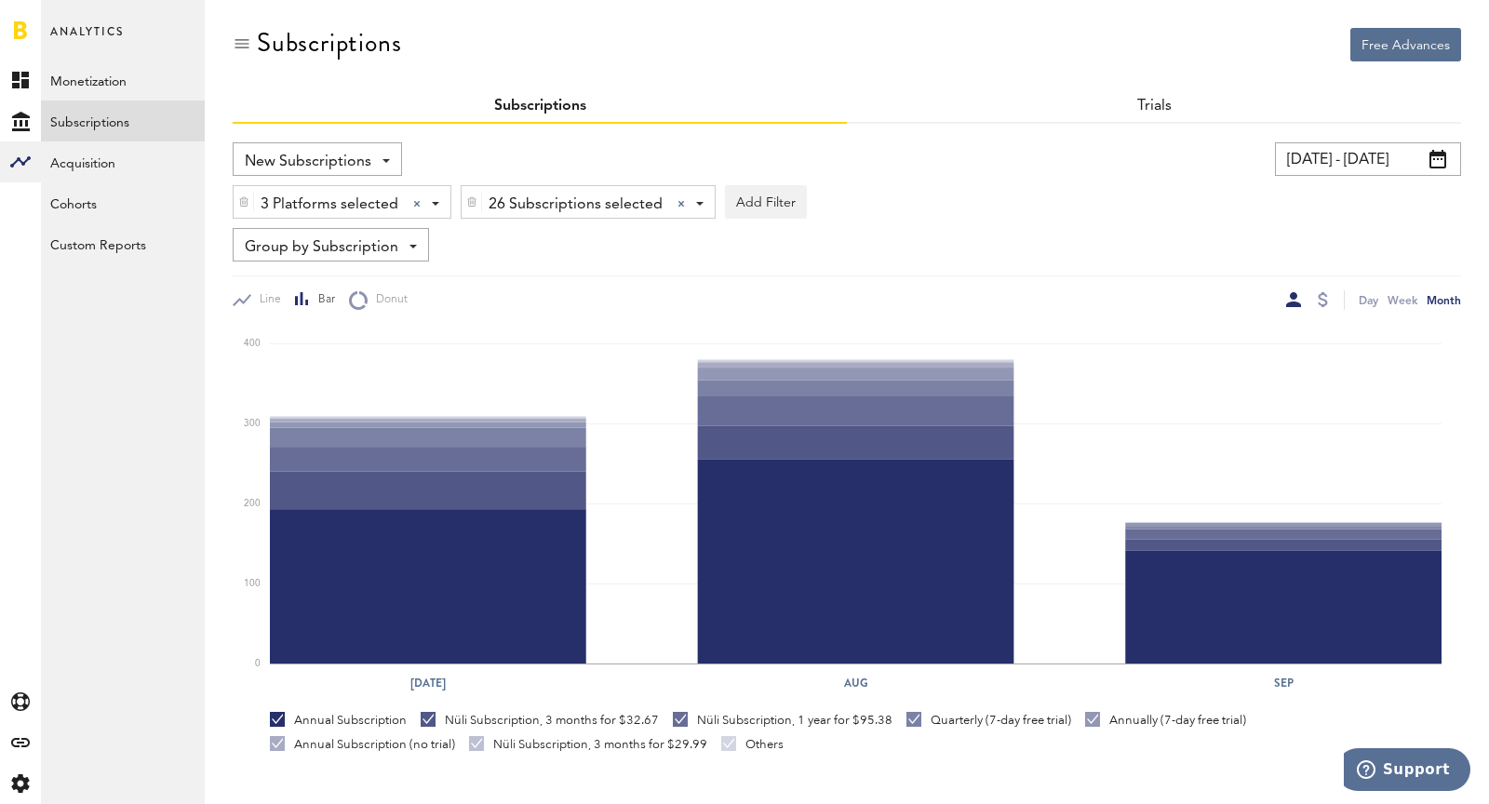
click at [1319, 151] on input "[DATE] - [DATE]" at bounding box center [1368, 159] width 186 height 34
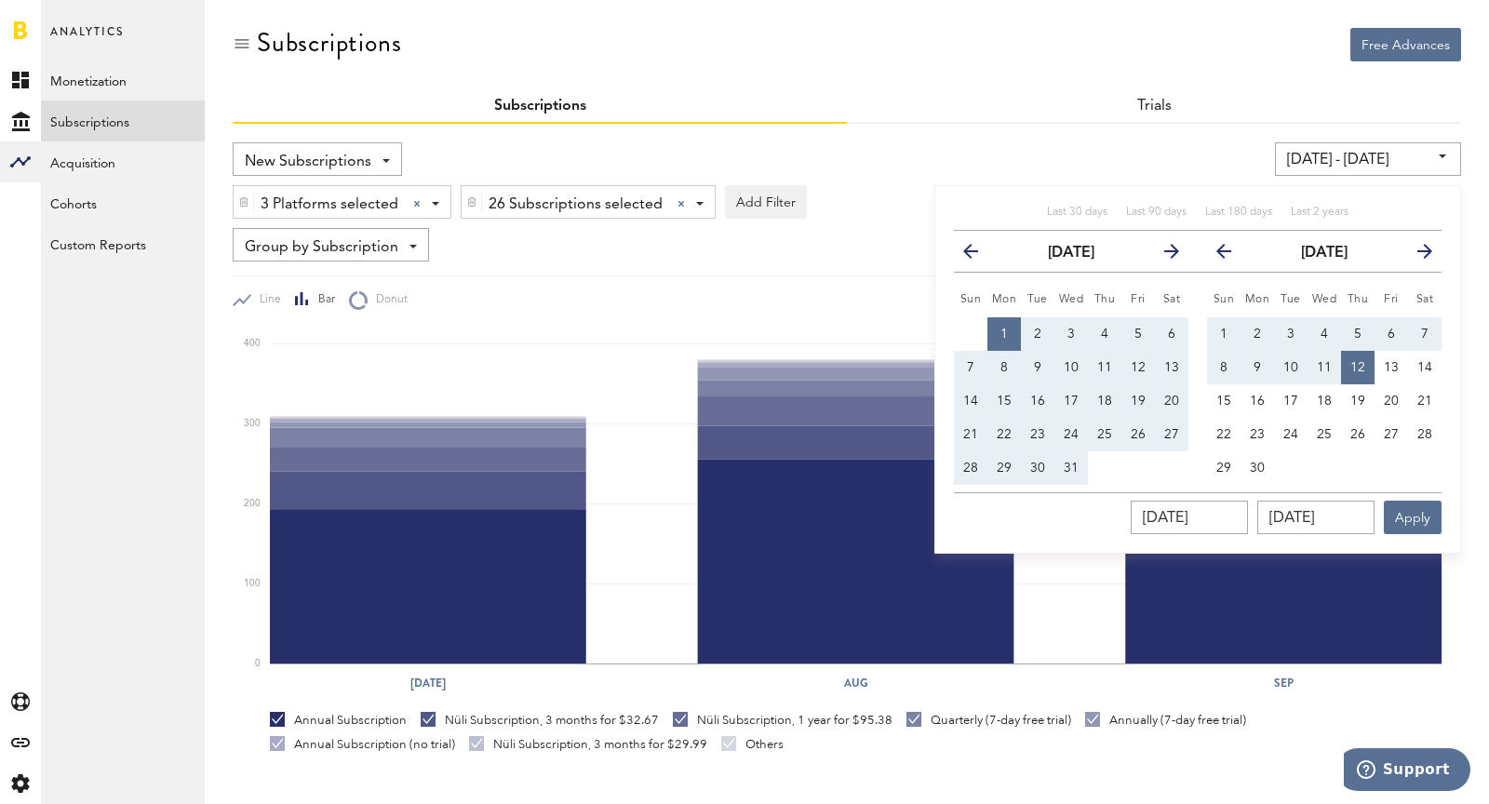
click at [978, 255] on icon "button" at bounding box center [978, 255] width 0 height 0
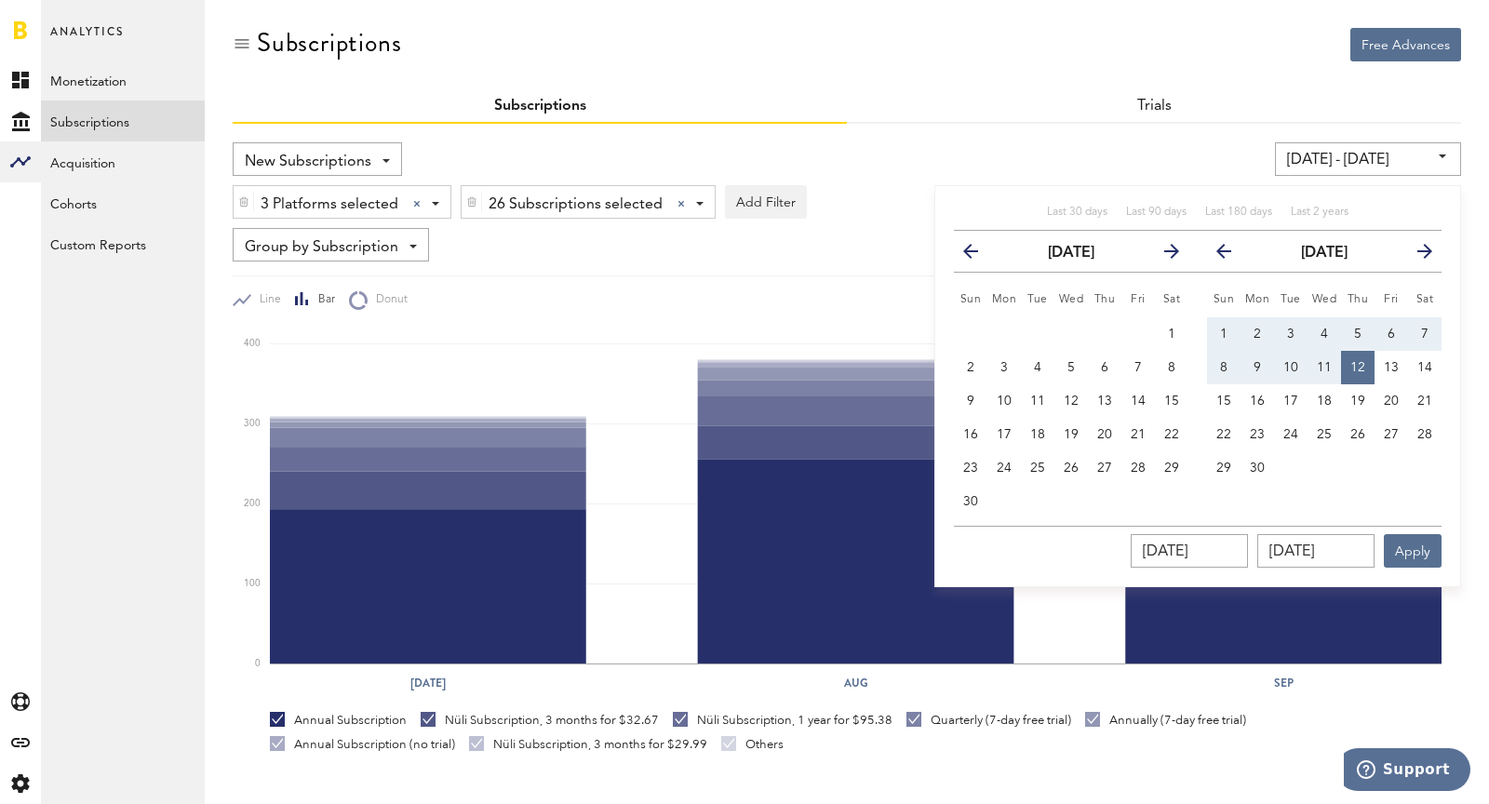
click at [978, 255] on icon "button" at bounding box center [978, 255] width 0 height 0
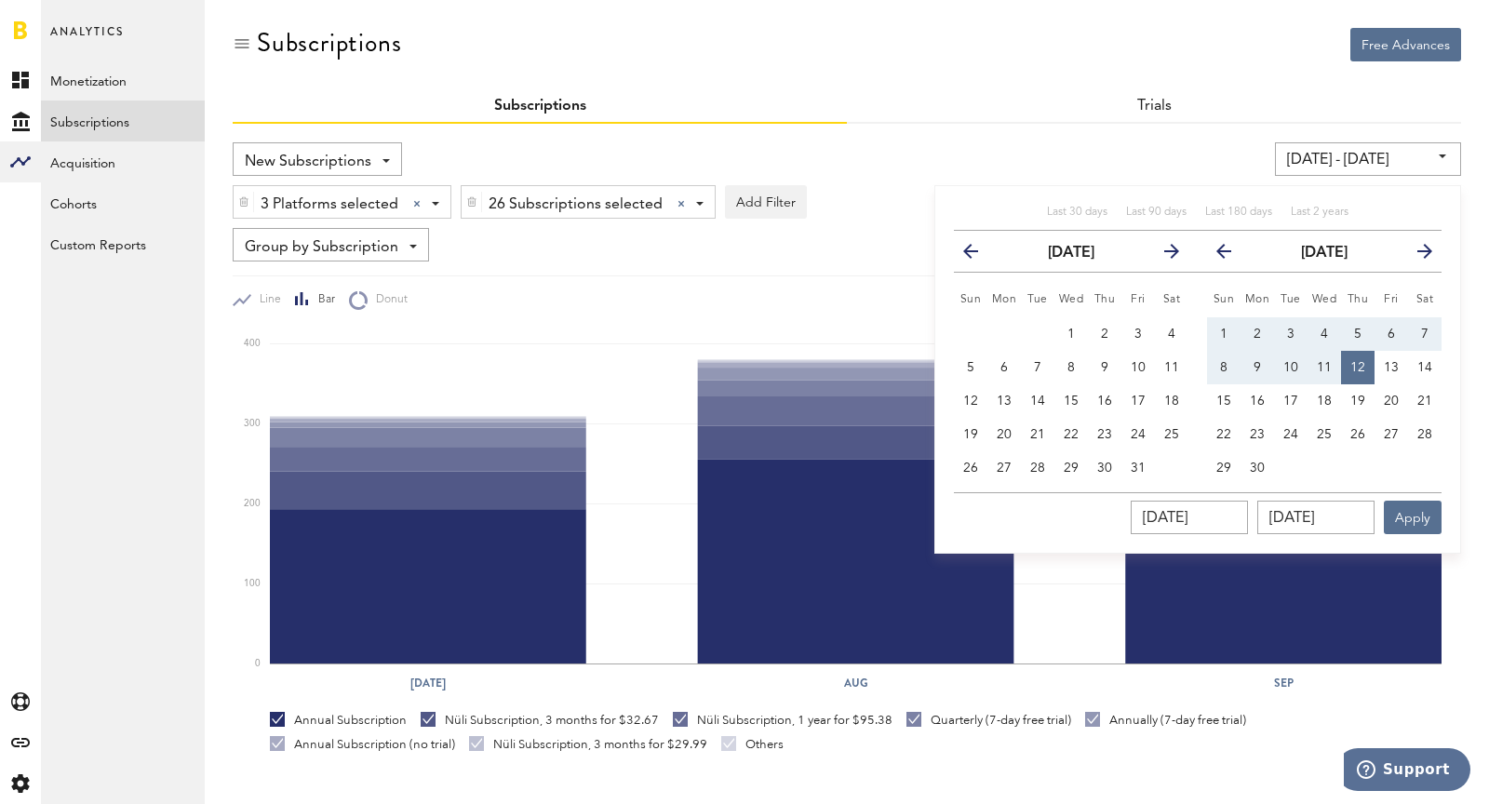
click at [978, 255] on icon "button" at bounding box center [978, 255] width 0 height 0
click at [1012, 328] on button "1" at bounding box center [1005, 334] width 34 height 34
type input "[DATE] - [DATE]"
type input "[DATE]"
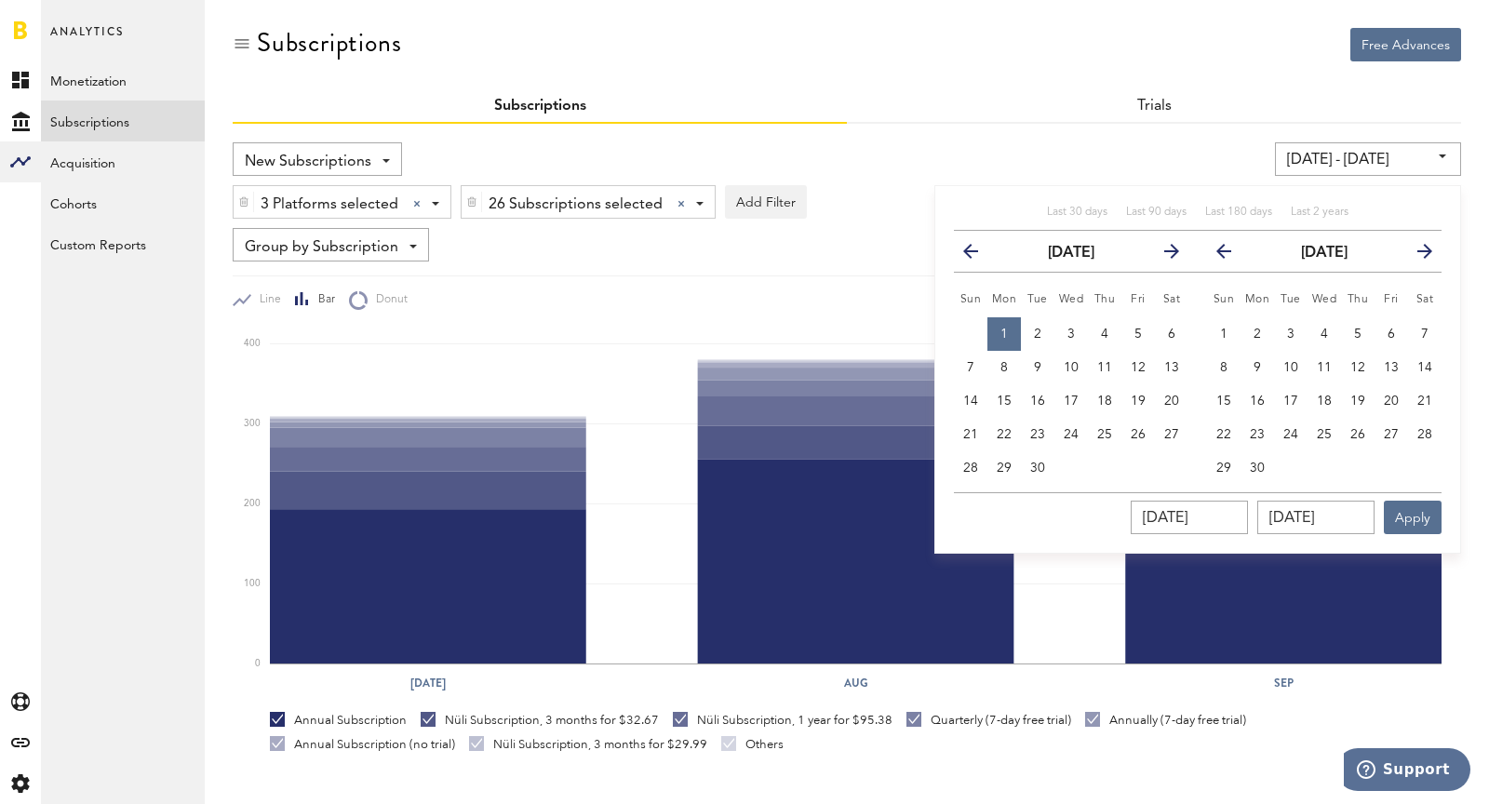
click at [1232, 255] on icon "button" at bounding box center [1232, 255] width 0 height 0
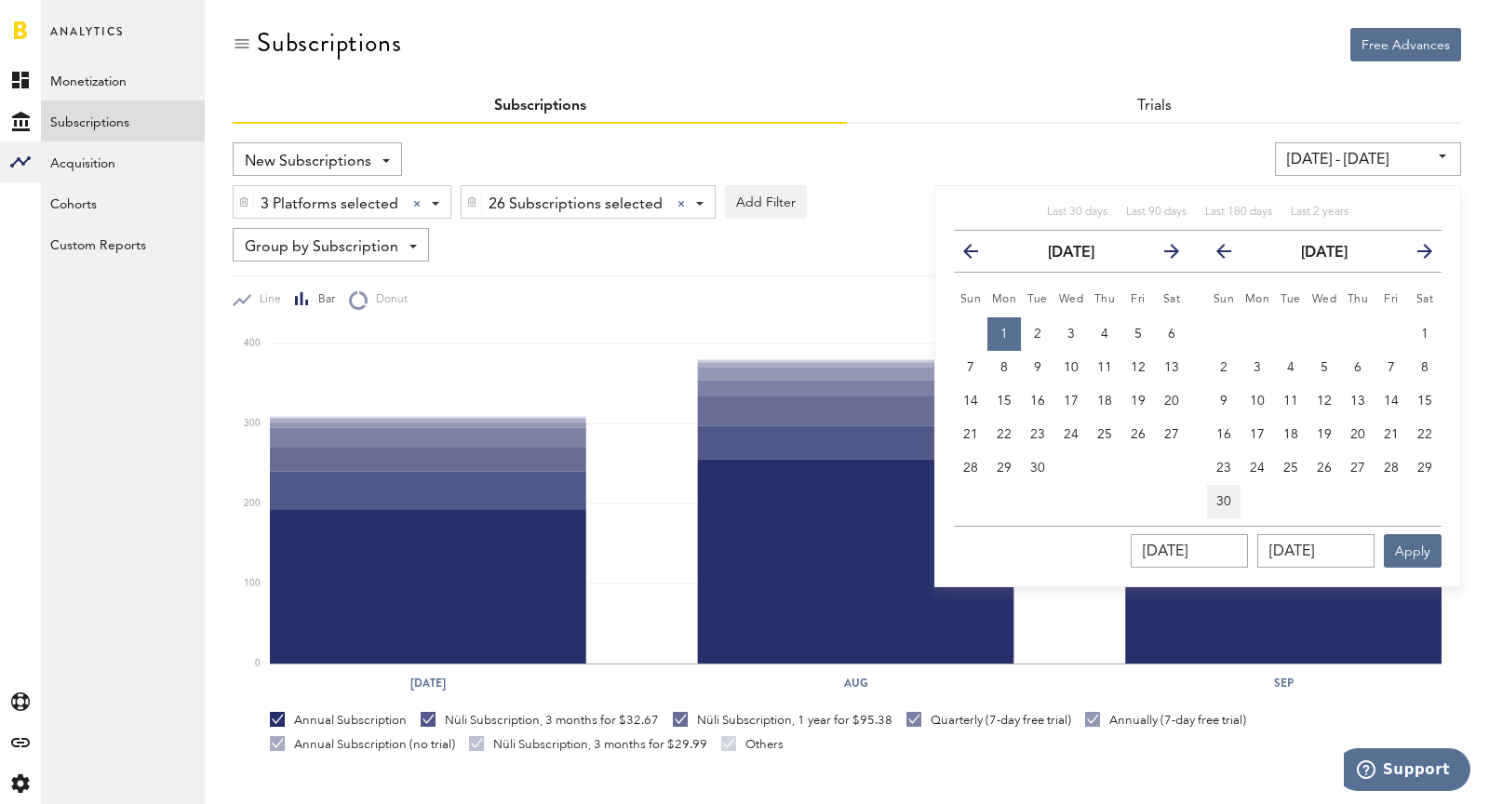
click at [1222, 495] on span "30" at bounding box center [1224, 501] width 15 height 13
type input "[DATE] - [DATE]"
type input "[DATE]"
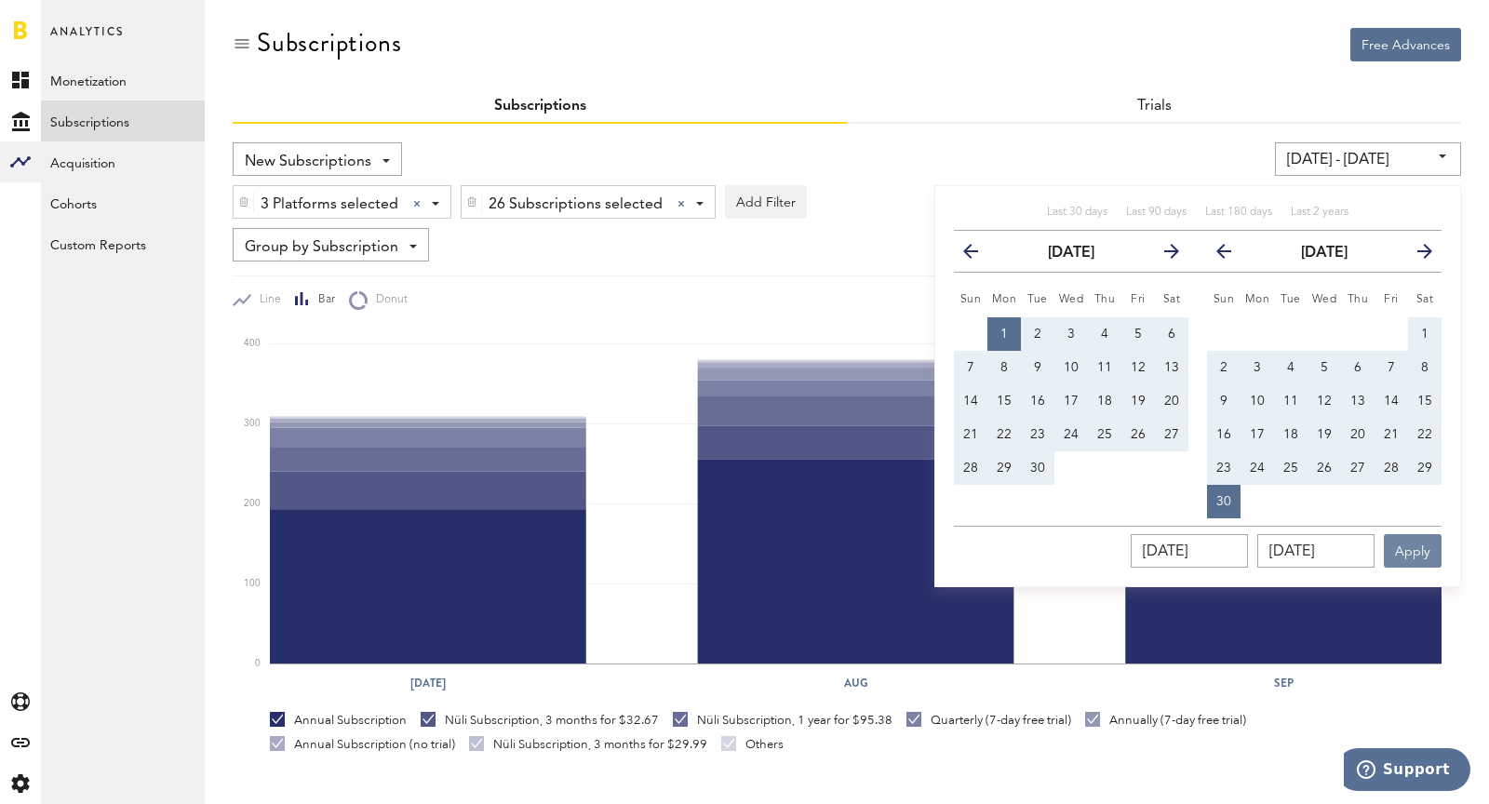
click at [1339, 555] on button "Apply" at bounding box center [1413, 551] width 58 height 34
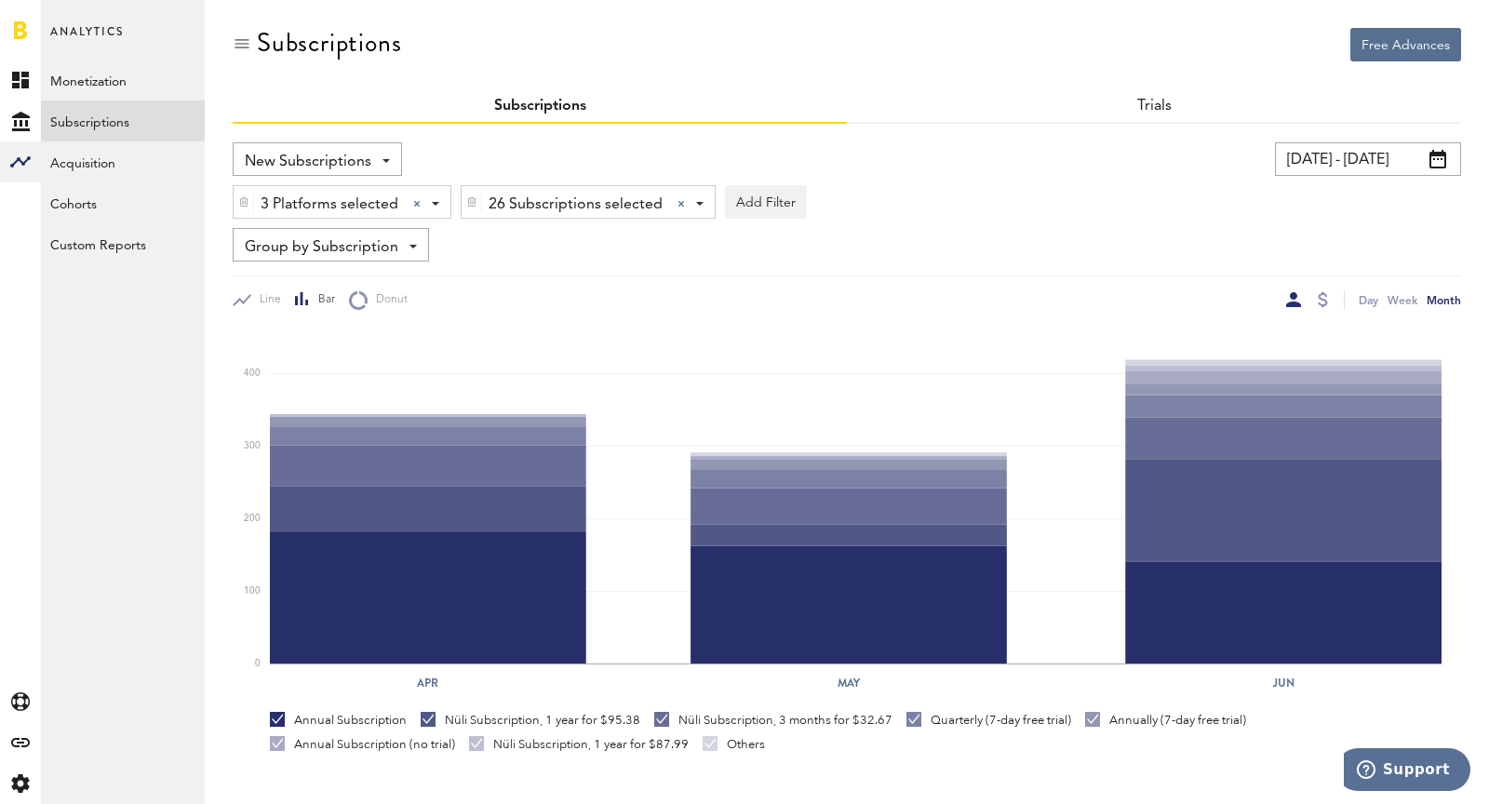
click at [1305, 174] on input "[DATE] - [DATE]" at bounding box center [1368, 159] width 186 height 34
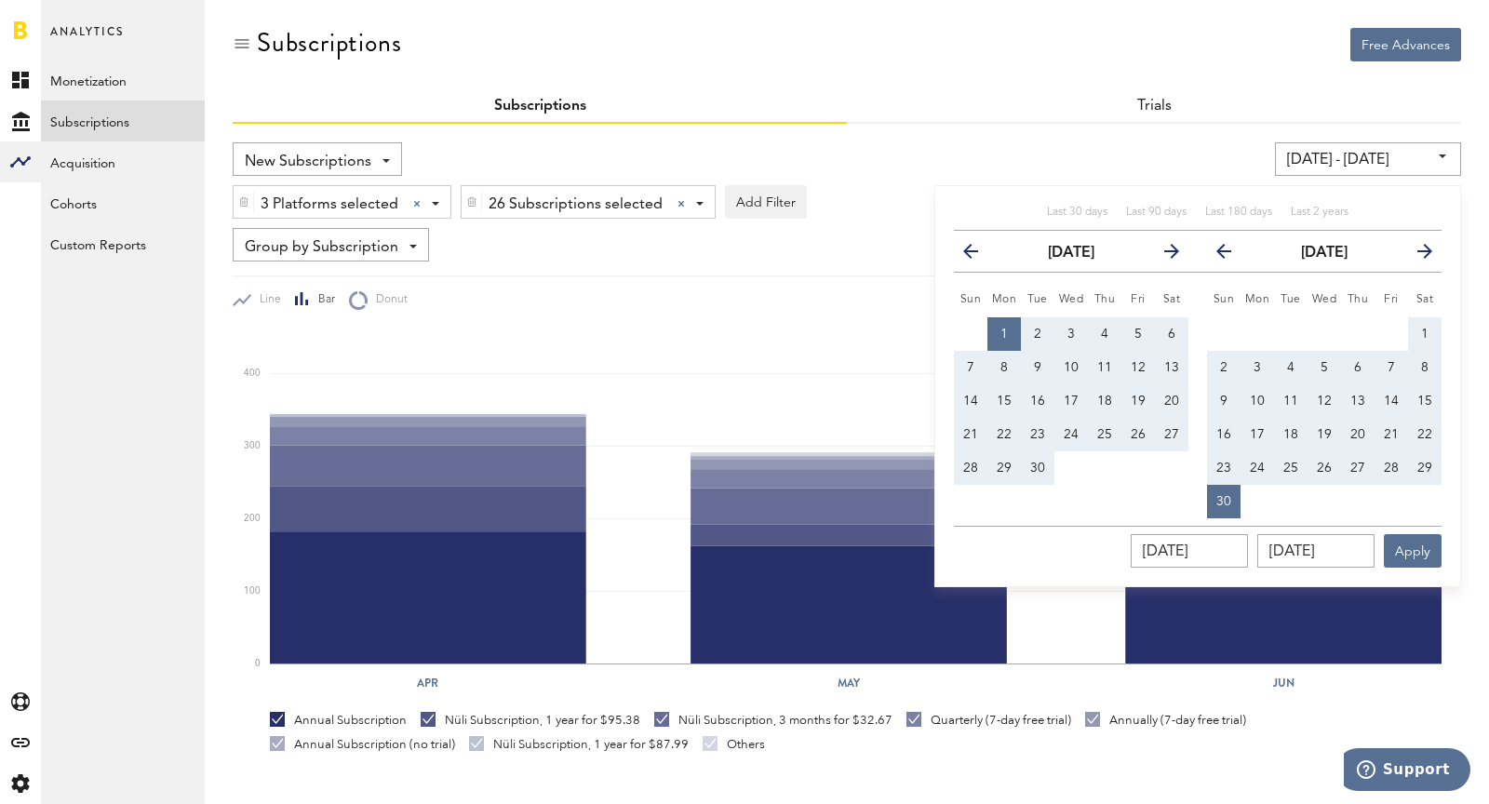
click at [964, 258] on button "previous" at bounding box center [979, 251] width 34 height 26
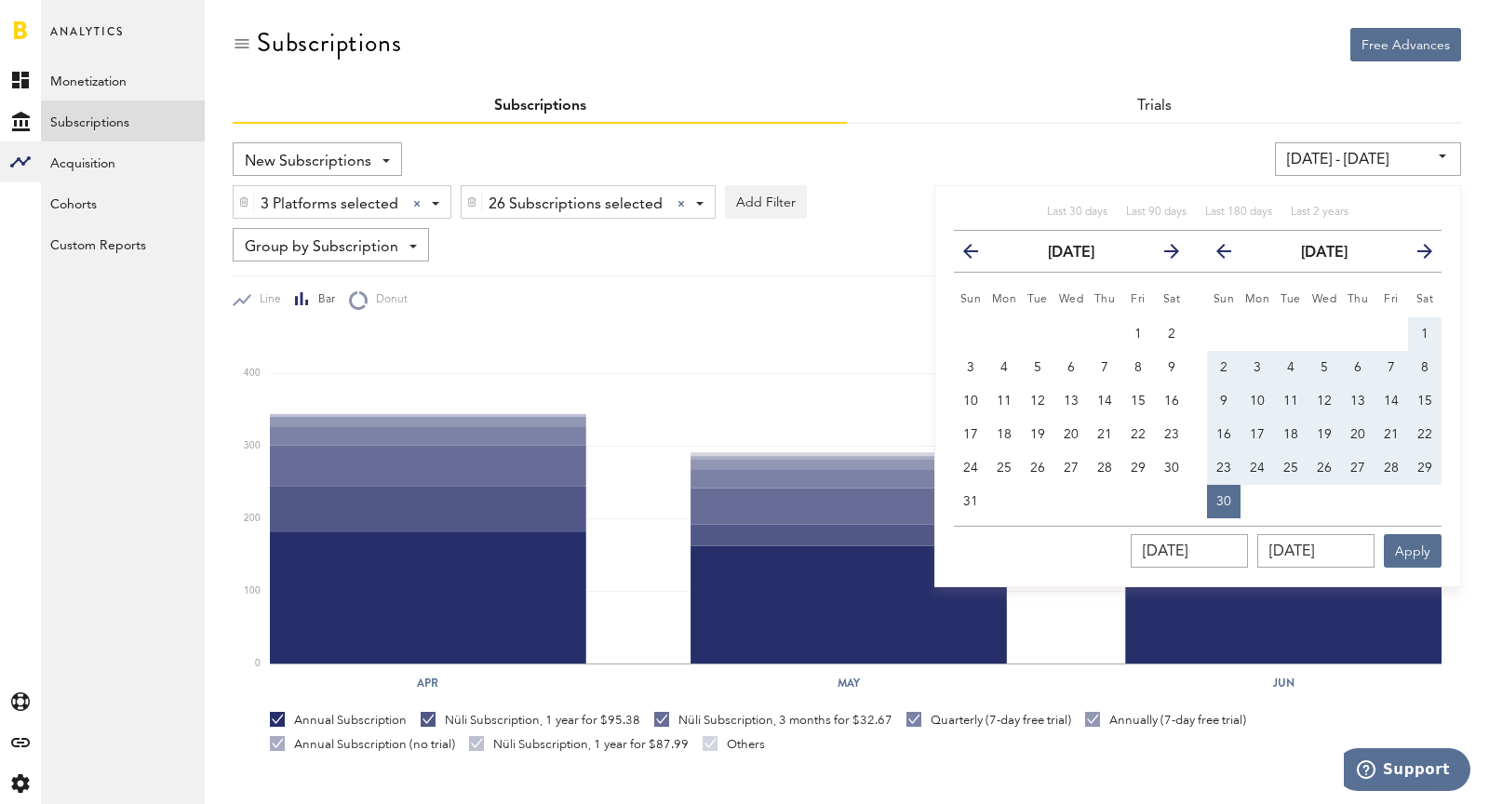
click at [965, 259] on button "previous" at bounding box center [979, 251] width 34 height 26
click at [962, 263] on th "previous" at bounding box center [971, 252] width 34 height 42
click at [957, 254] on th "previous" at bounding box center [971, 252] width 34 height 42
click at [978, 255] on icon "button" at bounding box center [978, 255] width 0 height 0
click at [993, 324] on button "1" at bounding box center [1005, 334] width 34 height 34
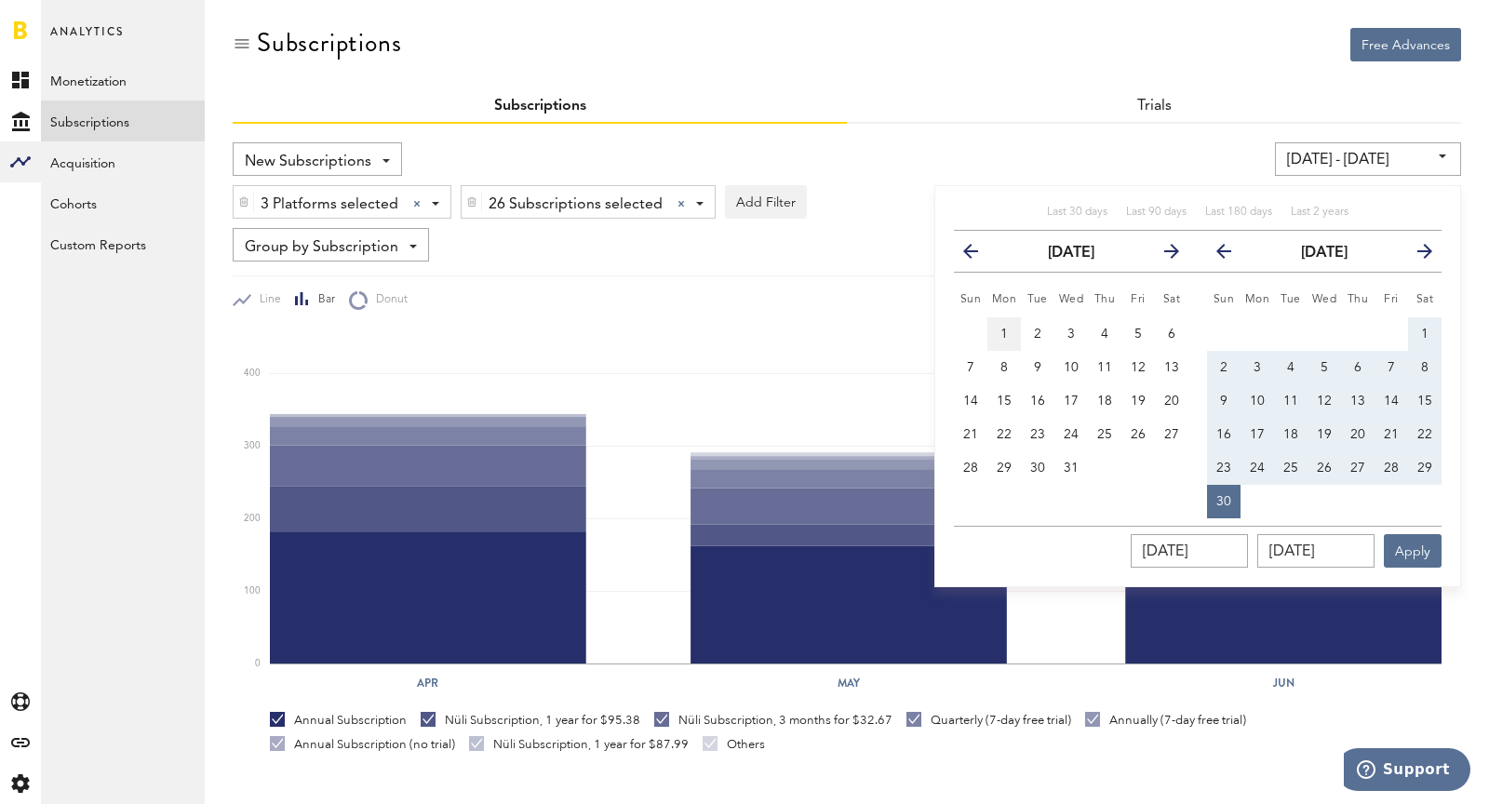
type input "[DATE] - [DATE]"
type input "[DATE]"
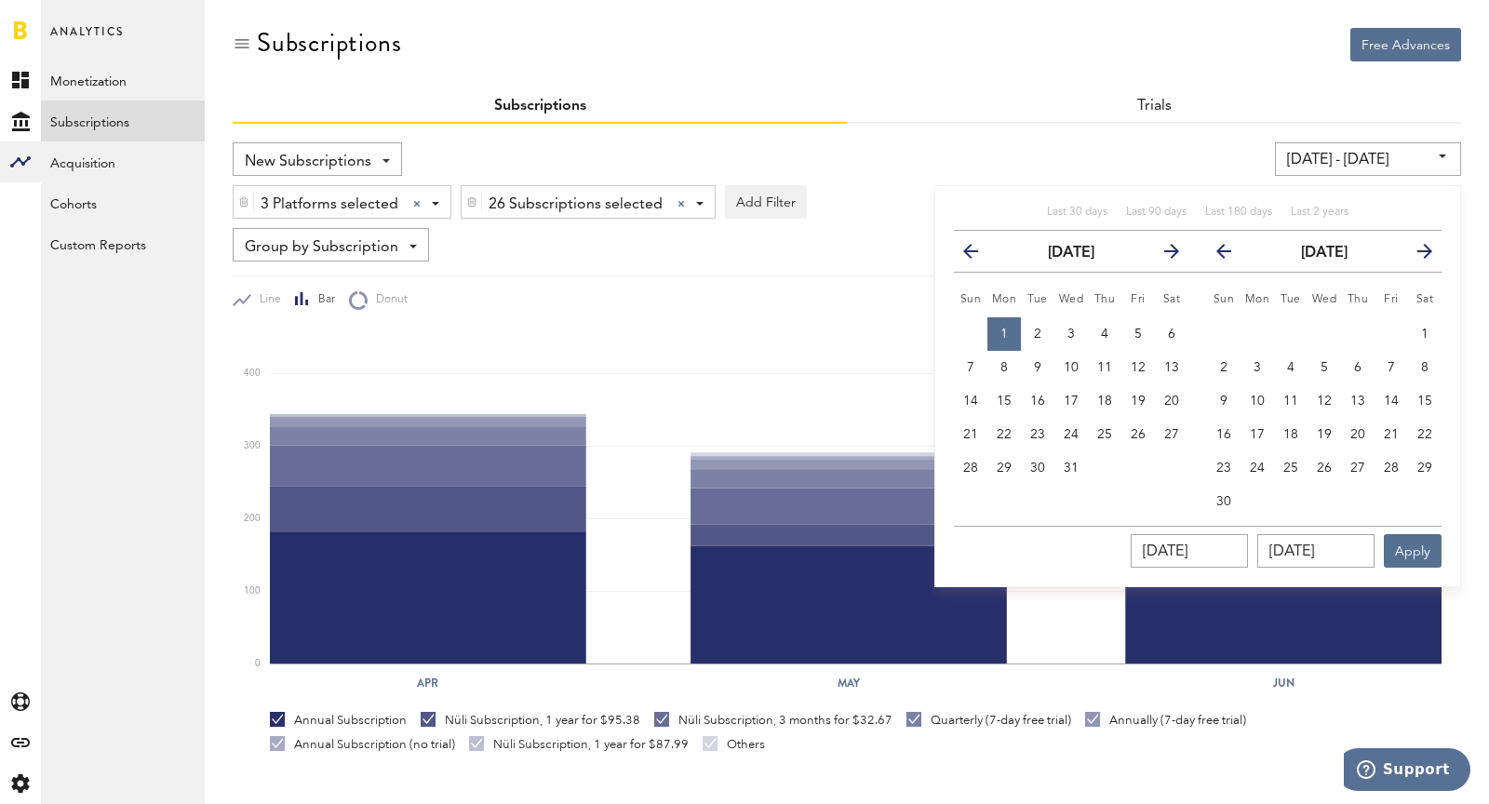
click at [1232, 255] on icon "button" at bounding box center [1232, 255] width 0 height 0
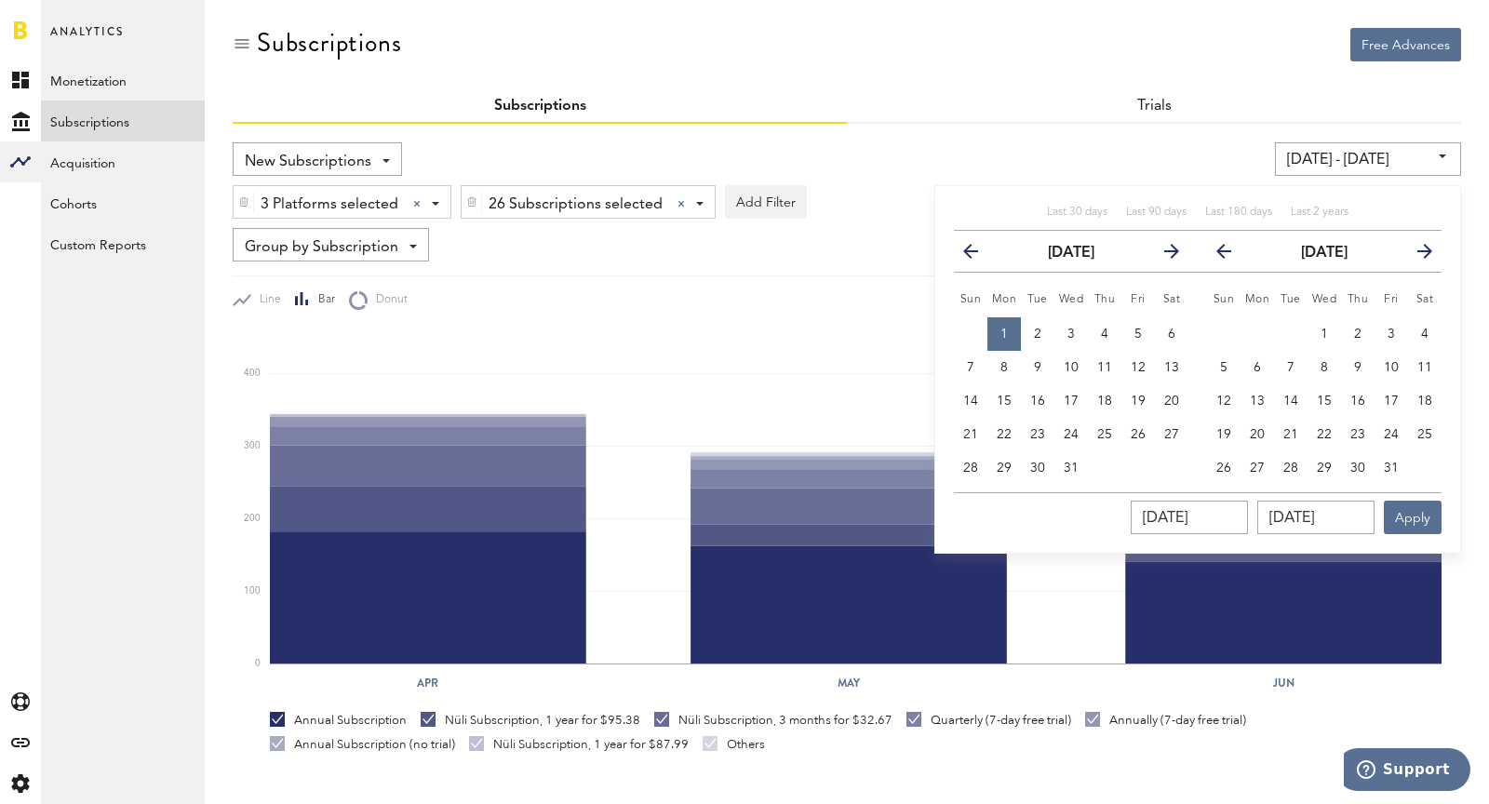
click at [1232, 255] on icon "button" at bounding box center [1232, 255] width 0 height 0
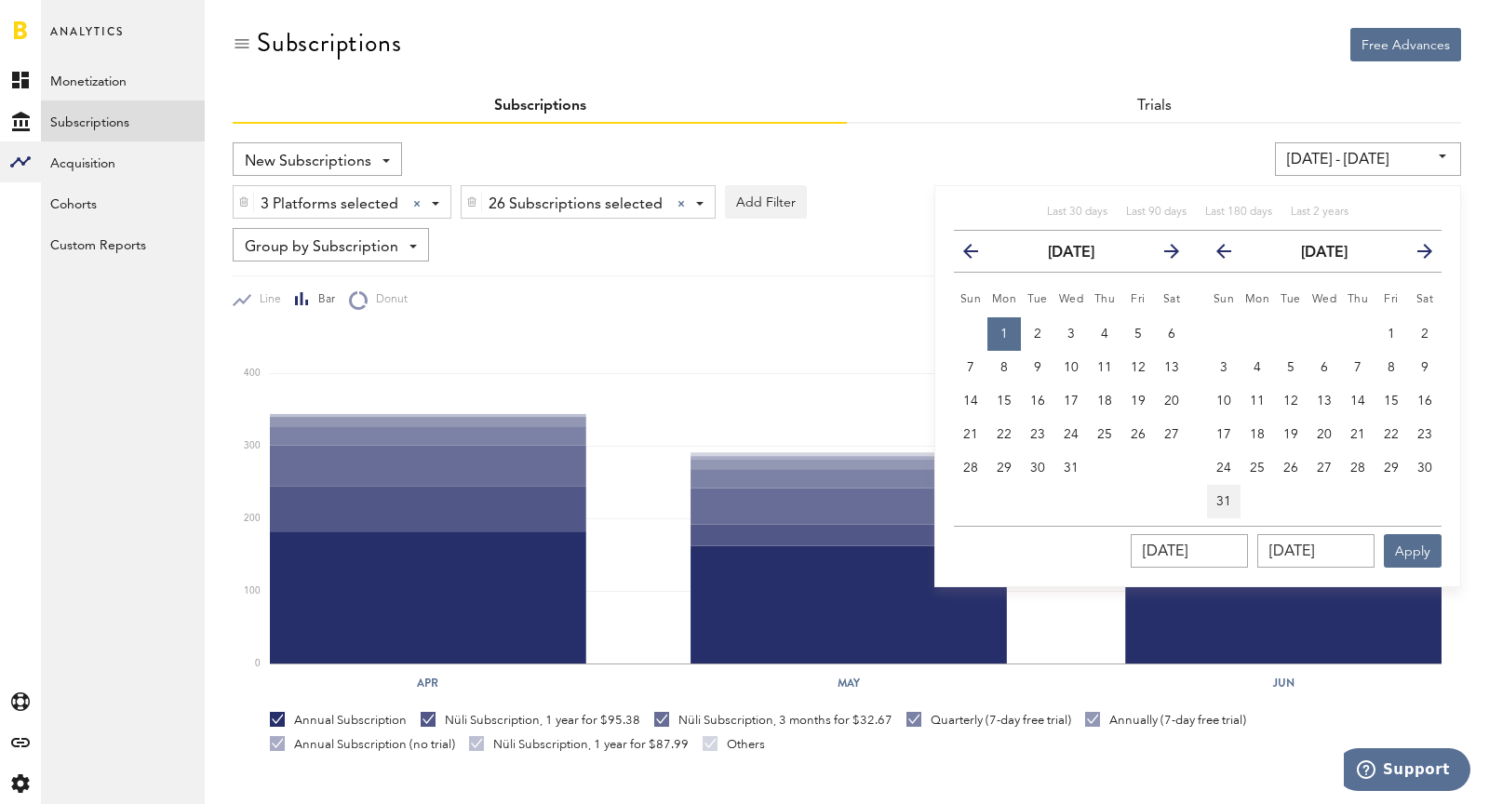
click at [1221, 502] on span "31" at bounding box center [1224, 501] width 15 height 13
type input "[DATE] - [DATE]"
type input "[DATE]"
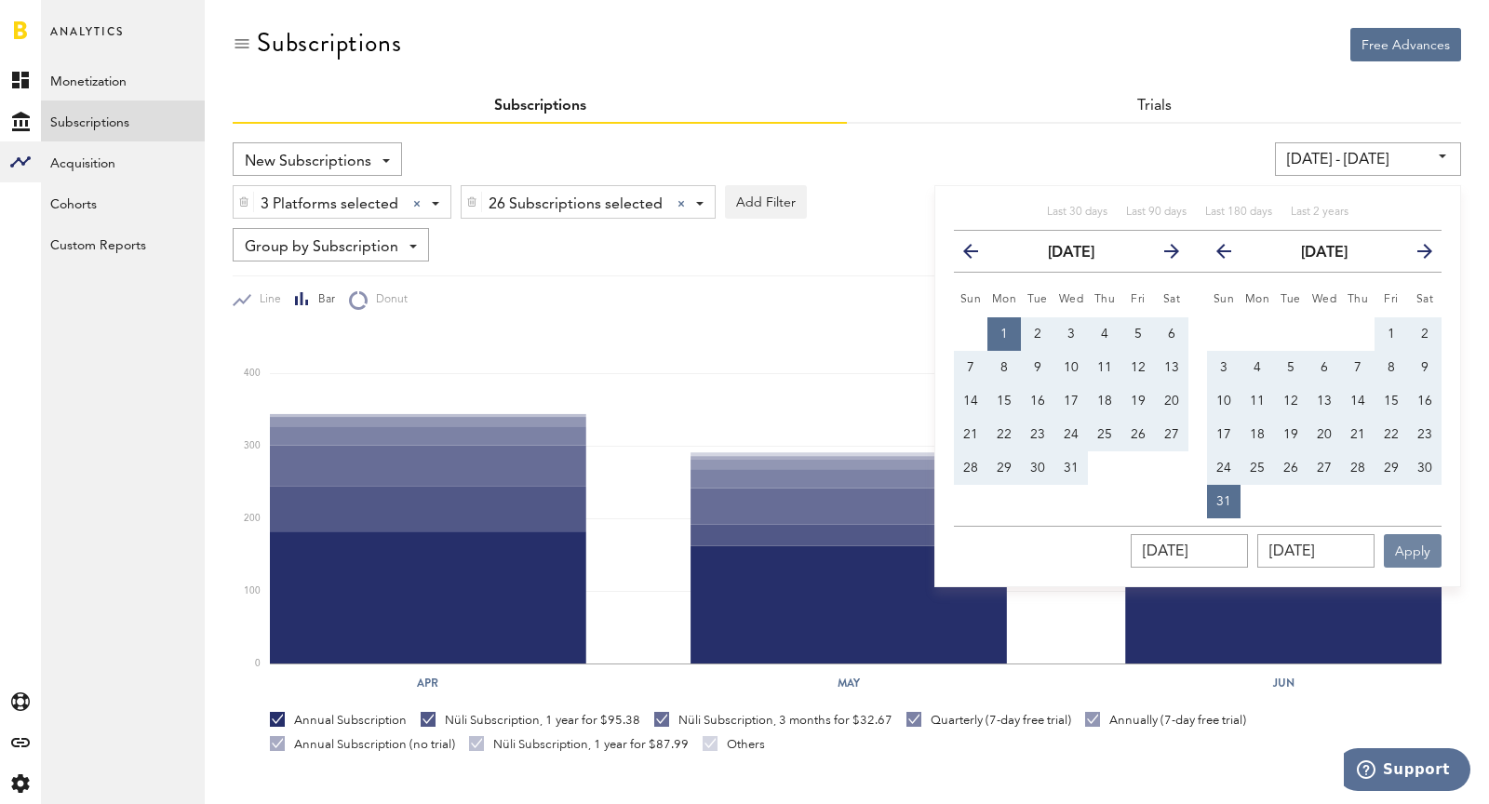
click at [1339, 545] on button "Apply" at bounding box center [1413, 551] width 58 height 34
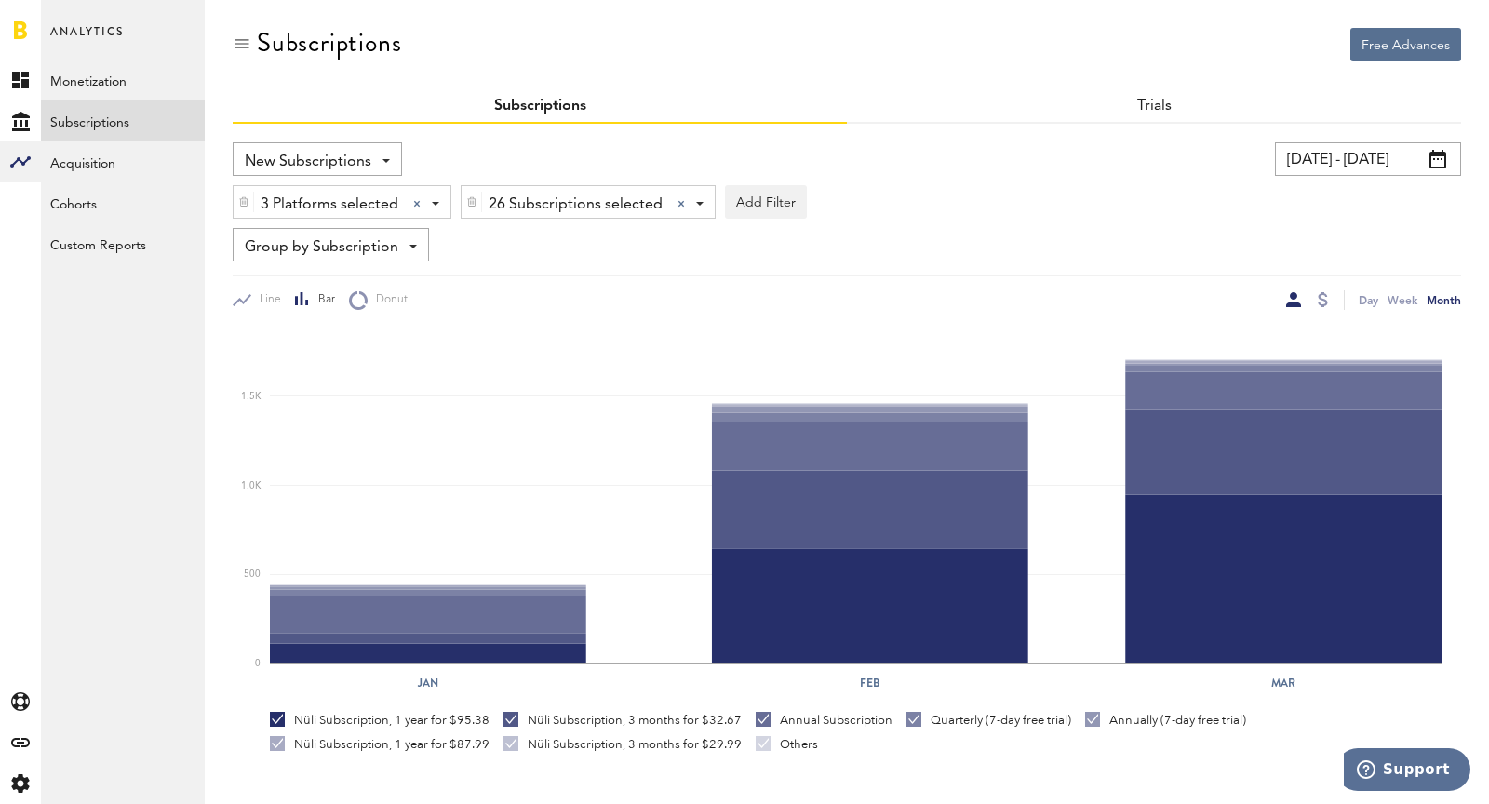
click at [1339, 163] on input "[DATE] - [DATE]" at bounding box center [1368, 159] width 186 height 34
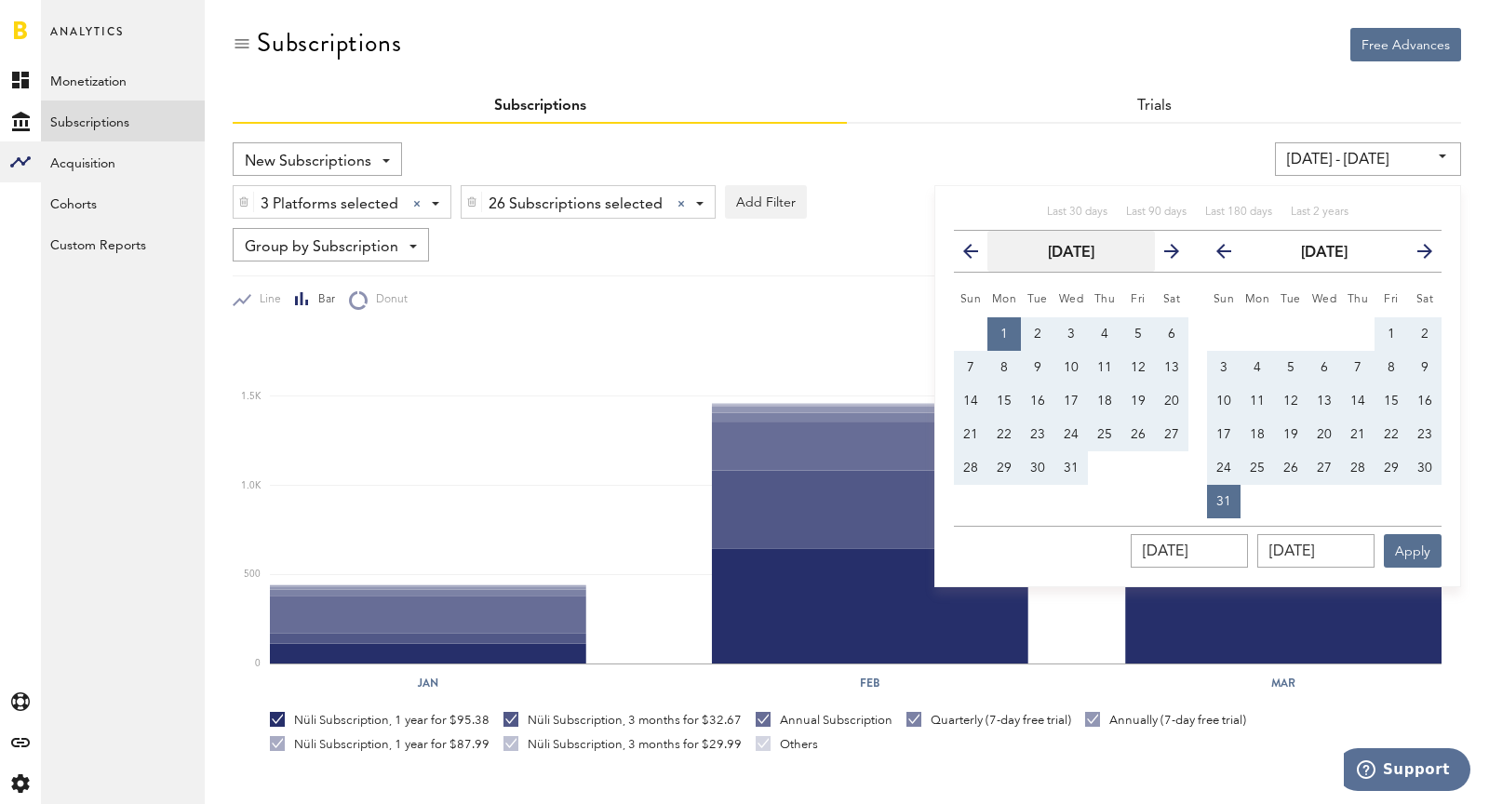
click at [1090, 253] on strong "[DATE]" at bounding box center [1071, 253] width 47 height 15
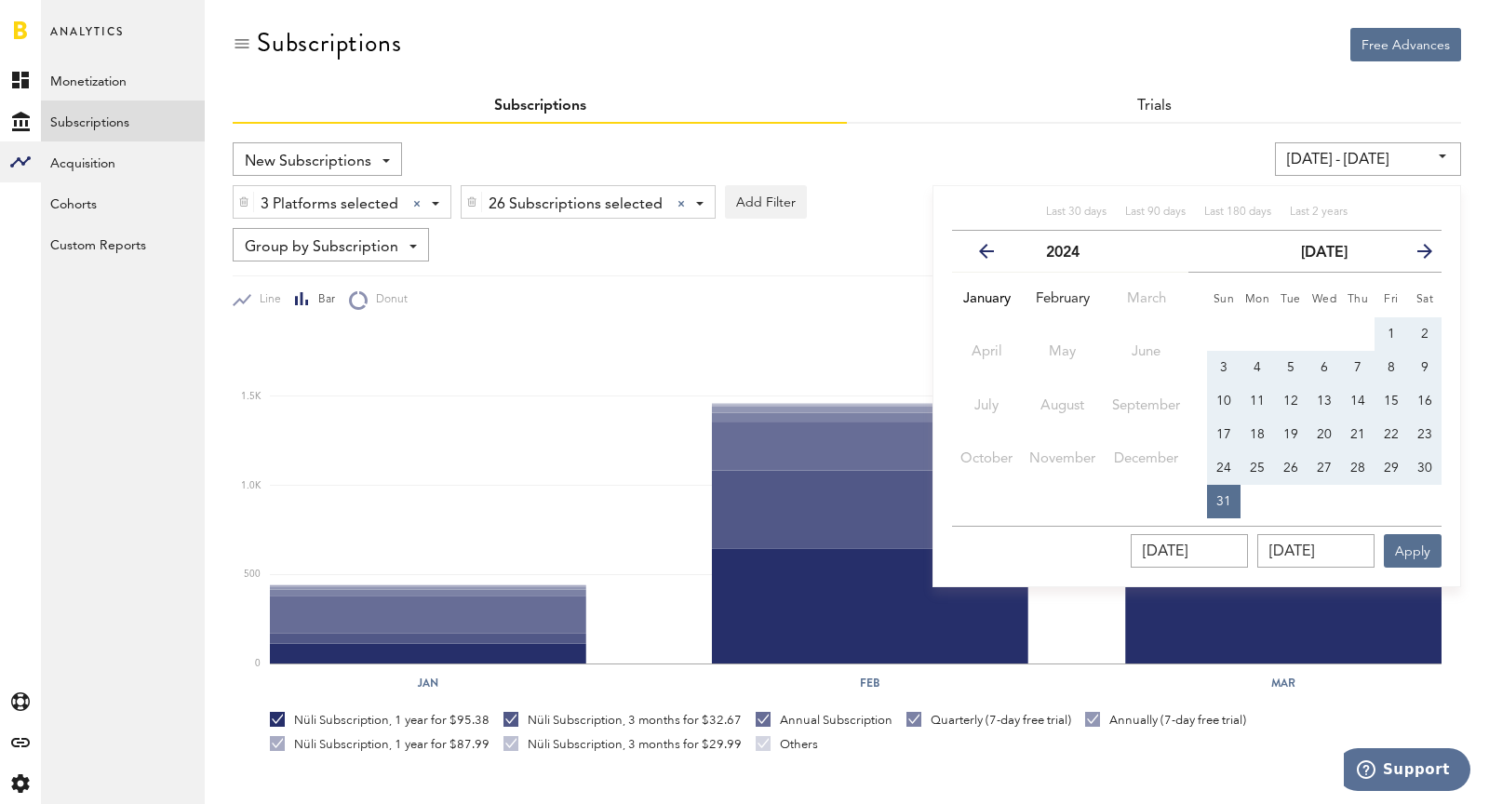
click at [1339, 255] on icon "button" at bounding box center [1418, 255] width 0 height 0
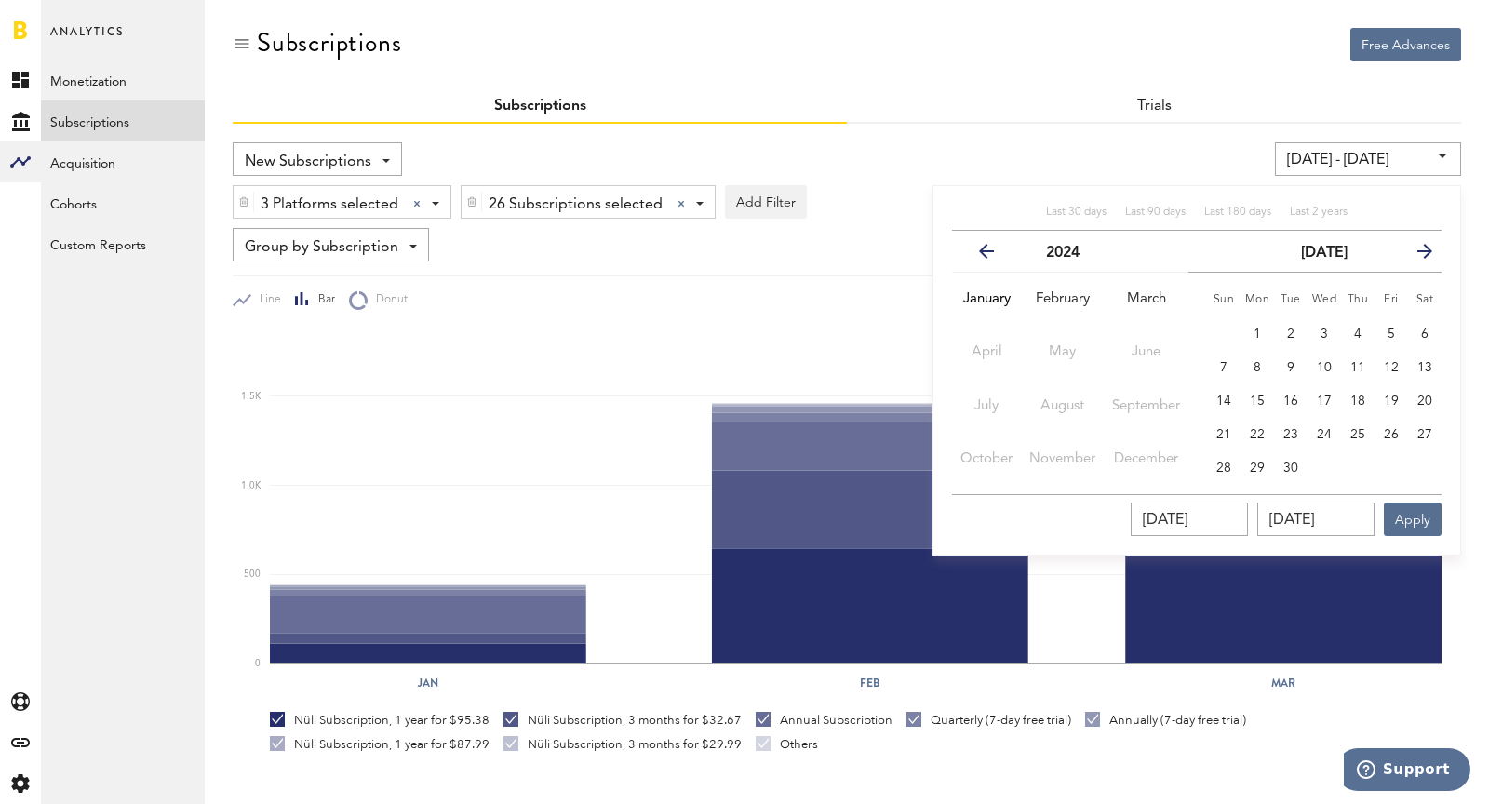
click at [1339, 255] on icon "button" at bounding box center [1418, 255] width 0 height 0
click at [1209, 141] on div "New Subscriptions Revenue MRR Actives Trial Status Billing Retries New Subscrip…" at bounding box center [847, 581] width 1229 height 915
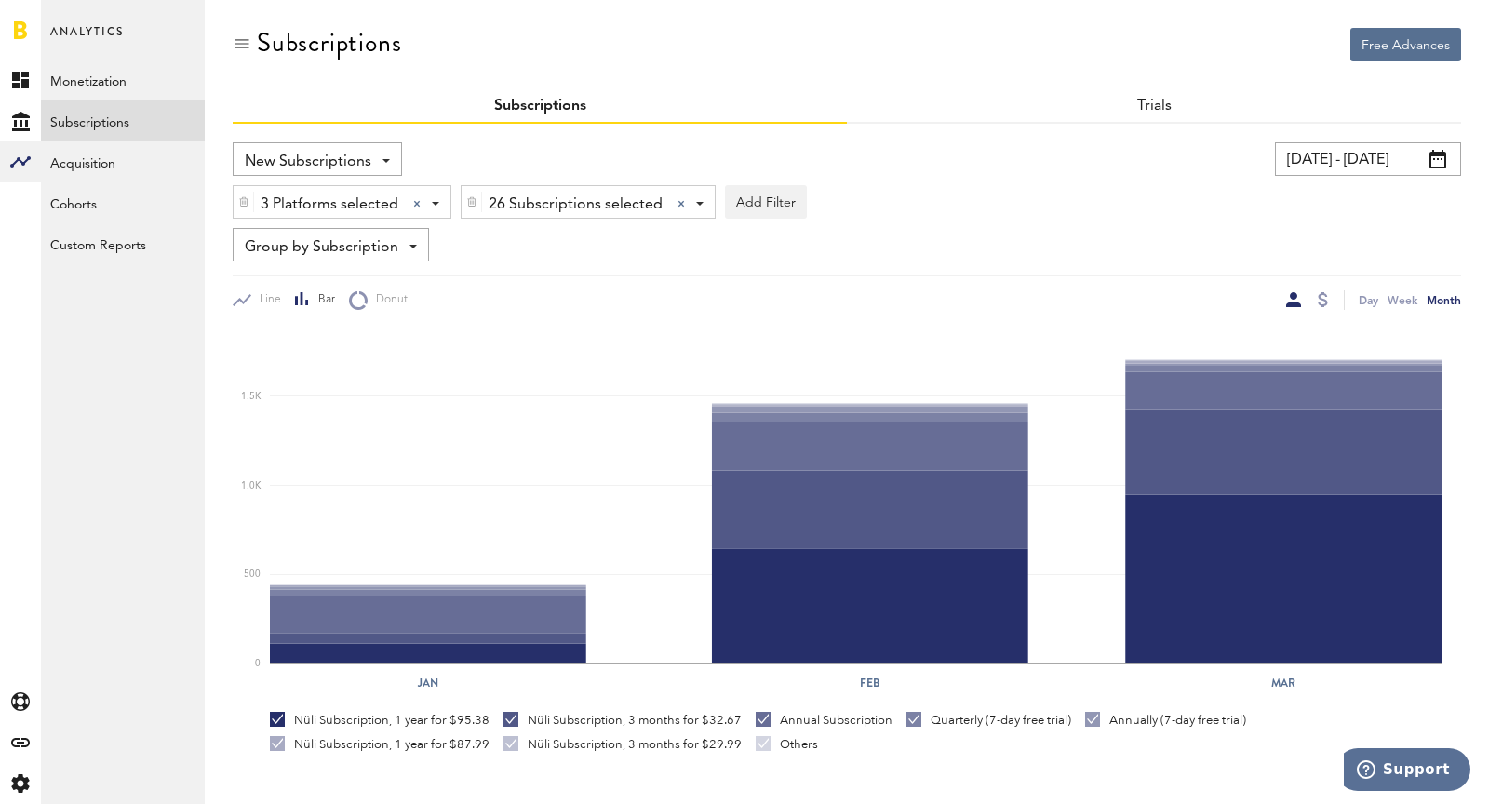
click at [1288, 147] on input "[DATE] - [DATE]" at bounding box center [1368, 159] width 186 height 34
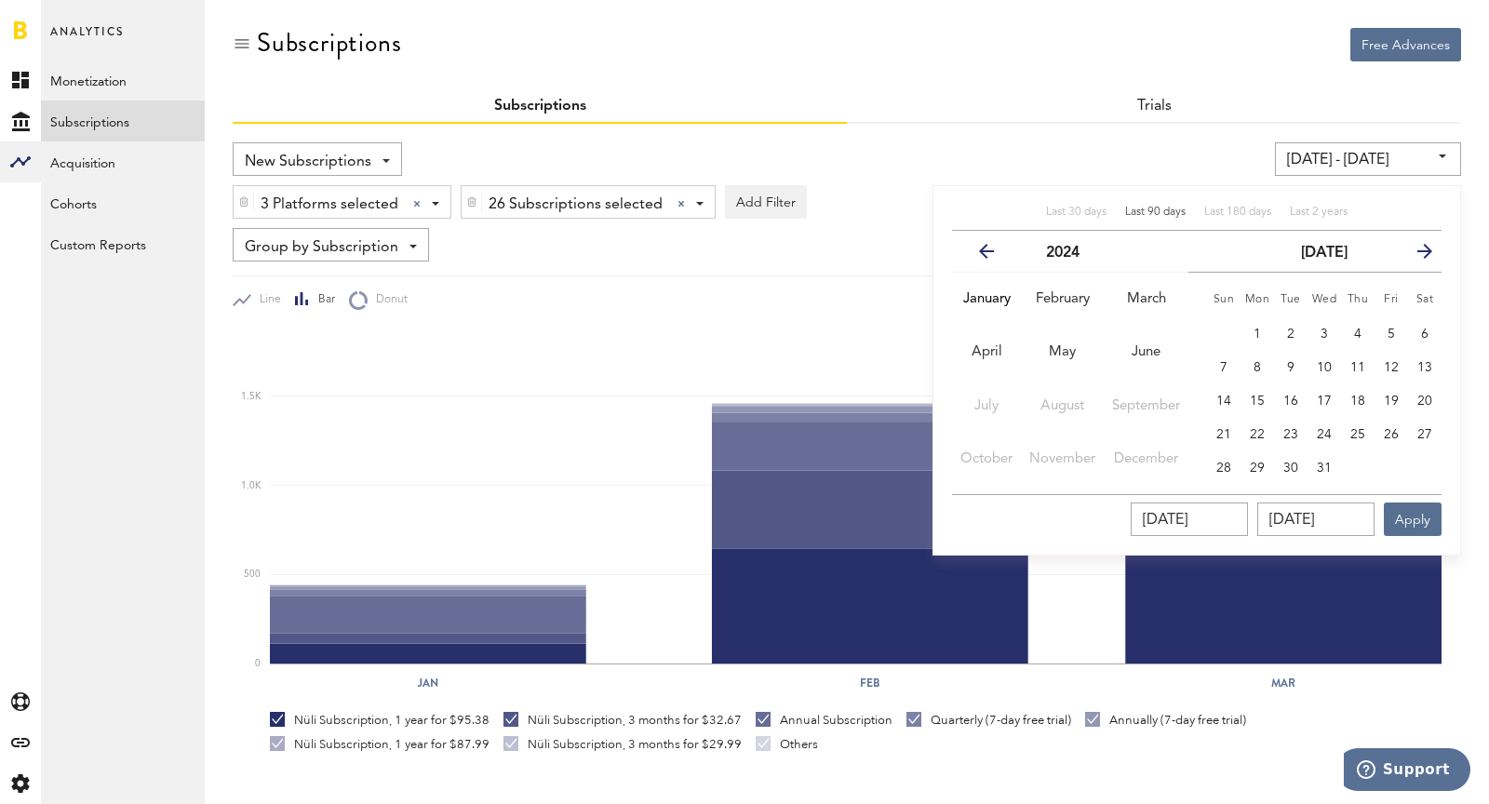
click at [1164, 205] on div "Last 90 days" at bounding box center [1155, 213] width 61 height 16
type input "[DATE] - [DATE]"
type input "[DATE]"
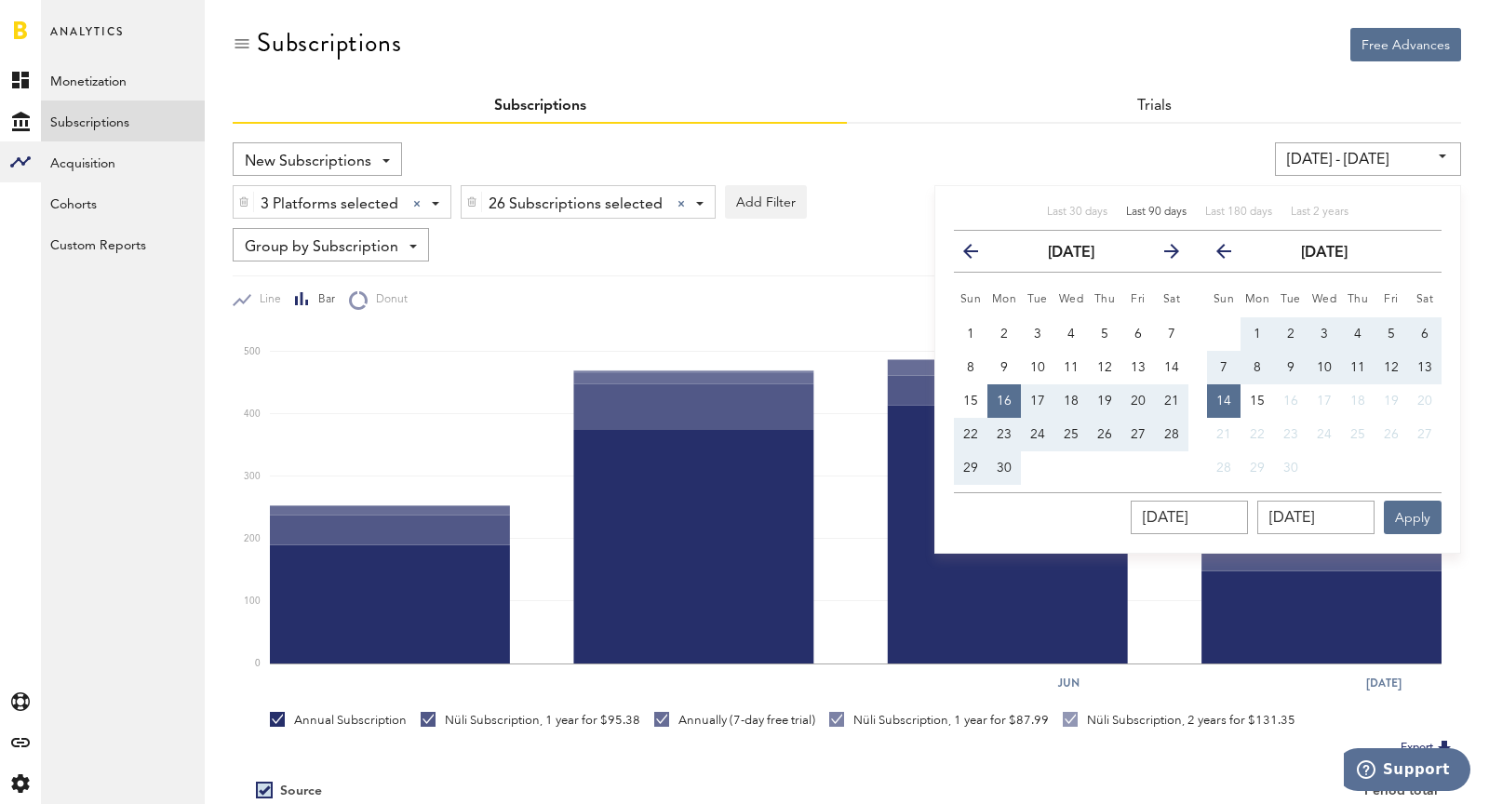
click at [1329, 155] on input "[DATE] - [DATE]" at bounding box center [1368, 159] width 186 height 34
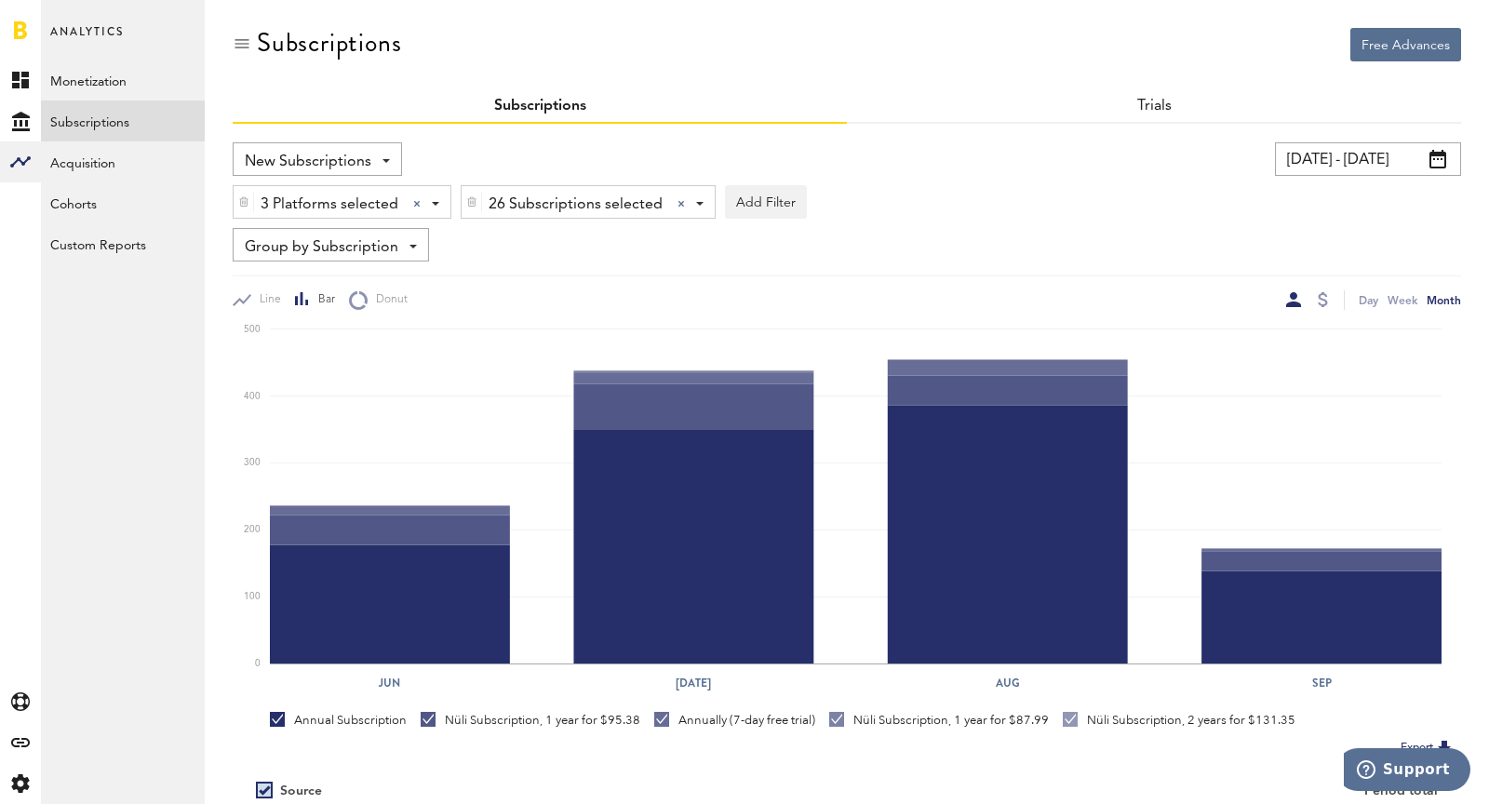
click at [1329, 155] on input "[DATE] - [DATE]" at bounding box center [1368, 159] width 186 height 34
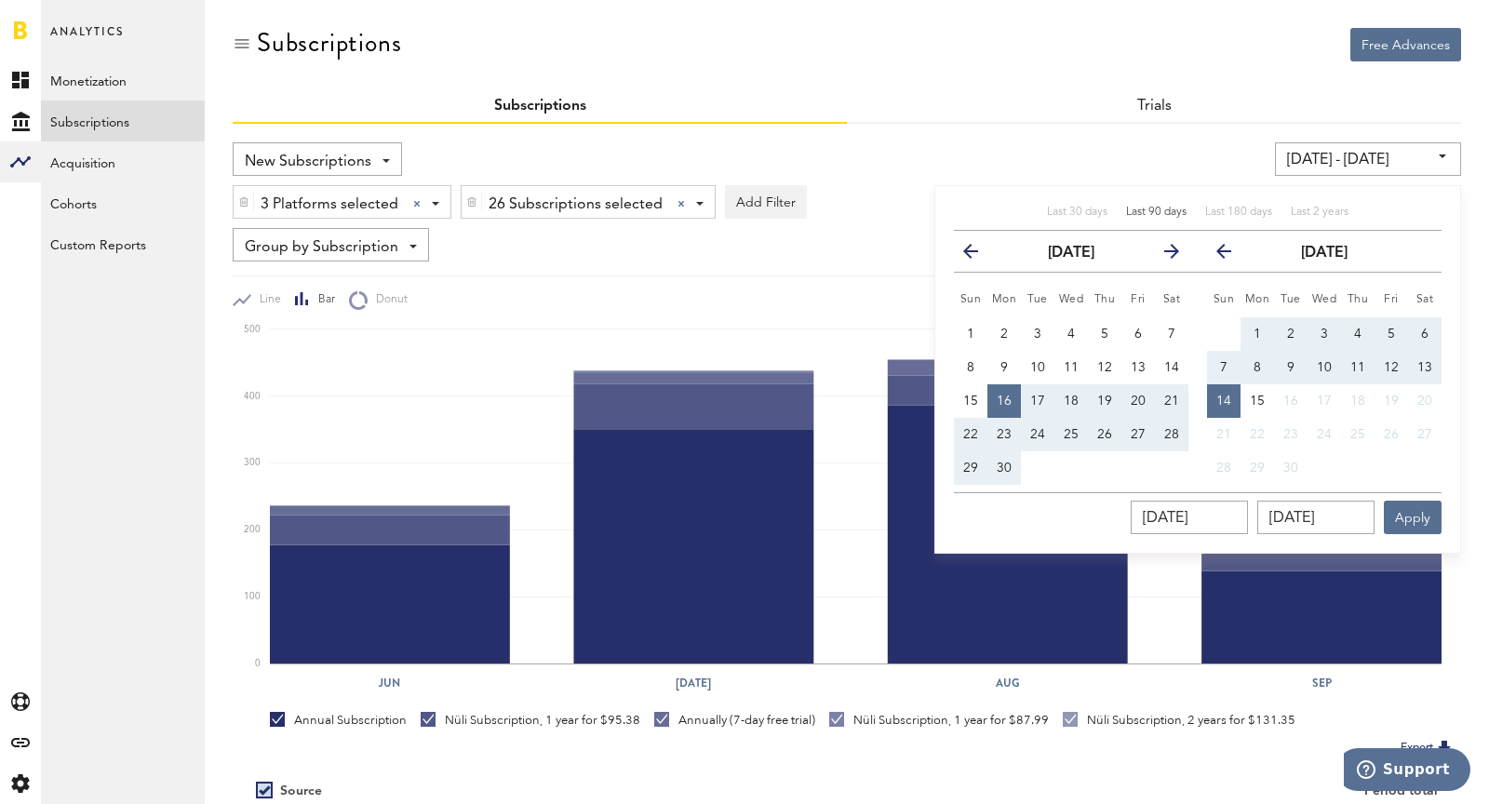
click at [978, 255] on icon "button" at bounding box center [978, 255] width 0 height 0
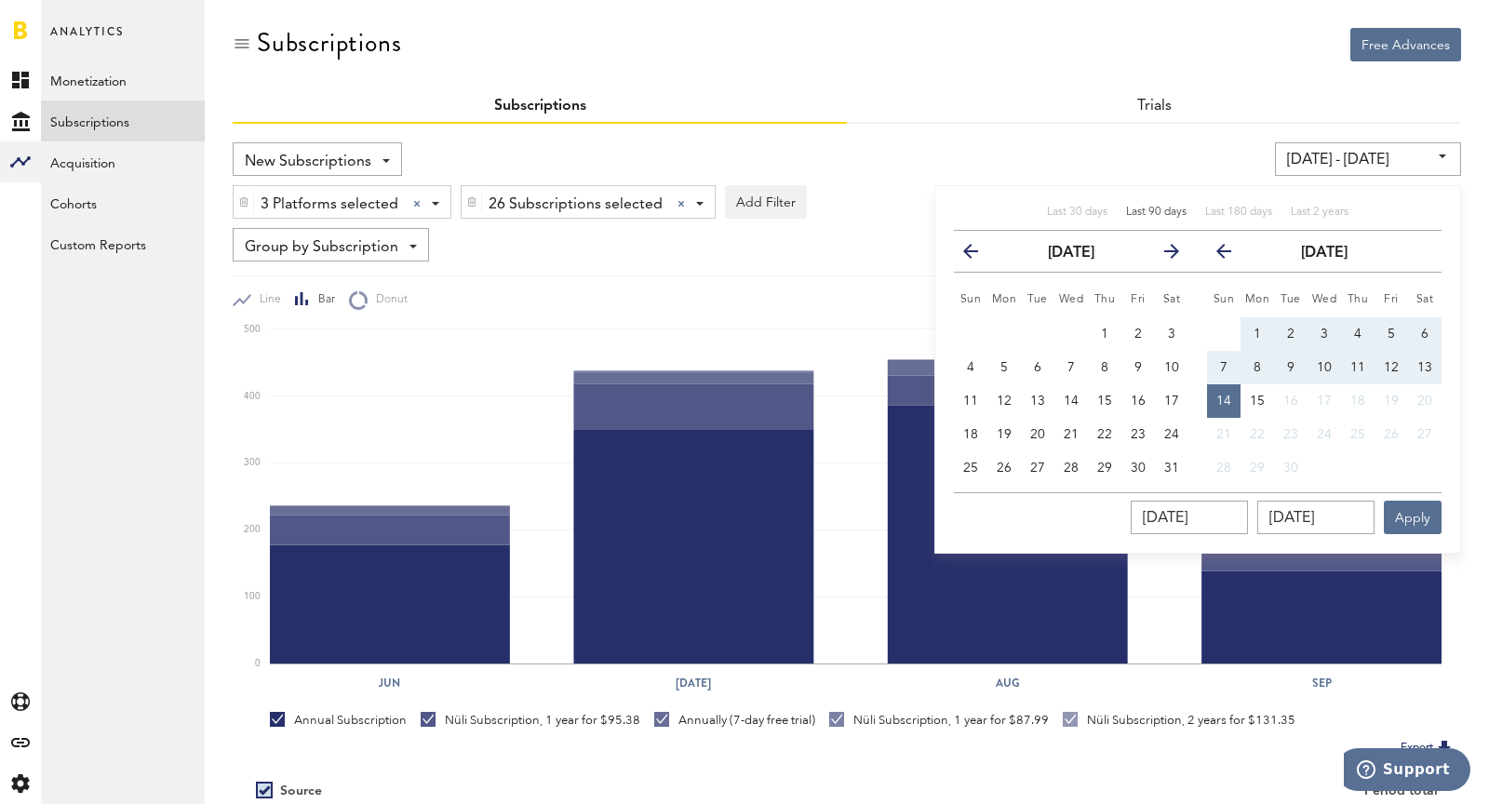
click at [978, 255] on icon "button" at bounding box center [978, 255] width 0 height 0
click at [1043, 321] on button "1" at bounding box center [1038, 334] width 34 height 34
type input "[DATE] - [DATE]"
type input "[DATE]"
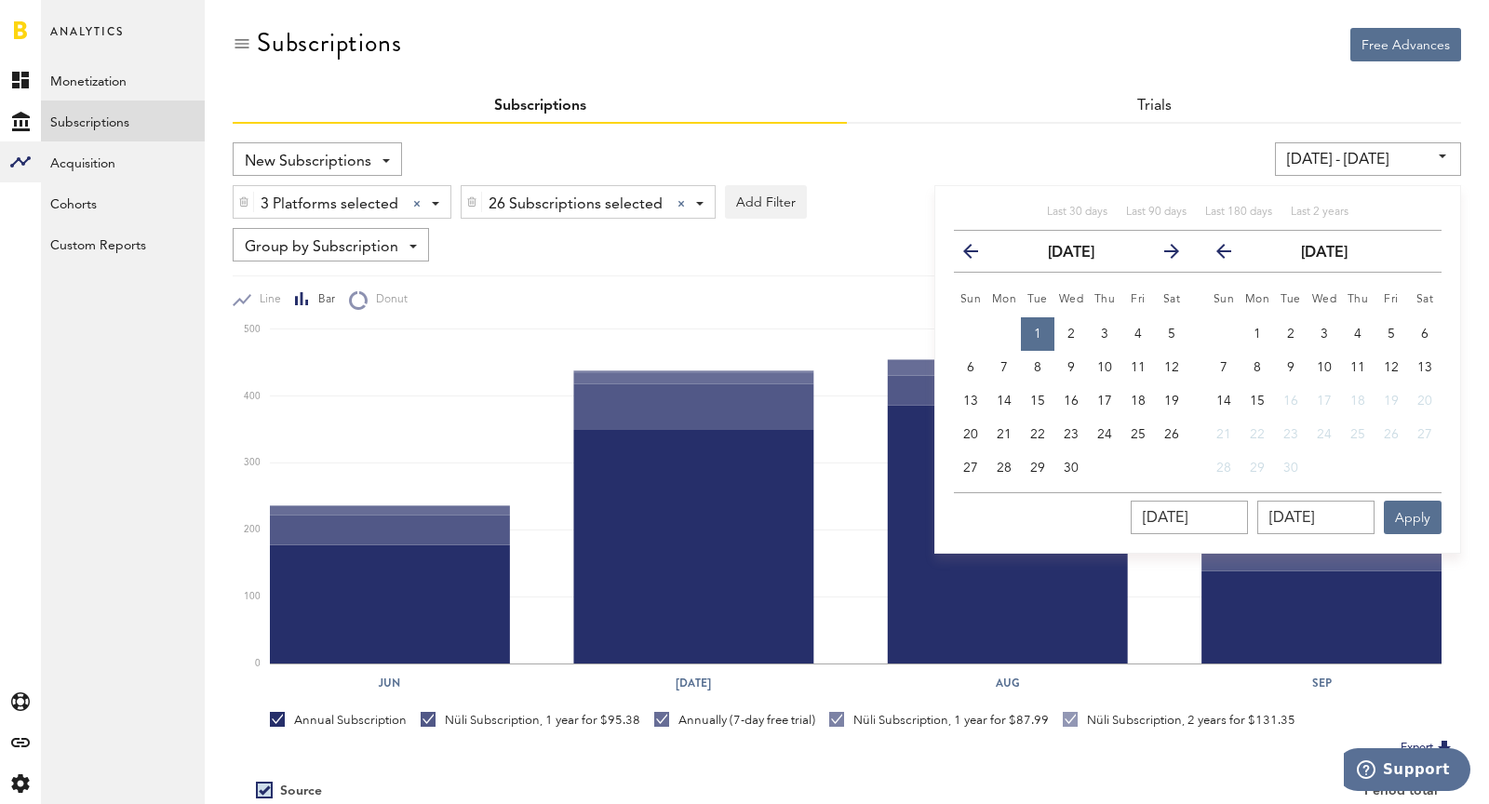
click at [1232, 255] on icon "button" at bounding box center [1232, 255] width 0 height 0
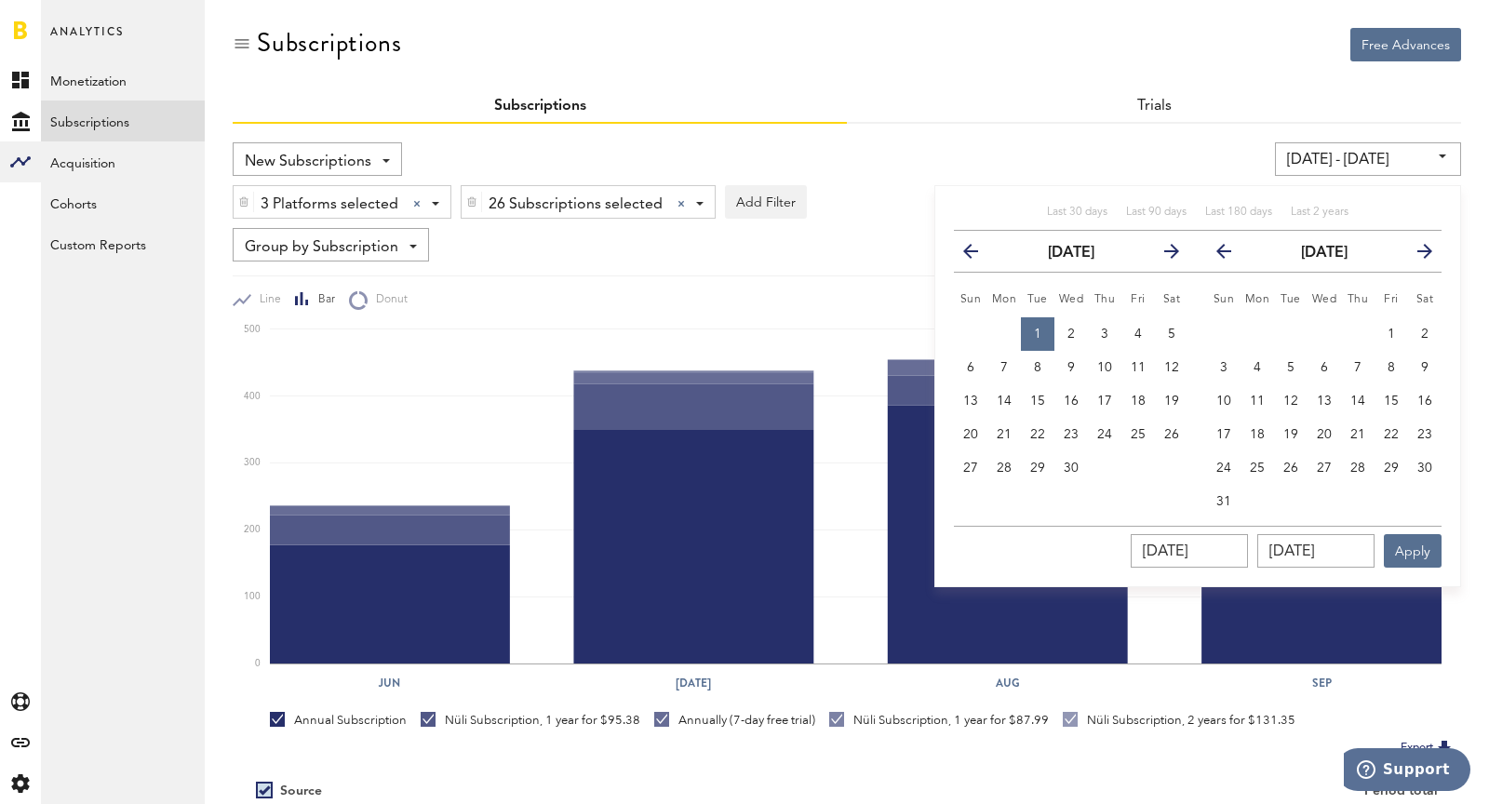
click at [1232, 255] on icon "button" at bounding box center [1232, 255] width 0 height 0
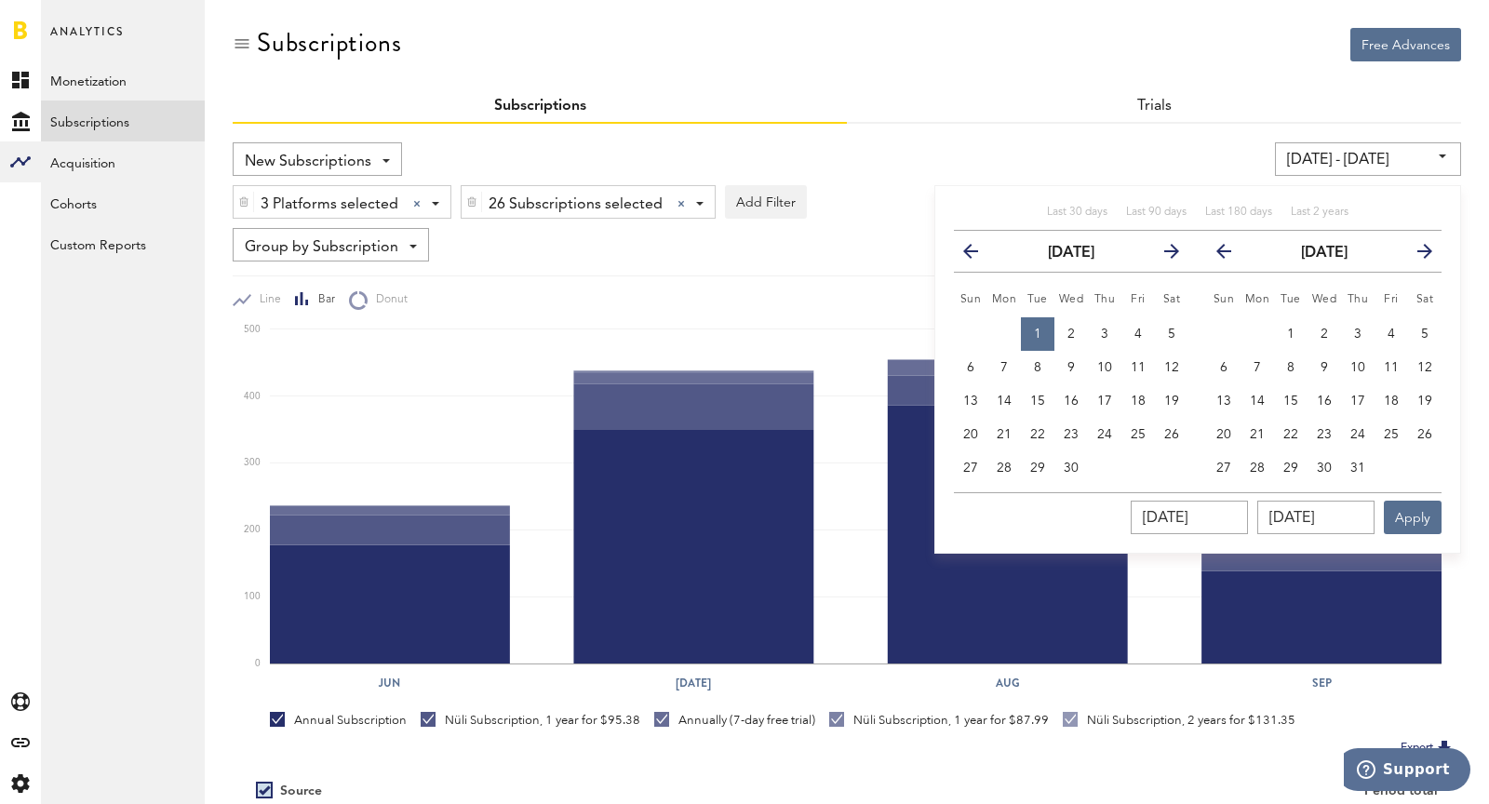
click at [1232, 255] on icon "button" at bounding box center [1232, 255] width 0 height 0
click at [1265, 471] on button "30" at bounding box center [1258, 468] width 34 height 34
type input "[DATE] - [DATE]"
type input "[DATE]"
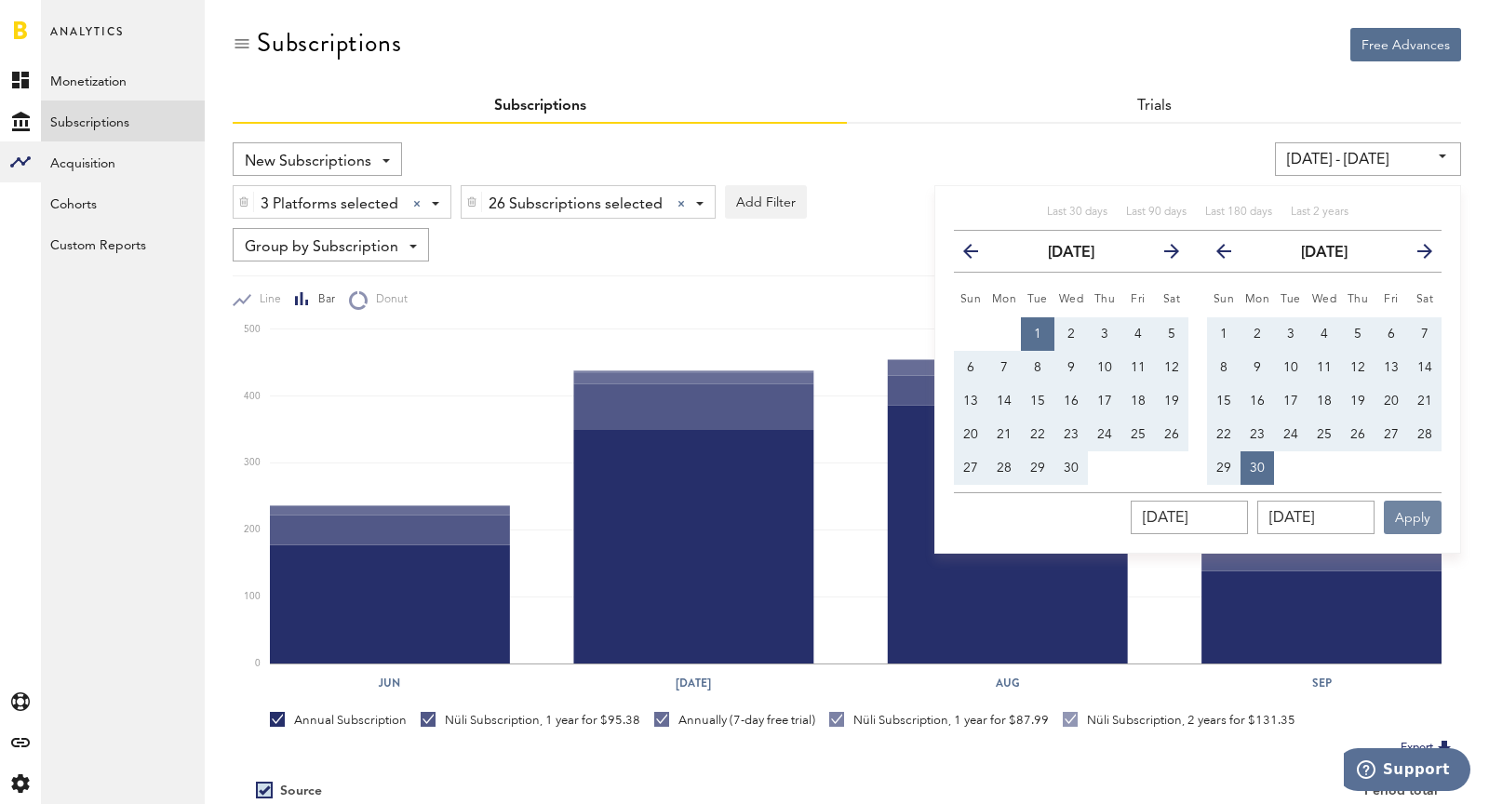
click at [1339, 512] on button "Apply" at bounding box center [1413, 518] width 58 height 34
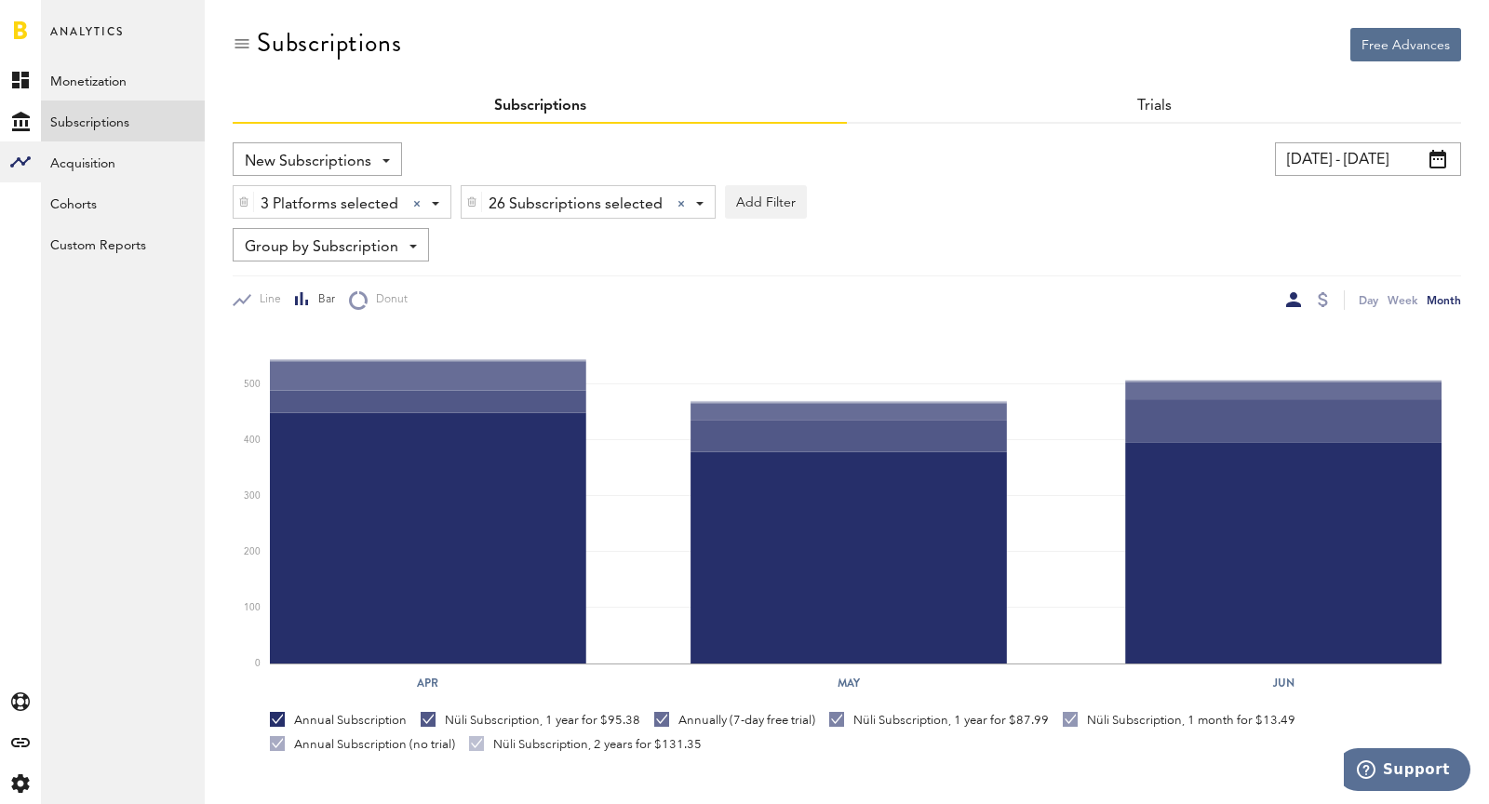
click at [1311, 160] on input "[DATE] - [DATE]" at bounding box center [1368, 159] width 186 height 34
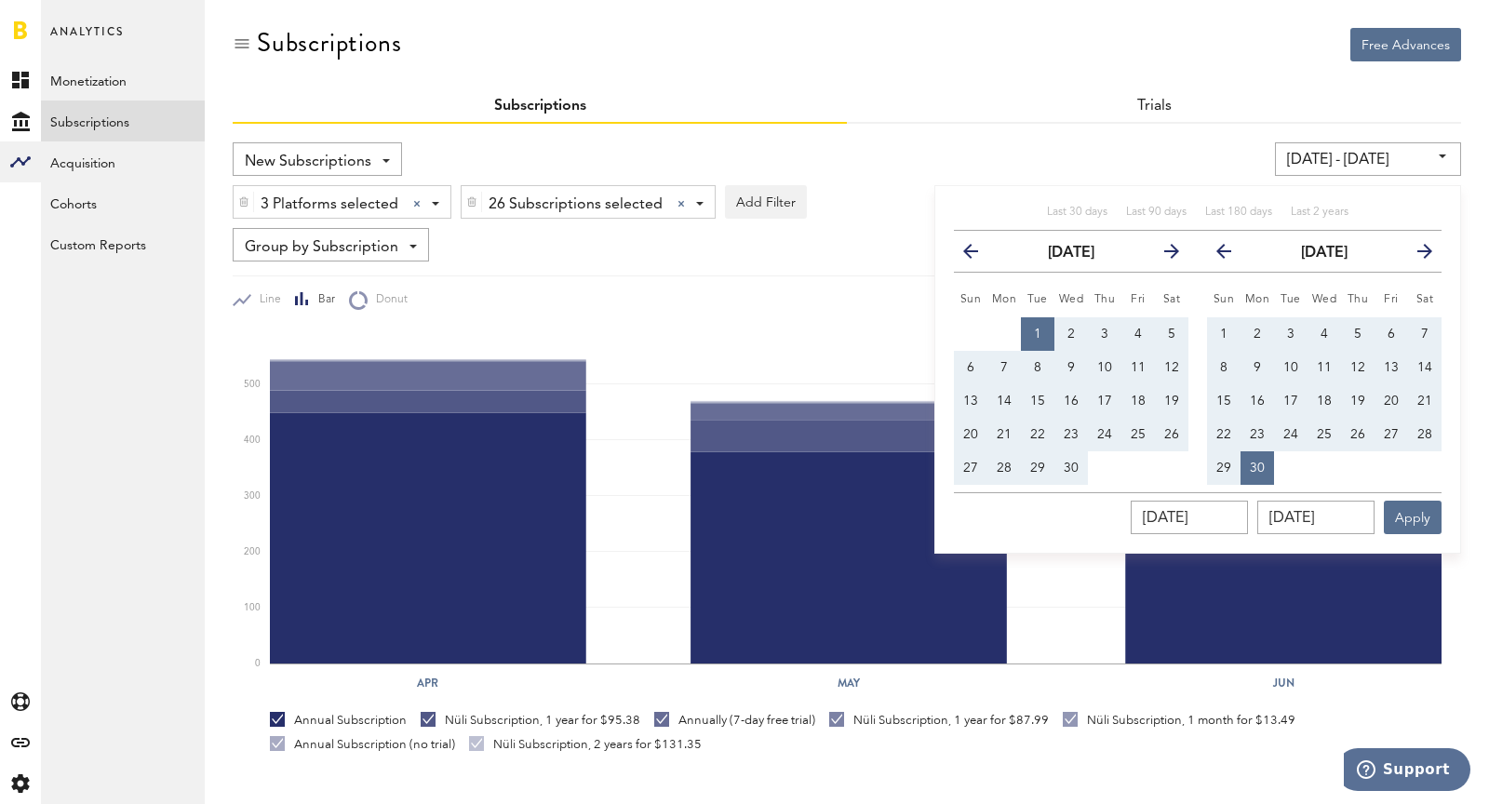
click at [978, 255] on icon "button" at bounding box center [978, 255] width 0 height 0
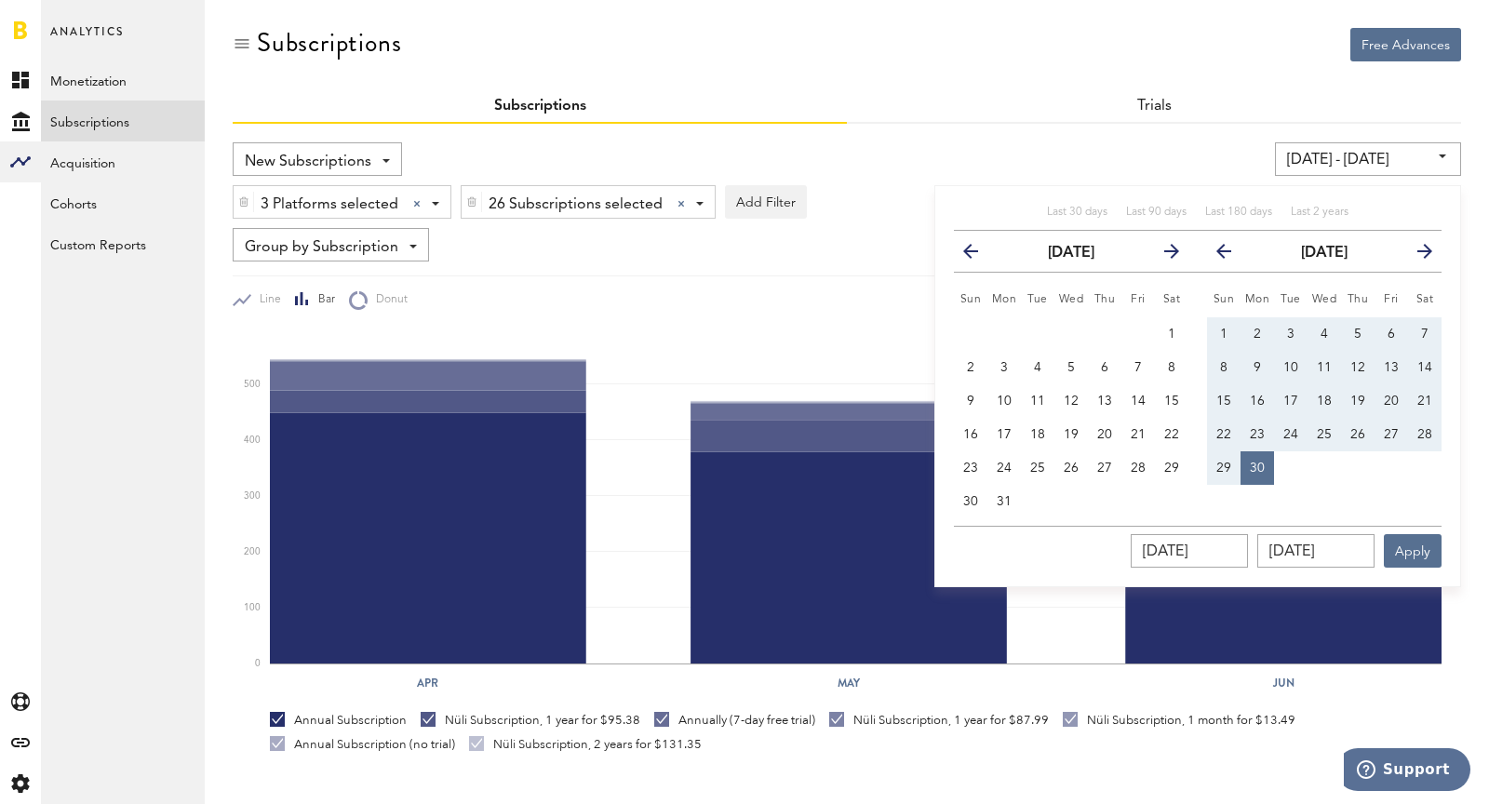
click at [978, 255] on icon "button" at bounding box center [978, 255] width 0 height 0
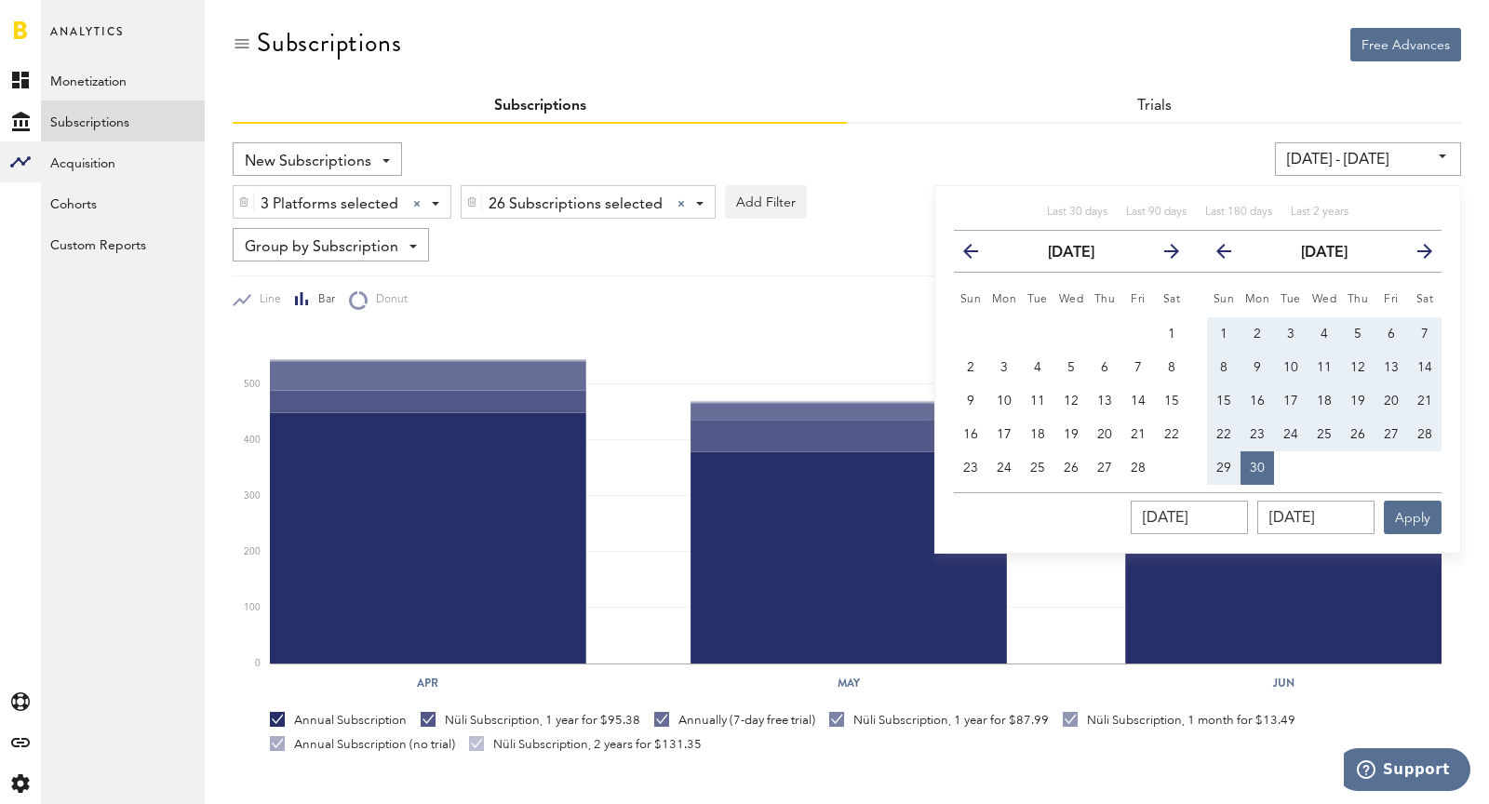
click at [978, 255] on icon "button" at bounding box center [978, 255] width 0 height 0
click at [1070, 333] on span "1" at bounding box center [1071, 334] width 7 height 13
type input "[DATE] - [DATE]"
type input "[DATE]"
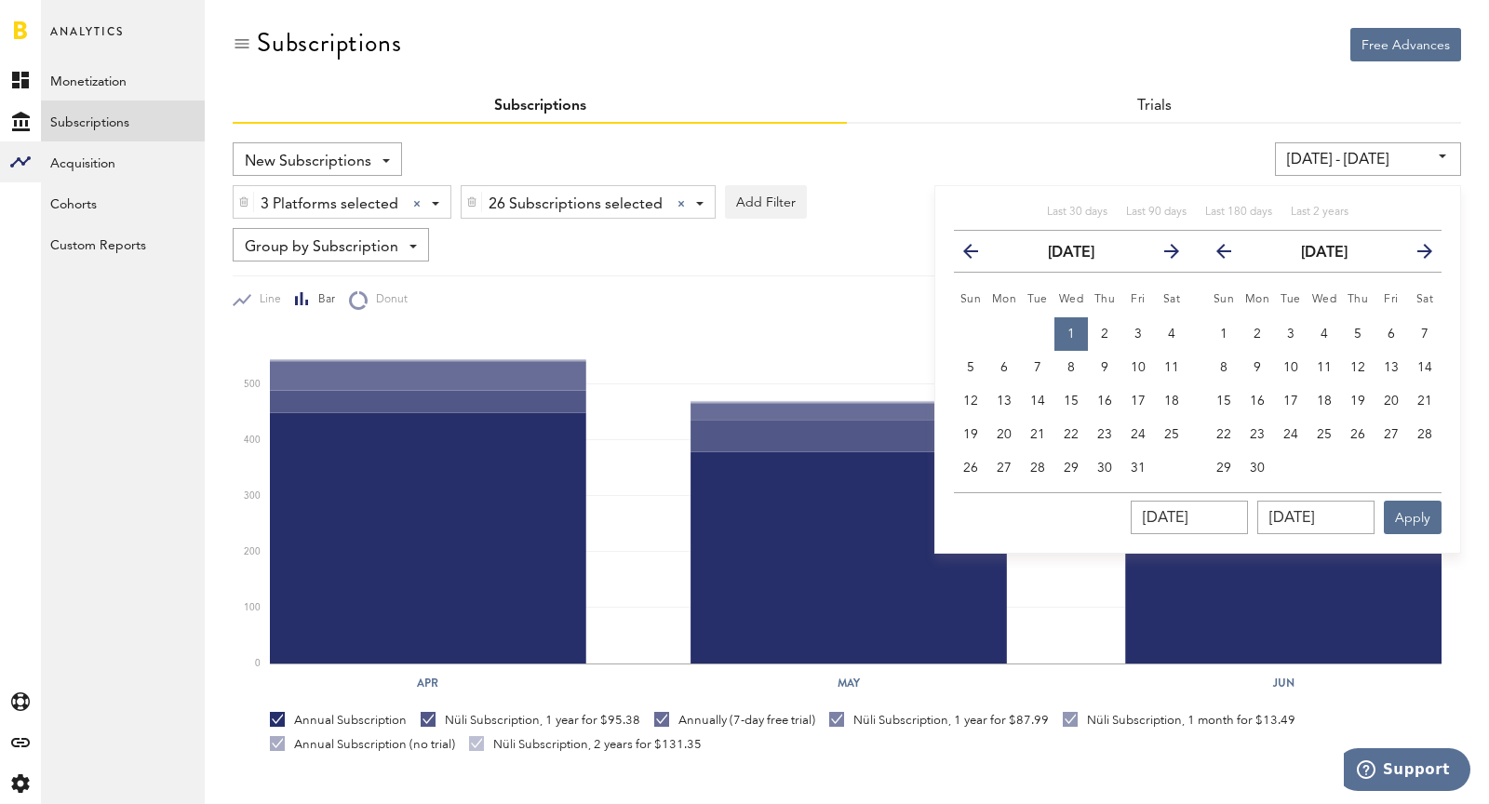
click at [1232, 255] on icon "button" at bounding box center [1232, 255] width 0 height 0
click at [1226, 238] on button "previous" at bounding box center [1222, 251] width 52 height 26
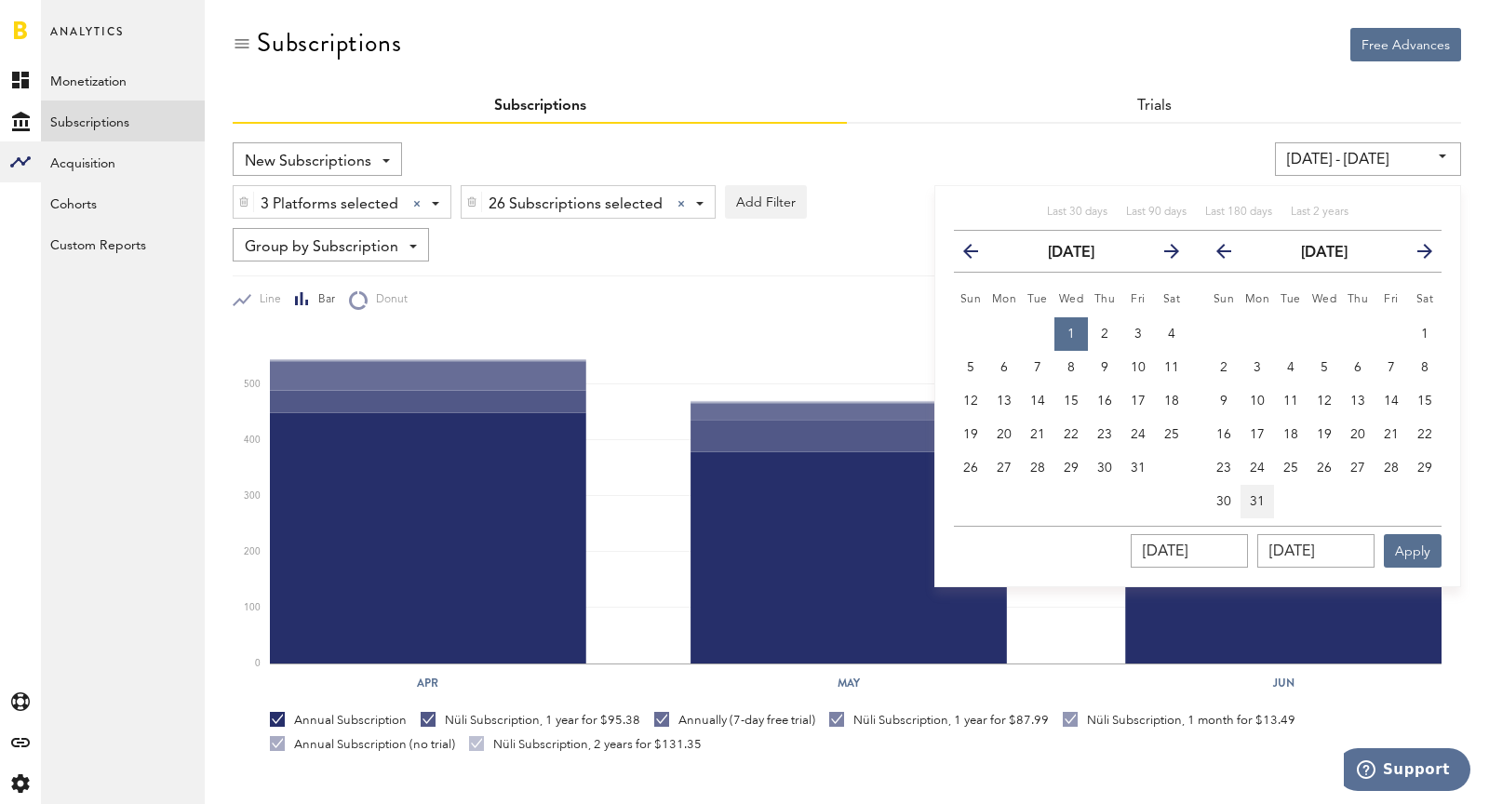
click at [1261, 498] on span "31" at bounding box center [1257, 501] width 15 height 13
type input "[DATE] - [DATE]"
type input "[DATE]"
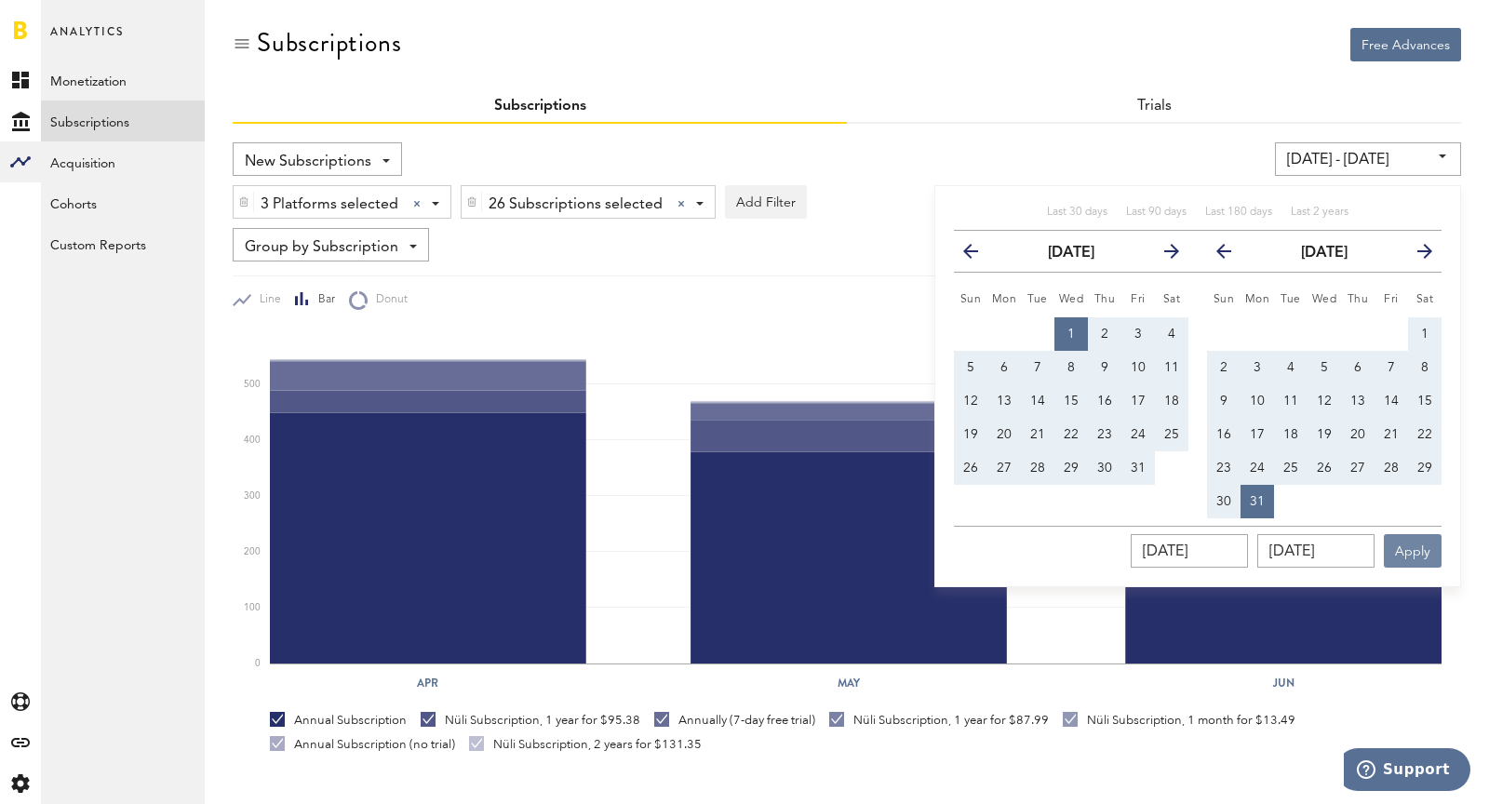
click at [1339, 554] on button "Apply" at bounding box center [1413, 551] width 58 height 34
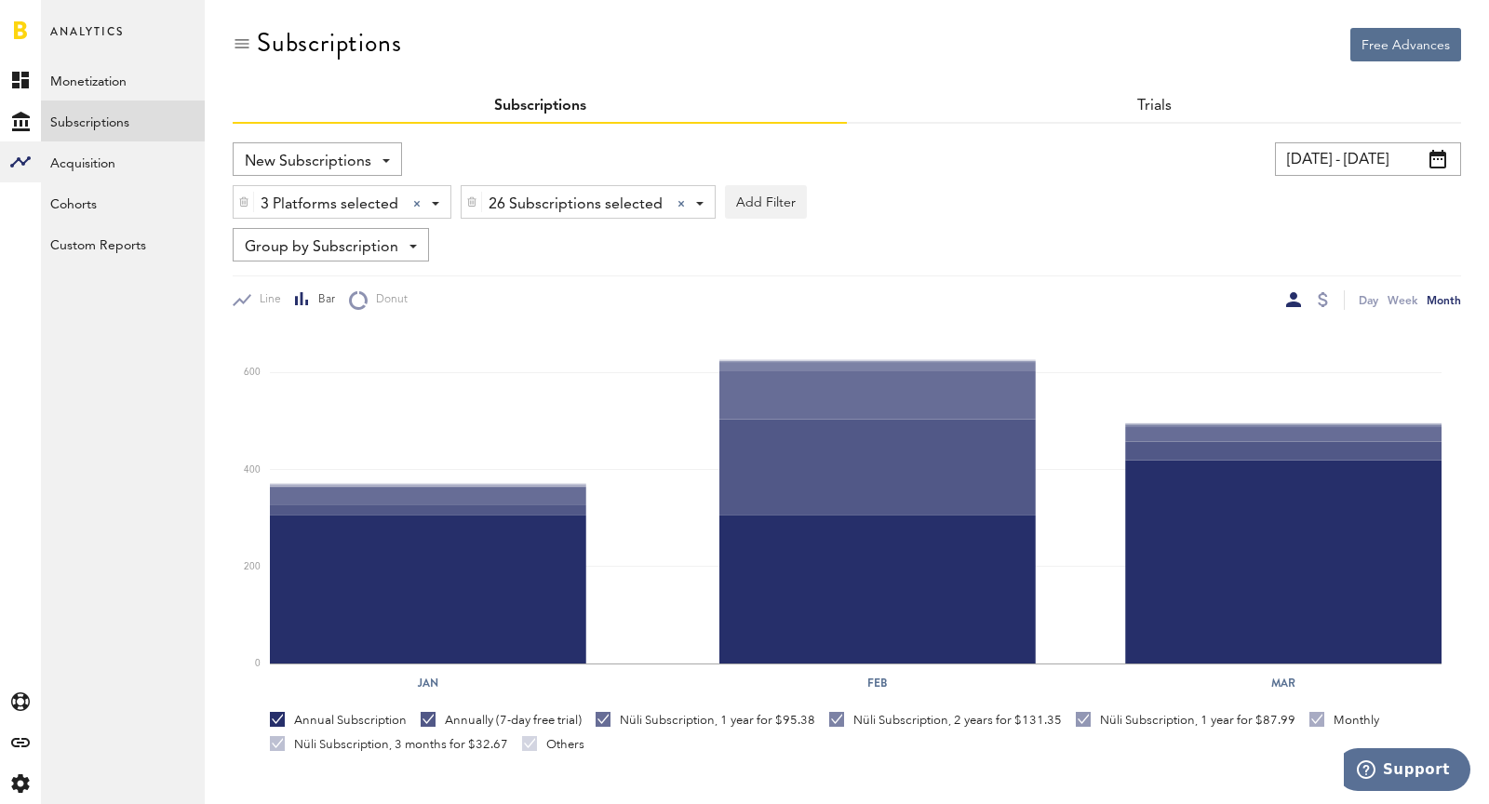
click at [1332, 155] on input "[DATE] - [DATE]" at bounding box center [1368, 159] width 186 height 34
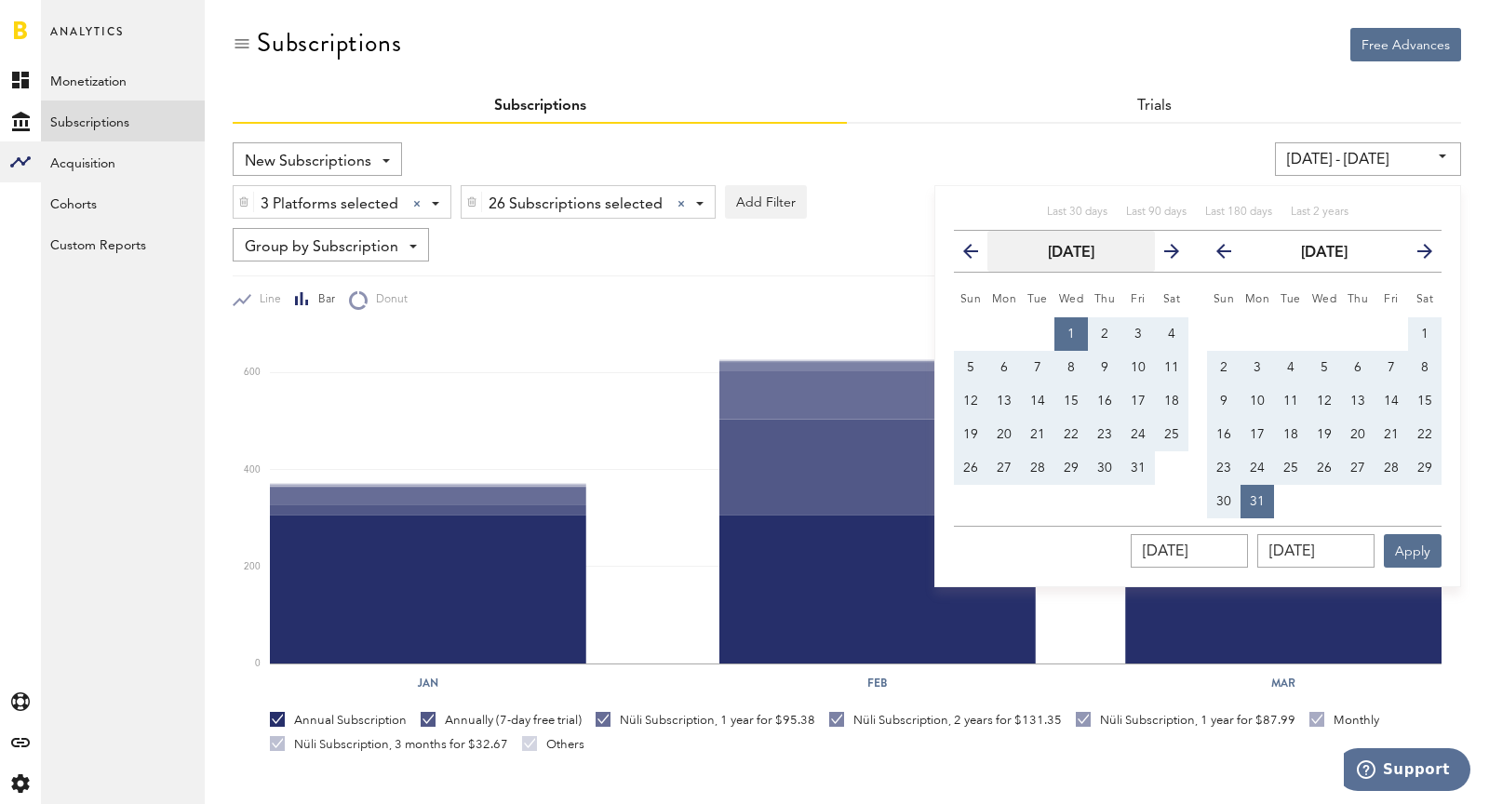
click at [1095, 246] on strong "[DATE]" at bounding box center [1071, 253] width 47 height 15
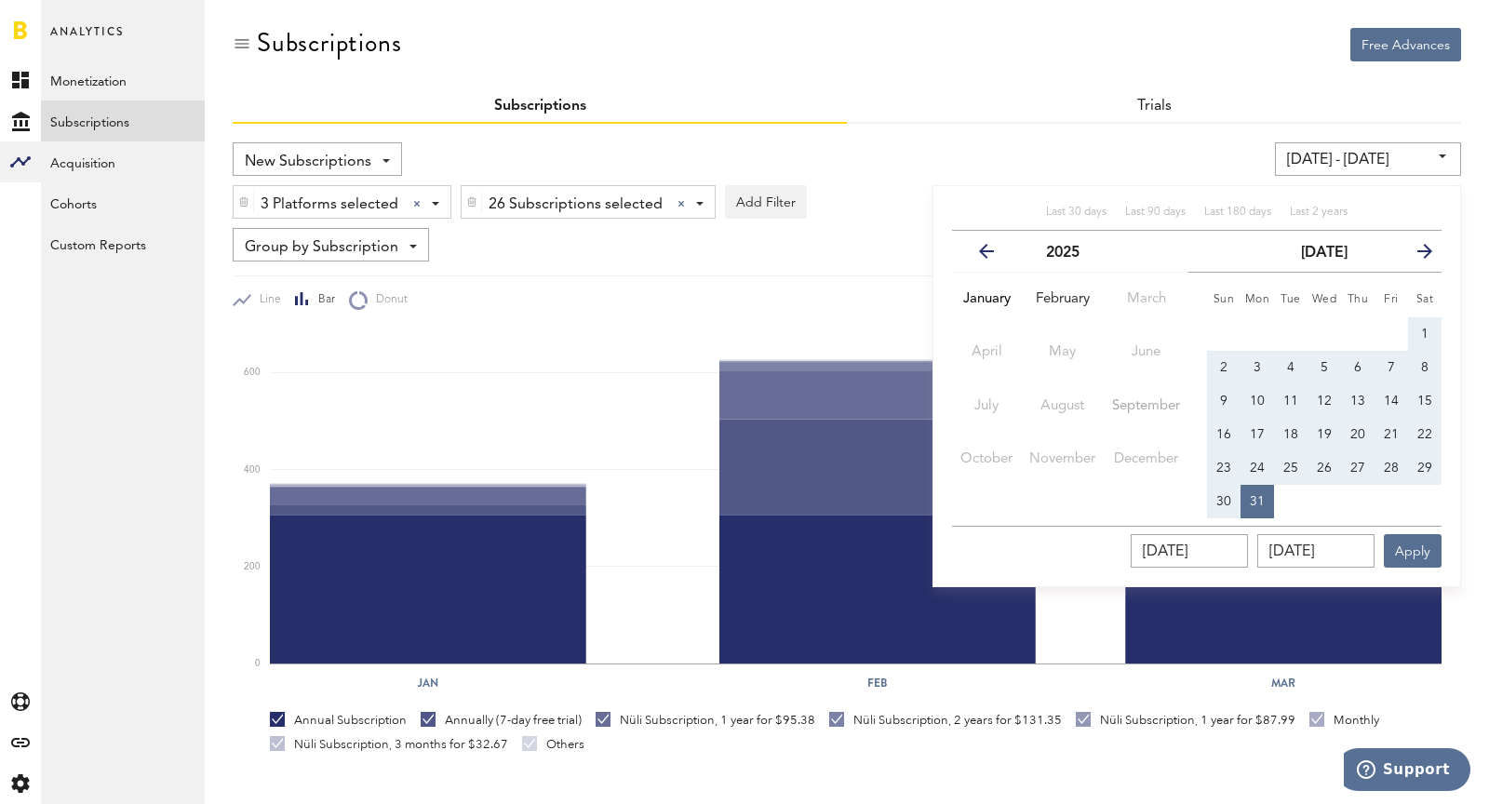
click at [994, 255] on icon "button" at bounding box center [994, 255] width 0 height 0
click at [1139, 255] on icon "button" at bounding box center [1139, 255] width 0 height 0
click at [1003, 402] on button "July" at bounding box center [986, 406] width 69 height 53
click at [1010, 331] on button "1" at bounding box center [1005, 334] width 34 height 34
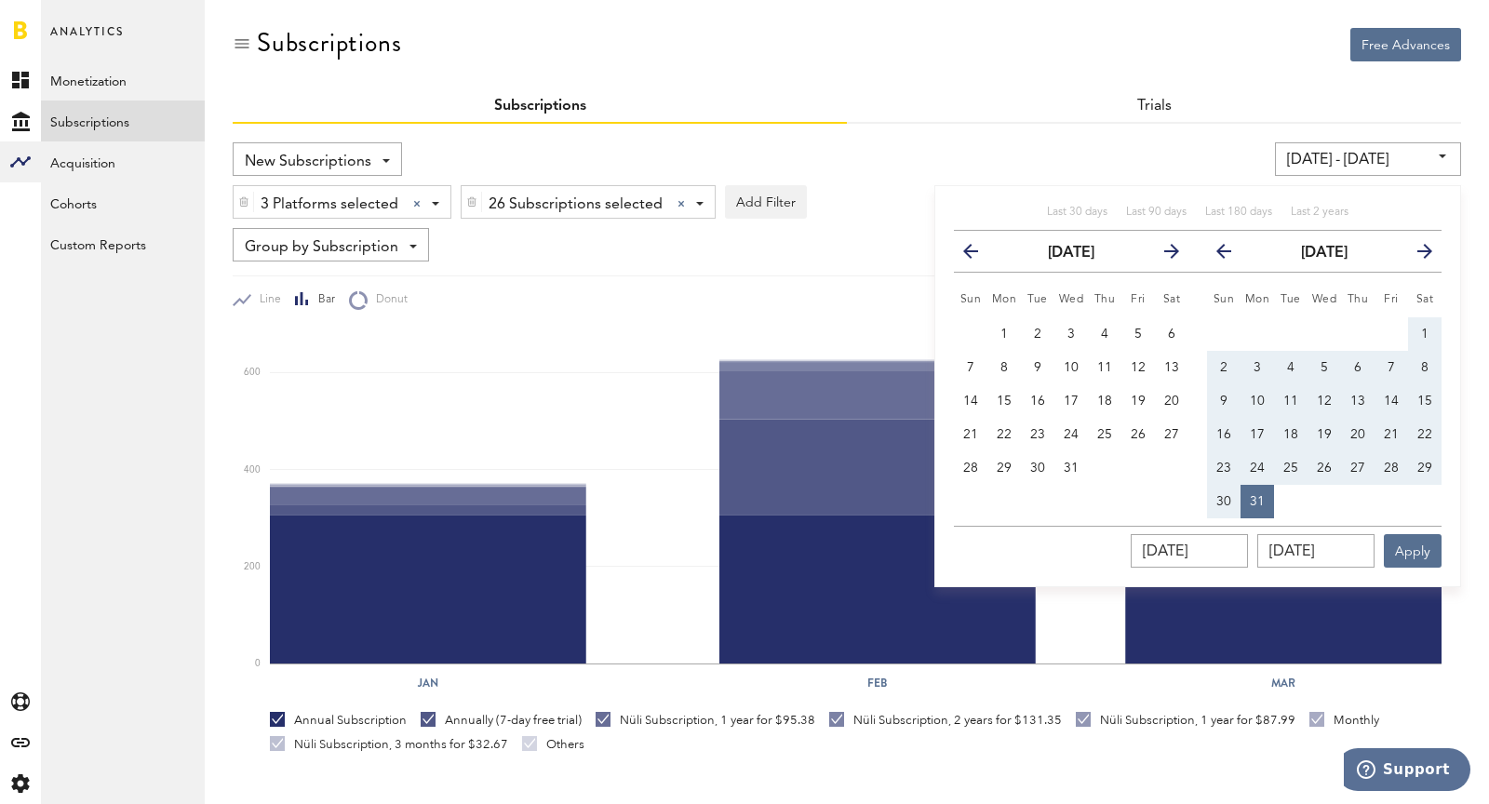
type input "[DATE] - [DATE]"
type input "[DATE]"
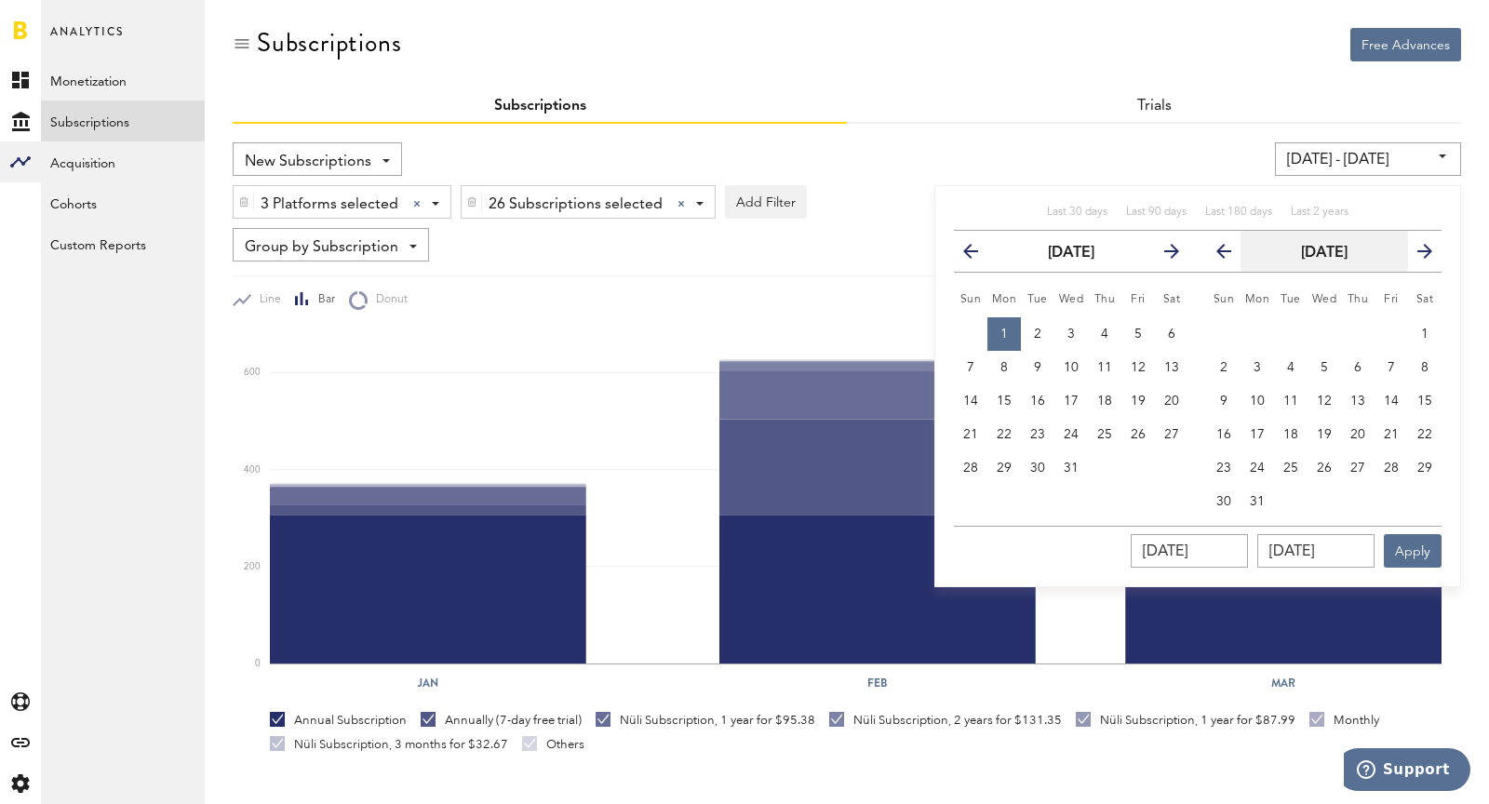
click at [1328, 255] on strong "[DATE]" at bounding box center [1324, 253] width 47 height 15
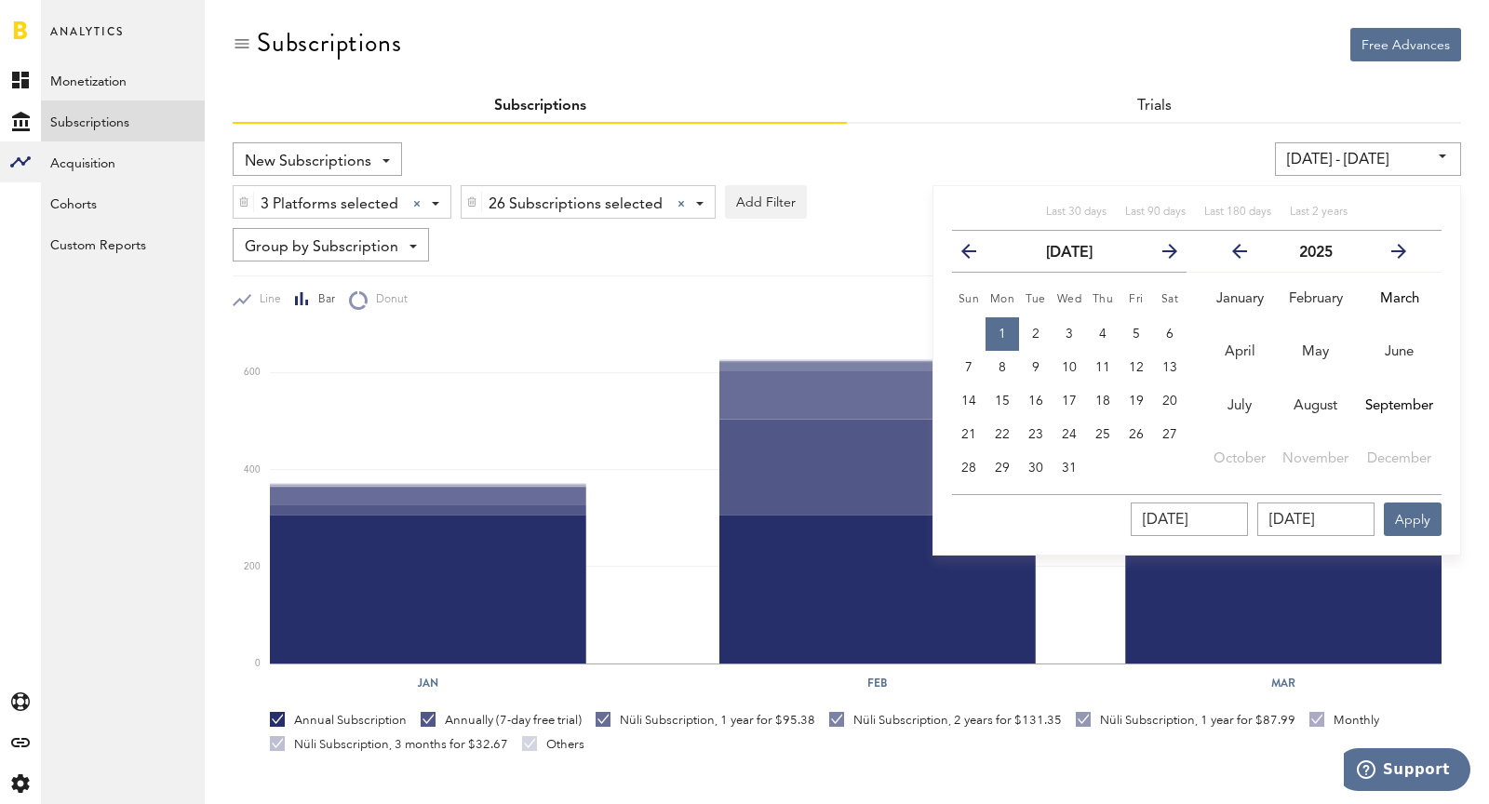
click at [1241, 262] on button "previous" at bounding box center [1237, 251] width 87 height 26
click at [1339, 388] on button "September" at bounding box center [1399, 406] width 85 height 53
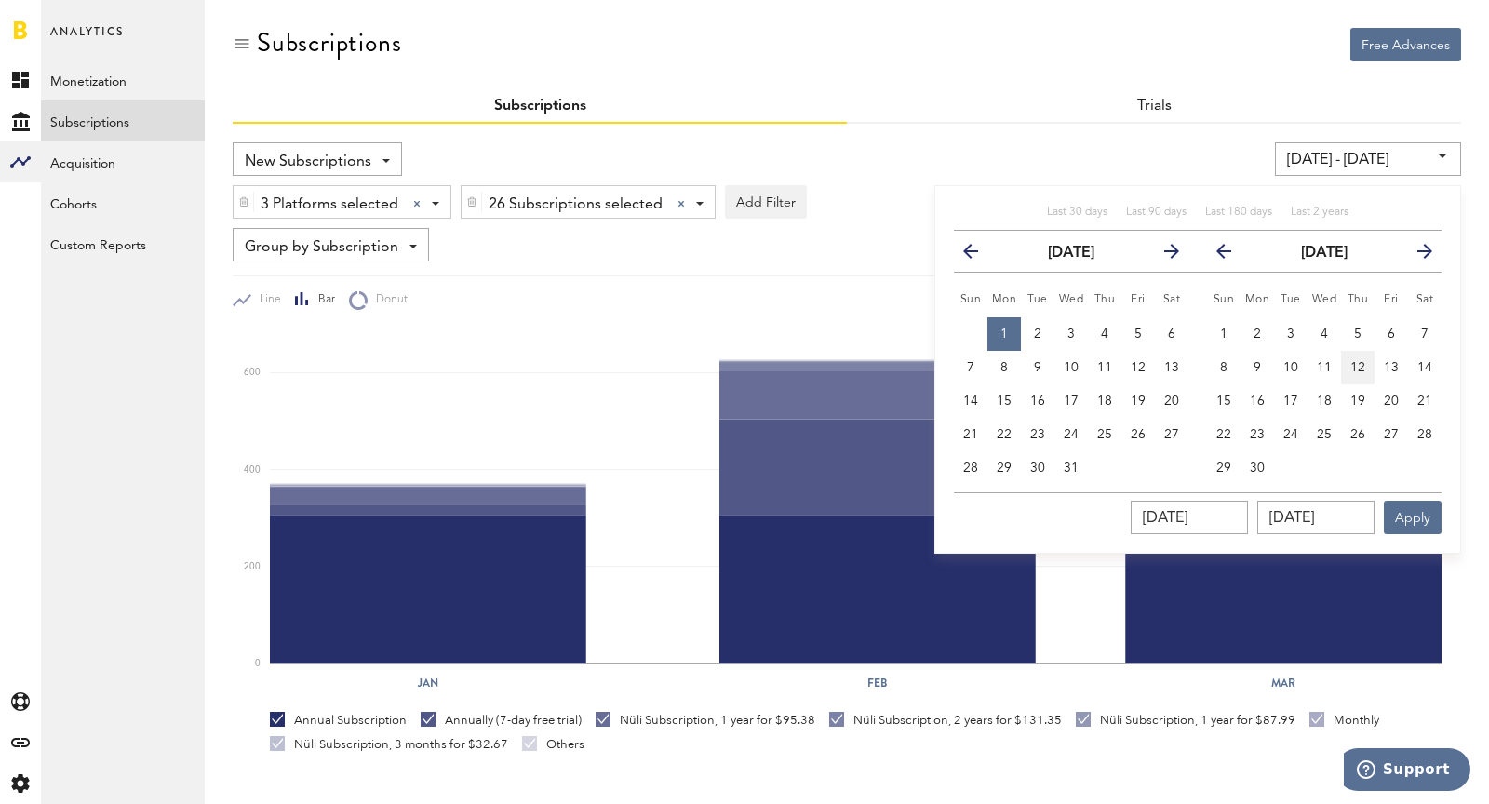
click at [1339, 357] on button "12" at bounding box center [1358, 368] width 34 height 34
type input "[DATE] - [DATE]"
type input "[DATE]"
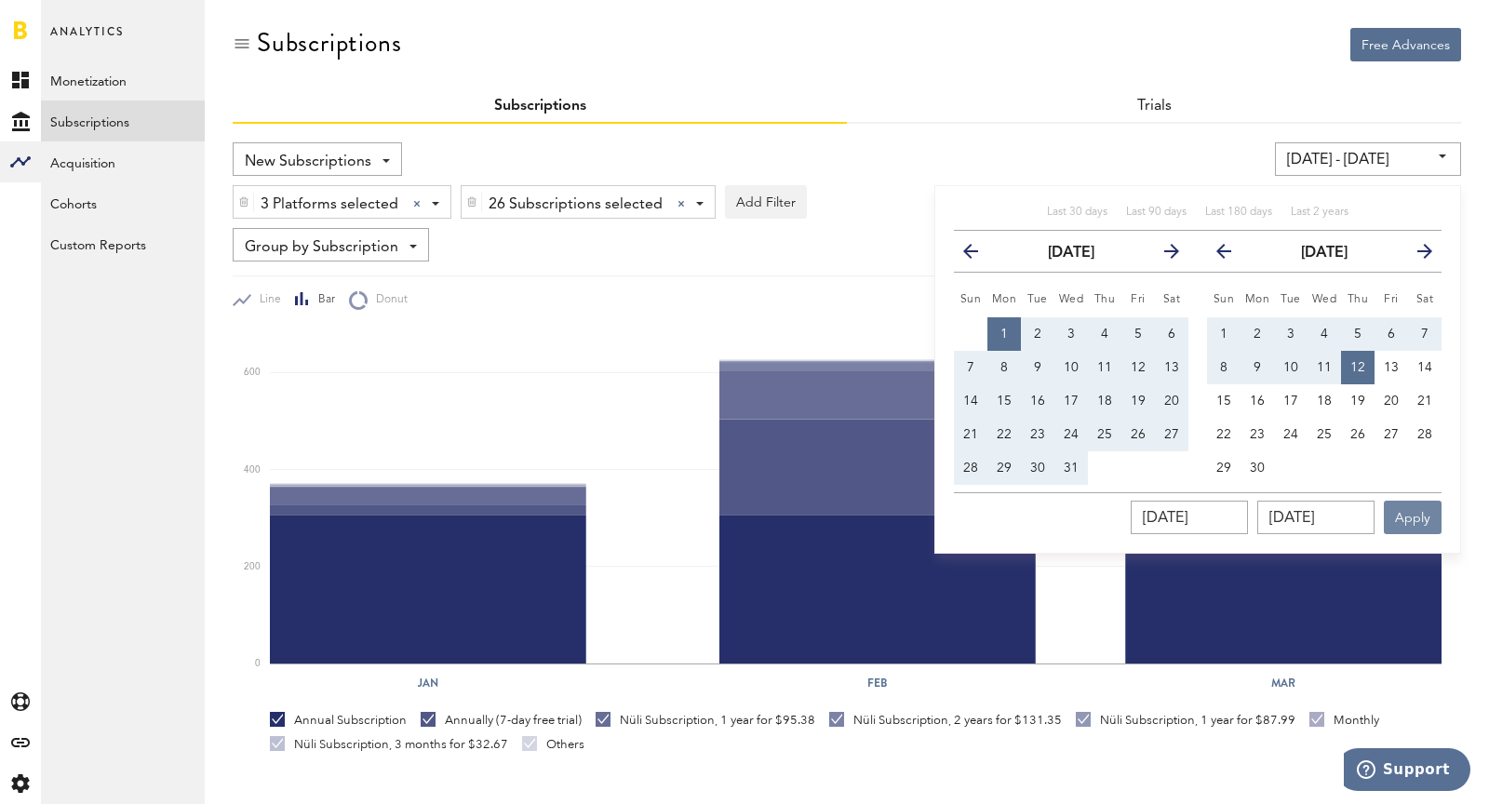
click at [1339, 517] on button "Apply" at bounding box center [1413, 518] width 58 height 34
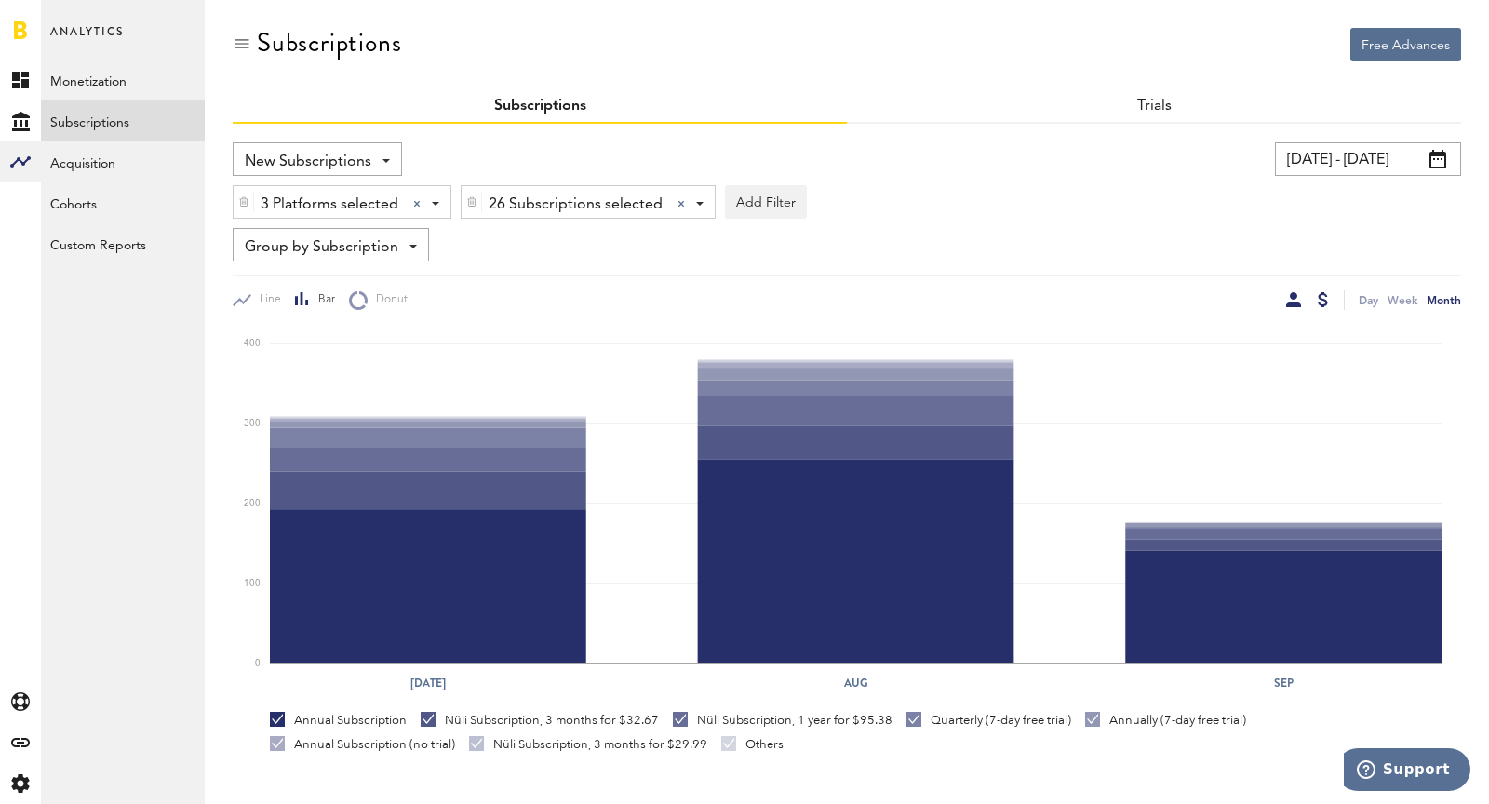
click at [1326, 298] on div at bounding box center [1323, 299] width 10 height 15
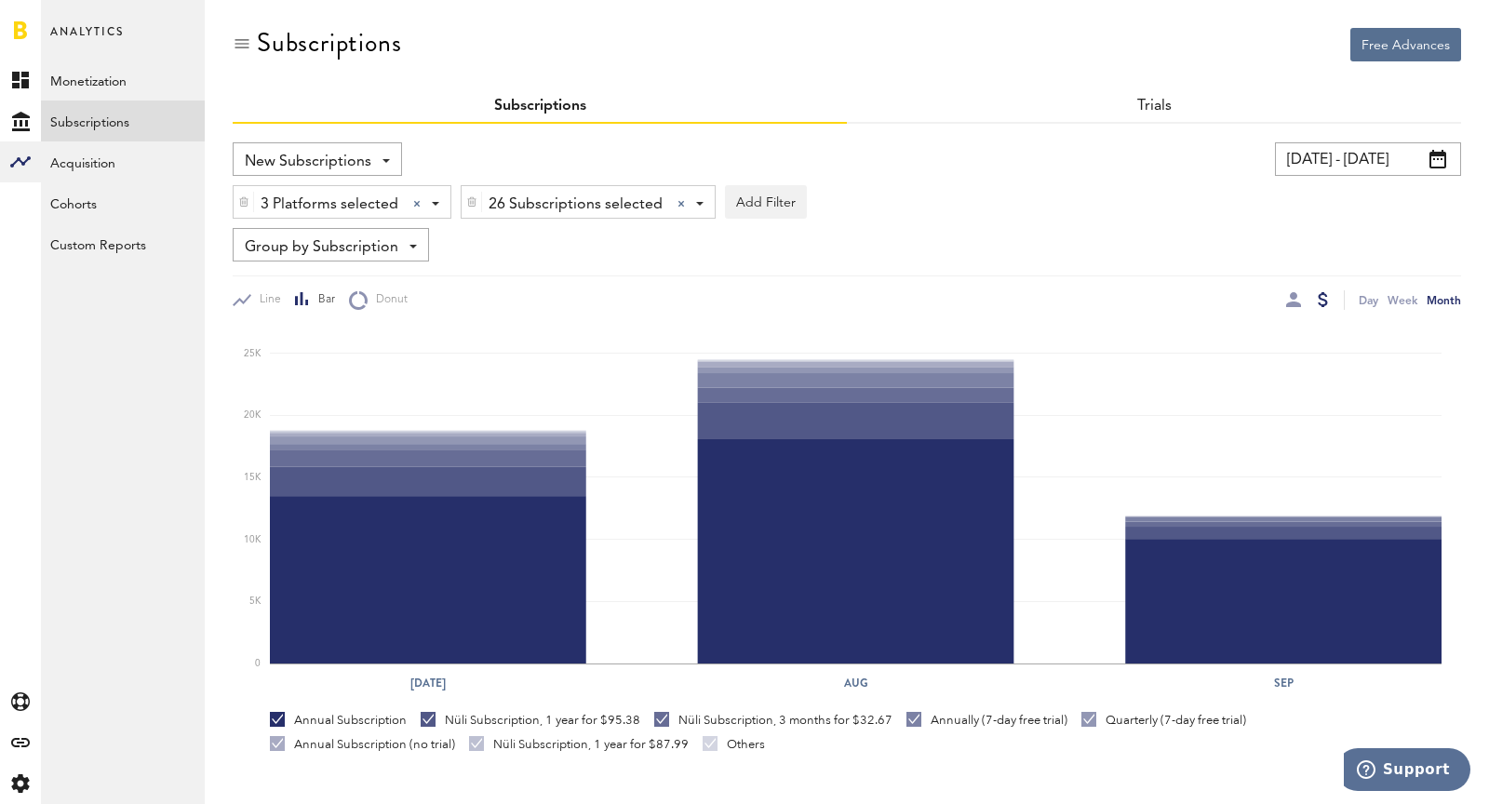
click at [1310, 142] on input "[DATE] - [DATE]" at bounding box center [1368, 159] width 186 height 34
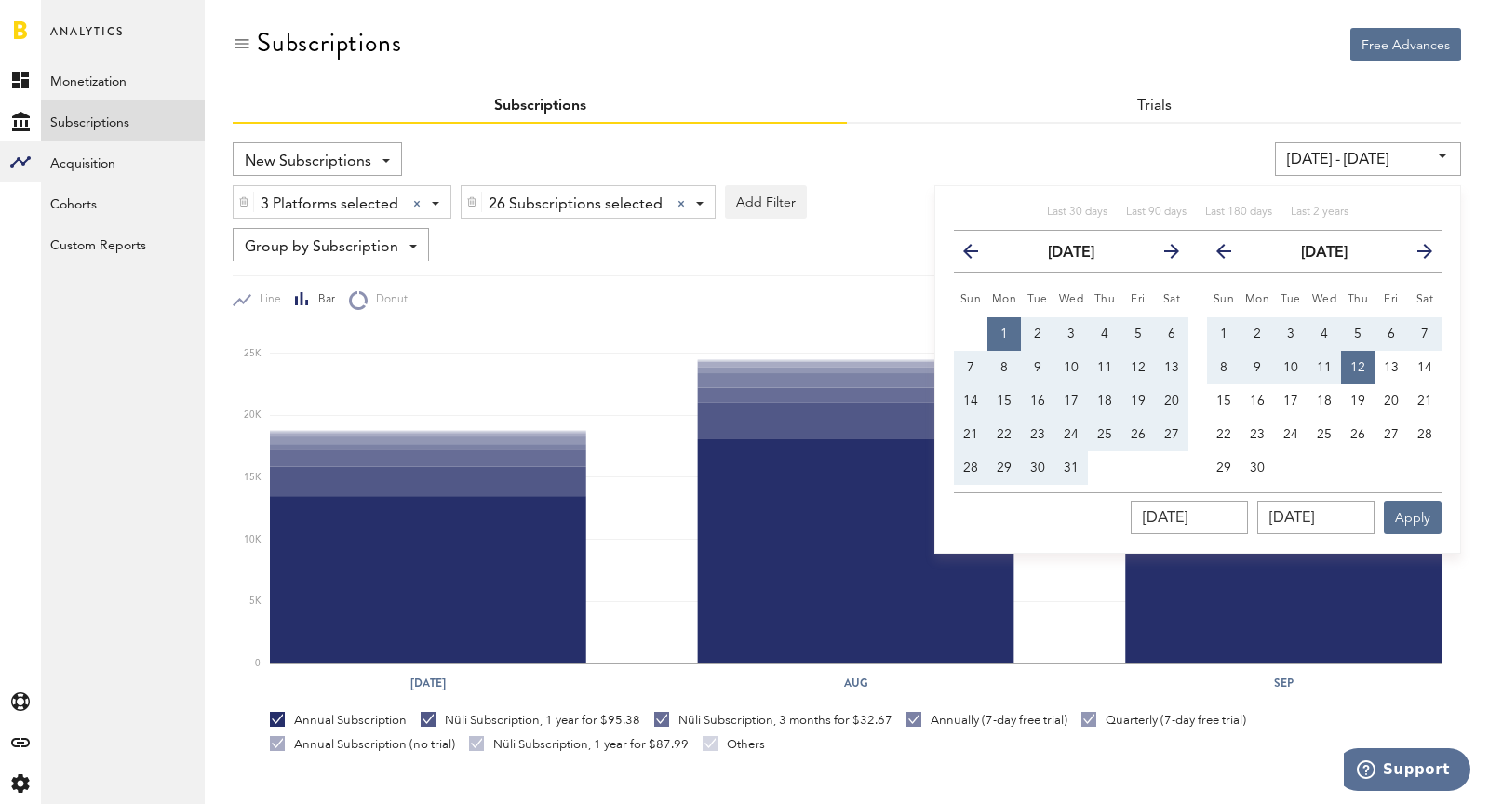
click at [978, 255] on icon "button" at bounding box center [978, 255] width 0 height 0
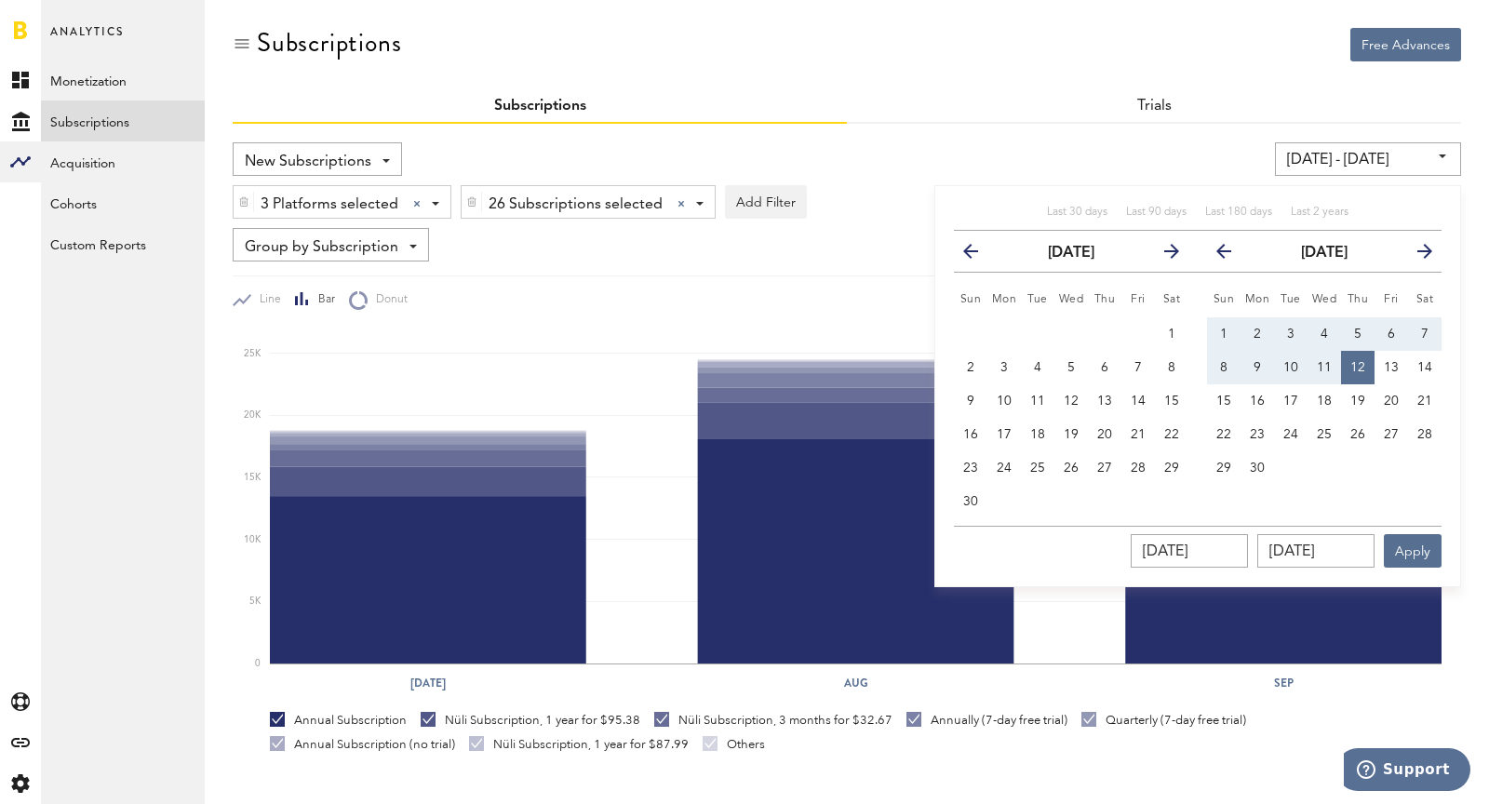
click at [978, 255] on icon "button" at bounding box center [978, 255] width 0 height 0
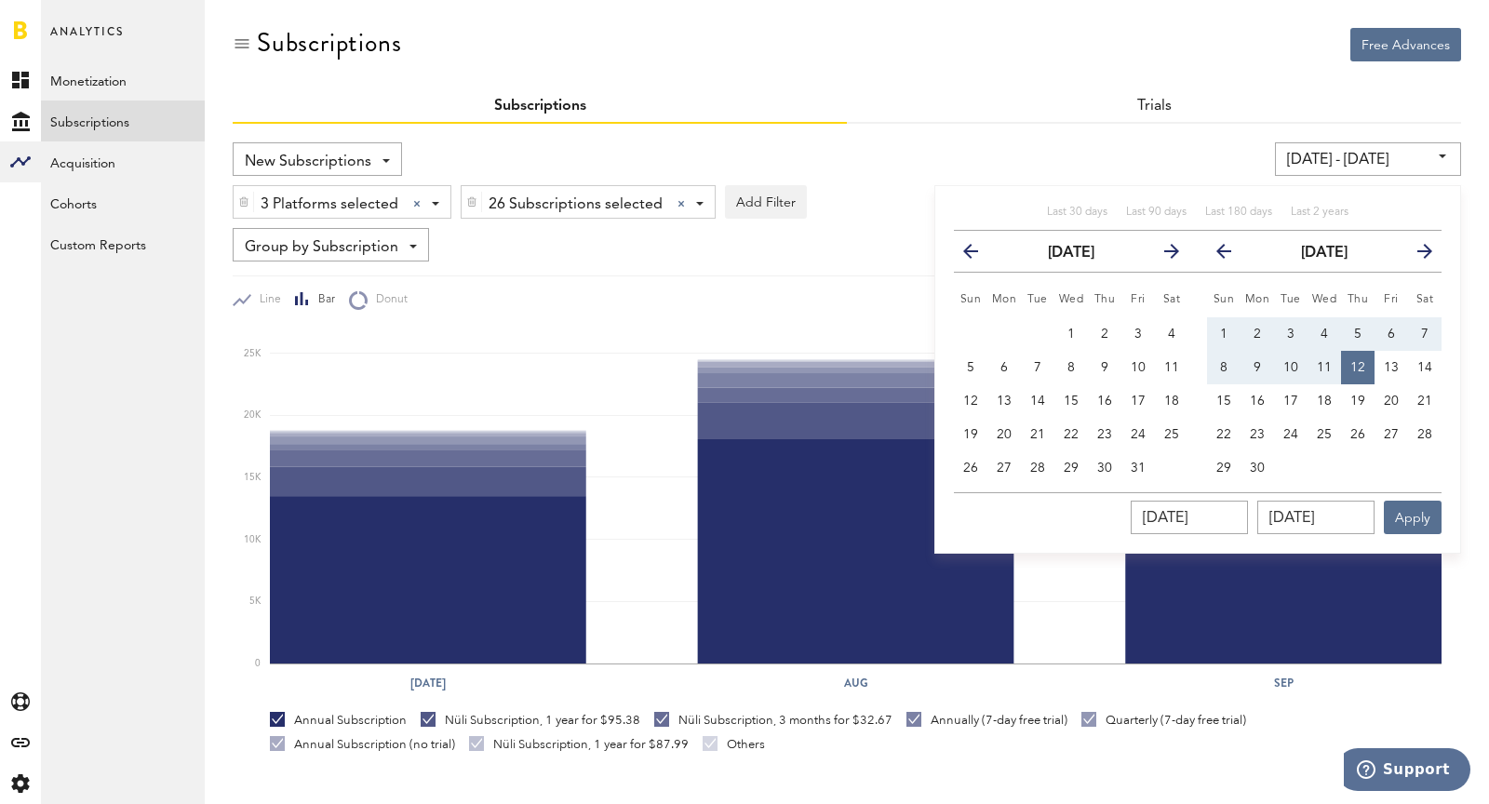
click at [978, 255] on icon "button" at bounding box center [978, 255] width 0 height 0
click at [997, 323] on button "1" at bounding box center [1005, 334] width 34 height 34
type input "[DATE] - [DATE]"
type input "[DATE]"
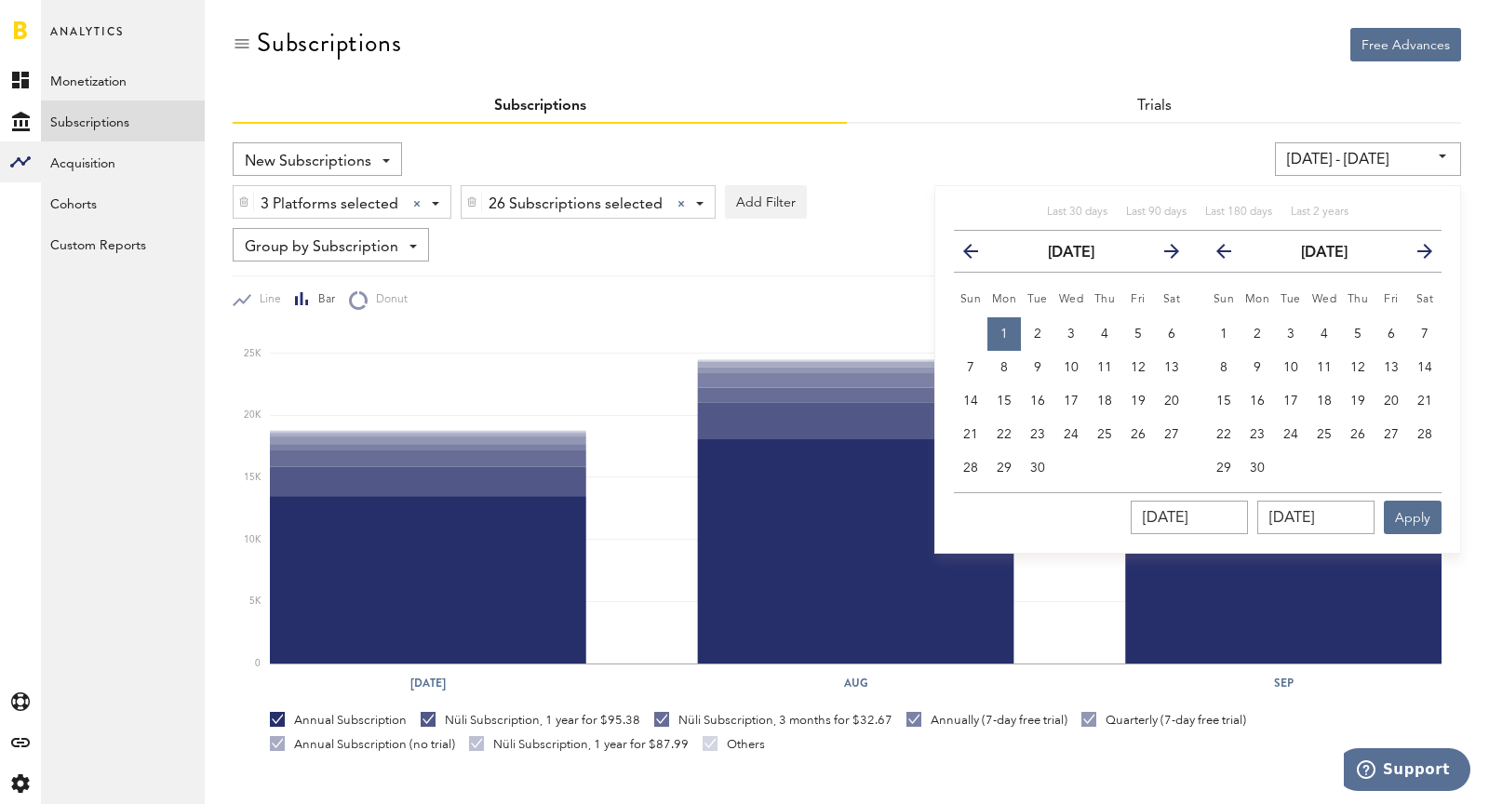
click at [1232, 255] on icon "button" at bounding box center [1232, 255] width 0 height 0
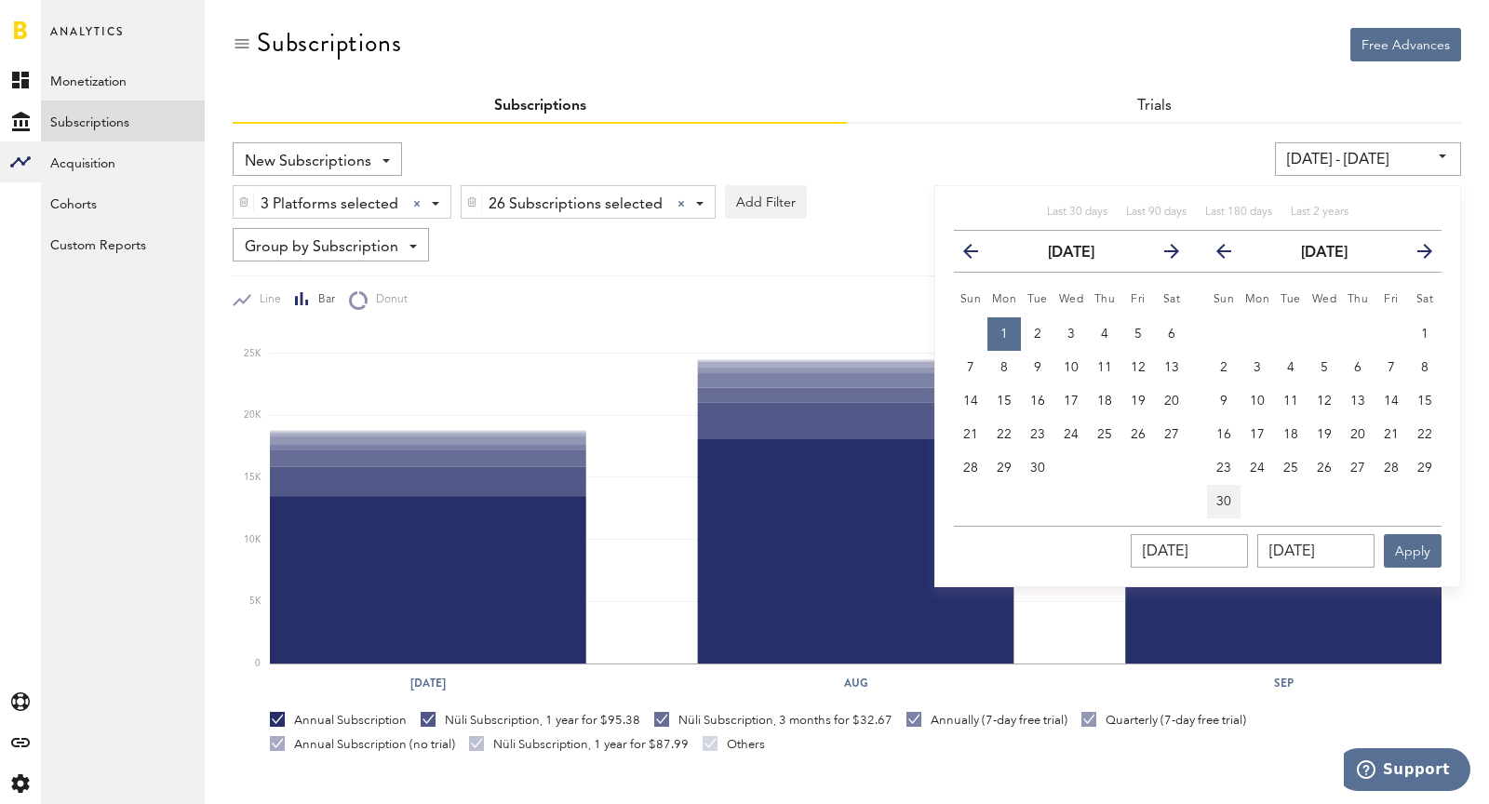
click at [1219, 496] on span "30" at bounding box center [1224, 501] width 15 height 13
type input "[DATE] - [DATE]"
type input "[DATE]"
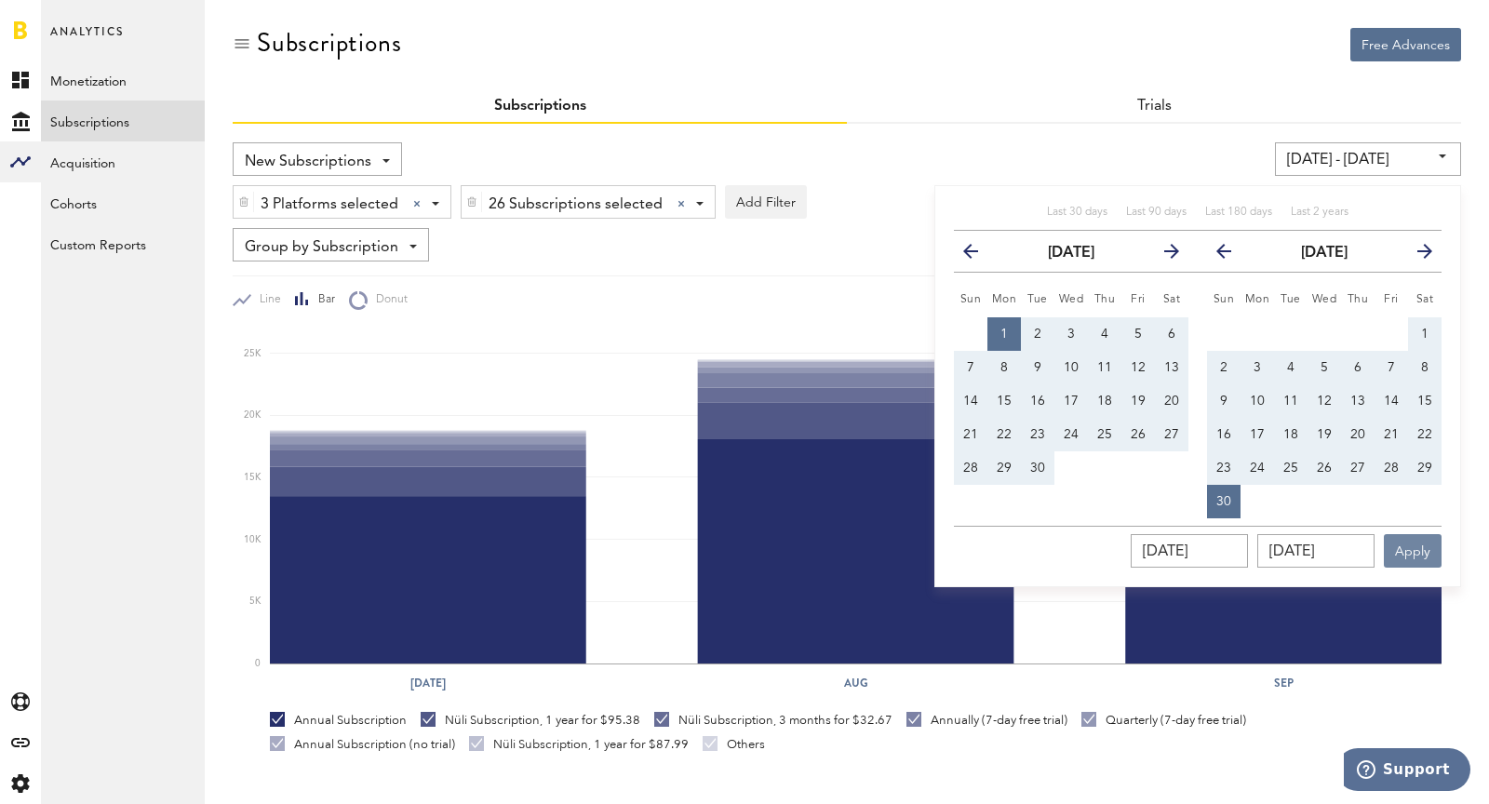
click at [1339, 539] on button "Apply" at bounding box center [1413, 551] width 58 height 34
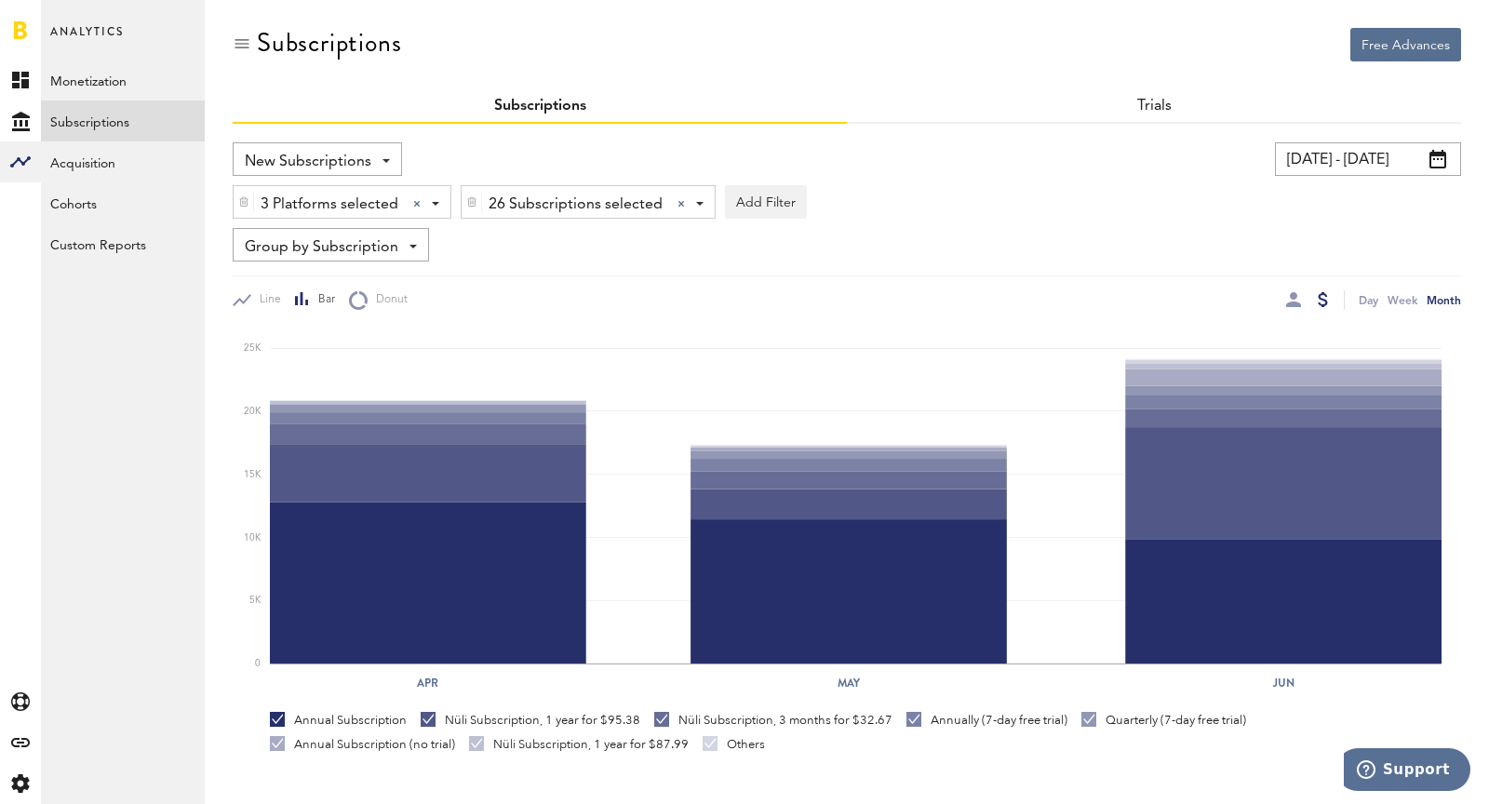
click at [1339, 140] on div "New Subscriptions Revenue MRR Actives Trial Status Billing Retries New Subscrip…" at bounding box center [847, 581] width 1229 height 915
click at [1339, 167] on input "[DATE] - [DATE]" at bounding box center [1368, 159] width 186 height 34
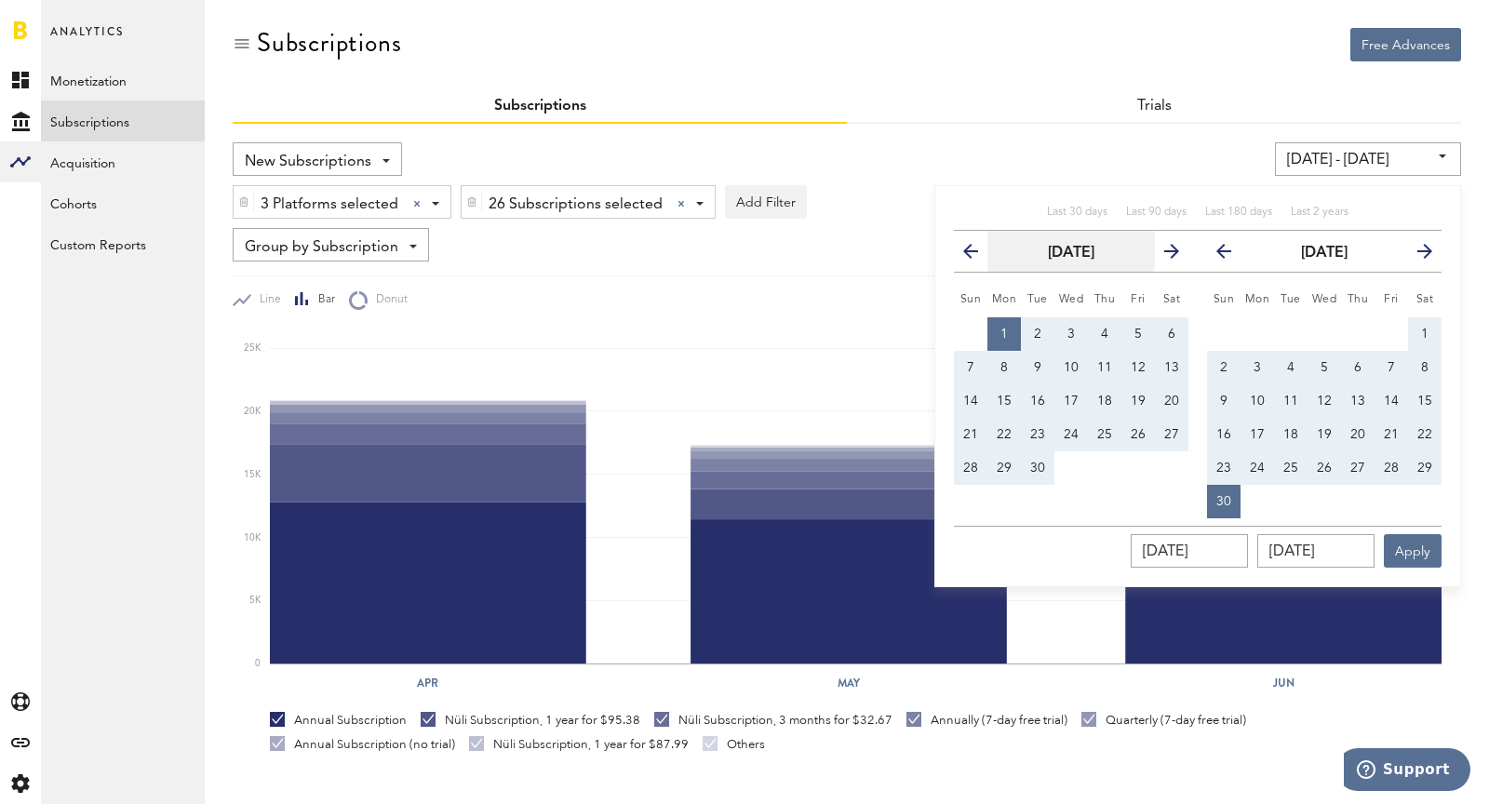
click at [1111, 246] on button "[DATE]" at bounding box center [1072, 251] width 168 height 41
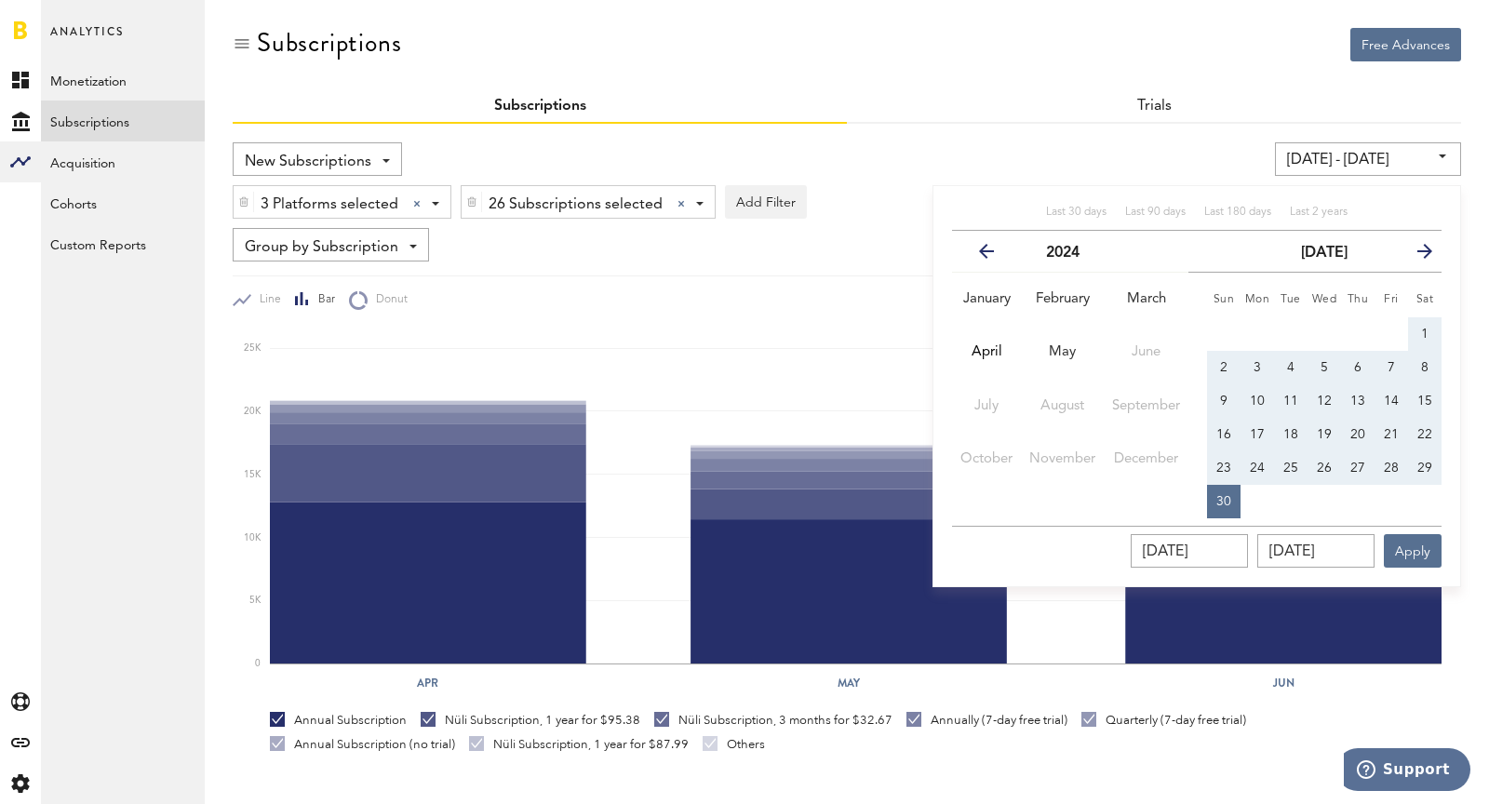
click at [1339, 255] on icon "button" at bounding box center [1418, 255] width 0 height 0
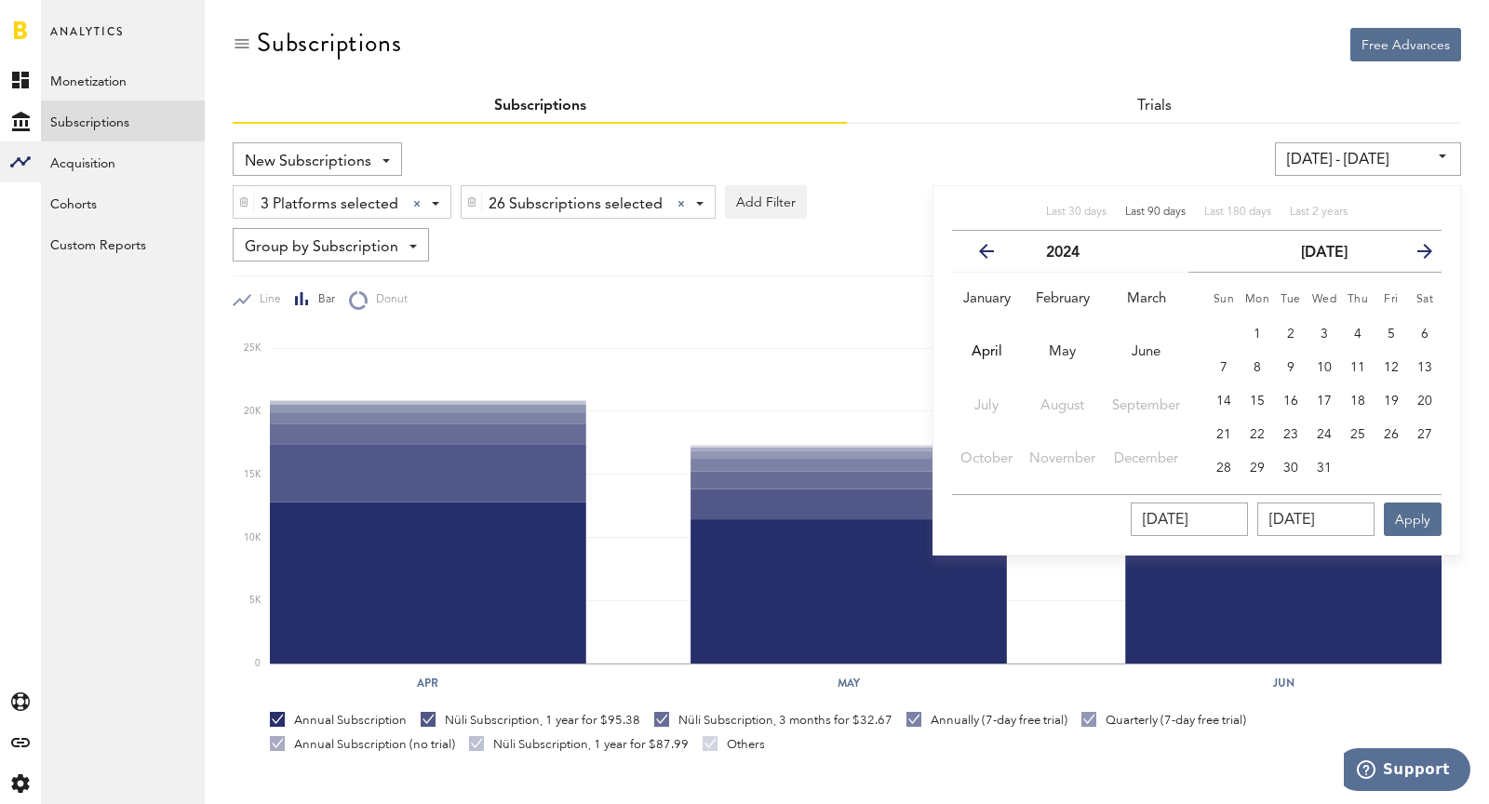
click at [1130, 209] on span "Last 90 days" at bounding box center [1155, 212] width 61 height 11
type input "[DATE] - [DATE]"
type input "[DATE]"
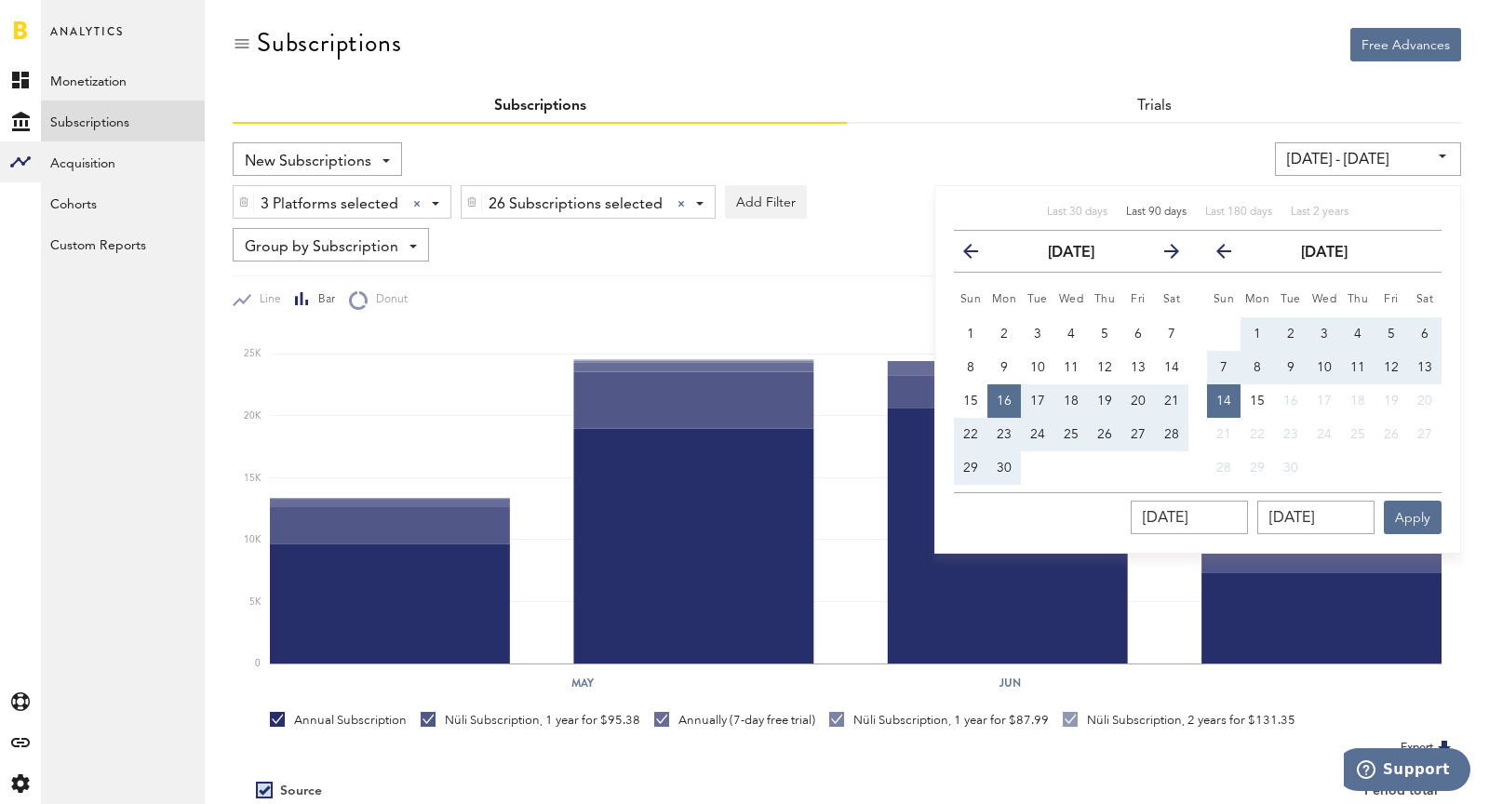
click at [1339, 151] on input "[DATE] - [DATE]" at bounding box center [1368, 159] width 186 height 34
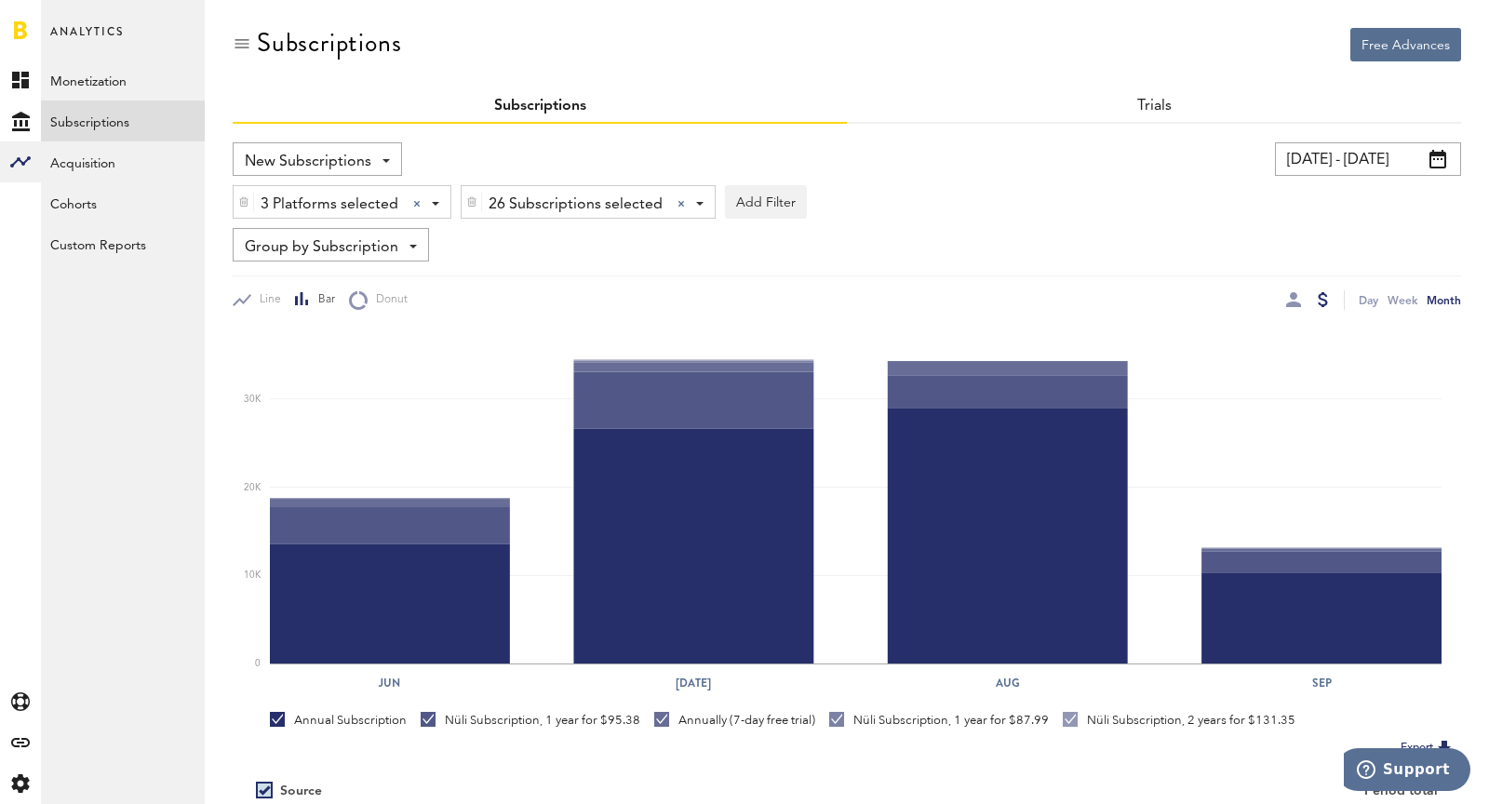
click at [1339, 152] on input "[DATE] - [DATE]" at bounding box center [1368, 159] width 186 height 34
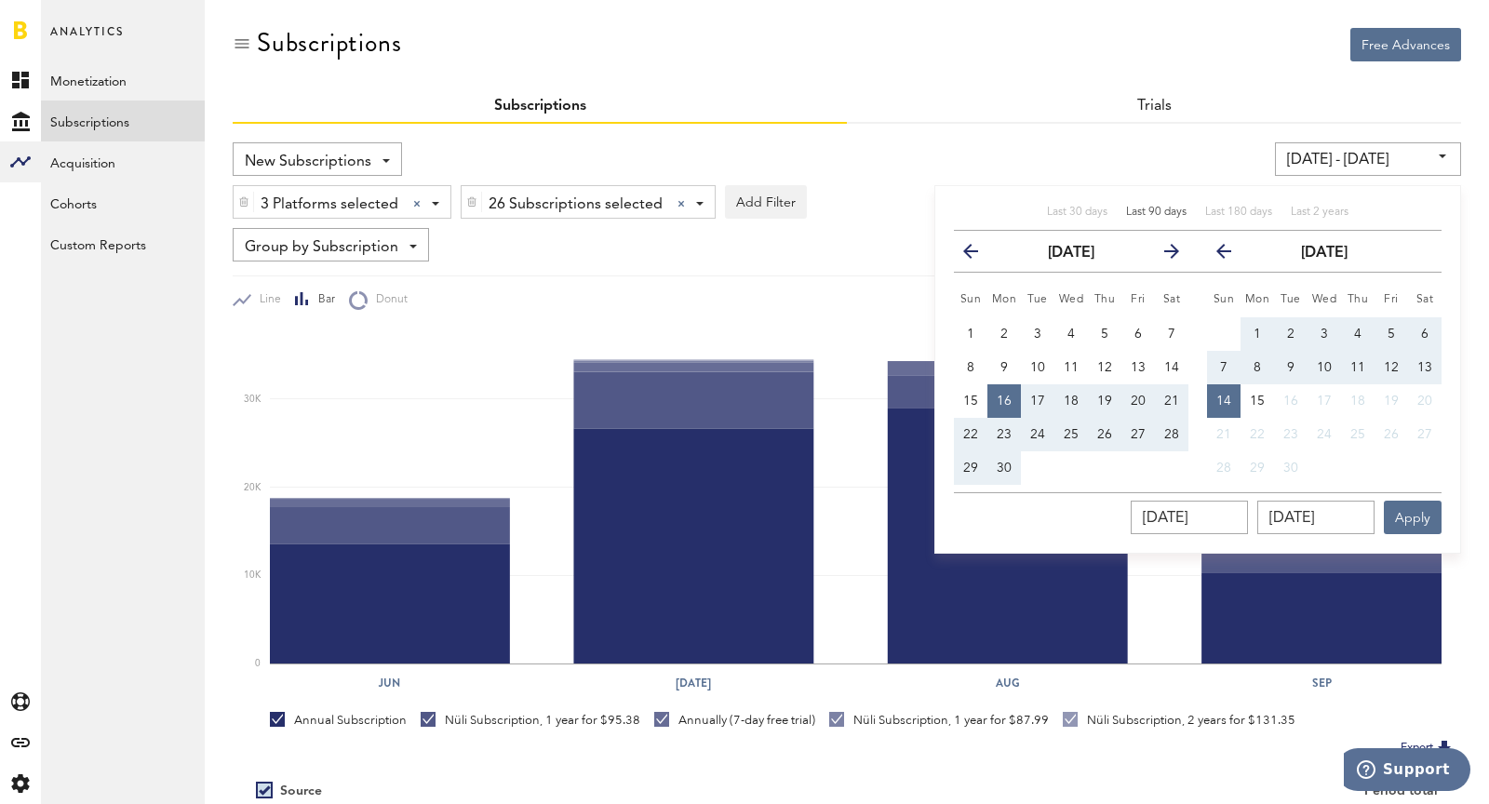
click at [978, 255] on icon "button" at bounding box center [978, 255] width 0 height 0
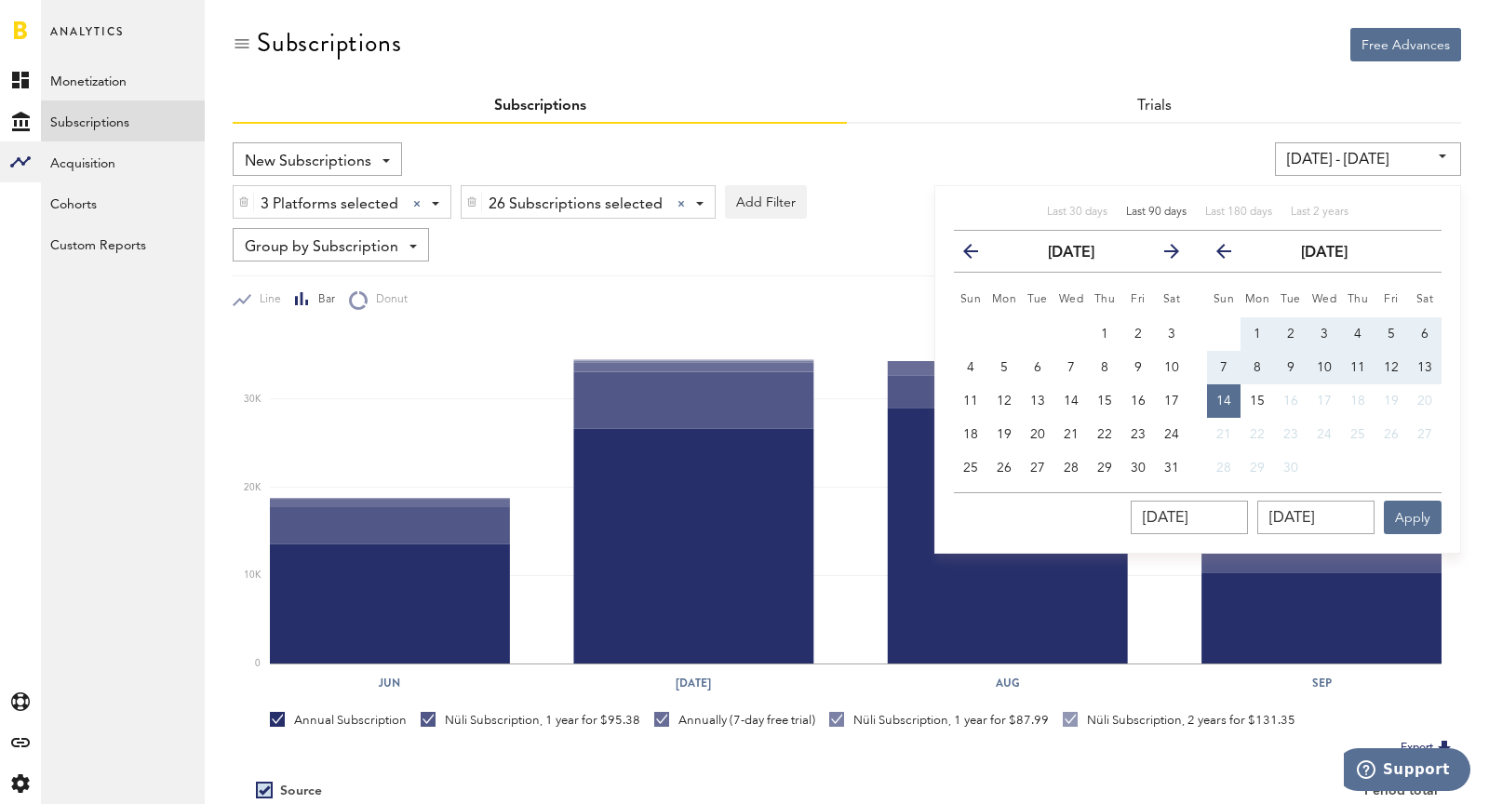
click at [978, 255] on icon "button" at bounding box center [978, 255] width 0 height 0
click at [1043, 329] on button "1" at bounding box center [1038, 334] width 34 height 34
type input "[DATE] - [DATE]"
type input "[DATE]"
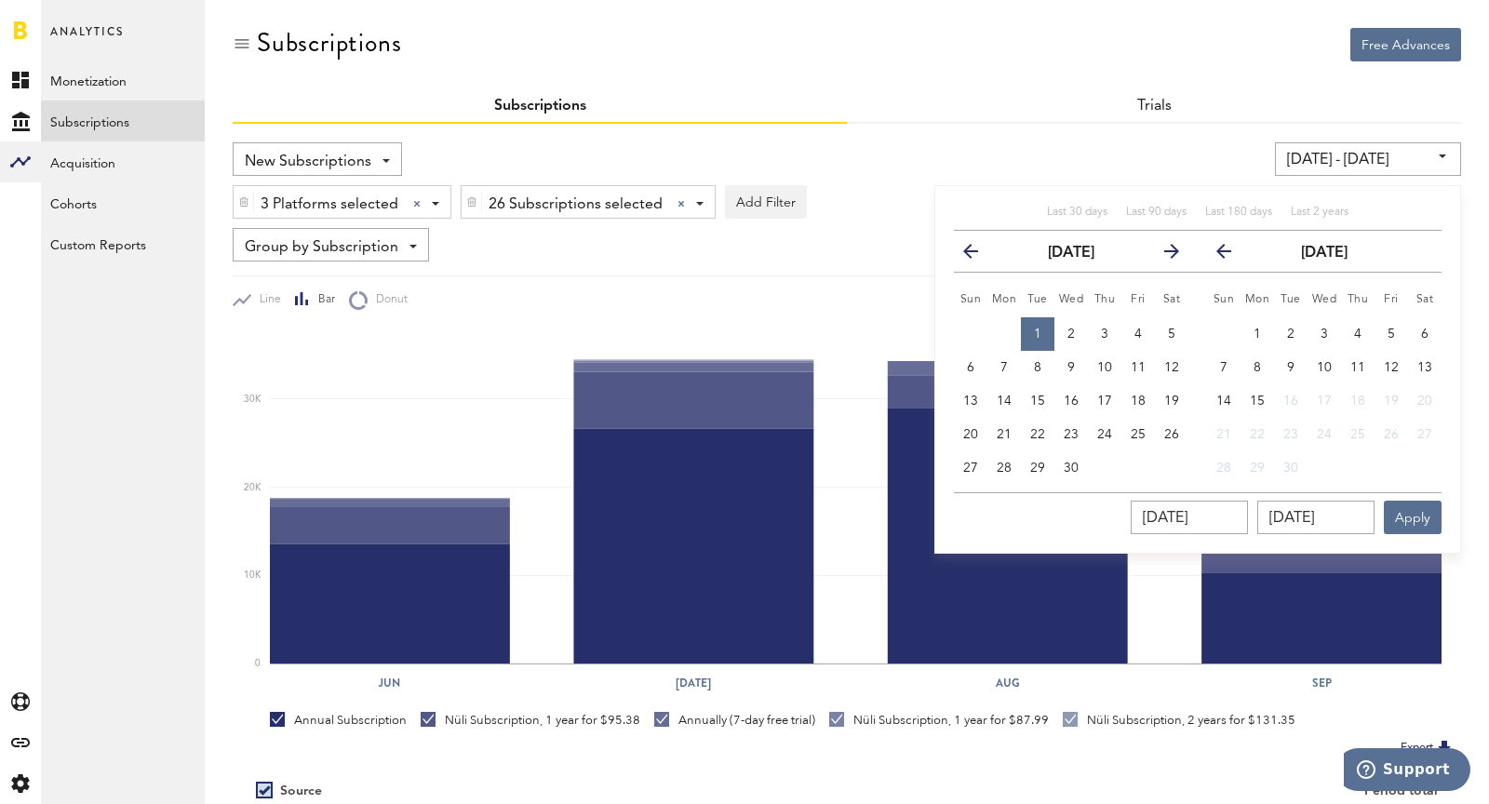
click at [1232, 255] on icon "button" at bounding box center [1232, 255] width 0 height 0
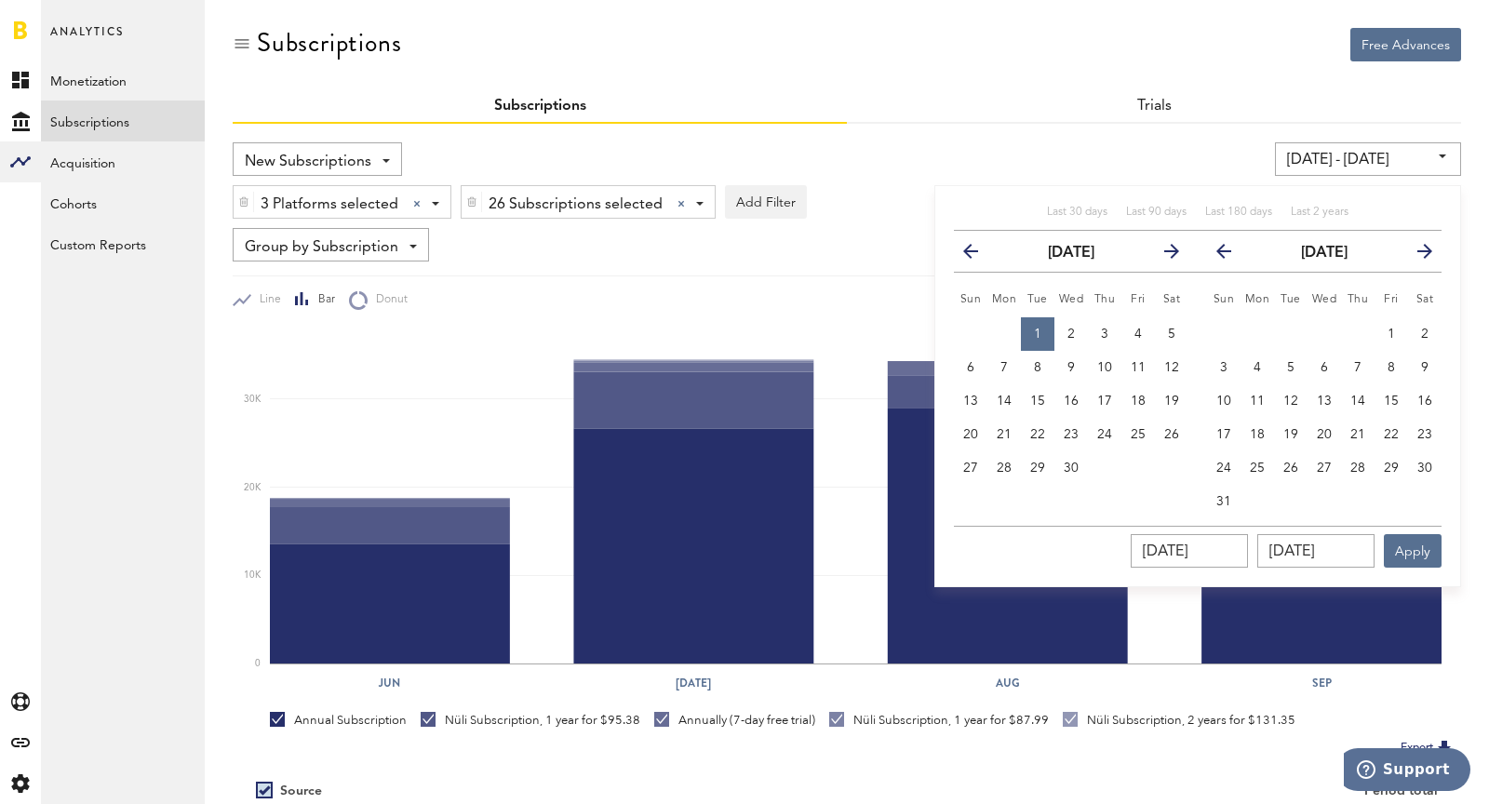
click at [1232, 255] on icon "button" at bounding box center [1232, 255] width 0 height 0
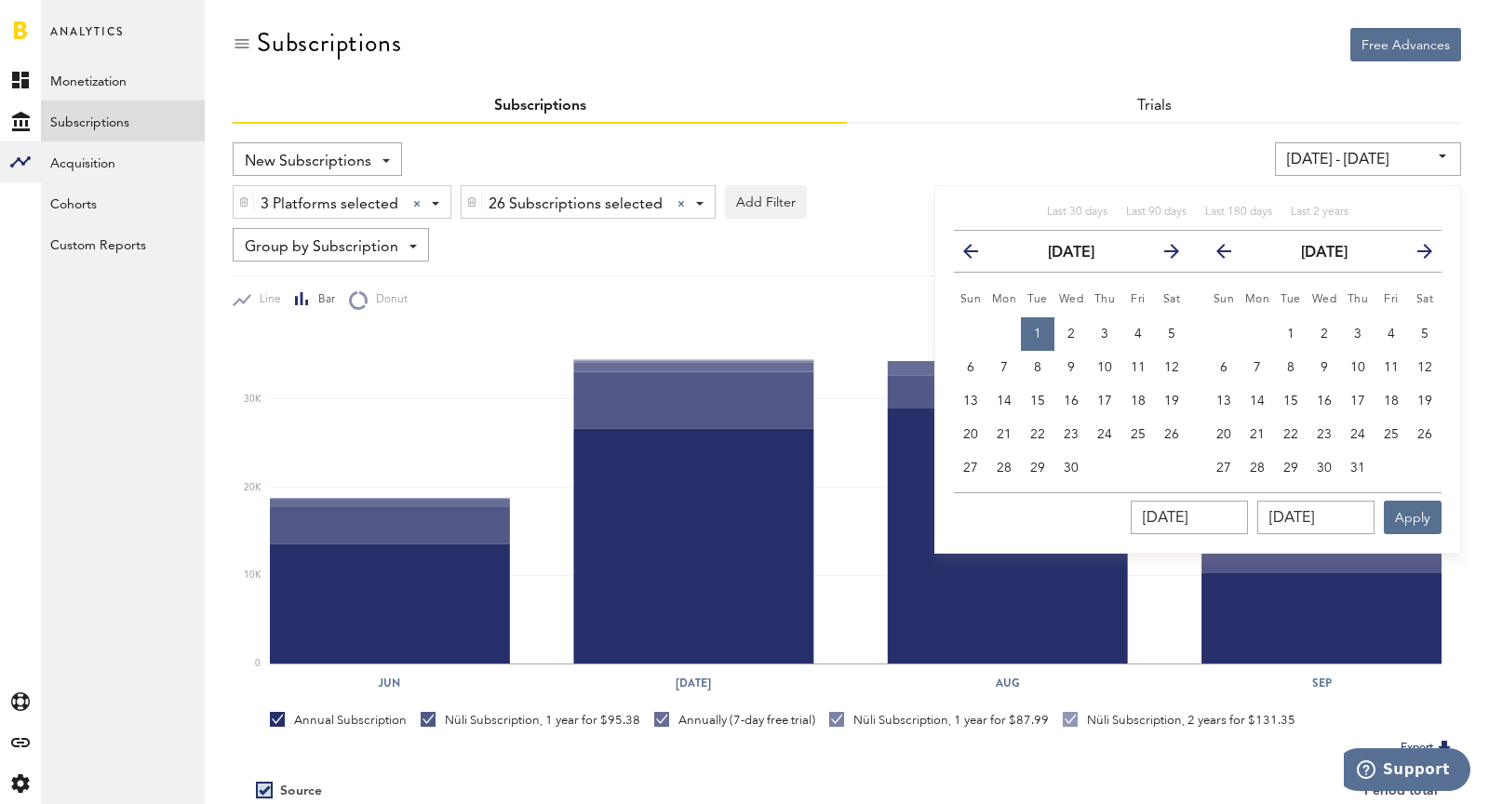
click at [1232, 255] on icon "button" at bounding box center [1232, 255] width 0 height 0
click at [1259, 467] on span "30" at bounding box center [1257, 468] width 15 height 13
type input "[DATE] - [DATE]"
type input "[DATE]"
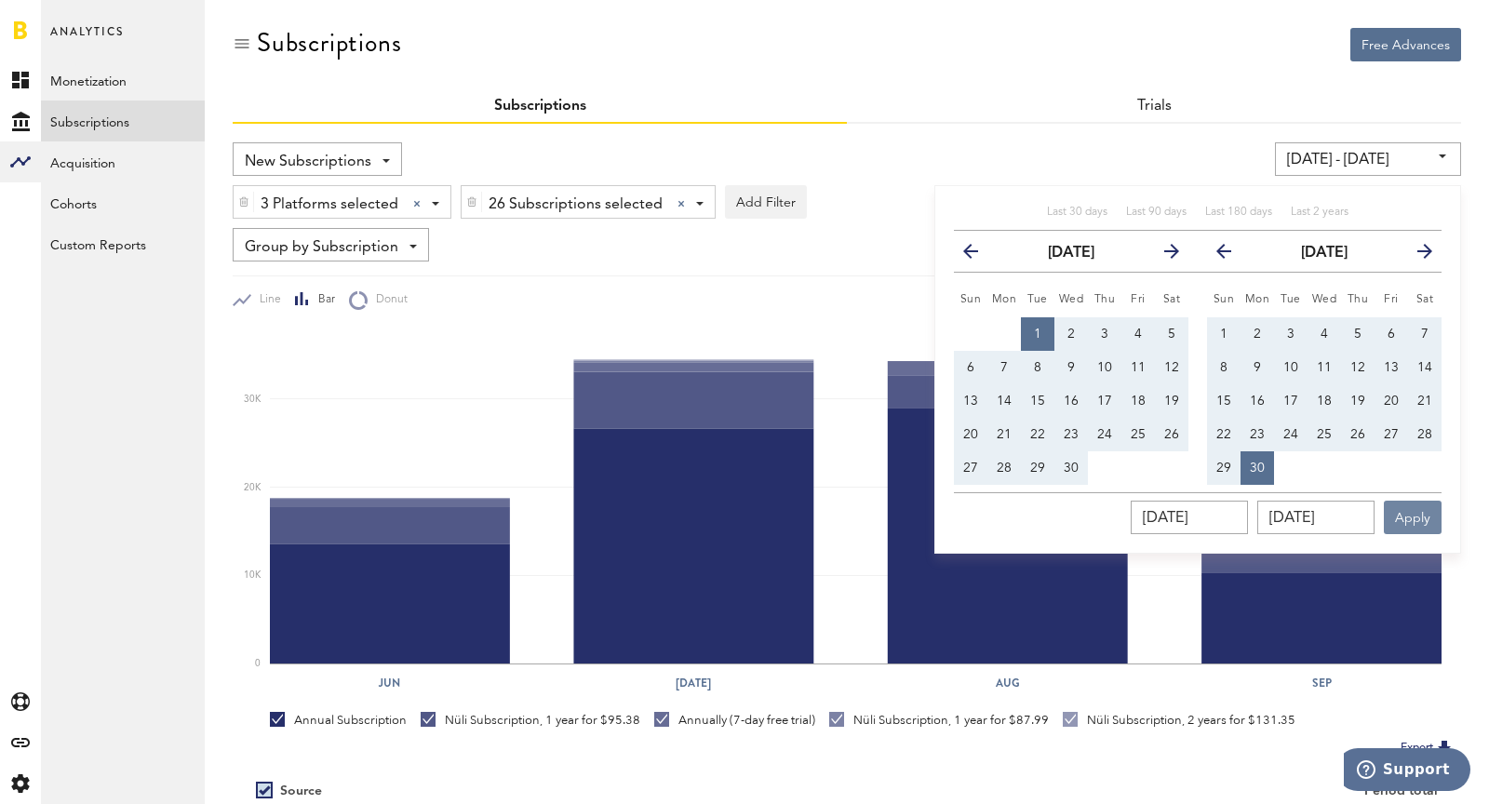
click at [1339, 518] on button "Apply" at bounding box center [1413, 518] width 58 height 34
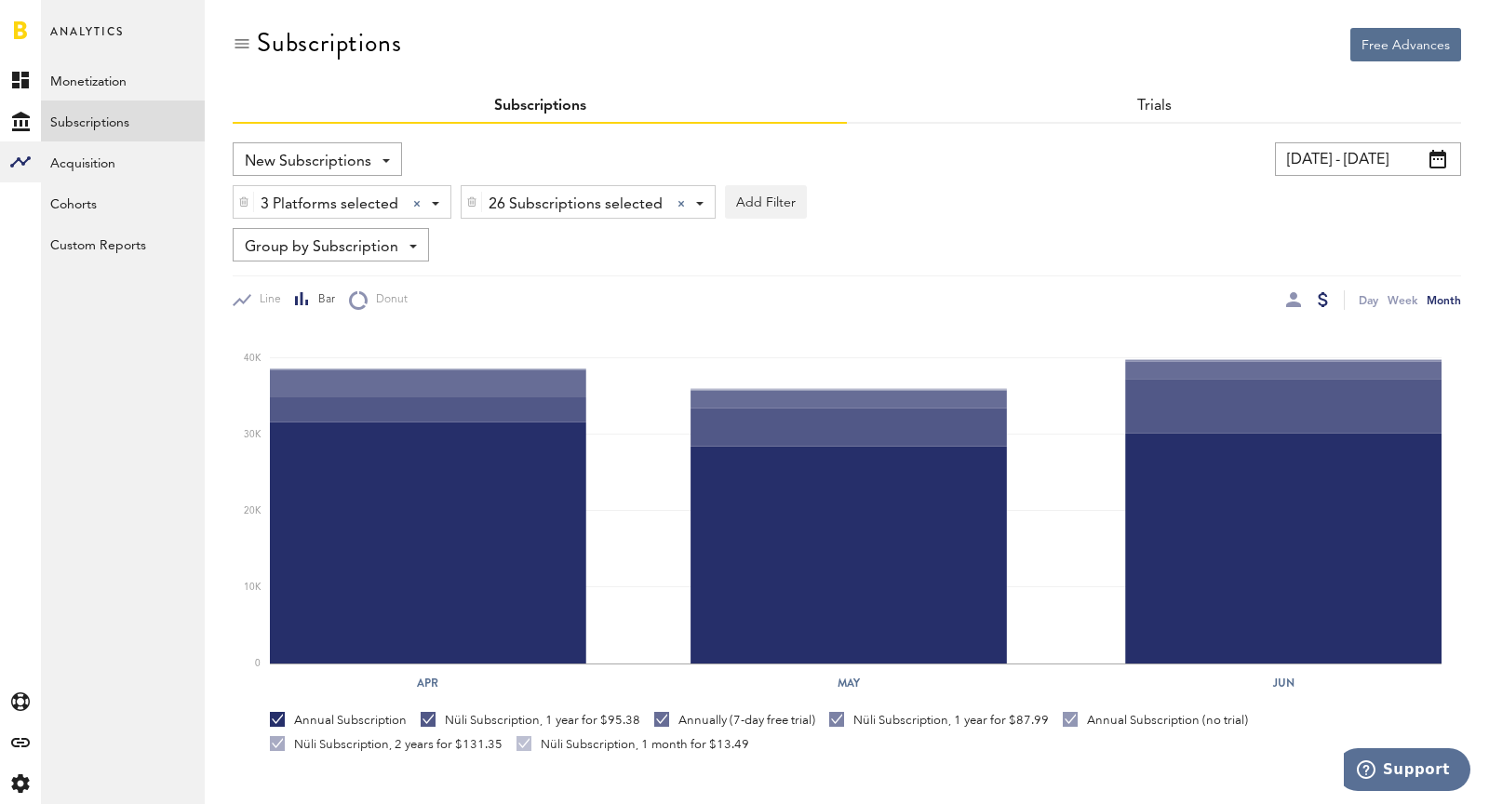
click at [1330, 159] on input "[DATE] - [DATE]" at bounding box center [1368, 159] width 186 height 34
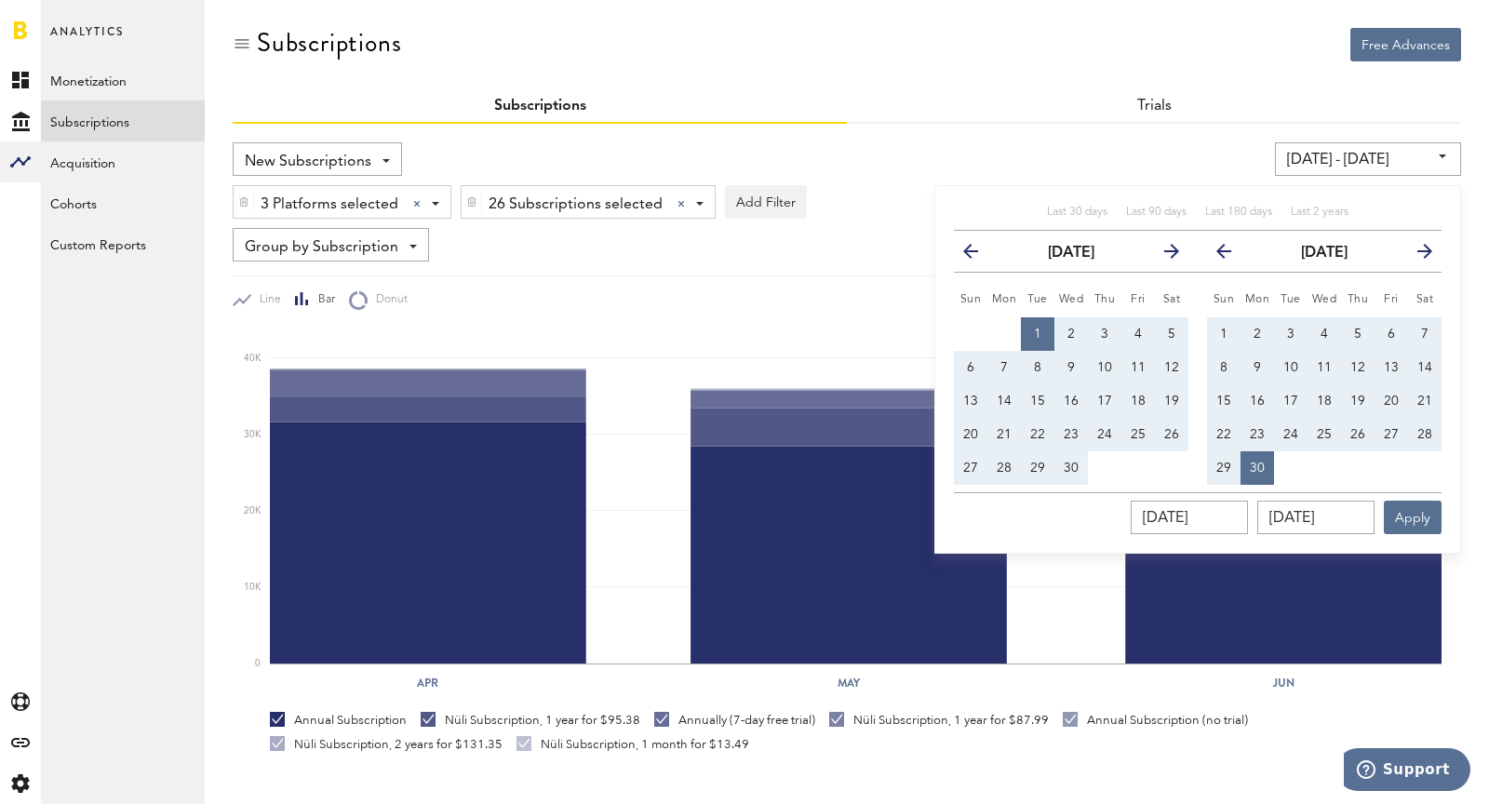
click at [1164, 255] on icon "button" at bounding box center [1164, 255] width 0 height 0
click at [1172, 256] on th "next" at bounding box center [1172, 252] width 34 height 42
click at [1339, 258] on button "next" at bounding box center [1418, 251] width 34 height 26
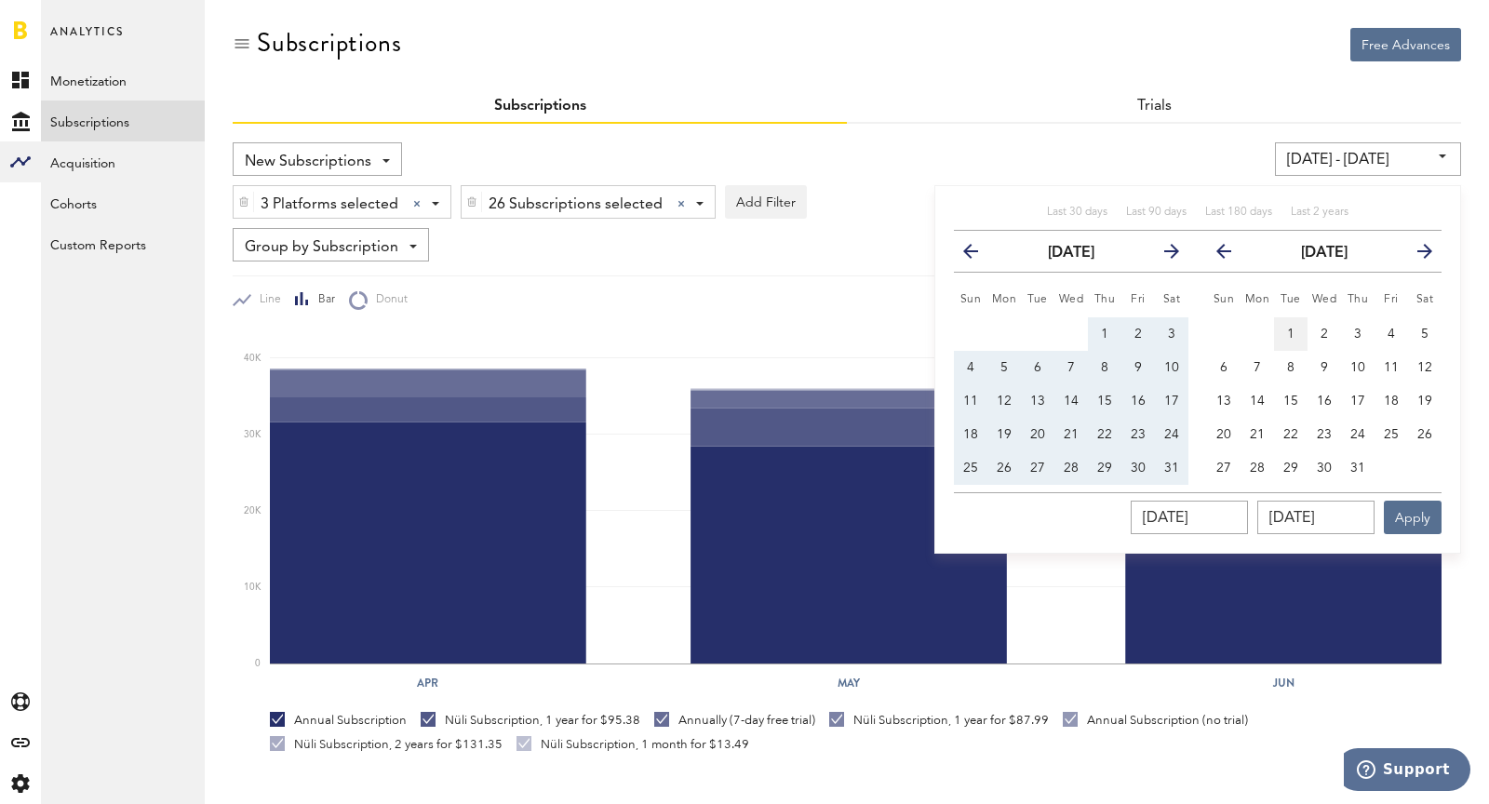
click at [1287, 329] on span "1" at bounding box center [1290, 334] width 7 height 13
type input "[DATE] - [DATE]"
type input "[DATE]"
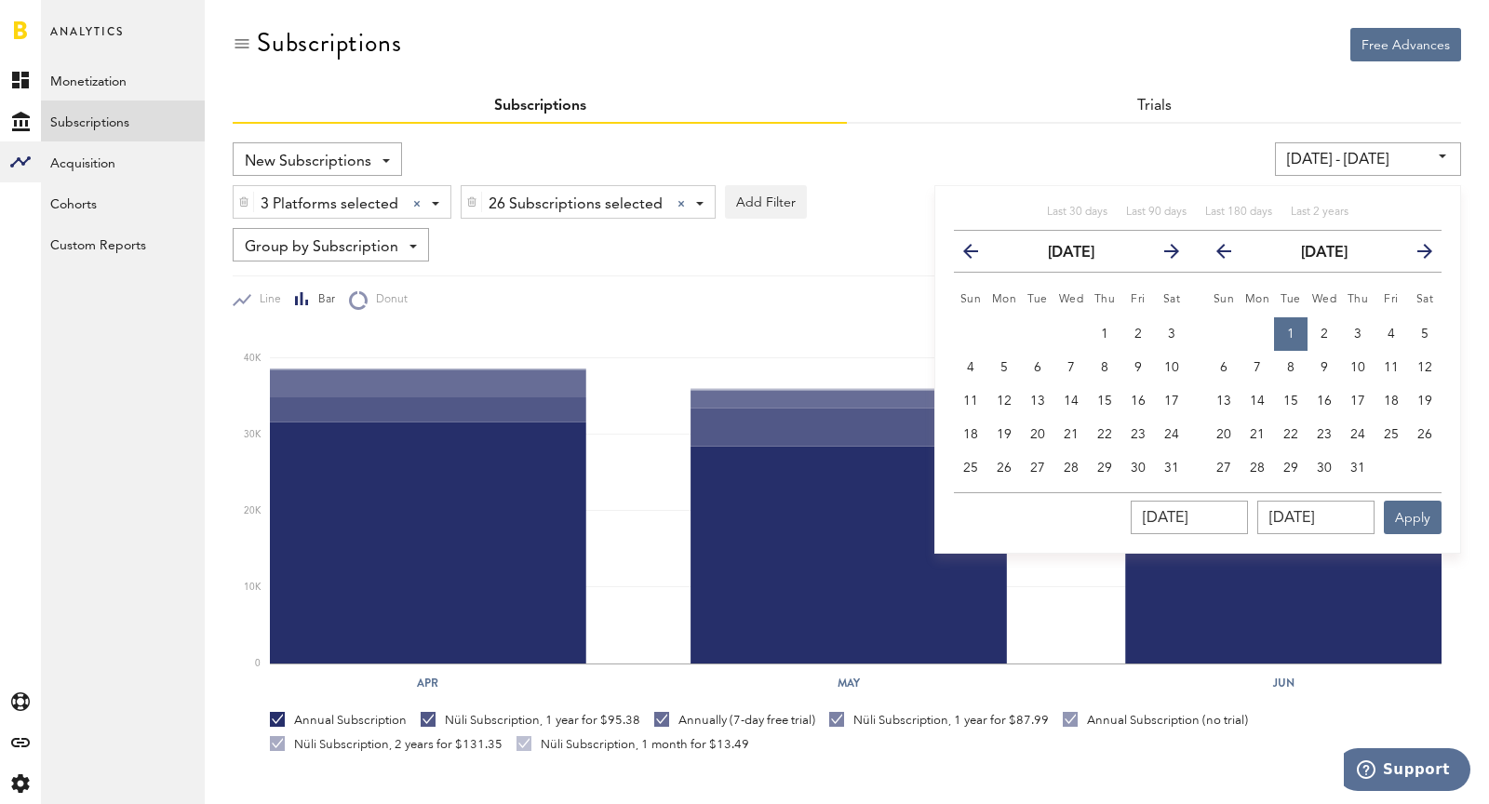
click at [1339, 255] on icon "button" at bounding box center [1418, 255] width 0 height 0
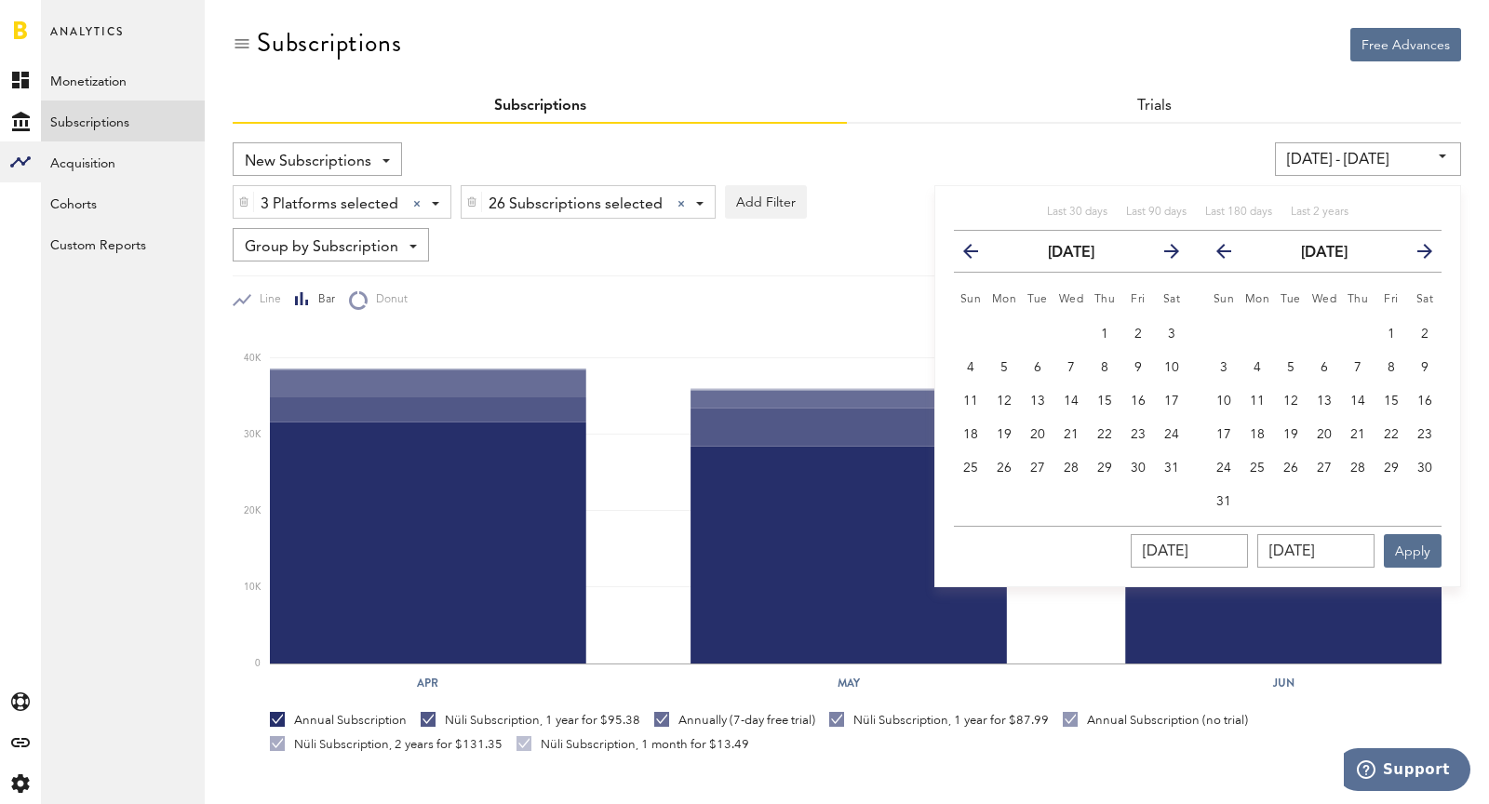
click at [1339, 255] on icon "button" at bounding box center [1418, 255] width 0 height 0
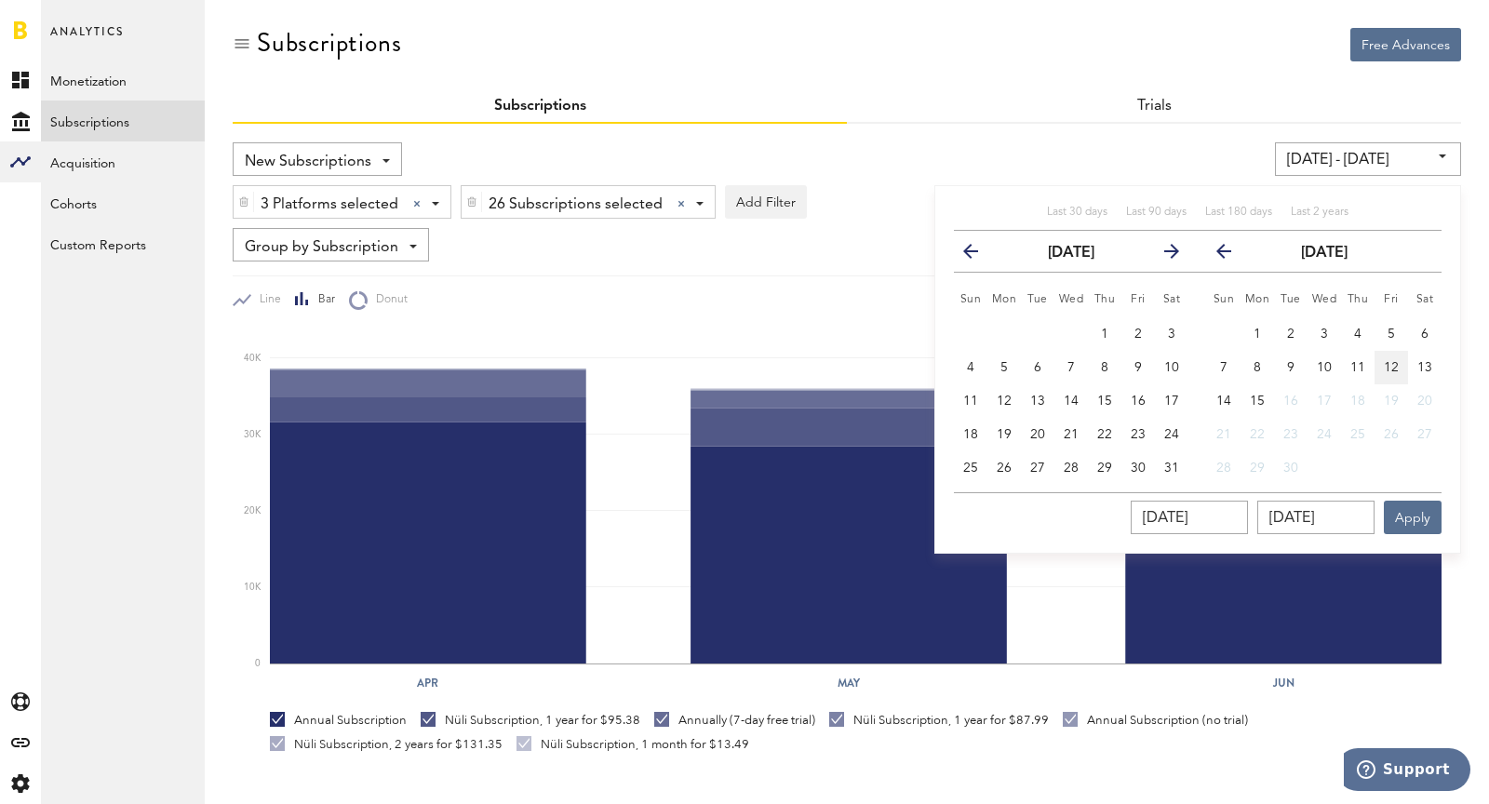
click at [1339, 361] on span "12" at bounding box center [1391, 367] width 15 height 13
type input "[DATE] - [DATE]"
type input "[DATE]"
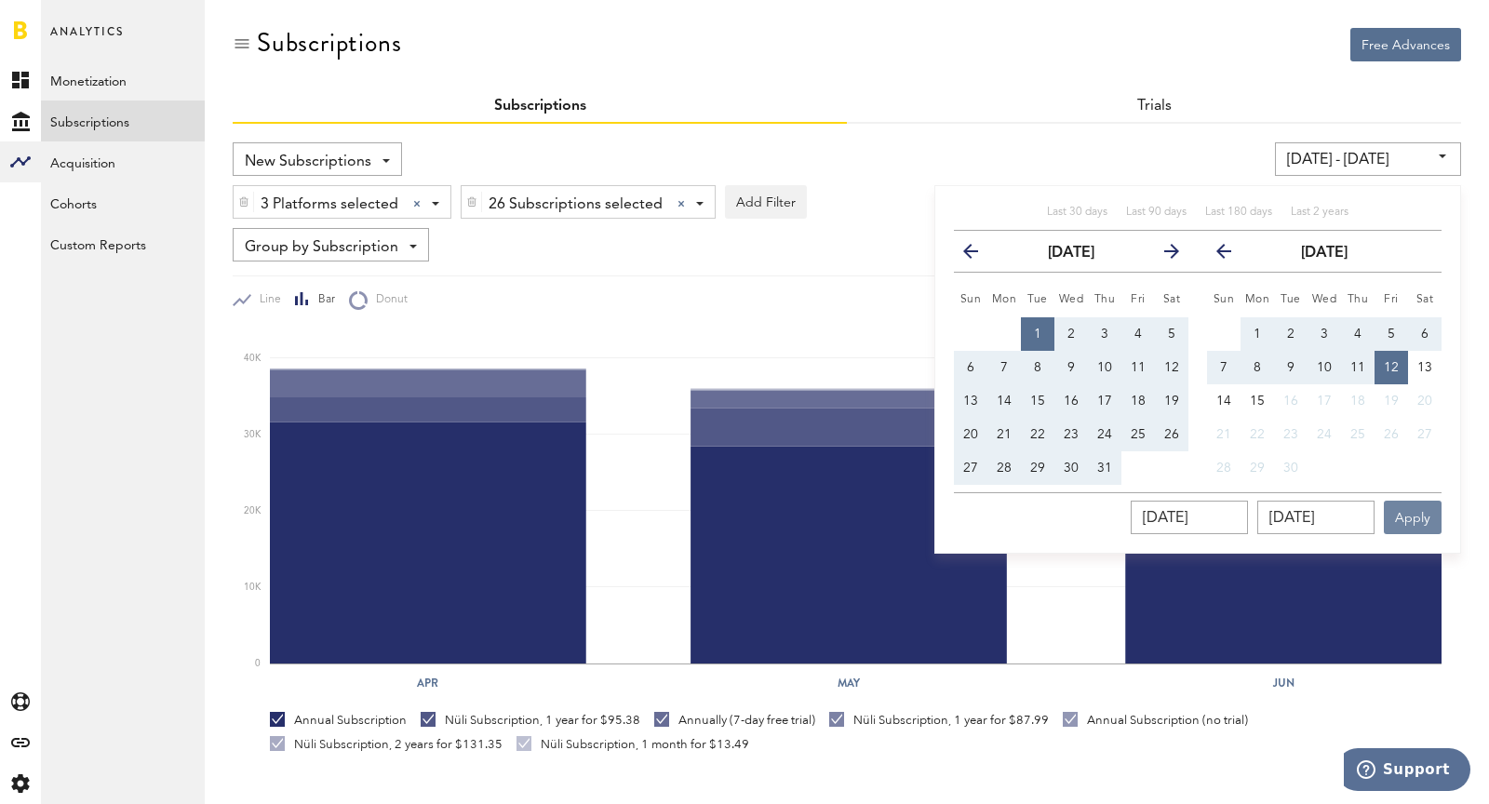
click at [1339, 522] on button "Apply" at bounding box center [1413, 518] width 58 height 34
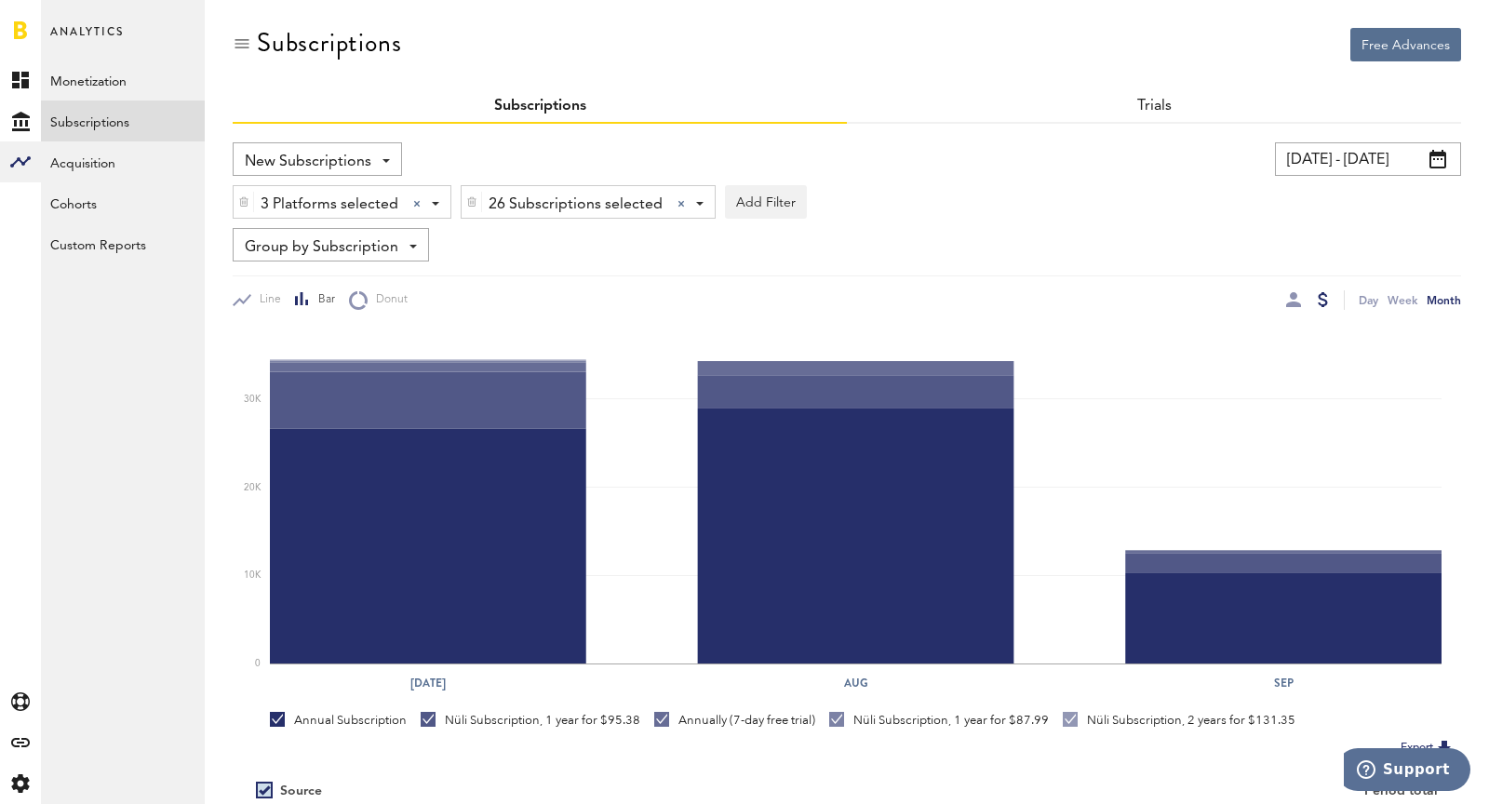
click at [1339, 161] on input "[DATE] - [DATE]" at bounding box center [1368, 159] width 186 height 34
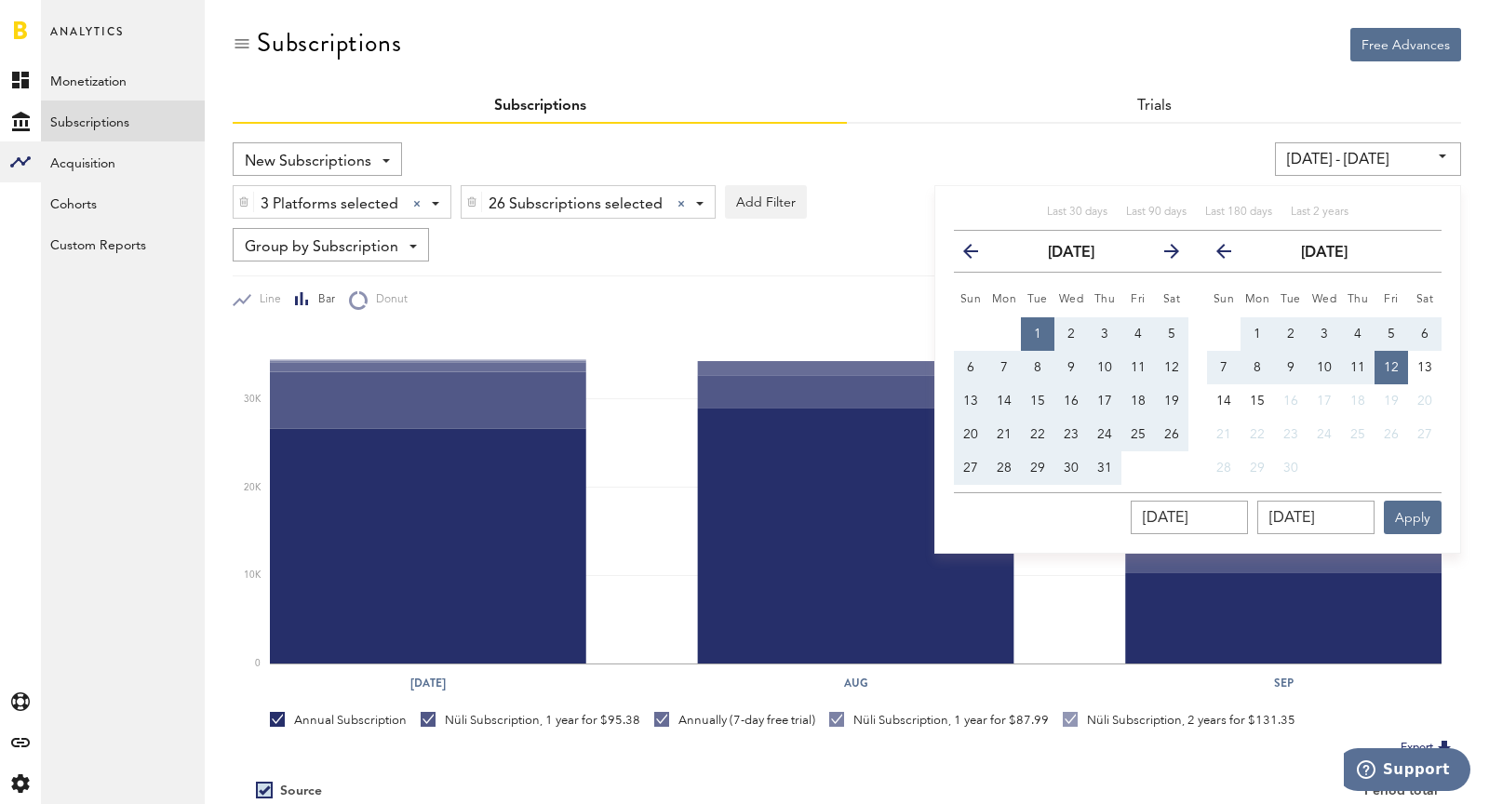
click at [917, 177] on div "3 Platforms selected 3 Platforms selected Apple App Store Google Play Stripe 26…" at bounding box center [847, 197] width 1229 height 43
